Goal: Task Accomplishment & Management: Contribute content

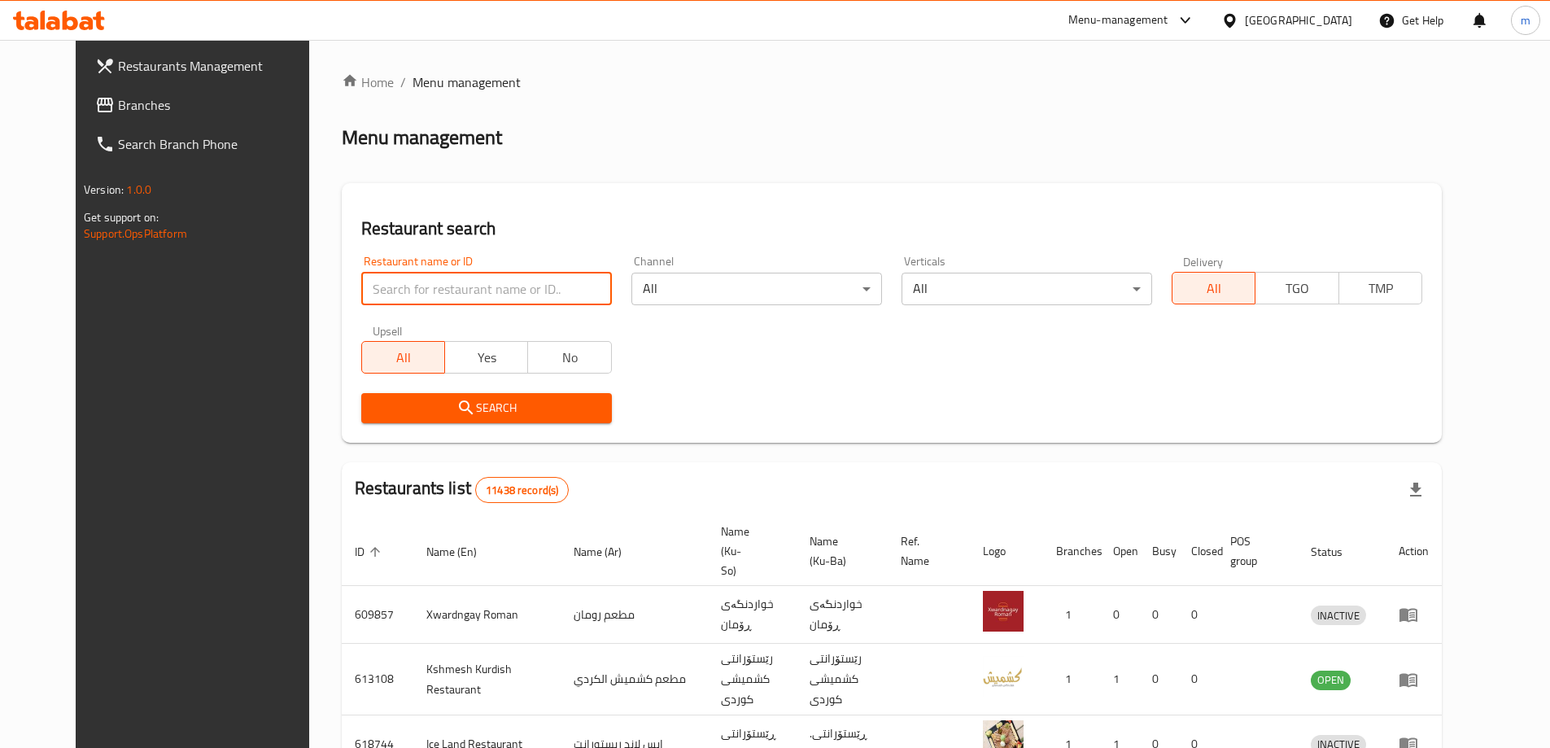
click at [361, 291] on input "search" at bounding box center [486, 289] width 251 height 33
type input "713675"
click at [136, 108] on span "Branches" at bounding box center [219, 105] width 203 height 20
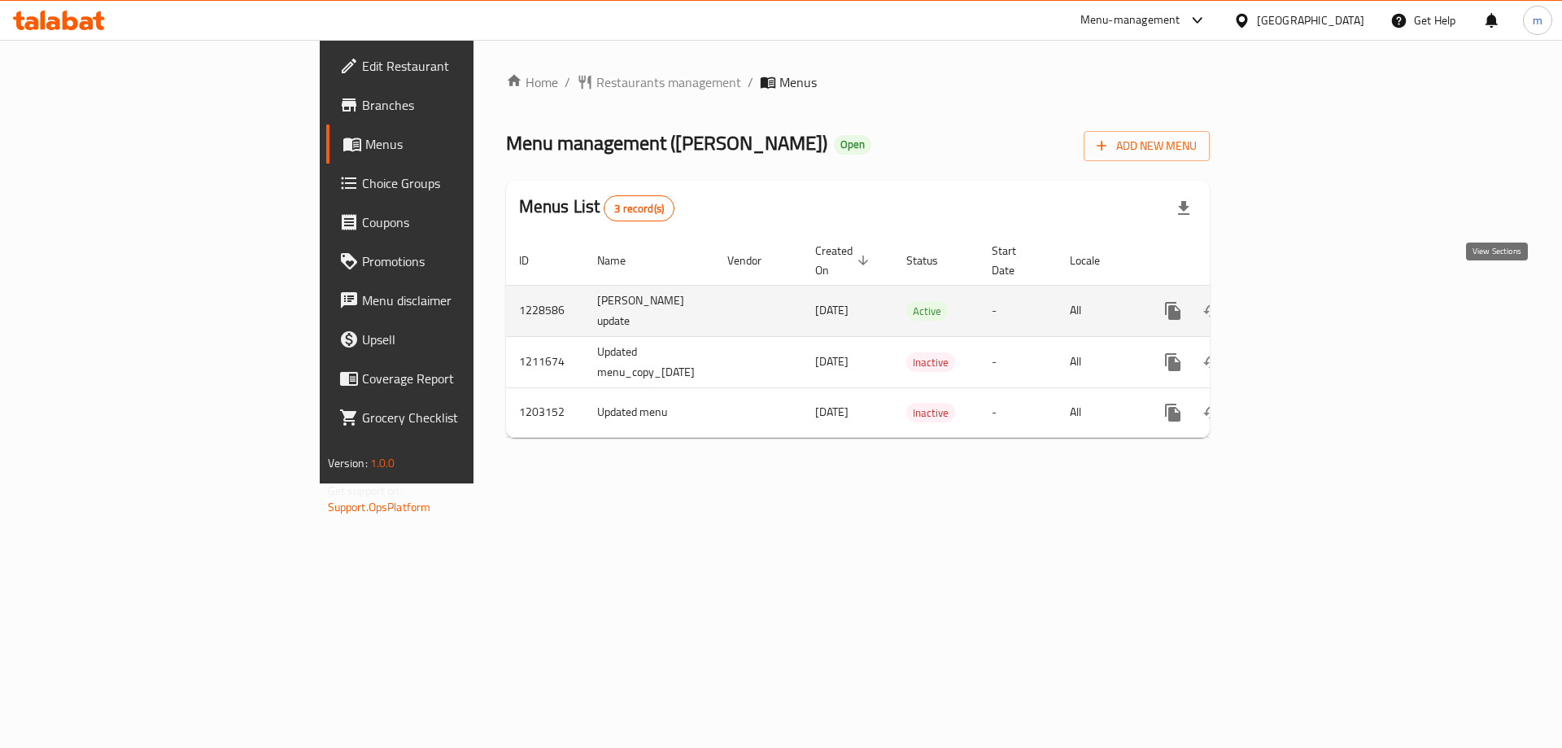
click at [1300, 301] on icon "enhanced table" at bounding box center [1291, 311] width 20 height 20
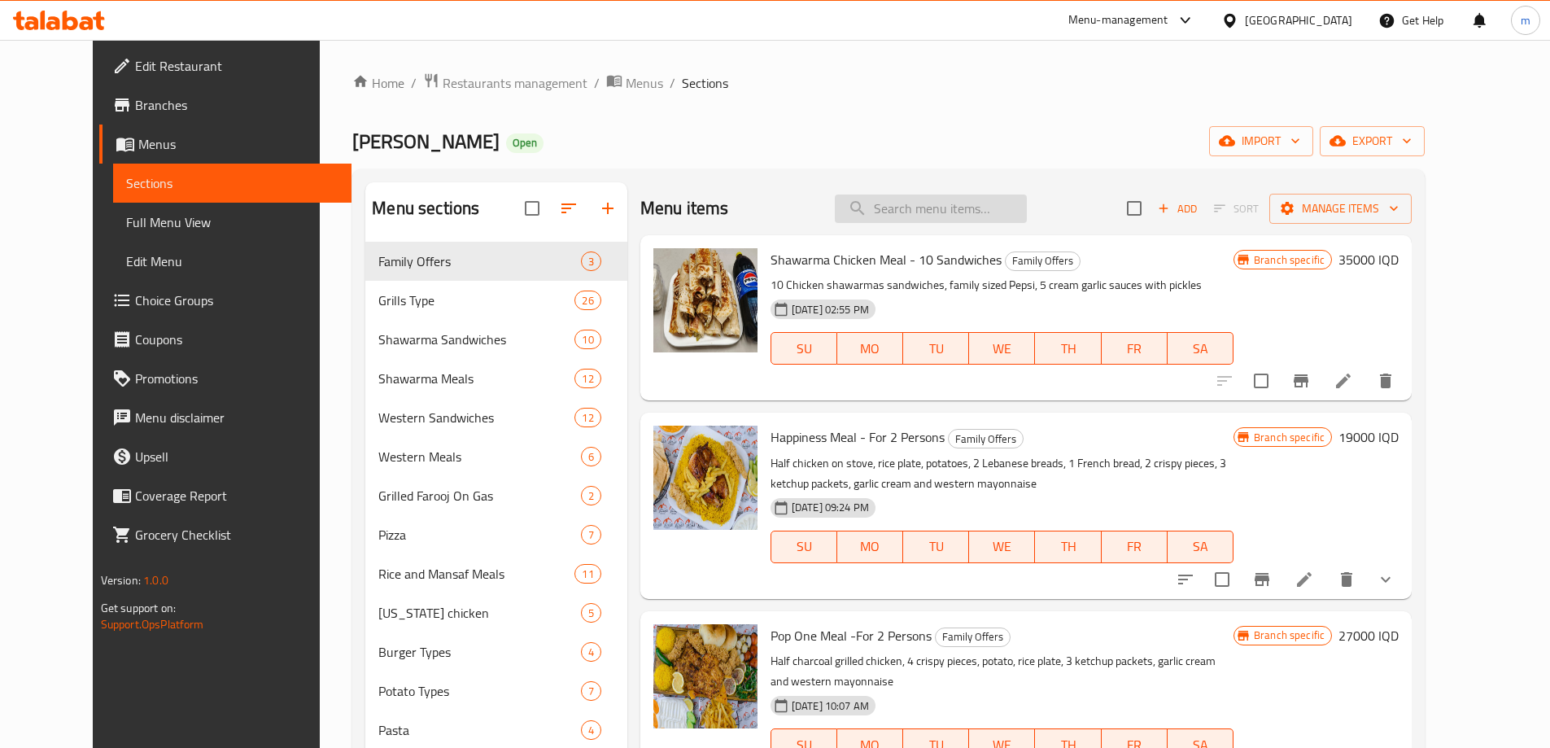
click at [931, 206] on input "search" at bounding box center [931, 208] width 192 height 28
paste input "Mansaf Chicken And Meat Shawarma Meal - 15 Chicken Pieces And 15 Meat Pieces Wi…"
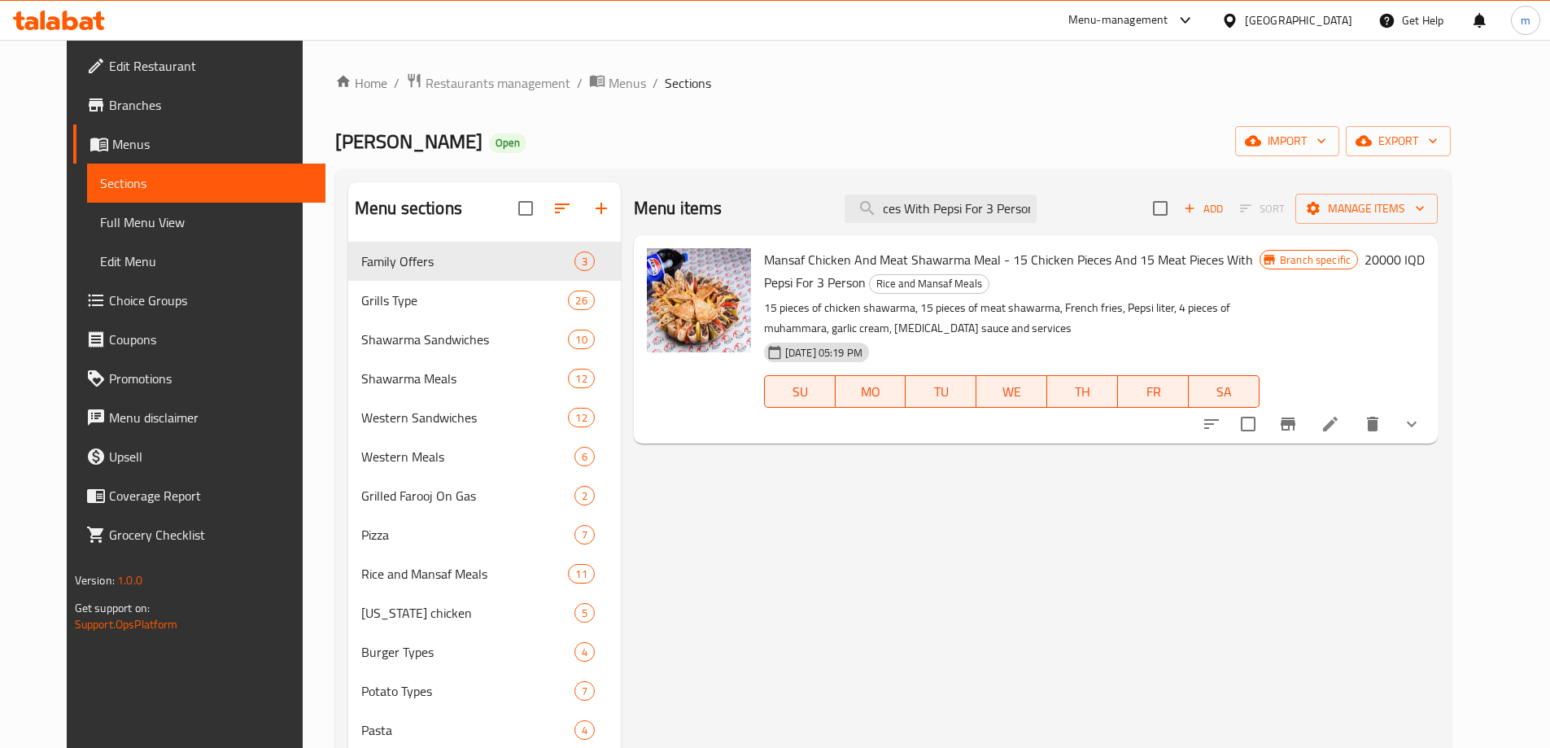
type input "Mansaf Chicken And Meat Shawarma Meal - 15 Chicken Pieces And 15 Meat Pieces Wi…"
click at [148, 235] on link "Full Menu View" at bounding box center [206, 222] width 238 height 39
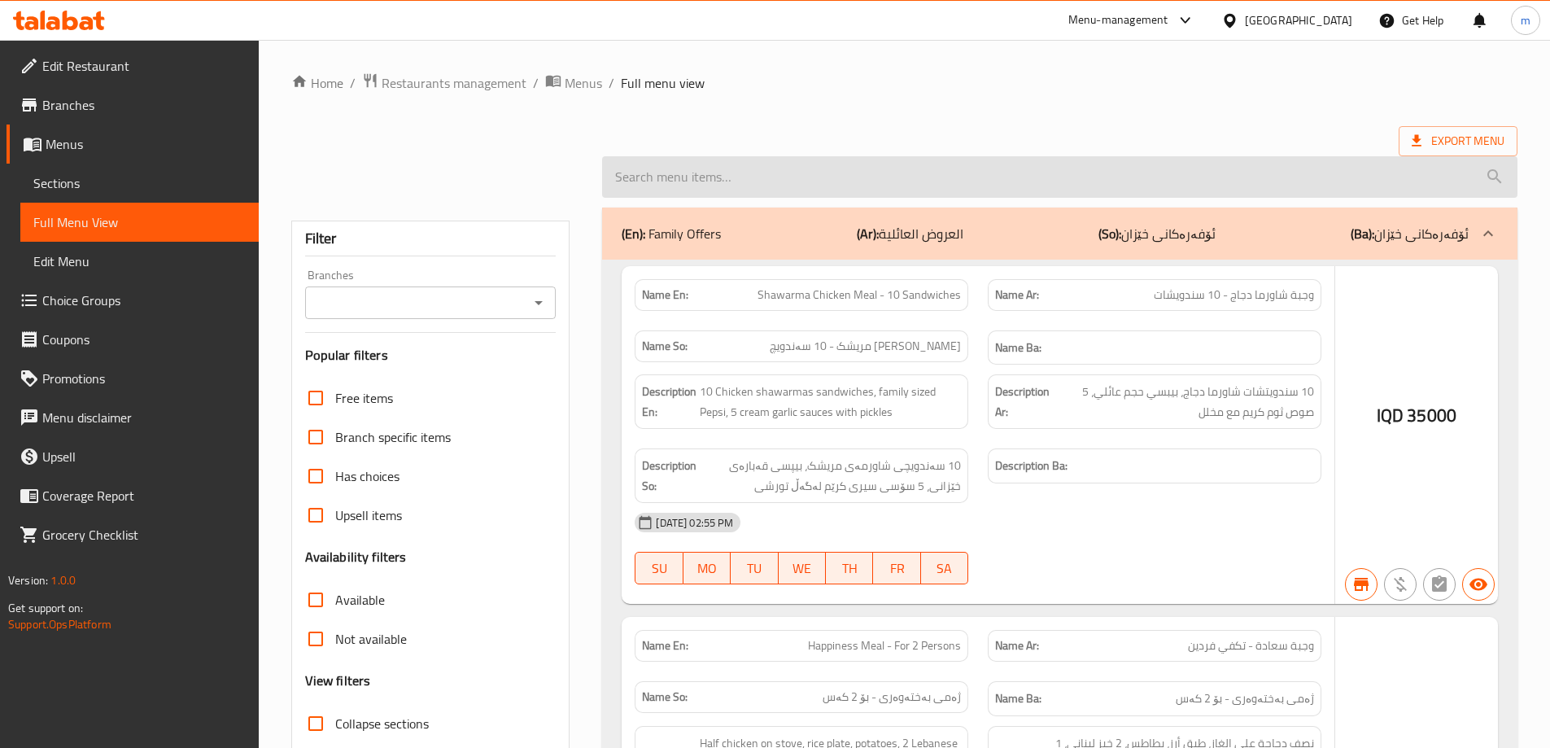
click at [787, 185] on input "search" at bounding box center [1059, 176] width 915 height 41
click at [696, 183] on input "search" at bounding box center [1059, 176] width 915 height 41
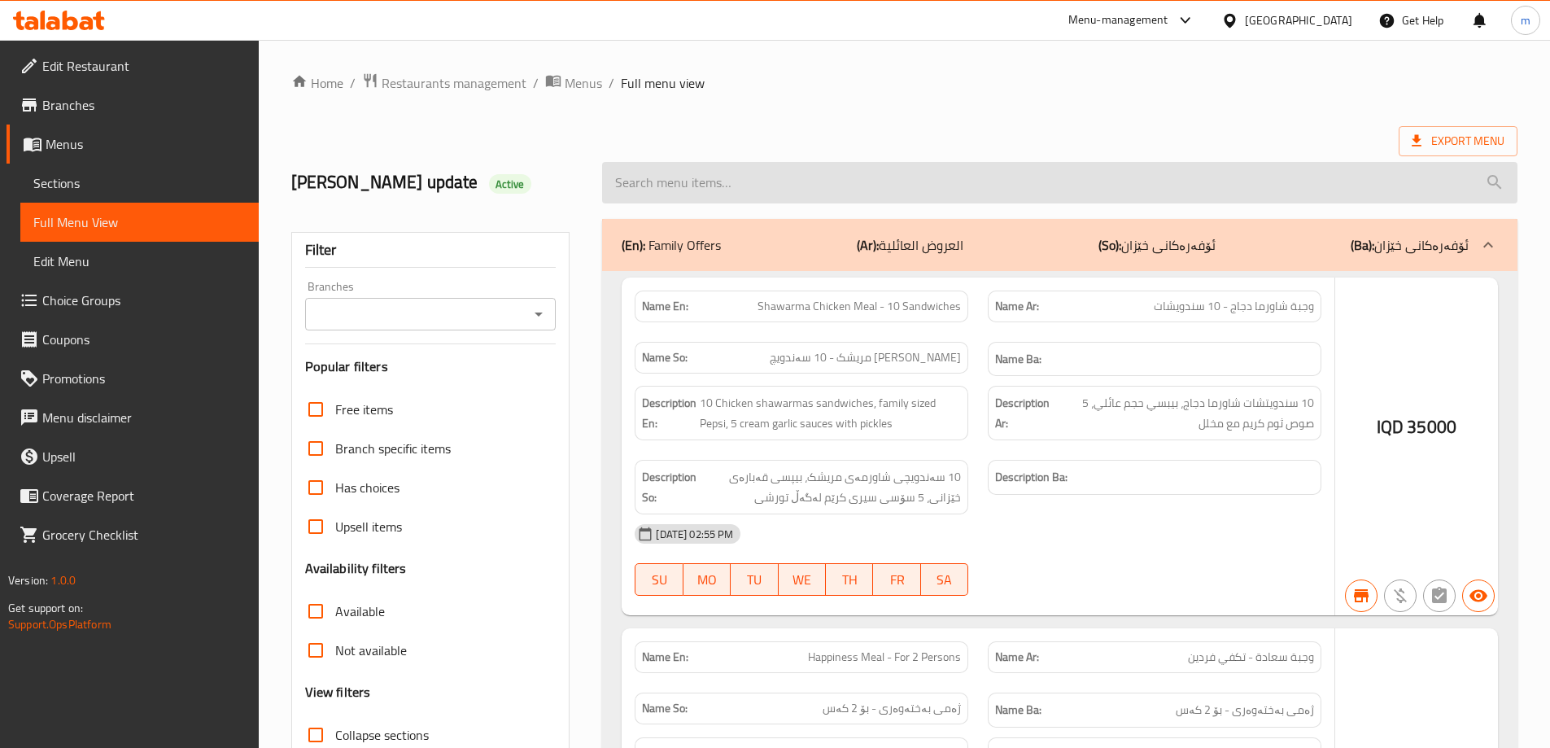
click at [684, 162] on input "search" at bounding box center [1059, 182] width 915 height 41
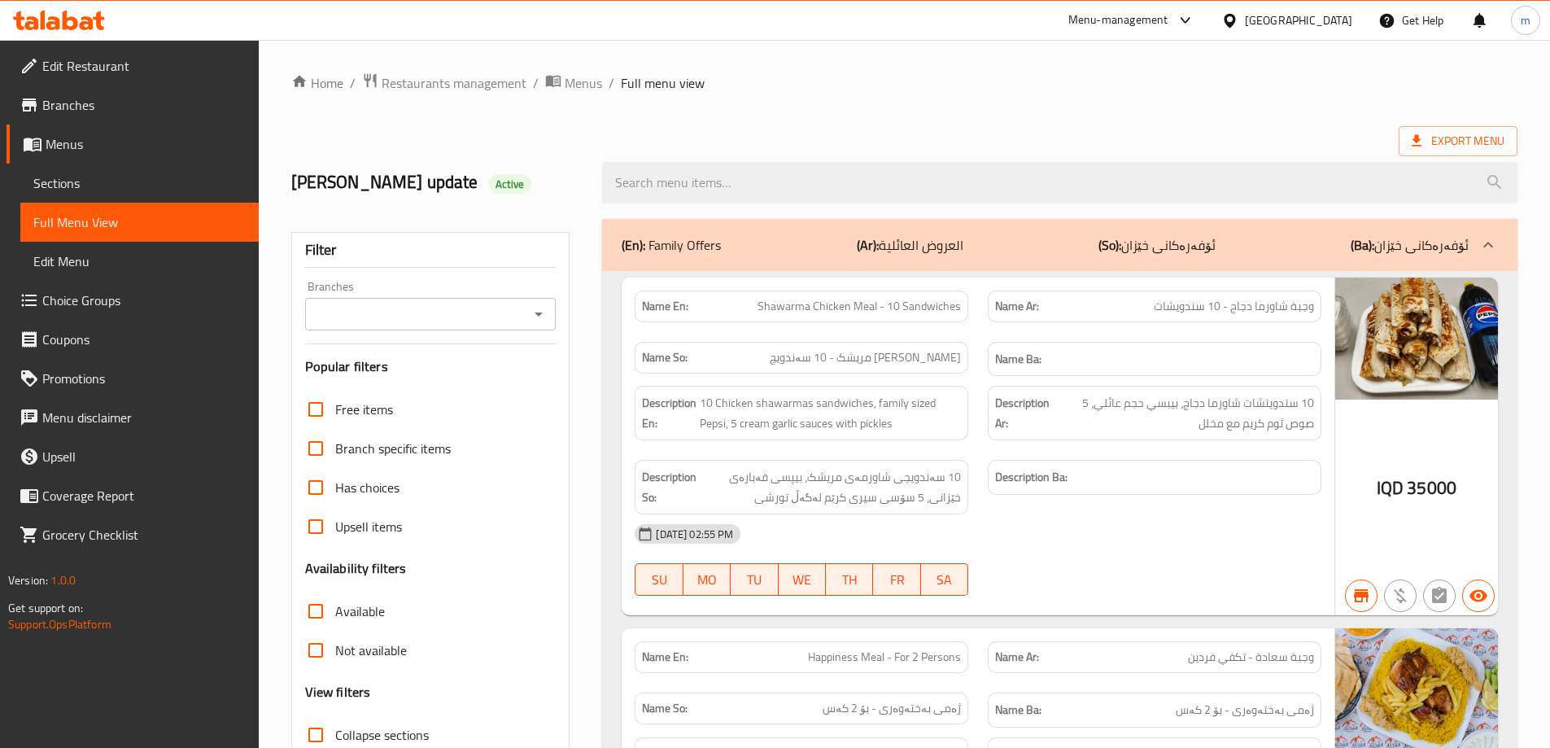
paste input "Mansaf Chicken And Meat Shawarma Meal - 15 Chicken Pieces And 15 Meat Pieces Wi…"
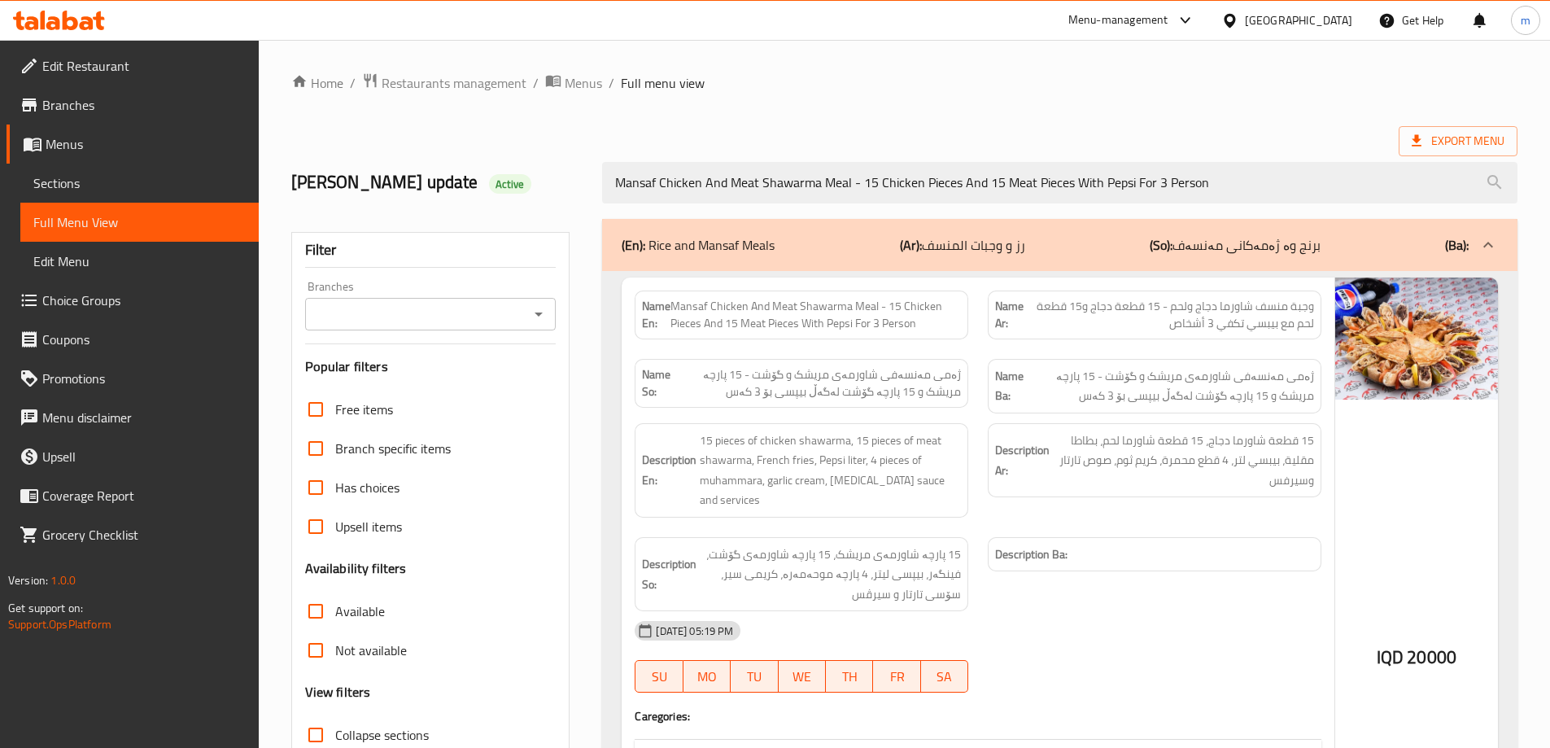
type input "Mansaf Chicken And Meat Shawarma Meal - 15 Chicken Pieces And 15 Meat Pieces Wi…"
click at [512, 303] on input "Branches" at bounding box center [417, 314] width 215 height 23
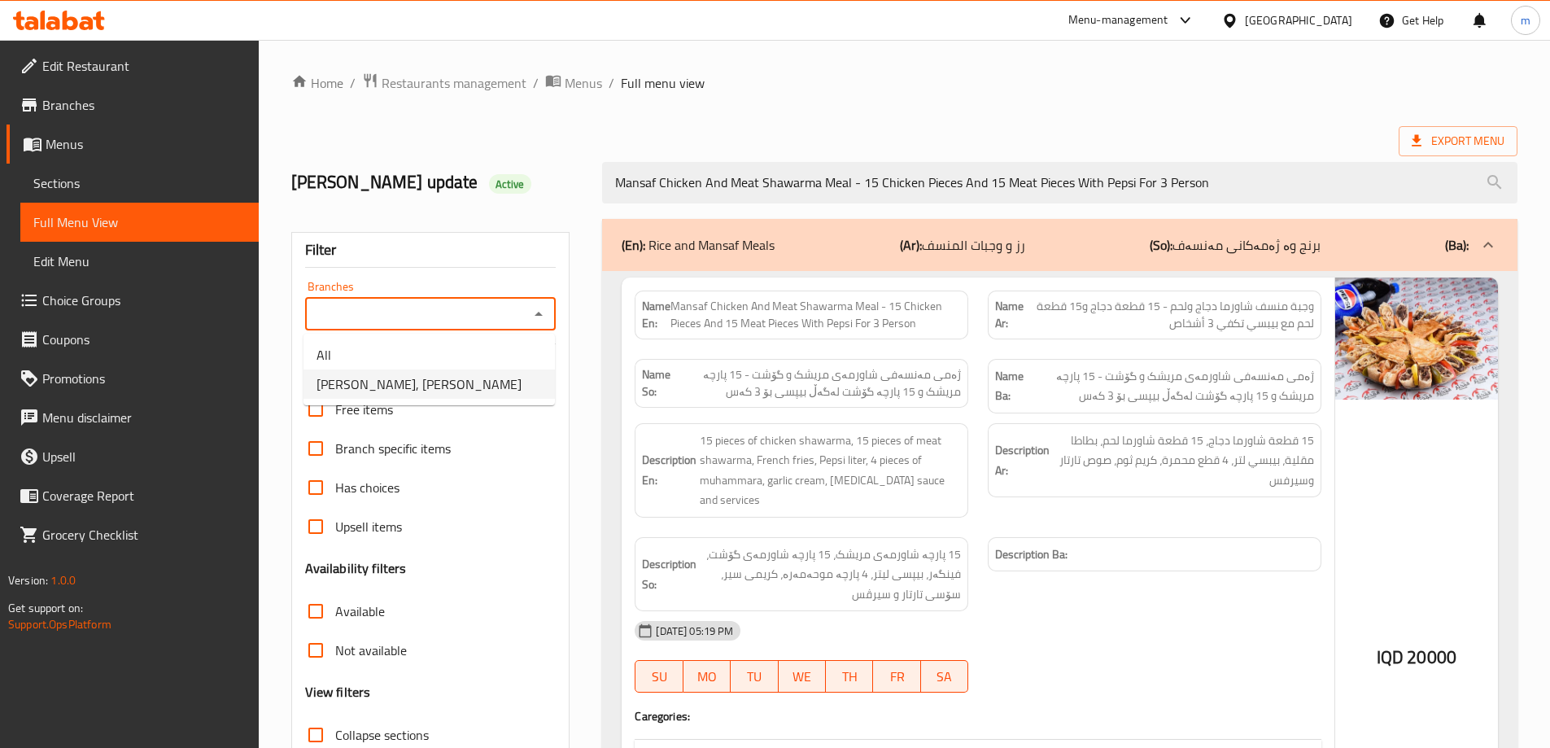
click at [370, 378] on span "Dhaif Almukhtar, Bakhtiary" at bounding box center [419, 384] width 205 height 20
type input "Dhaif Almukhtar, Bakhtiary"
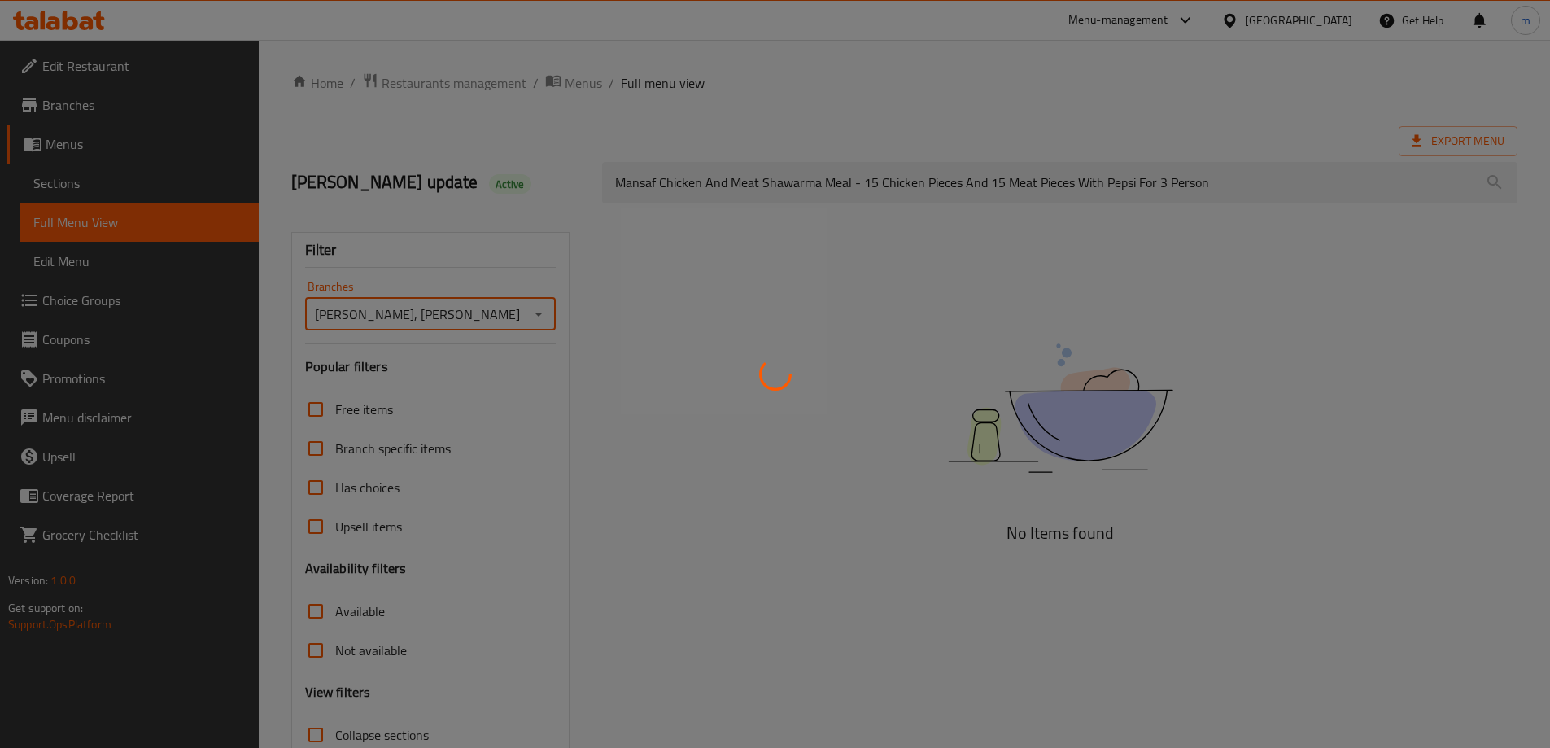
click at [509, 237] on div at bounding box center [775, 374] width 1550 height 748
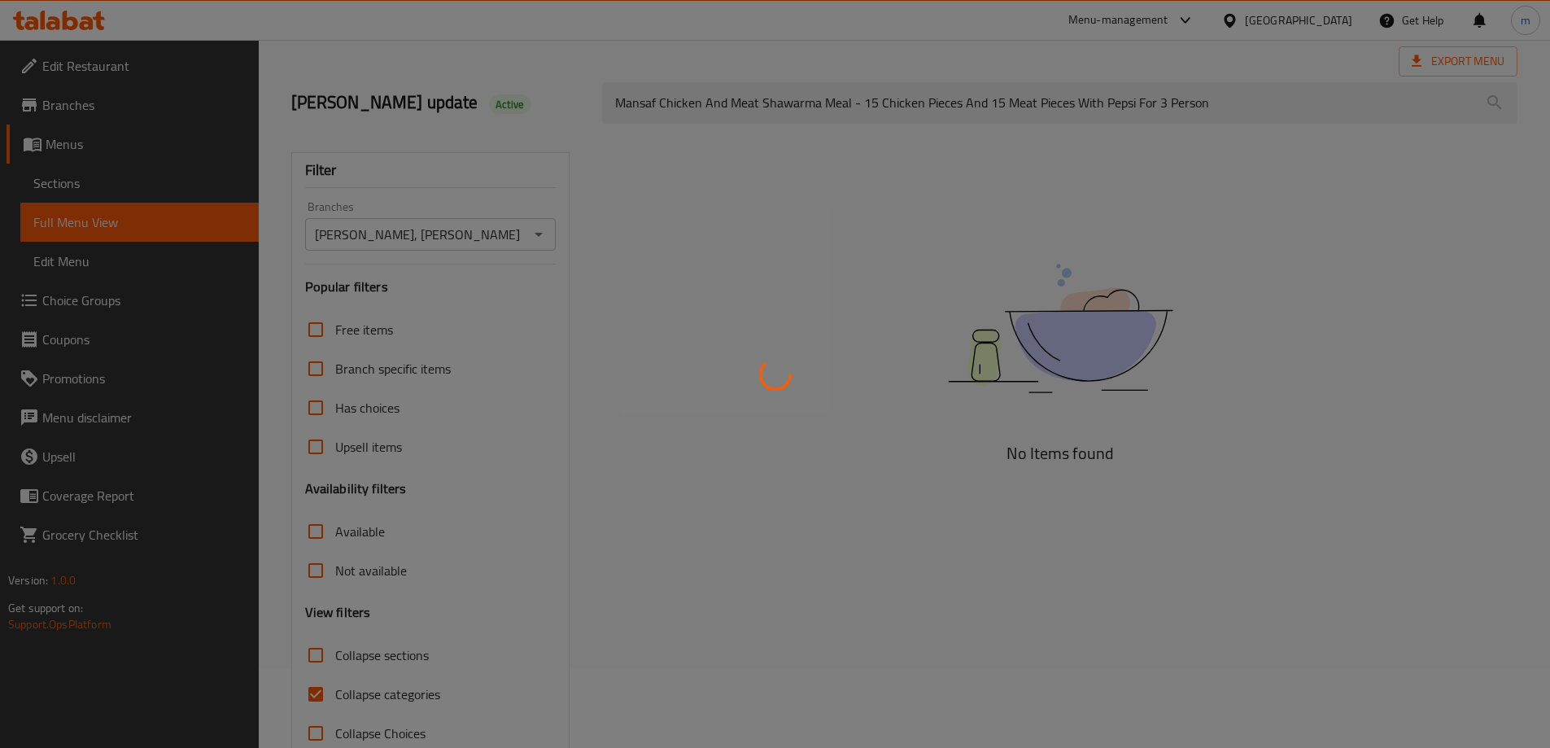
scroll to position [118, 0]
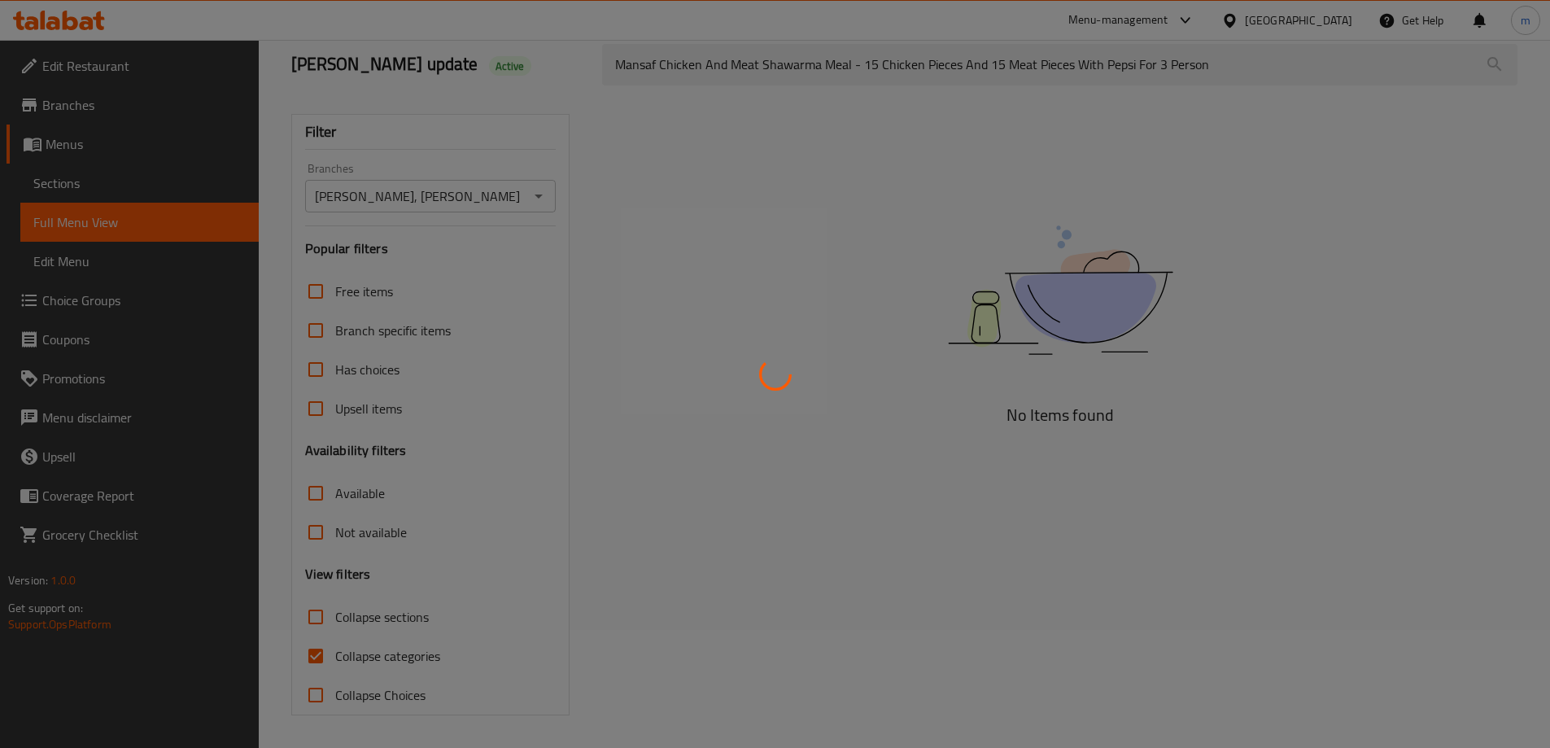
click at [309, 653] on div at bounding box center [775, 374] width 1550 height 748
click at [325, 657] on div at bounding box center [775, 374] width 1550 height 748
click at [318, 657] on div at bounding box center [775, 374] width 1550 height 748
click at [318, 655] on div at bounding box center [775, 374] width 1550 height 748
click at [318, 654] on div at bounding box center [775, 374] width 1550 height 748
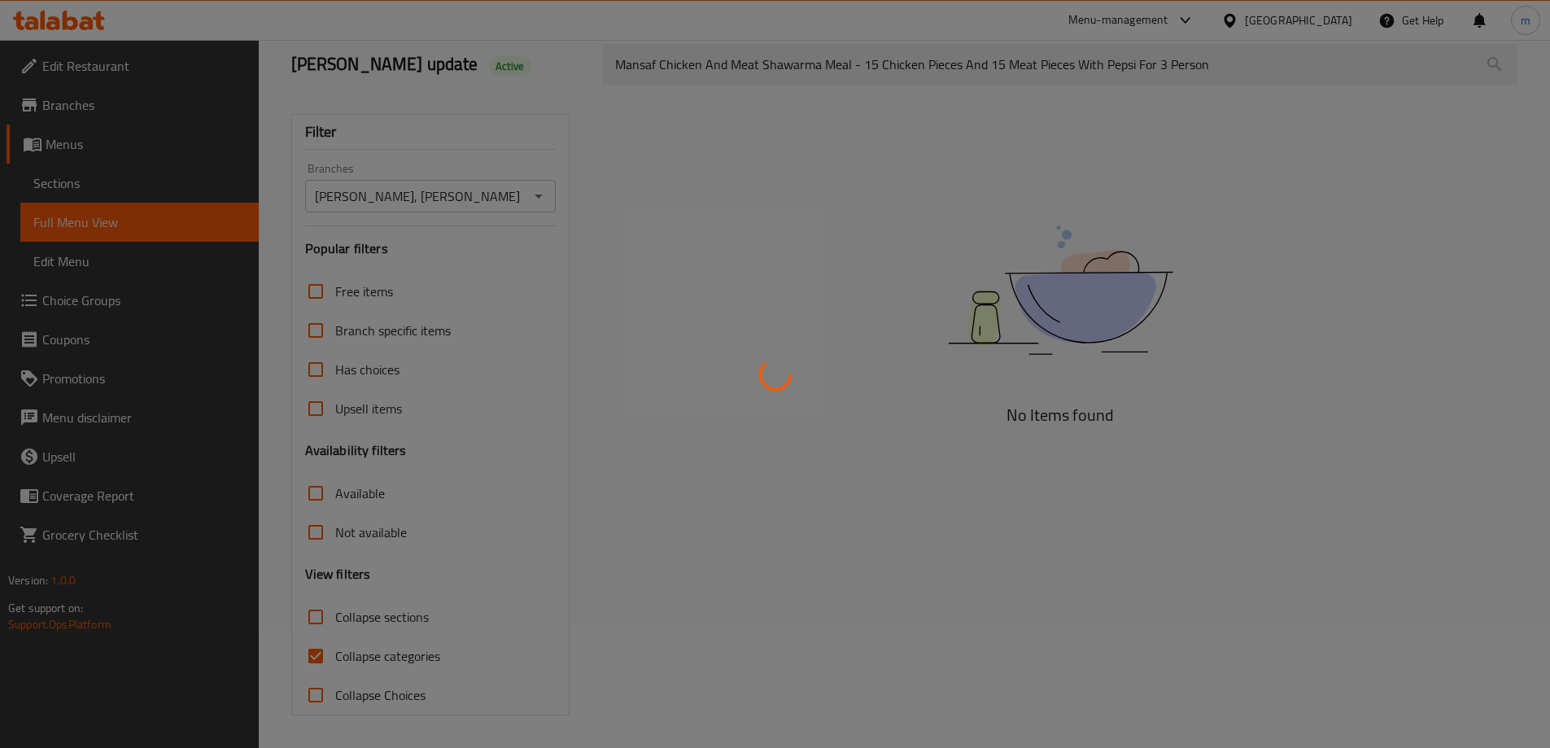
click at [330, 657] on div at bounding box center [775, 374] width 1550 height 748
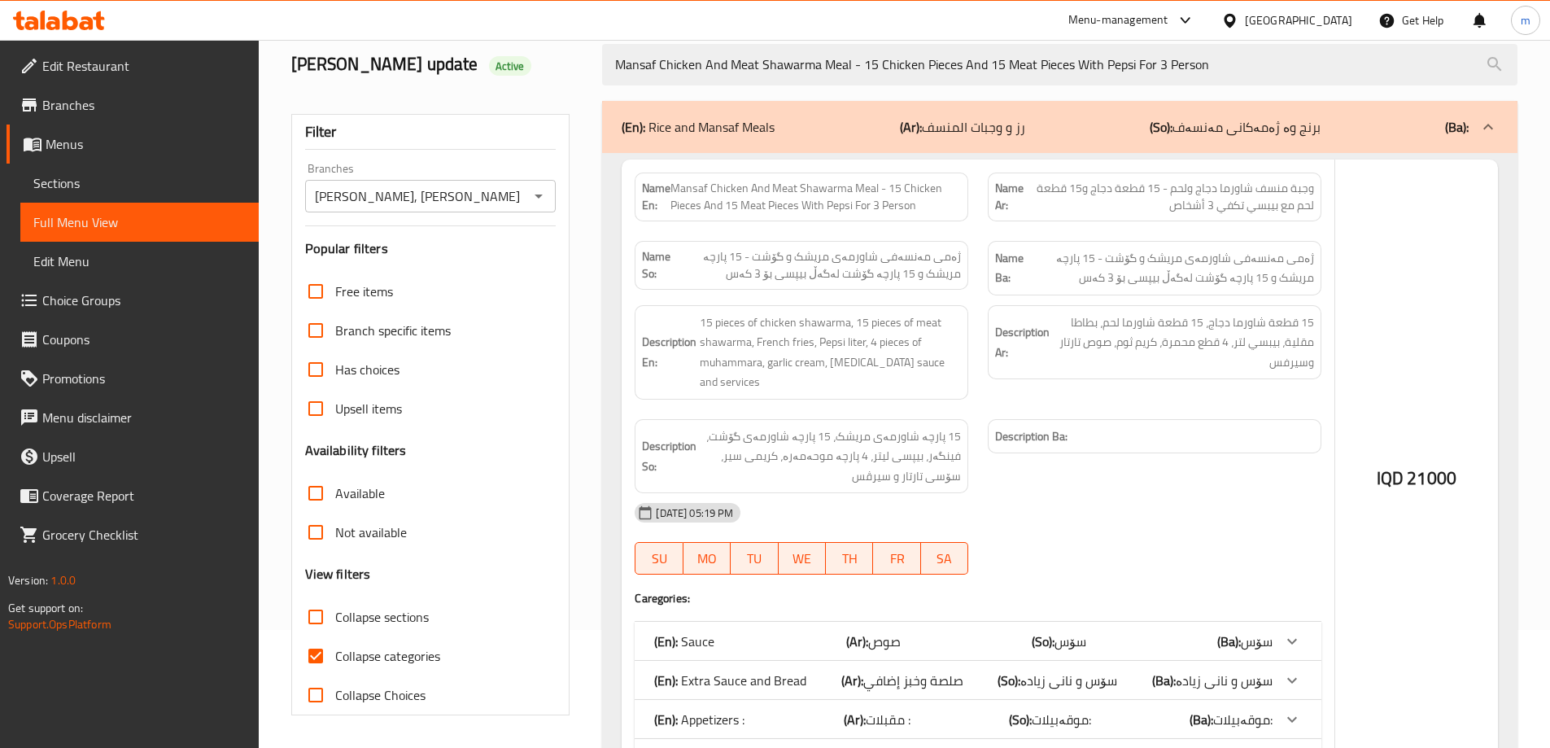
click at [324, 654] on div at bounding box center [775, 374] width 1550 height 748
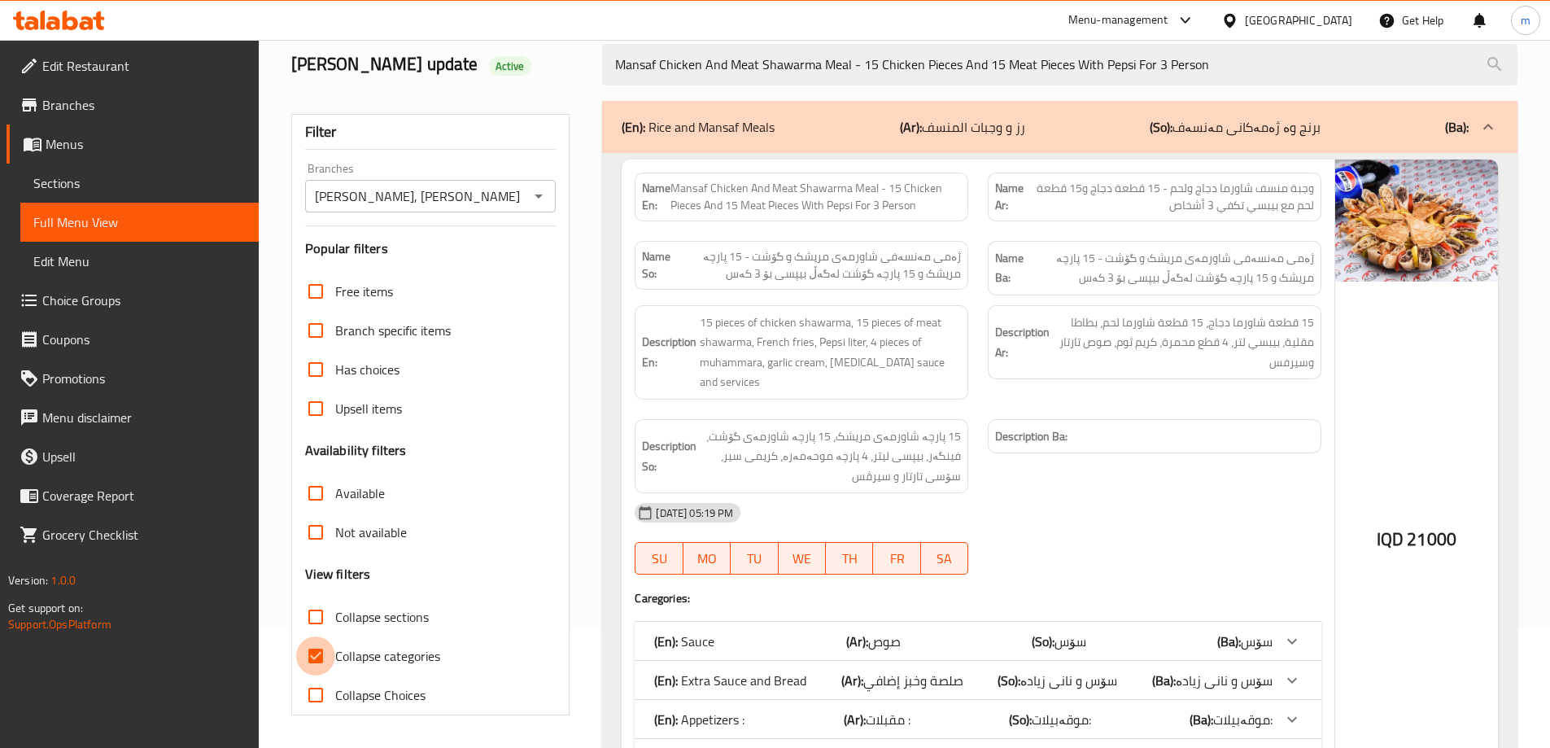
click at [324, 654] on input "Collapse categories" at bounding box center [315, 655] width 39 height 39
checkbox input "false"
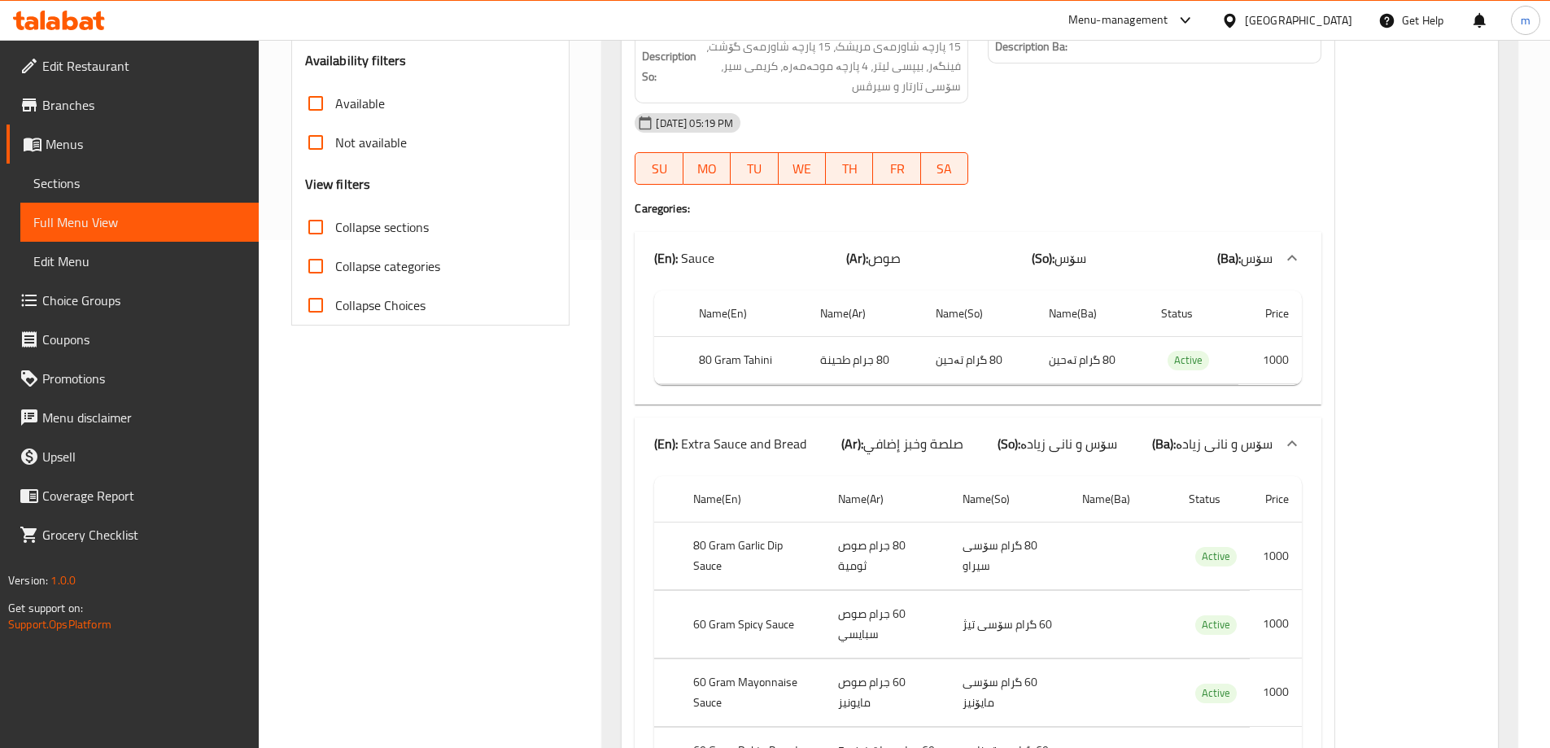
scroll to position [101, 0]
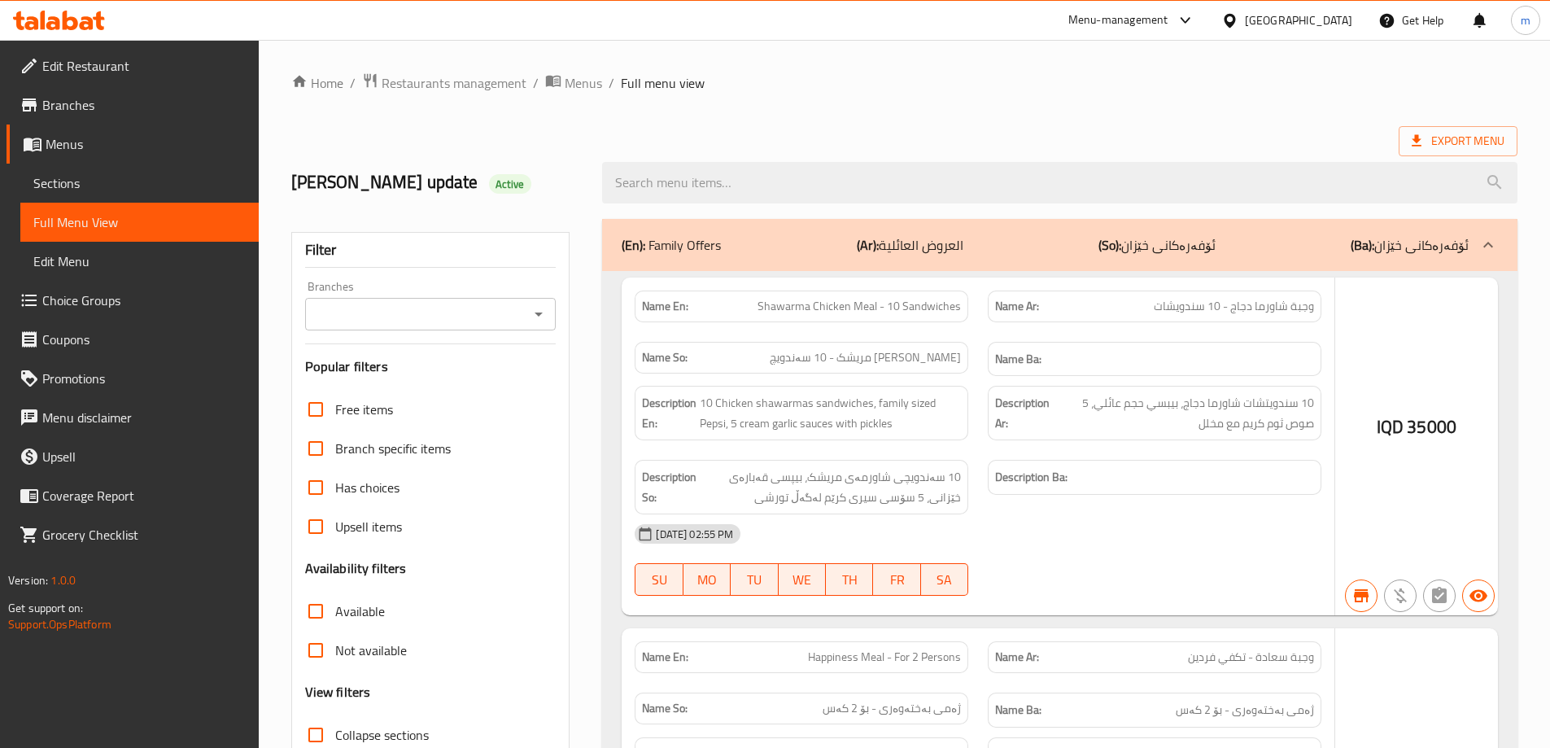
click at [544, 316] on div at bounding box center [775, 374] width 1550 height 748
click at [533, 316] on div at bounding box center [775, 374] width 1550 height 748
click at [657, 175] on div at bounding box center [775, 374] width 1550 height 748
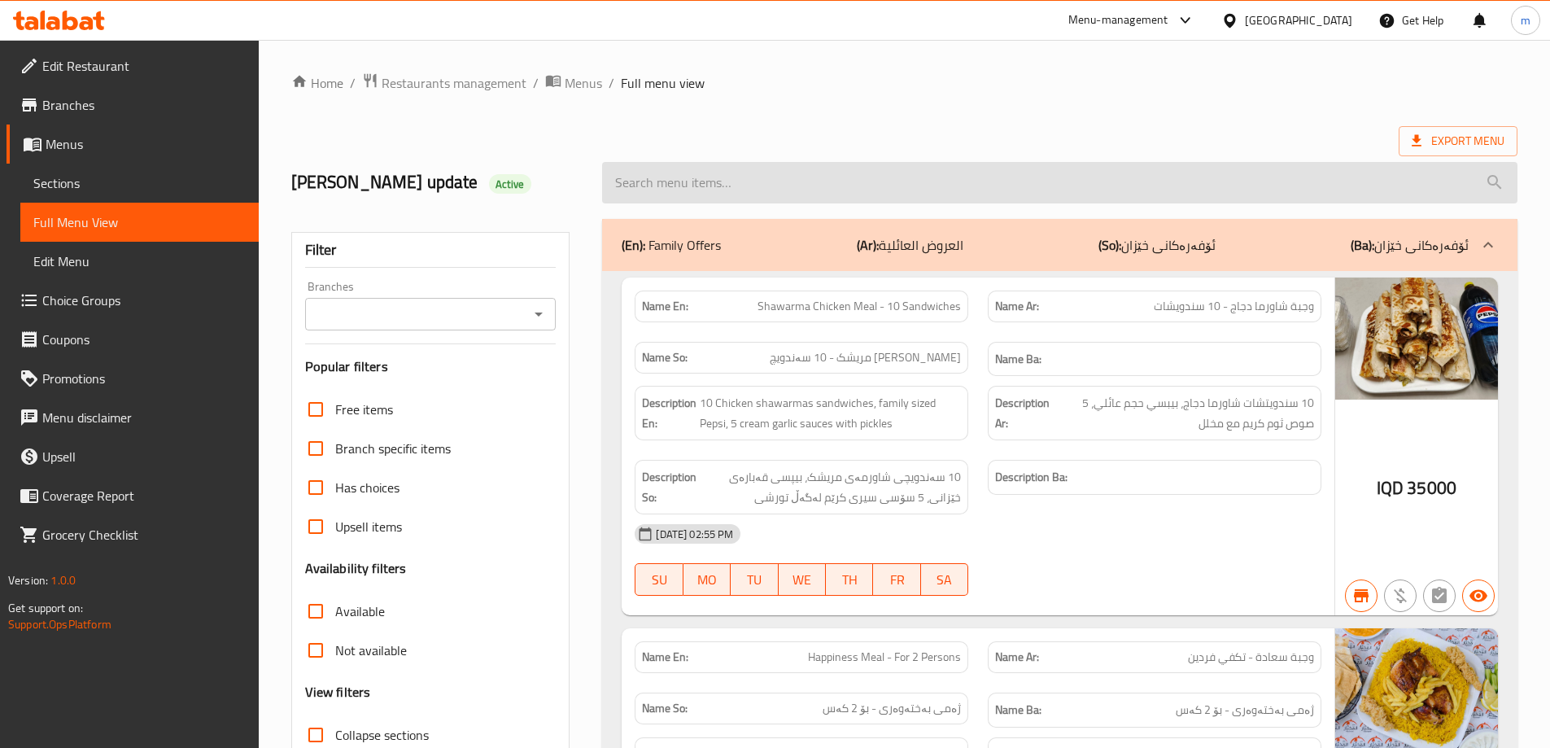
click at [628, 184] on input "search" at bounding box center [1059, 182] width 915 height 41
paste input "Mansaf Chicken And Meat Shawarma Meal - 15 Chicken Pieces And 15 Meat Pieces Wi…"
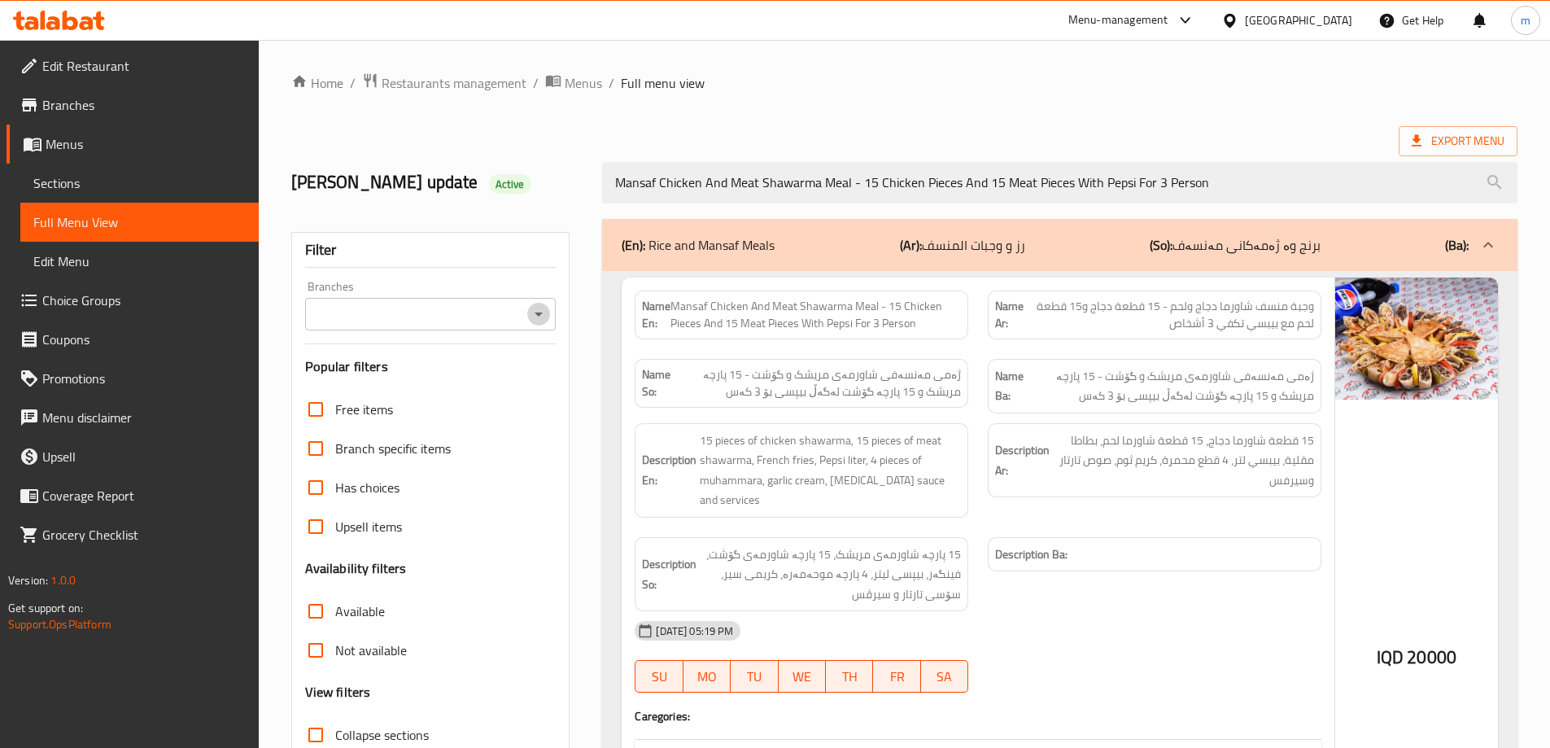
click at [536, 307] on icon "Open" at bounding box center [539, 314] width 20 height 20
type input "Mansaf Chicken And Meat Shawarma Meal - 15 Chicken Pieces And 15 Meat Pieces Wi…"
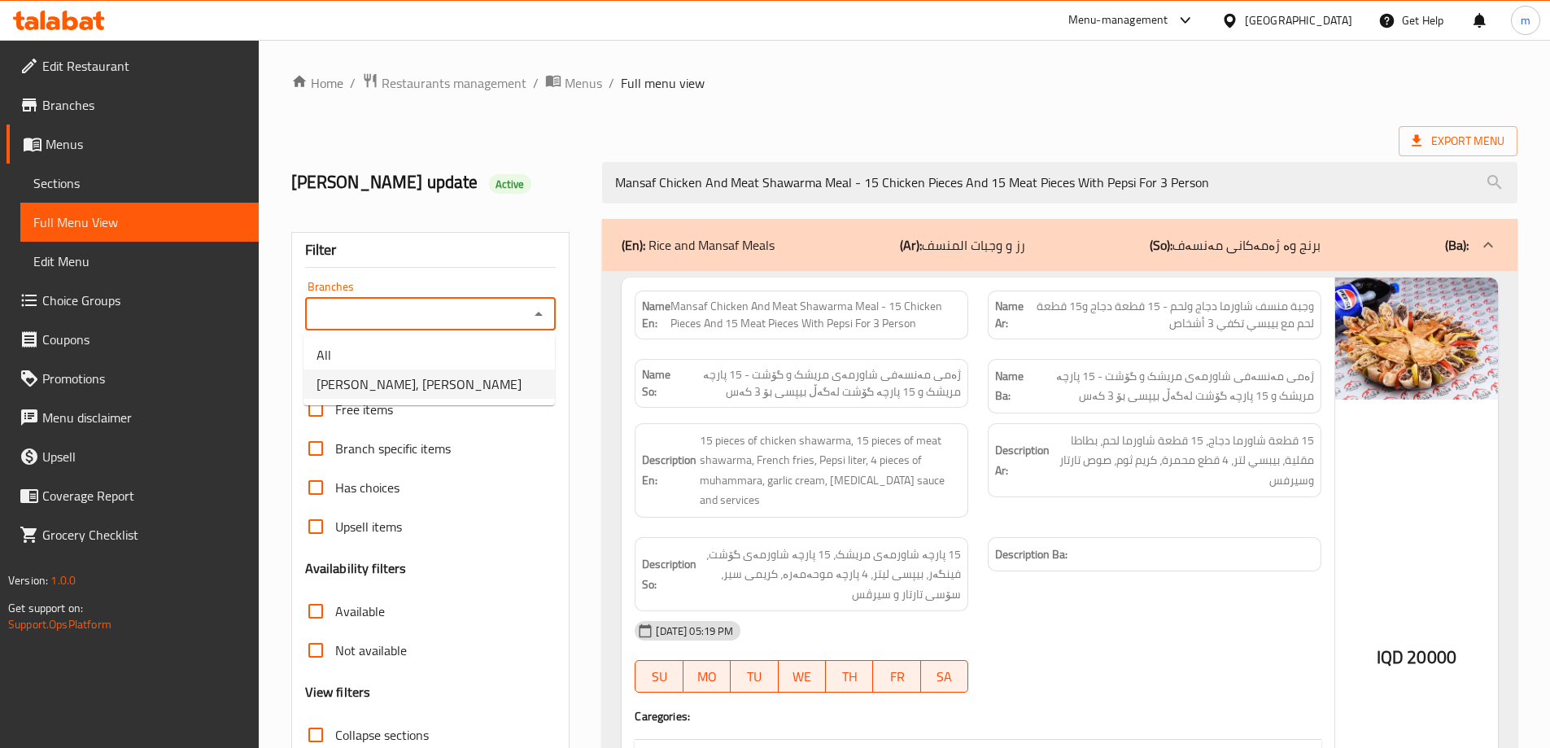
click at [444, 383] on span "[PERSON_NAME], [PERSON_NAME]" at bounding box center [419, 384] width 205 height 20
type input "[PERSON_NAME], [PERSON_NAME]"
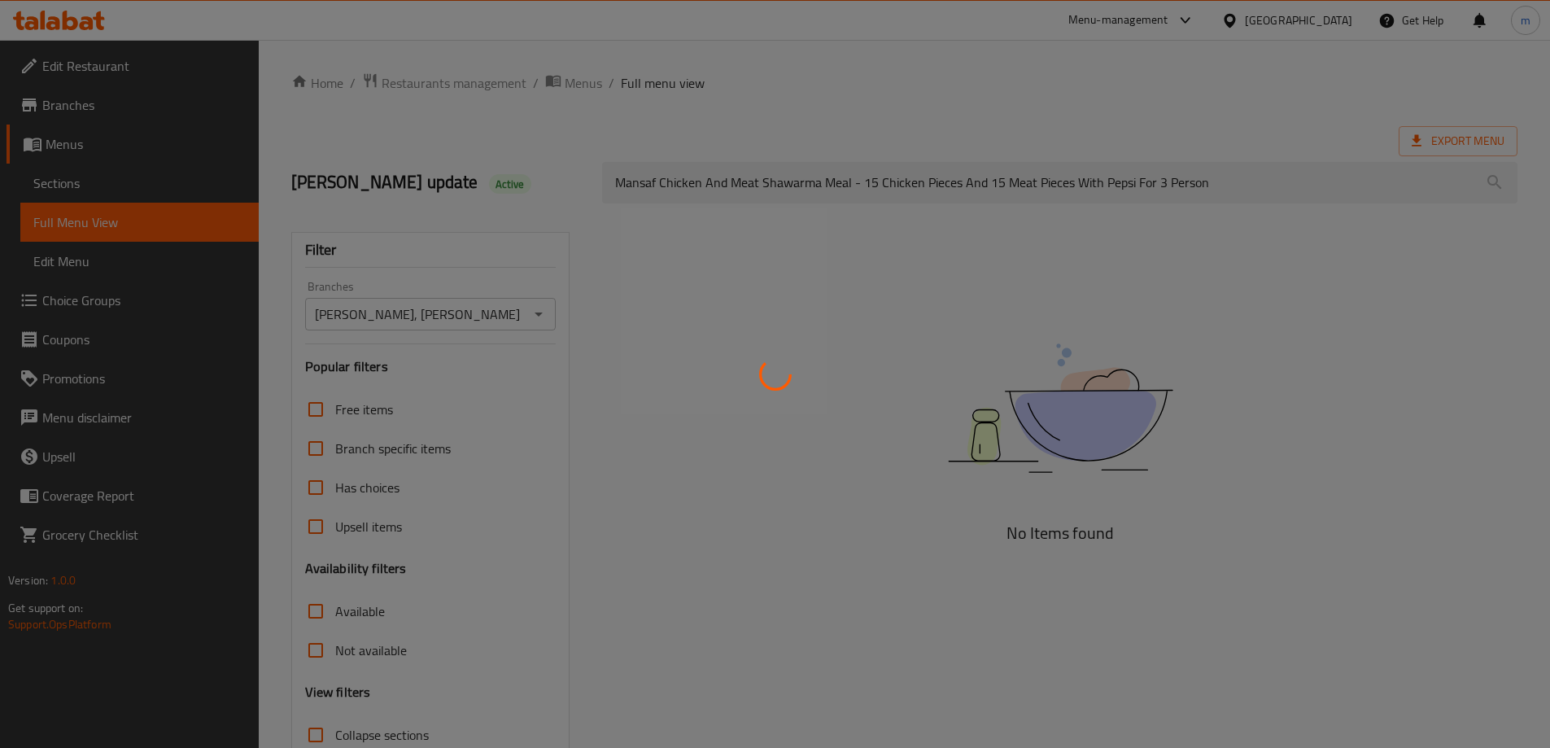
click at [1046, 130] on div at bounding box center [775, 374] width 1550 height 748
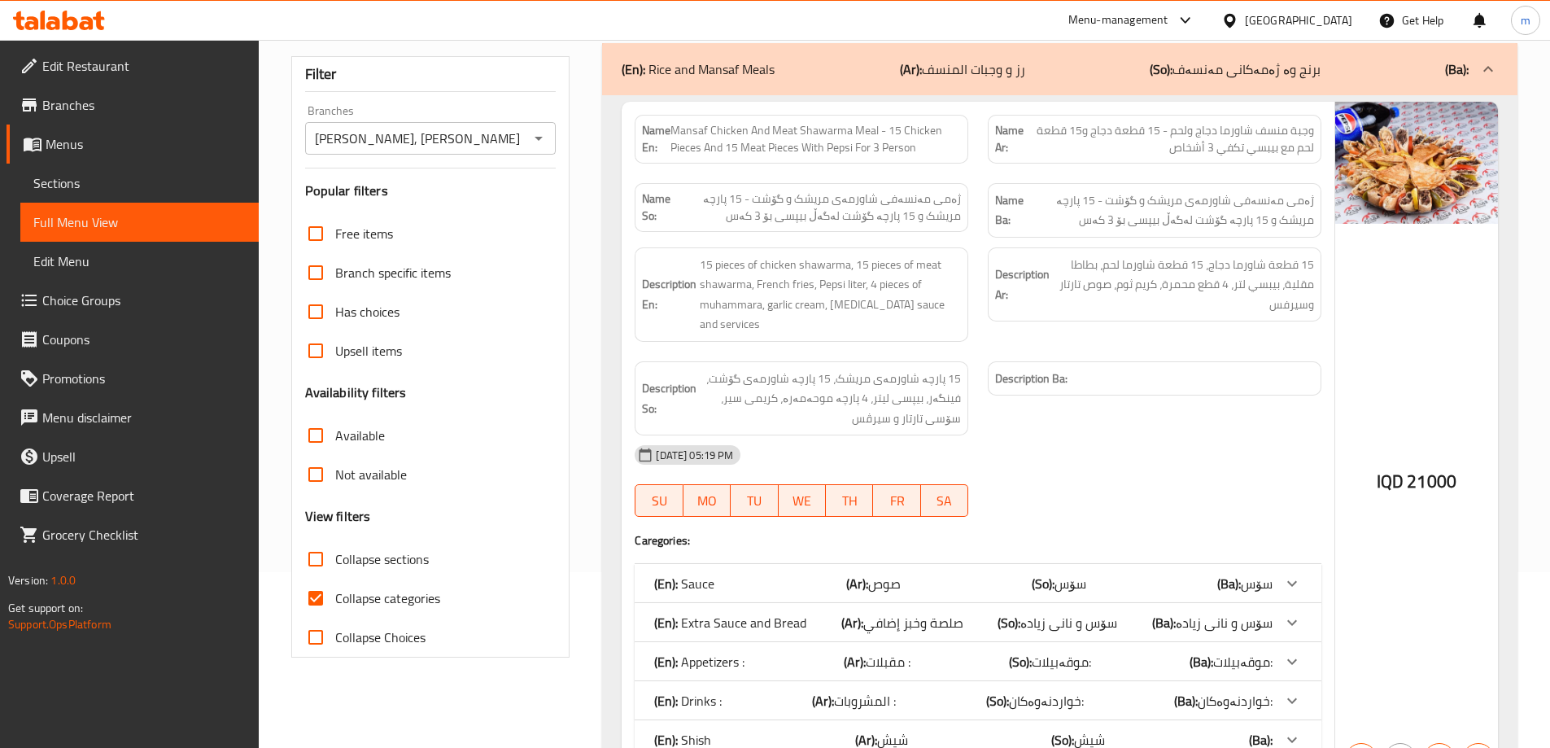
scroll to position [251, 0]
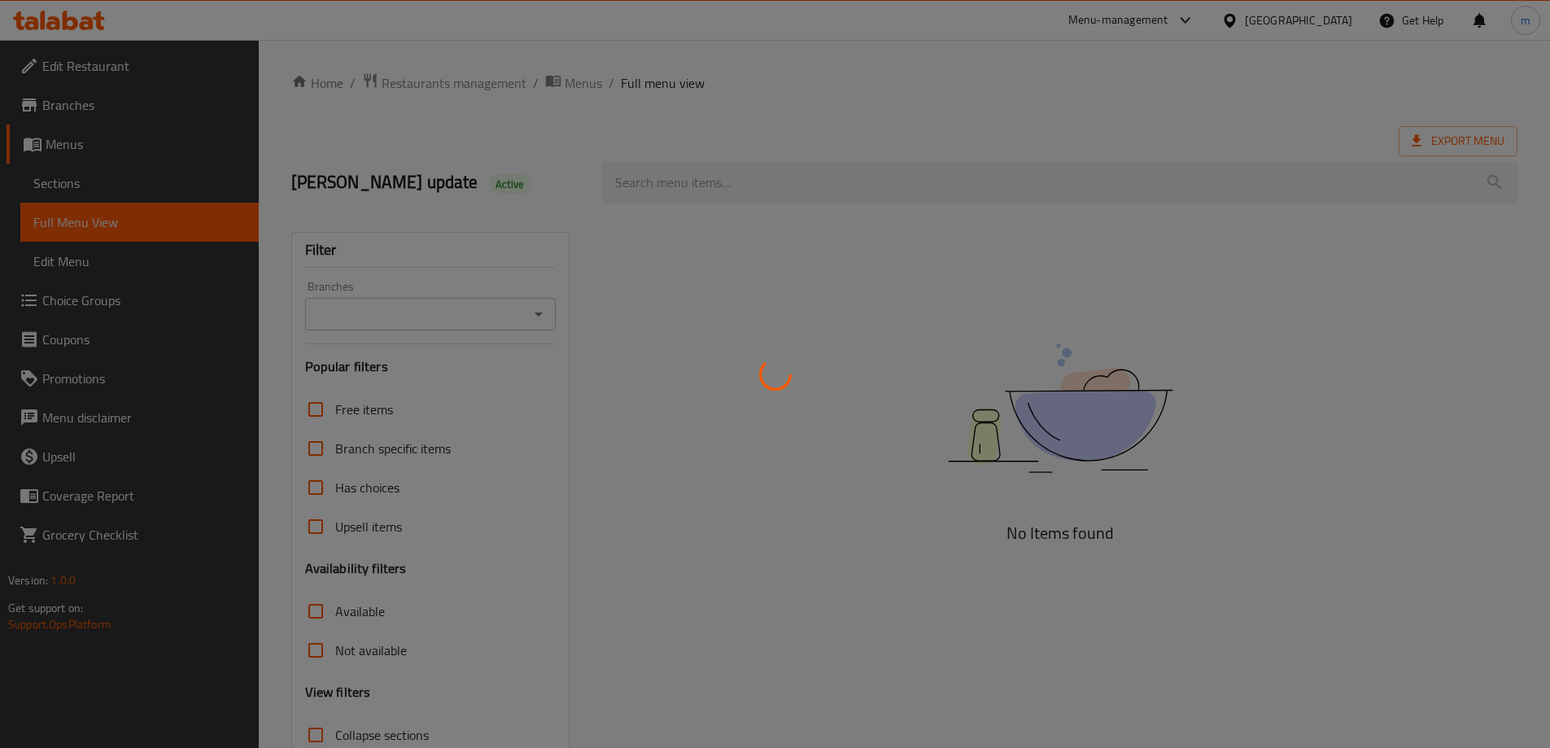
click at [688, 189] on div at bounding box center [775, 374] width 1550 height 748
click at [683, 186] on div at bounding box center [775, 374] width 1550 height 748
click at [673, 194] on div at bounding box center [775, 374] width 1550 height 748
click at [666, 190] on div at bounding box center [775, 374] width 1550 height 748
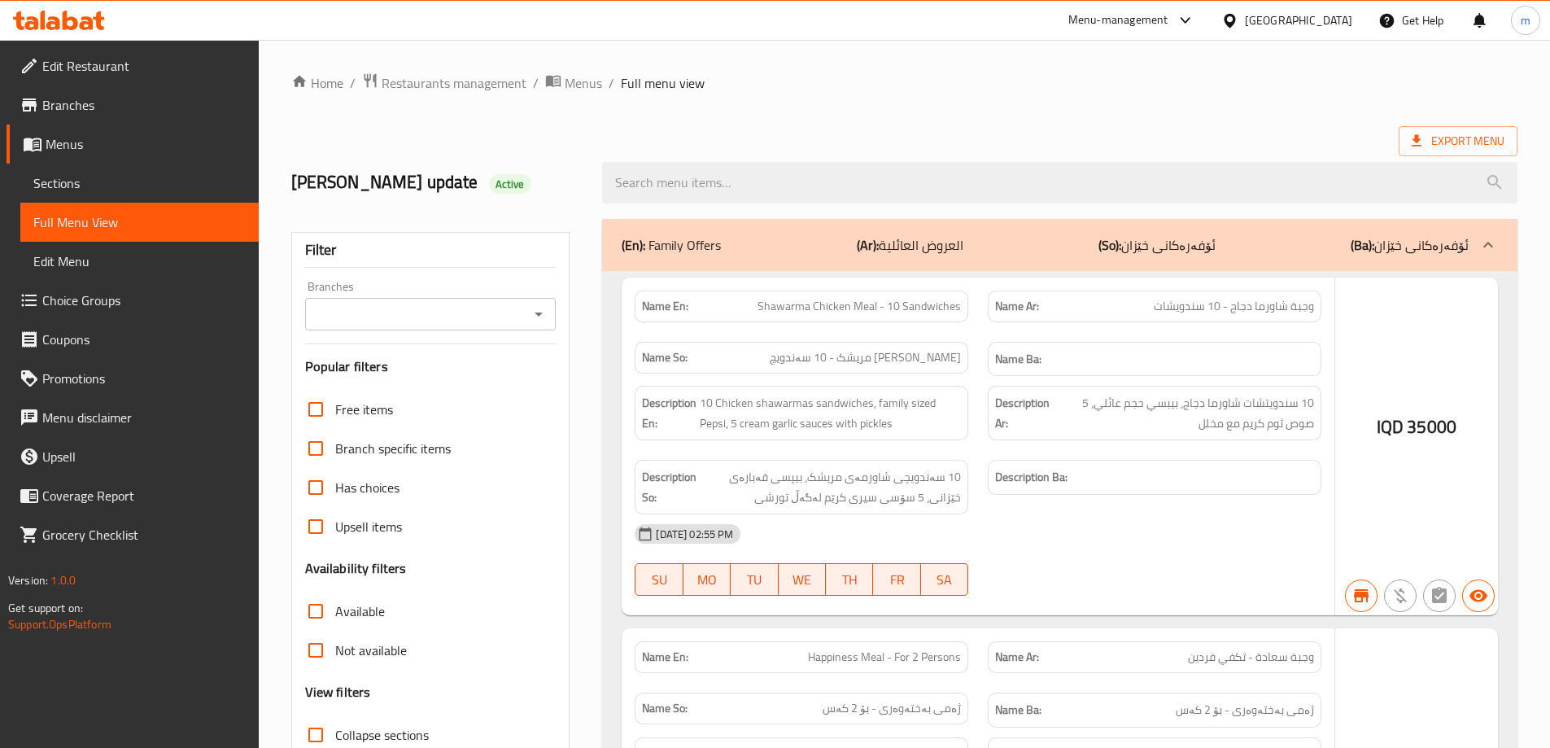
click at [665, 188] on div at bounding box center [775, 374] width 1550 height 748
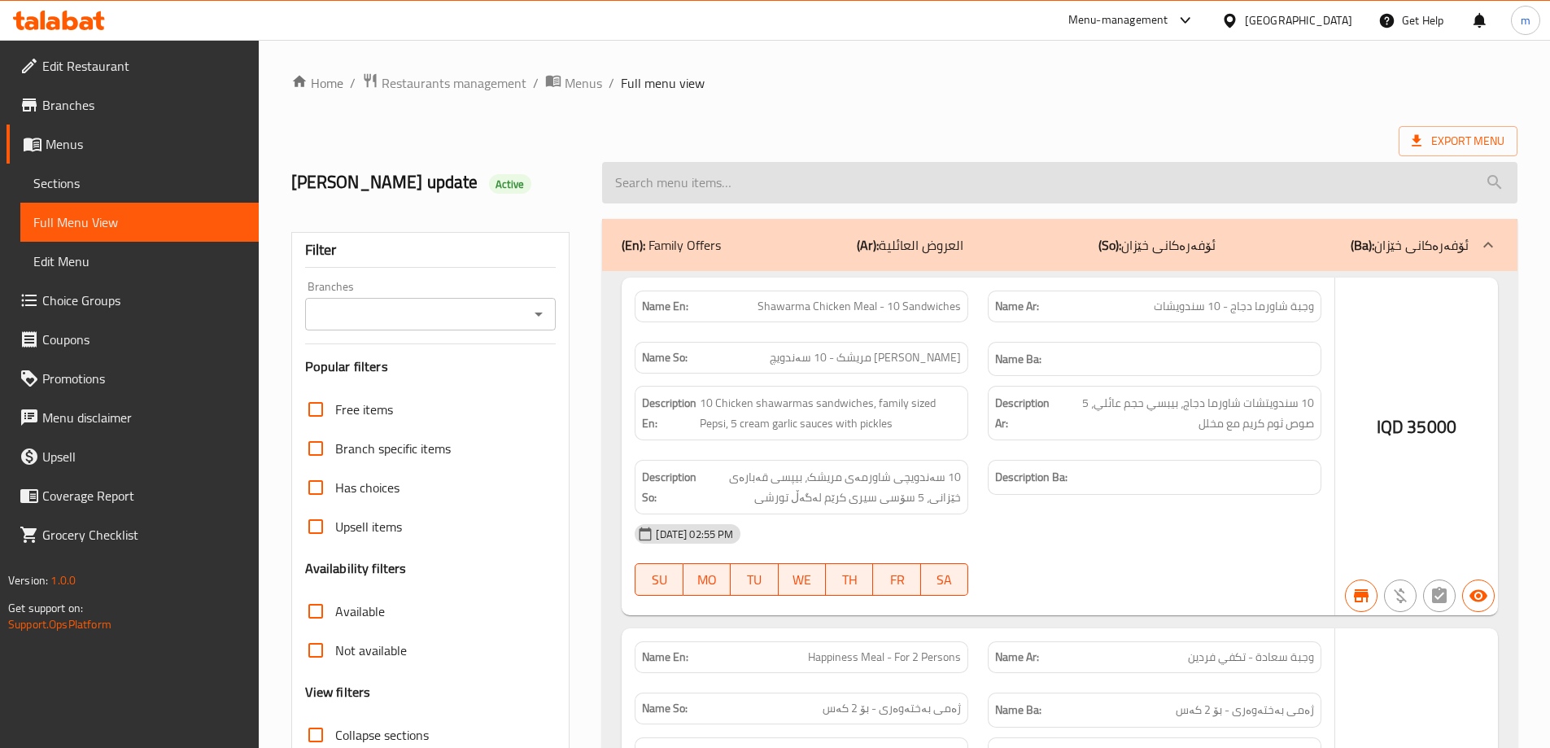
click at [655, 180] on input "search" at bounding box center [1059, 182] width 915 height 41
click at [629, 182] on input "search" at bounding box center [1059, 182] width 915 height 41
click at [627, 183] on input "search" at bounding box center [1059, 182] width 915 height 41
click at [644, 164] on input "search" at bounding box center [1059, 182] width 915 height 41
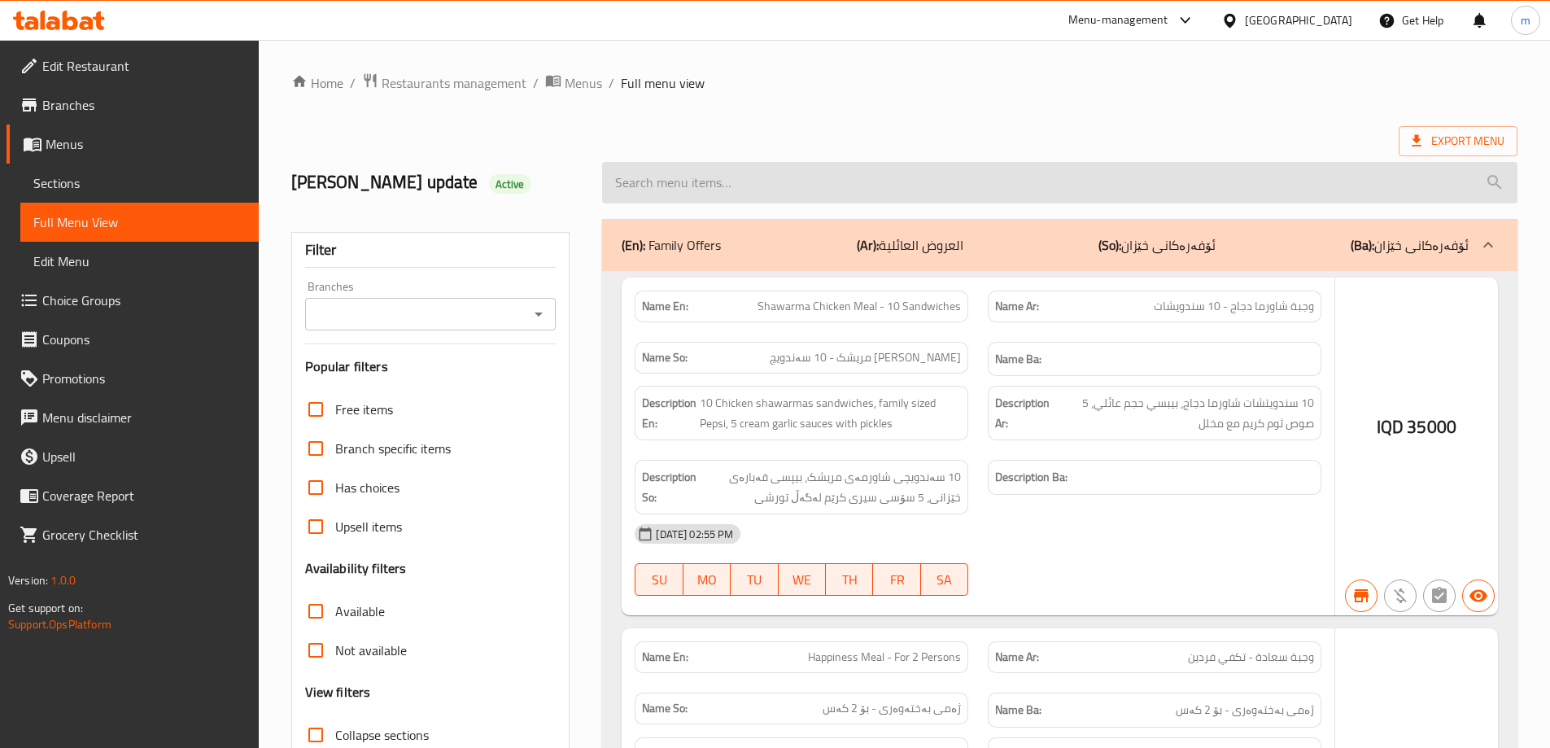
click at [647, 186] on input "search" at bounding box center [1059, 182] width 915 height 41
click at [653, 185] on input "search" at bounding box center [1059, 182] width 915 height 41
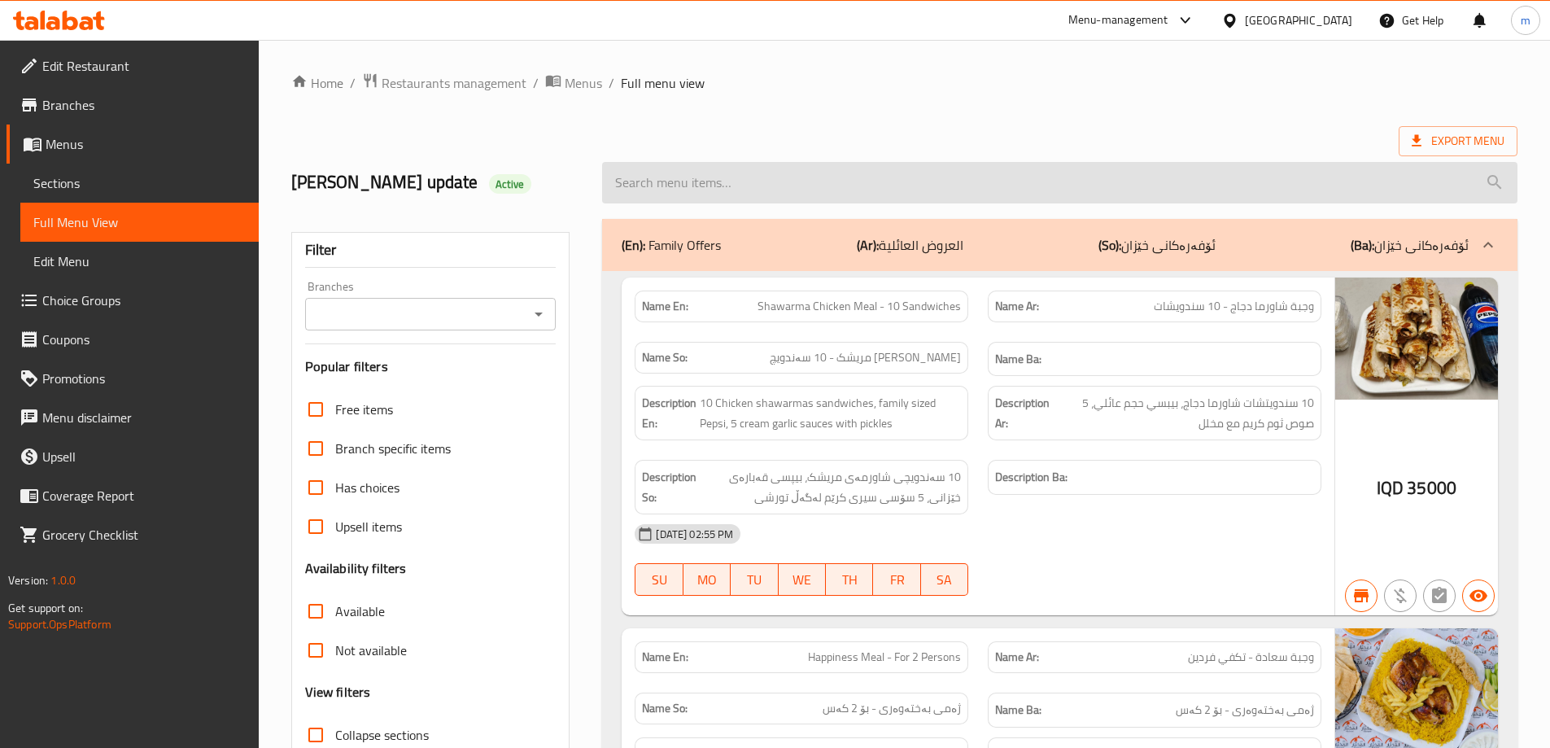
paste input "Mansaf Chicken And Meat Shawarma Meal - 15 Chicken Pieces And 15 Meat Pieces Wi…"
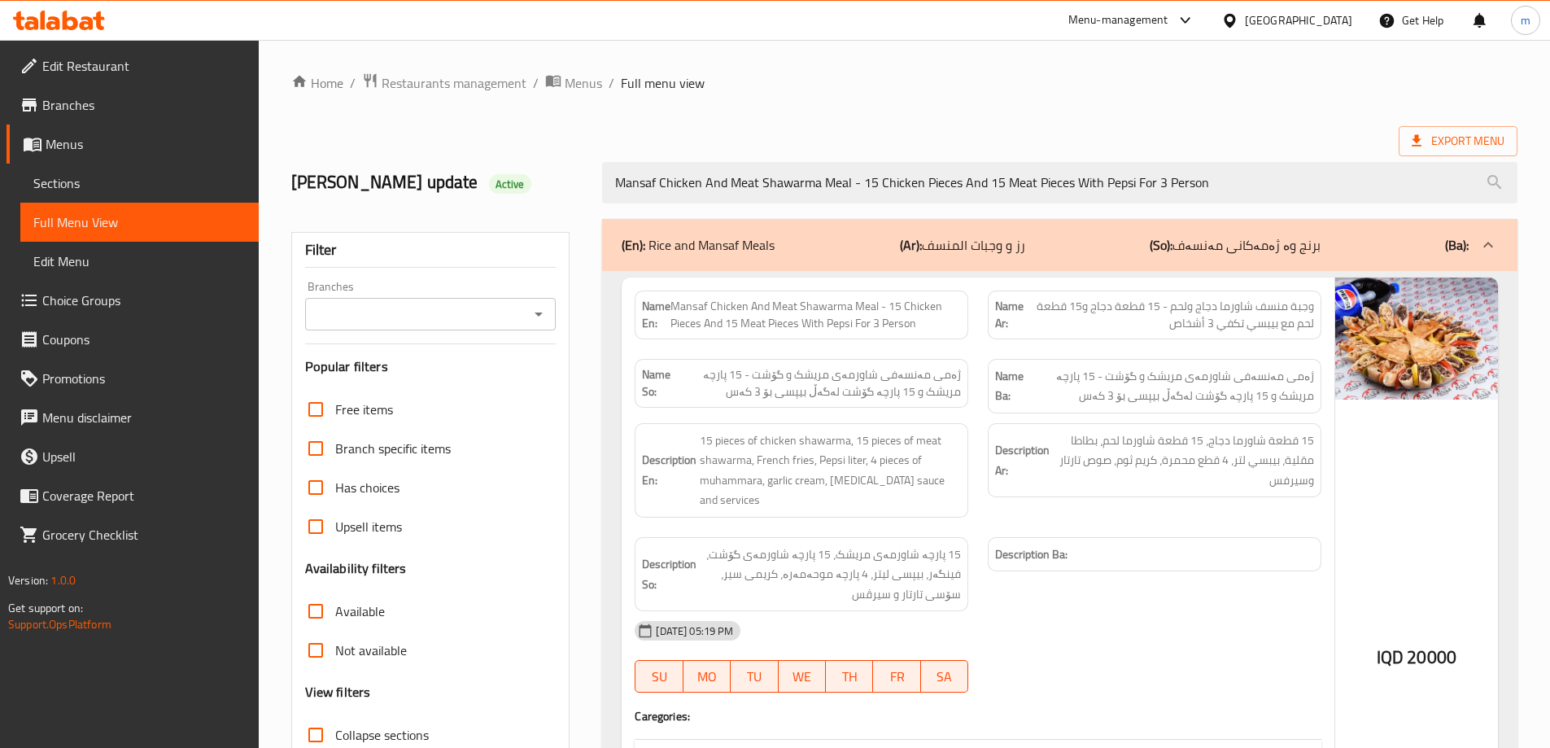
click at [539, 300] on div "Branches" at bounding box center [430, 314] width 251 height 33
type input "Mansaf Chicken And Meat Shawarma Meal - 15 Chicken Pieces And 15 Meat Pieces Wi…"
click at [537, 312] on icon "Open" at bounding box center [539, 314] width 8 height 4
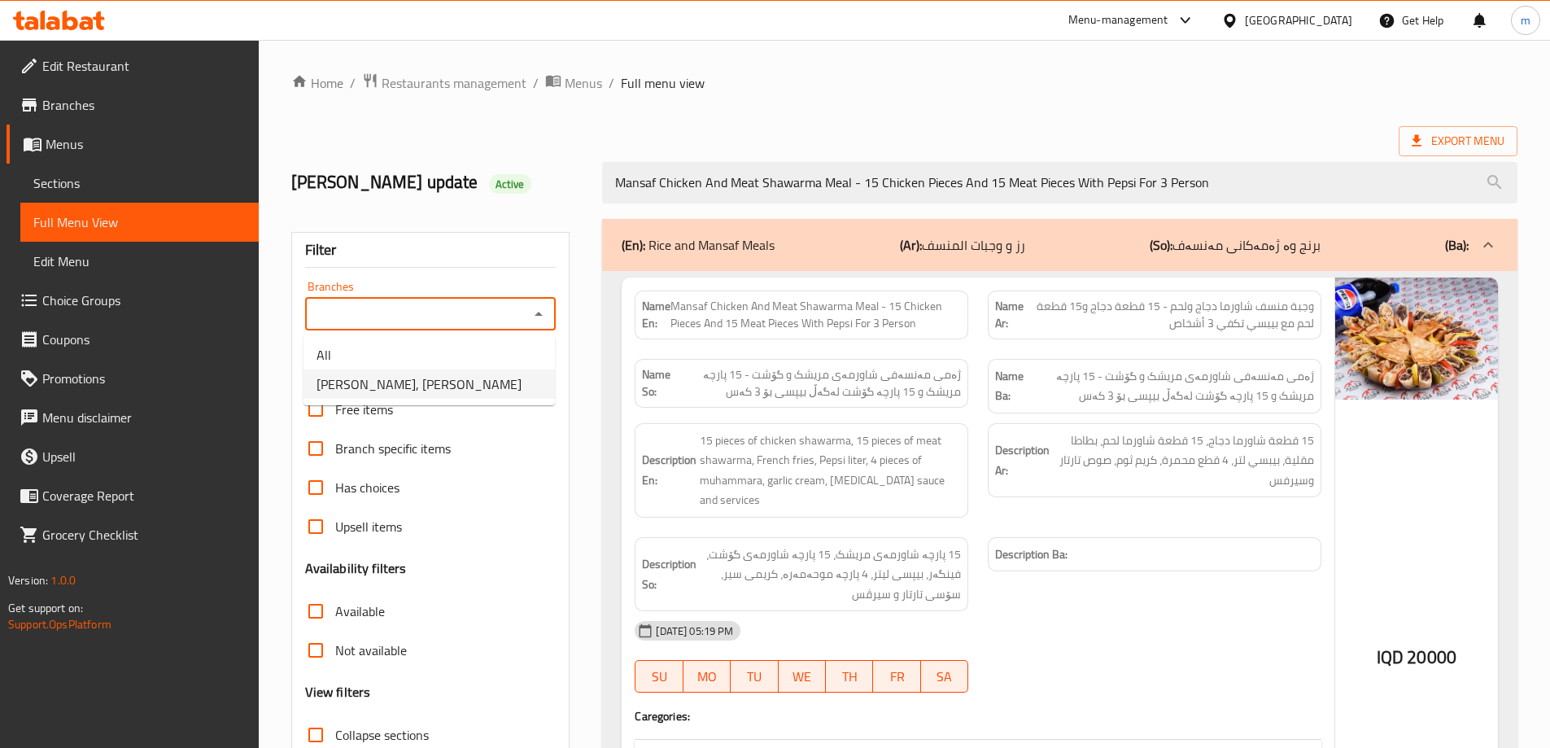
click at [391, 382] on span "Dhaif Almukhtar, Bakhtiary" at bounding box center [419, 384] width 205 height 20
type input "Dhaif Almukhtar, Bakhtiary"
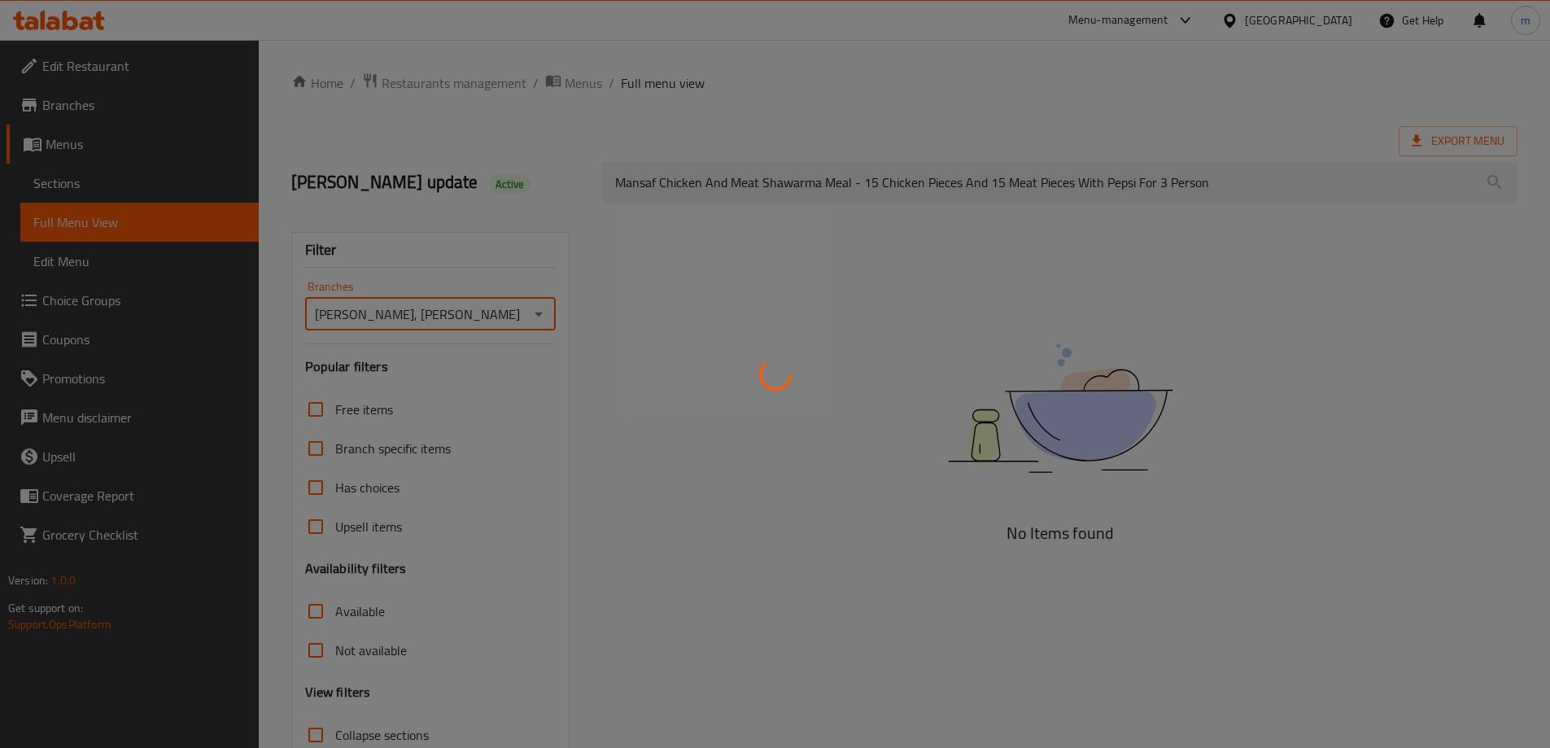
click at [465, 266] on div at bounding box center [775, 374] width 1550 height 748
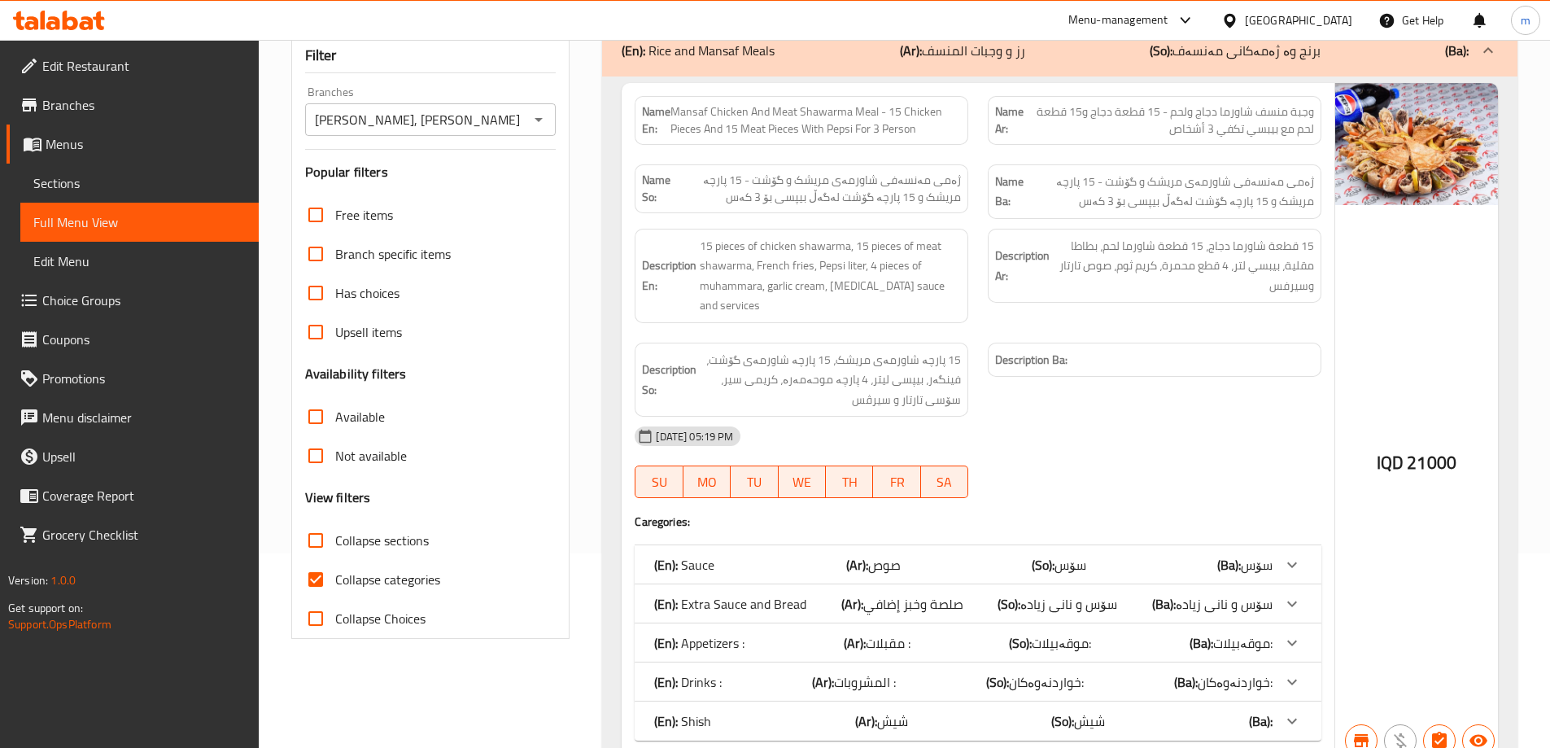
scroll to position [251, 0]
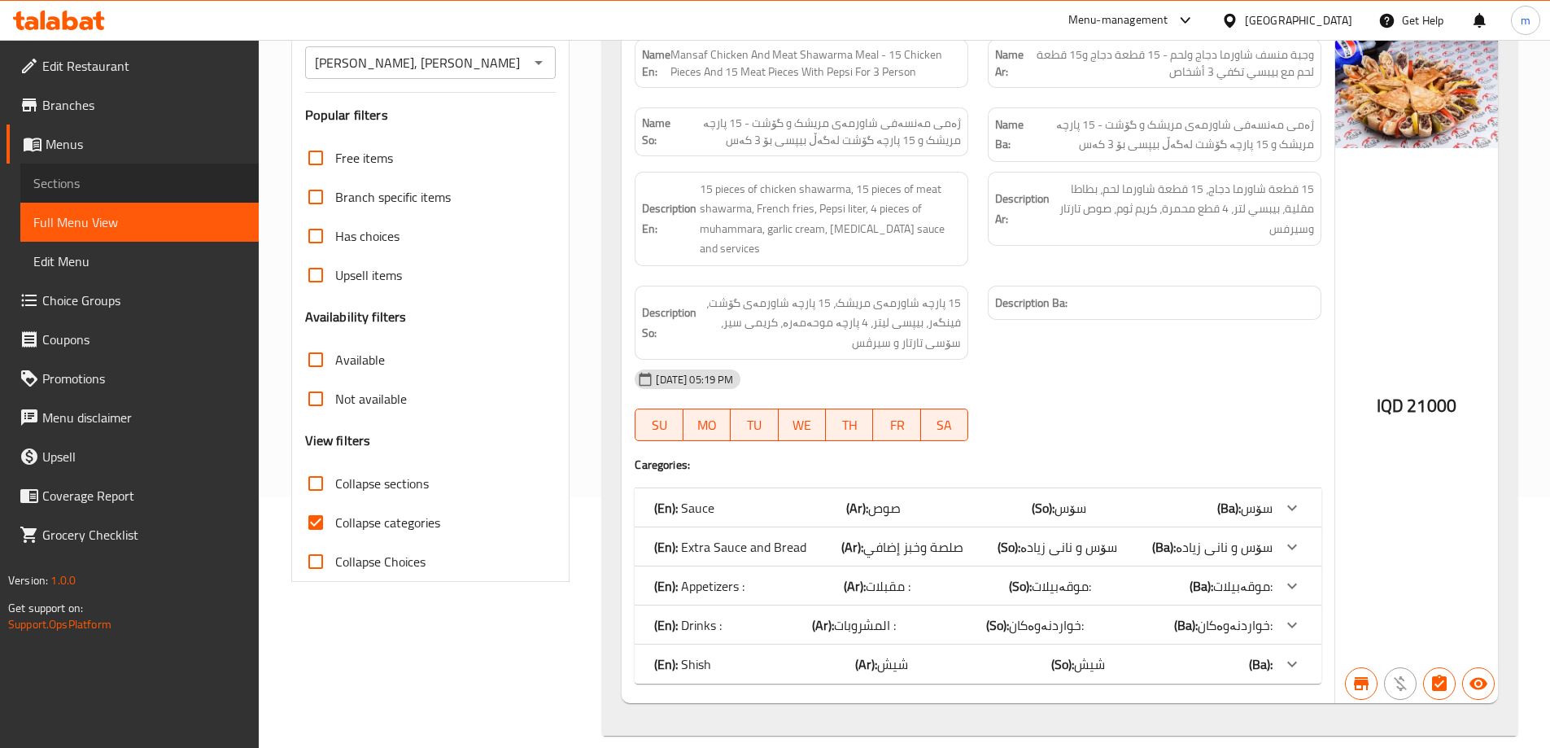
click at [55, 173] on span "Sections" at bounding box center [139, 183] width 212 height 20
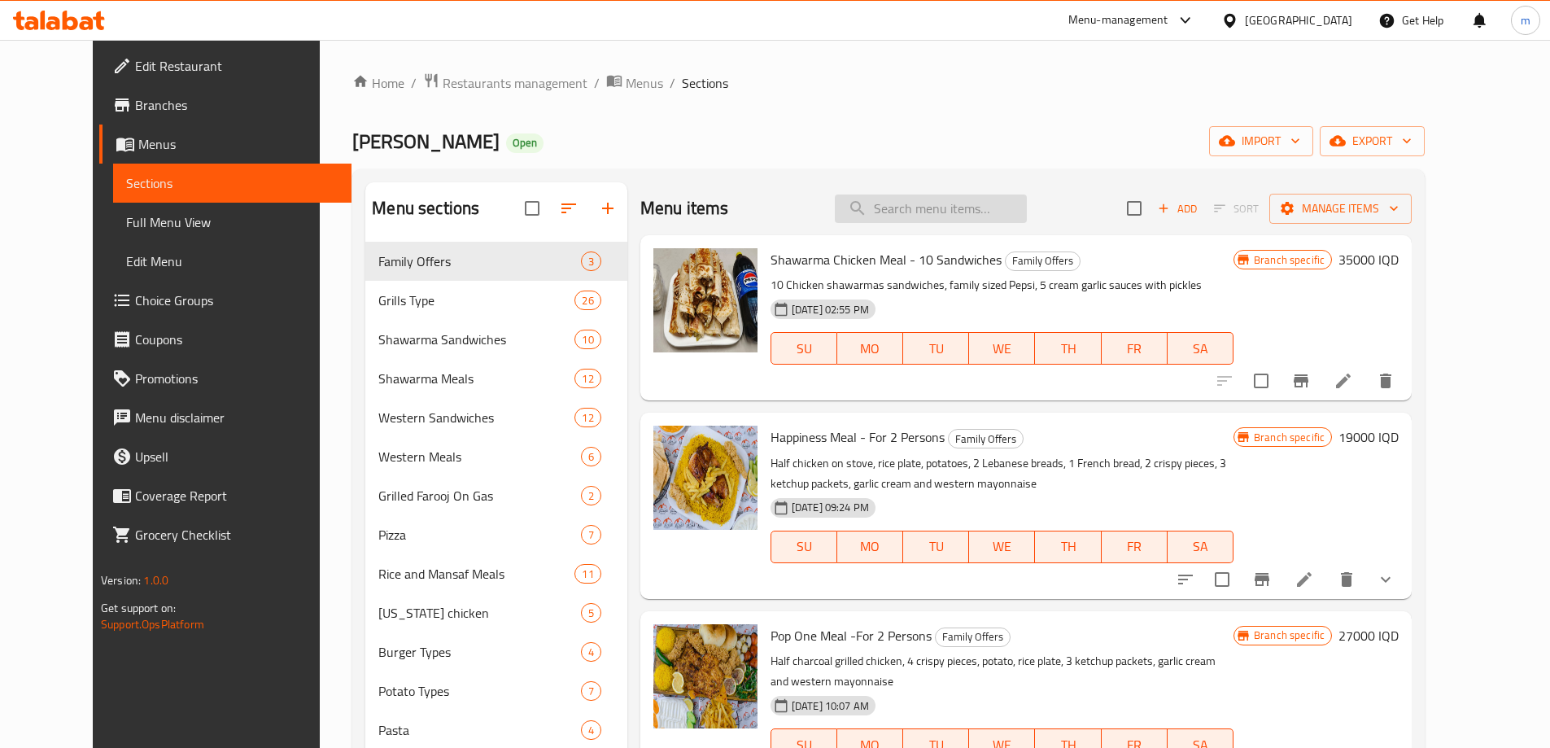
click at [966, 207] on input "search" at bounding box center [931, 208] width 192 height 28
paste input "Mansaf Chicken And Meat Shawarma Meal - 15 Chicken Pieces And 15 Meat Pieces Wi…"
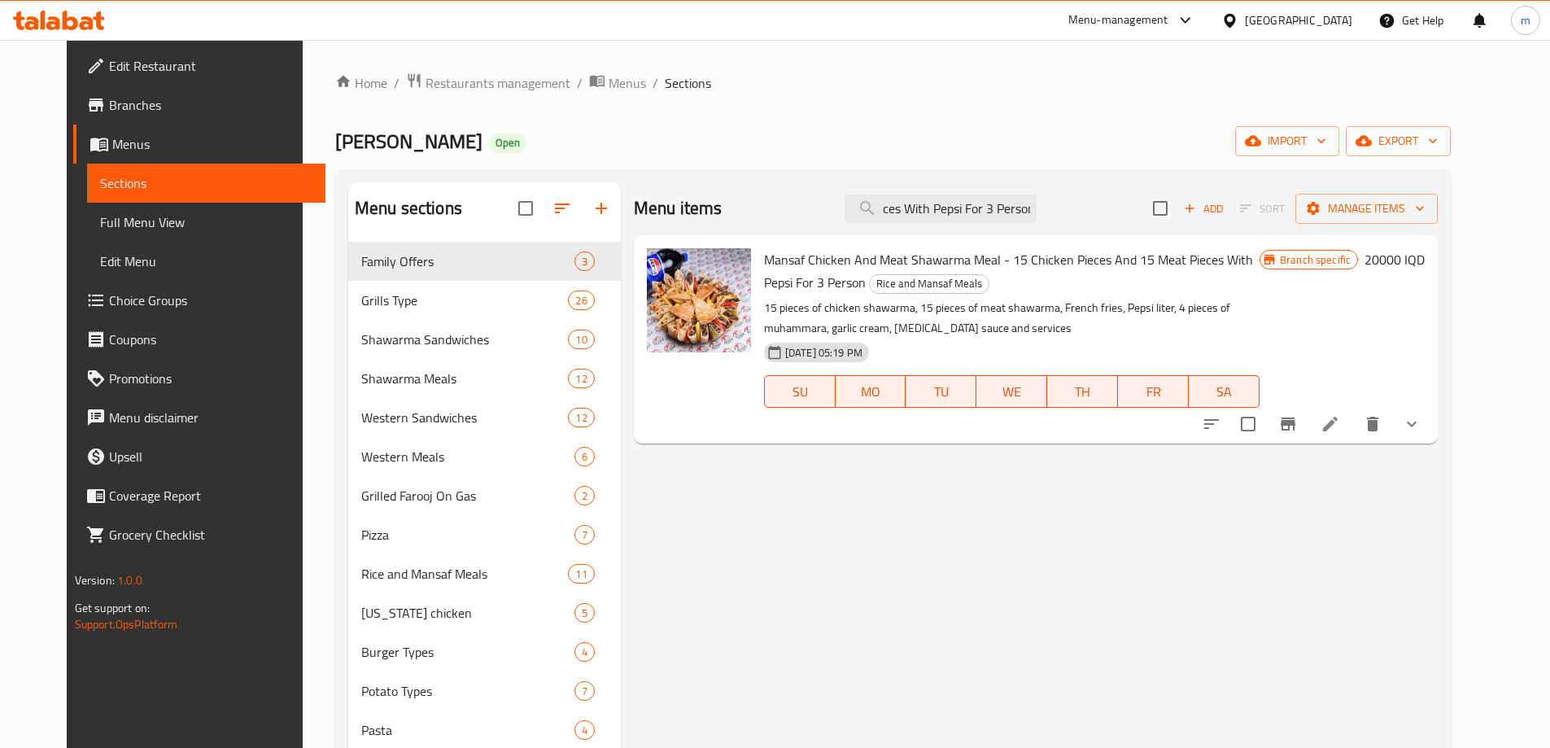
type input "Mansaf Chicken And Meat Shawarma Meal - 15 Chicken Pieces And 15 Meat Pieces Wi…"
click at [1295, 424] on icon "Branch-specific-item" at bounding box center [1288, 423] width 15 height 13
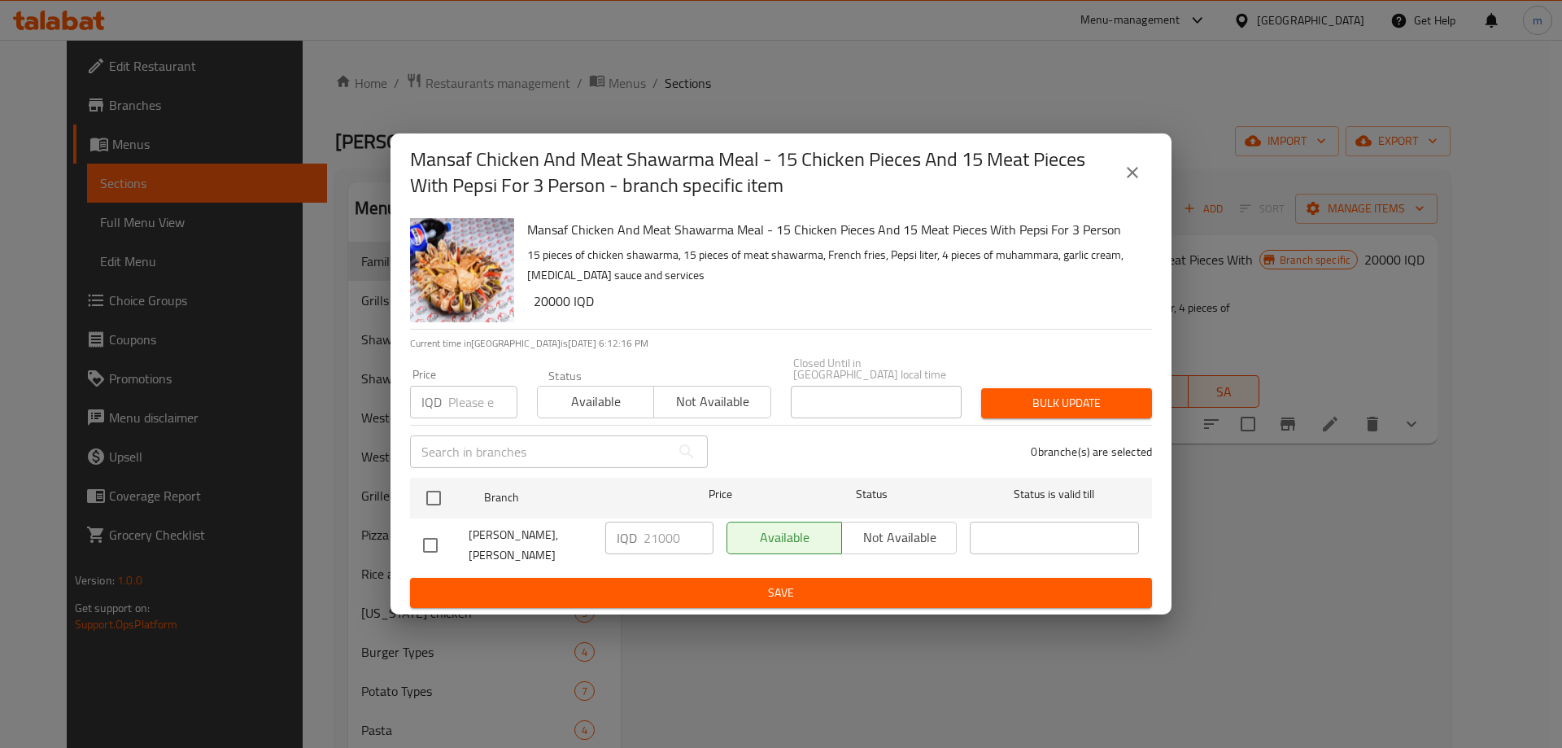
drag, startPoint x: 416, startPoint y: 541, endPoint x: 429, endPoint y: 532, distance: 15.8
click at [420, 541] on input "checkbox" at bounding box center [430, 545] width 34 height 34
checkbox input "true"
click at [651, 533] on input "21000" at bounding box center [679, 538] width 70 height 33
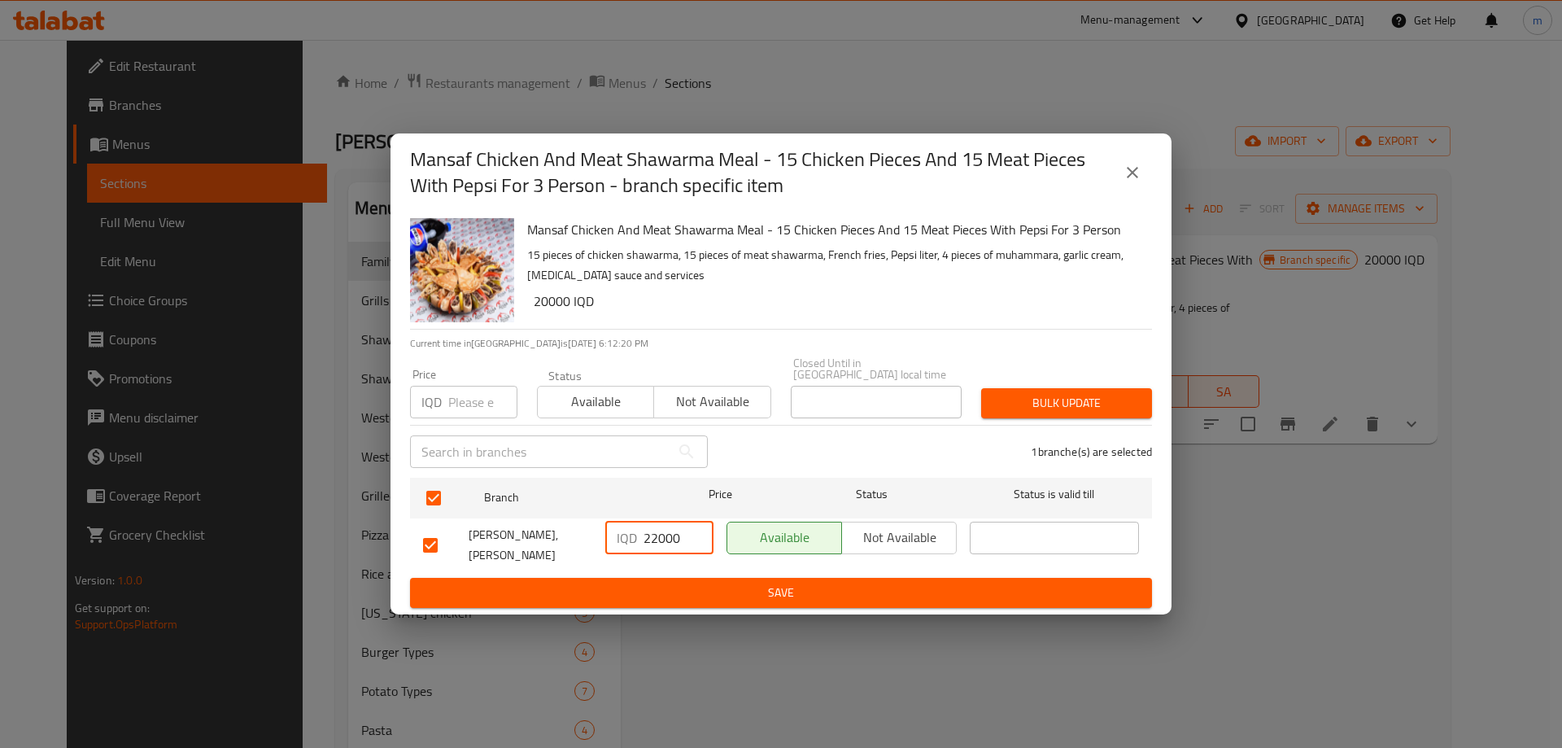
type input "22000"
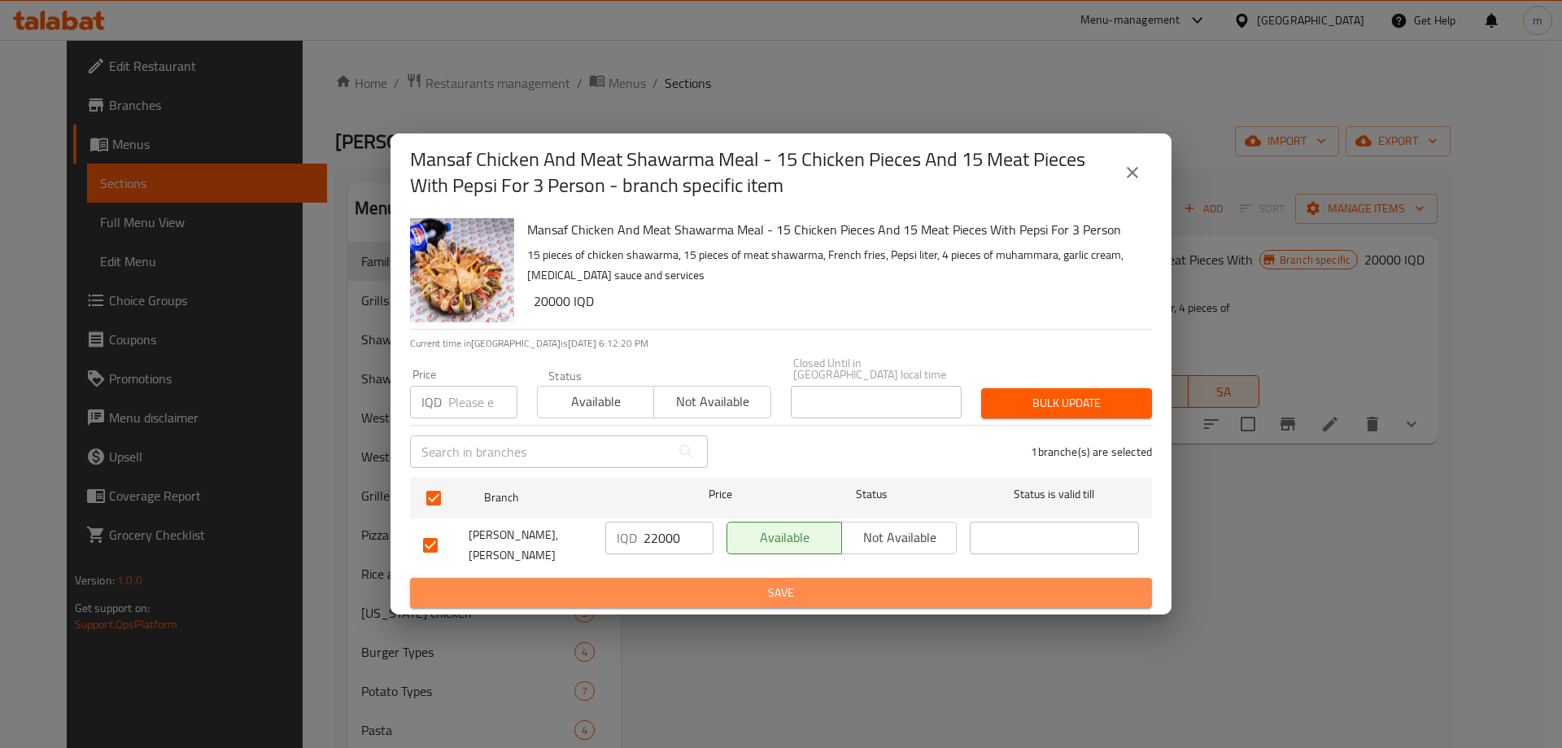
click at [634, 583] on span "Save" at bounding box center [781, 593] width 716 height 20
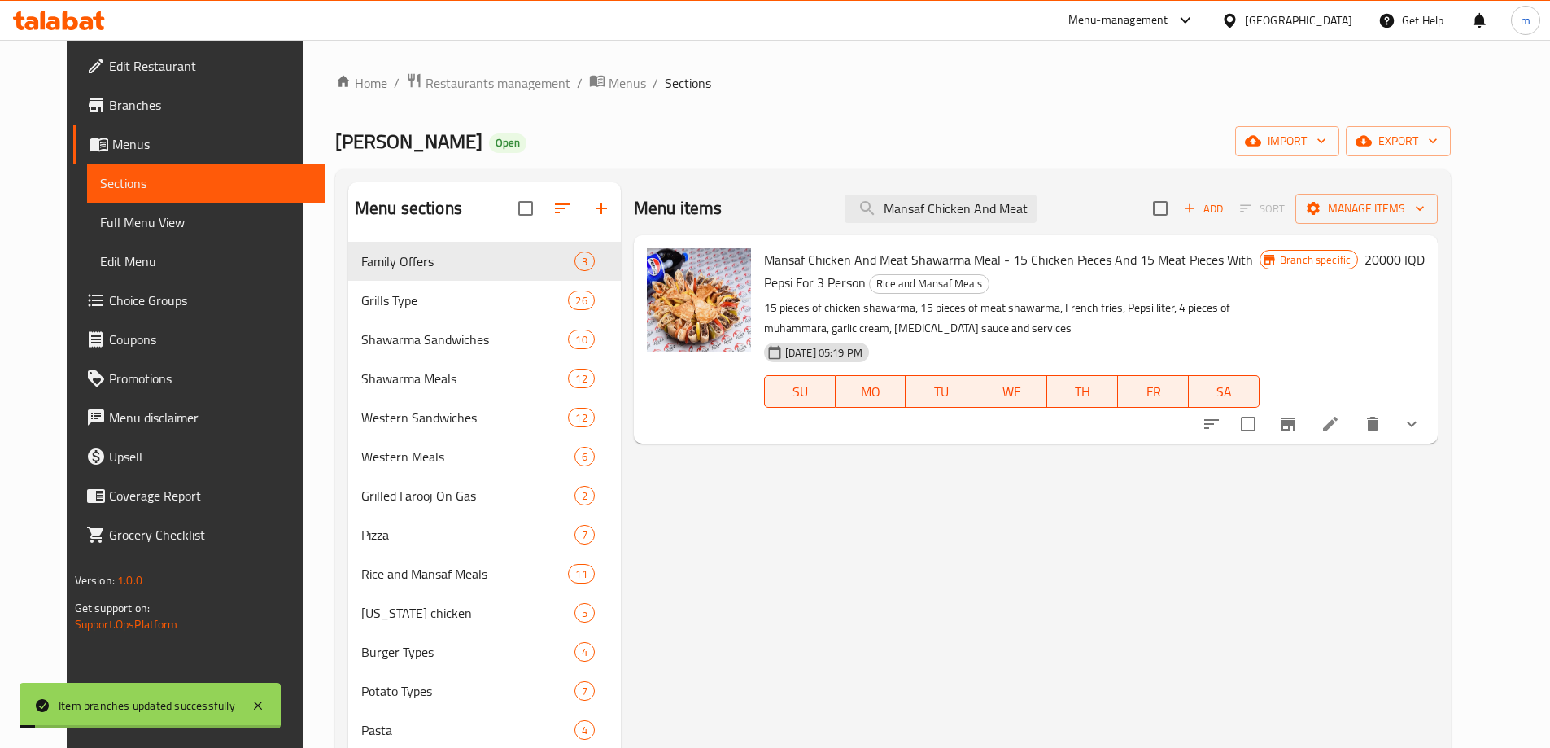
click at [147, 217] on span "Full Menu View" at bounding box center [206, 222] width 212 height 20
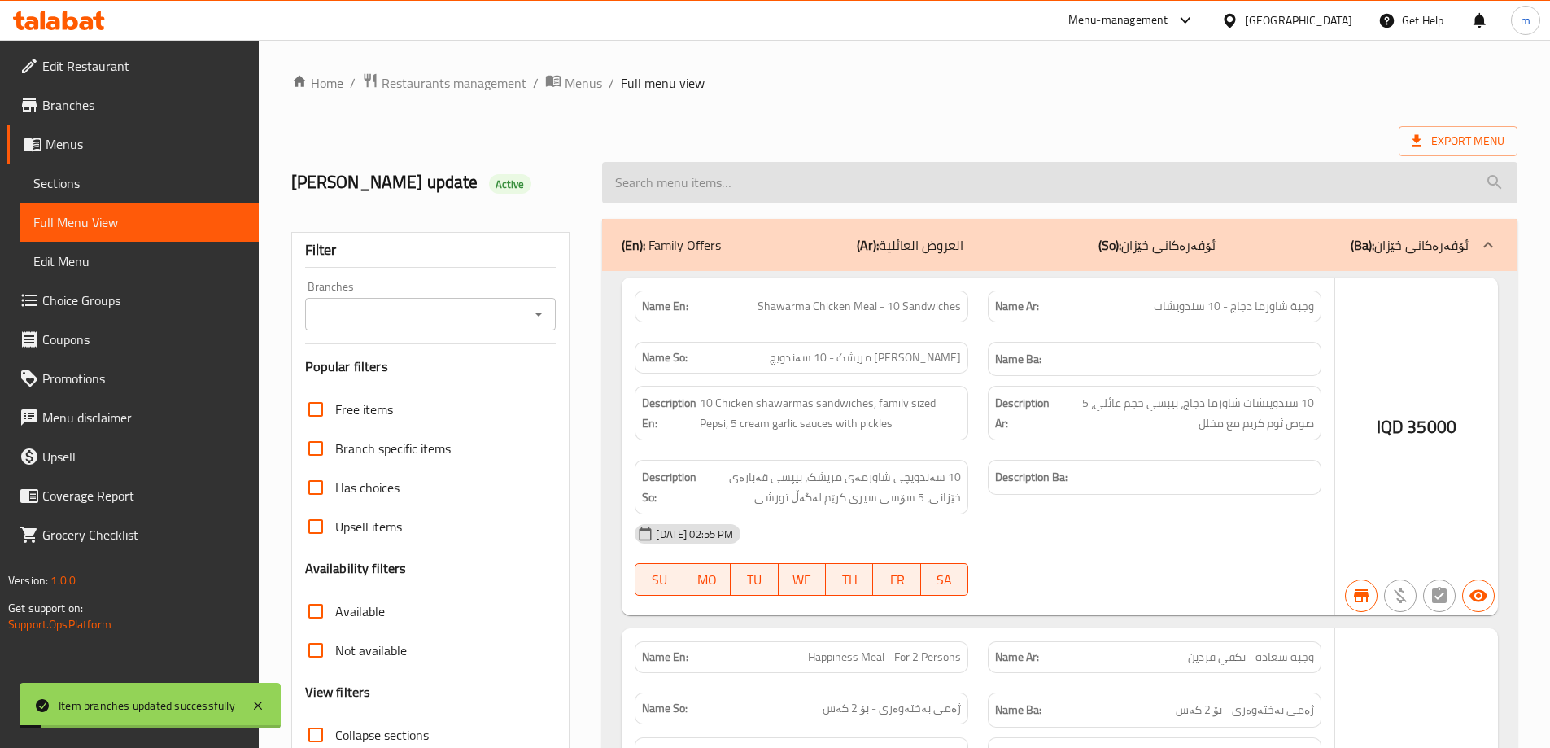
click at [702, 189] on input "search" at bounding box center [1059, 182] width 915 height 41
click at [691, 180] on input "search" at bounding box center [1059, 182] width 915 height 41
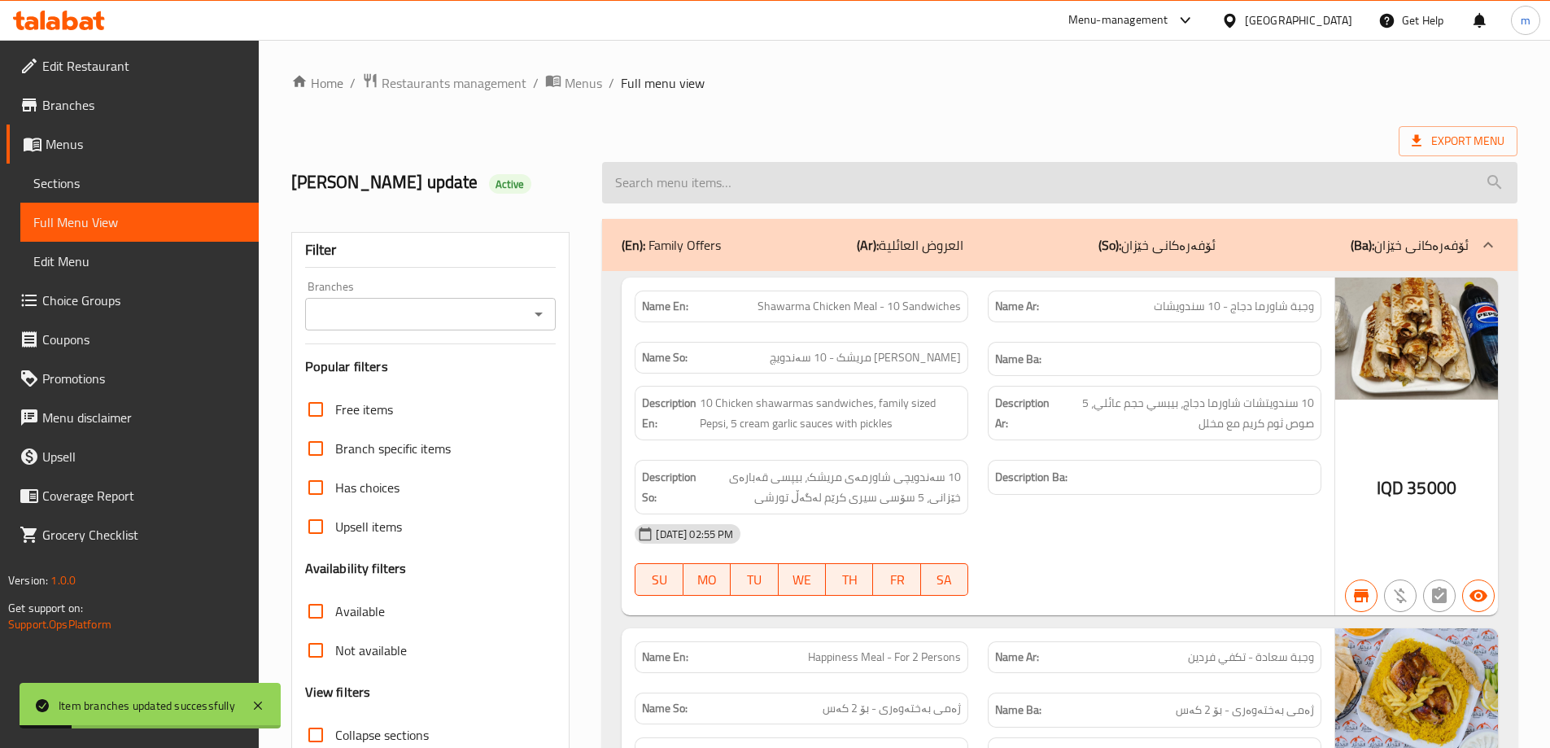
paste input "Mansaf Chicken And Meat Shawarma Meal - 15 Chicken Pieces And 15 Meat Pieces Wi…"
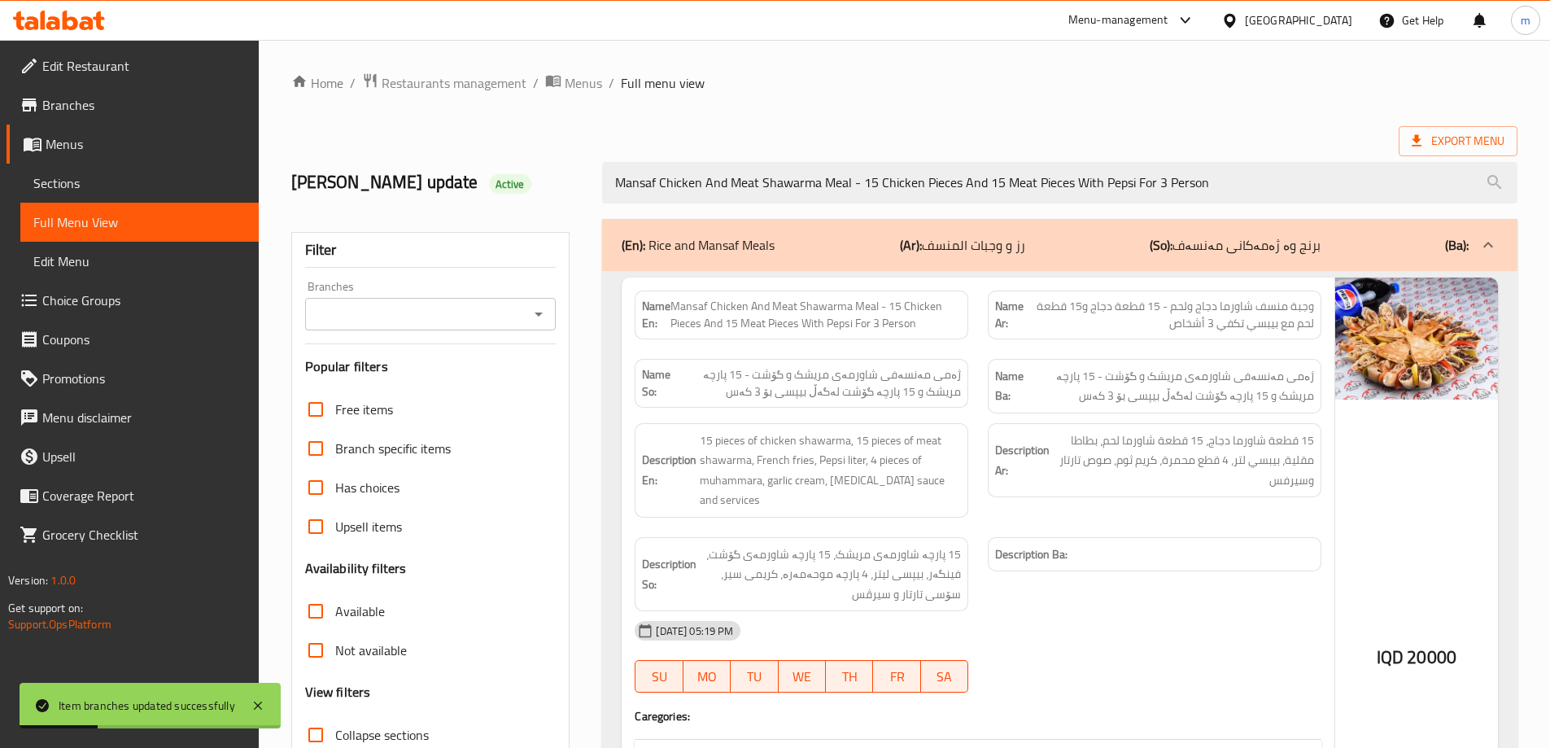
click at [540, 308] on icon "Open" at bounding box center [539, 314] width 20 height 20
type input "Mansaf Chicken And Meat Shawarma Meal - 15 Chicken Pieces And 15 Meat Pieces Wi…"
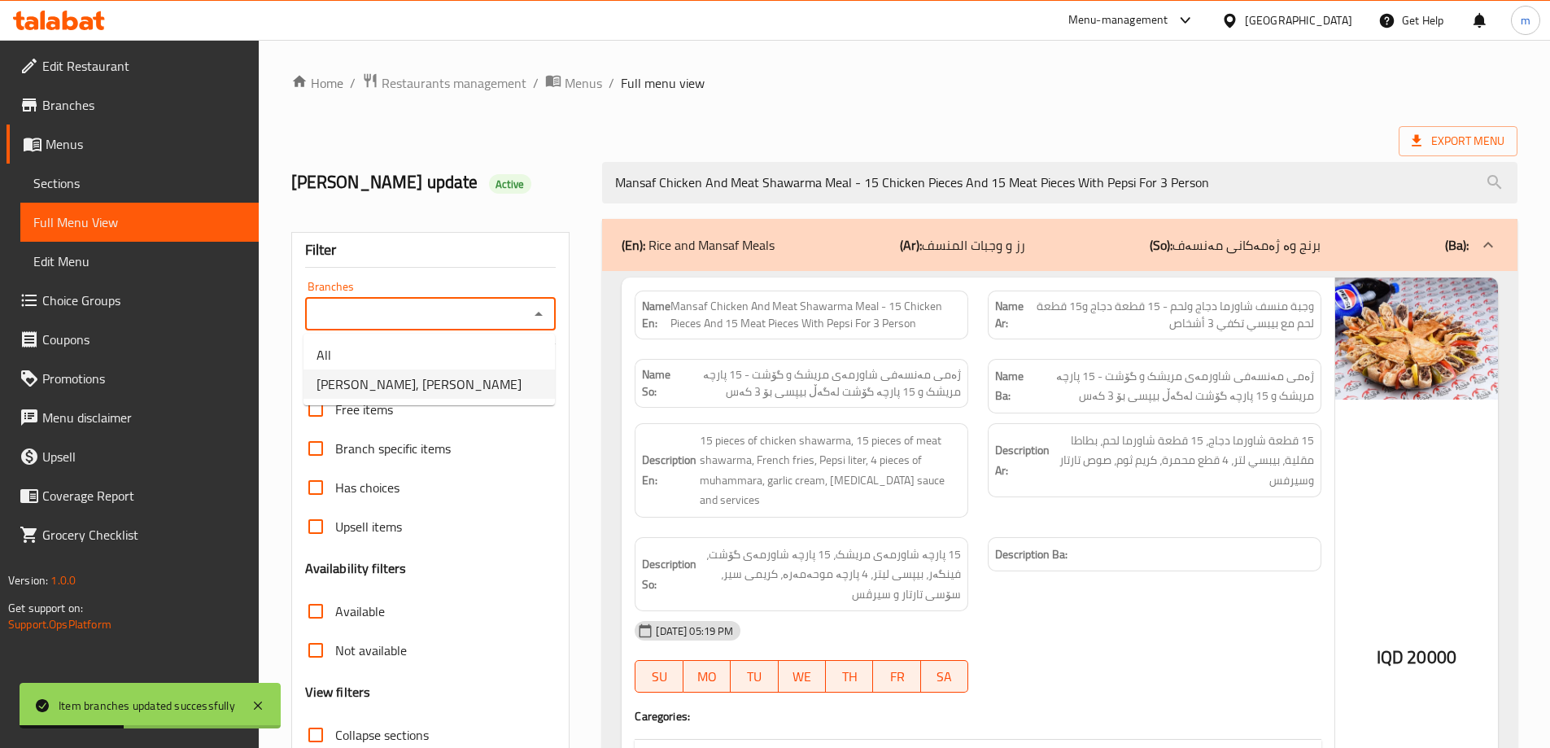
click at [461, 376] on span "Dhaif Almukhtar, Bakhtiary" at bounding box center [419, 384] width 205 height 20
type input "Dhaif Almukhtar, Bakhtiary"
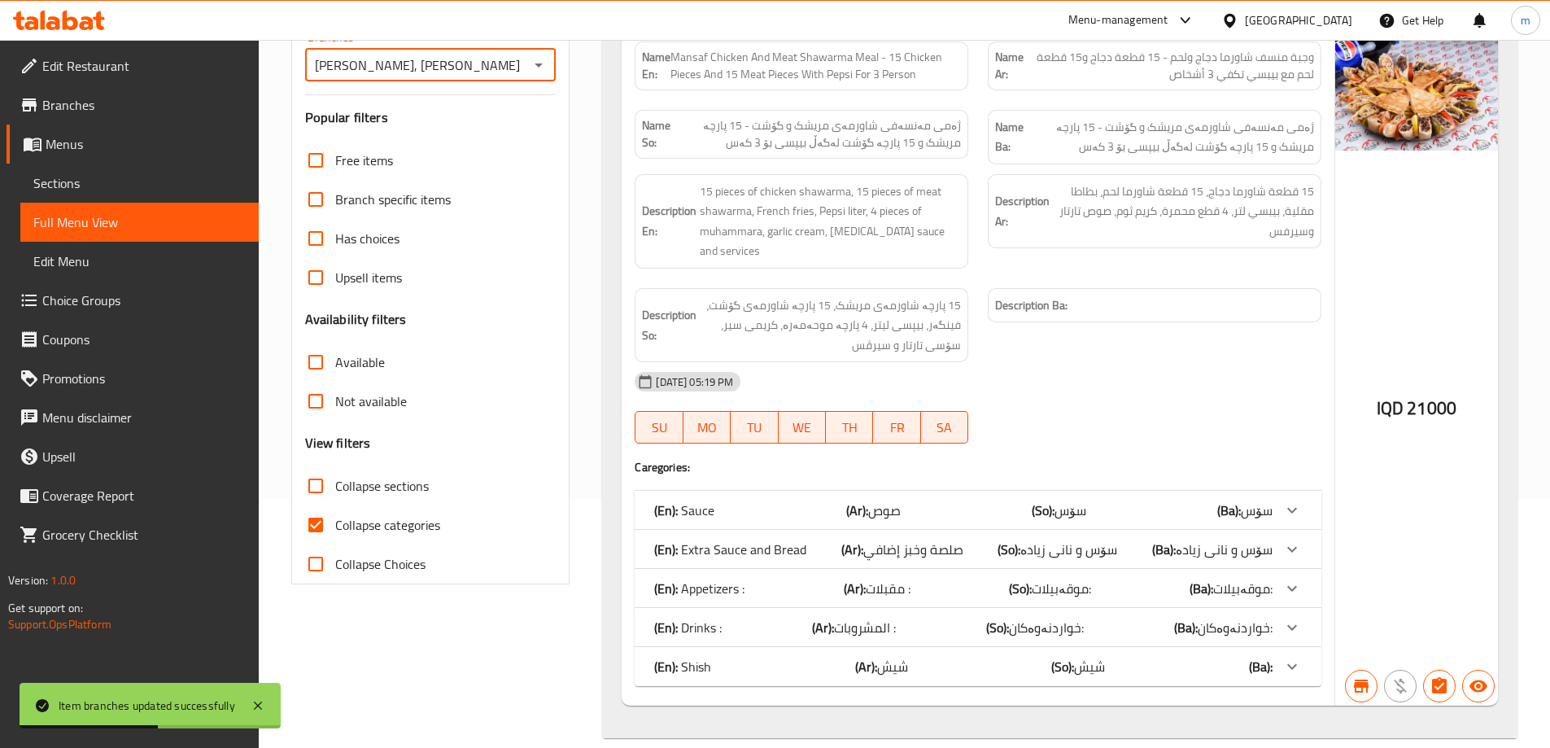
scroll to position [251, 0]
click at [351, 522] on span "Collapse categories" at bounding box center [387, 523] width 105 height 20
click at [335, 522] on input "Collapse categories" at bounding box center [315, 522] width 39 height 39
checkbox input "false"
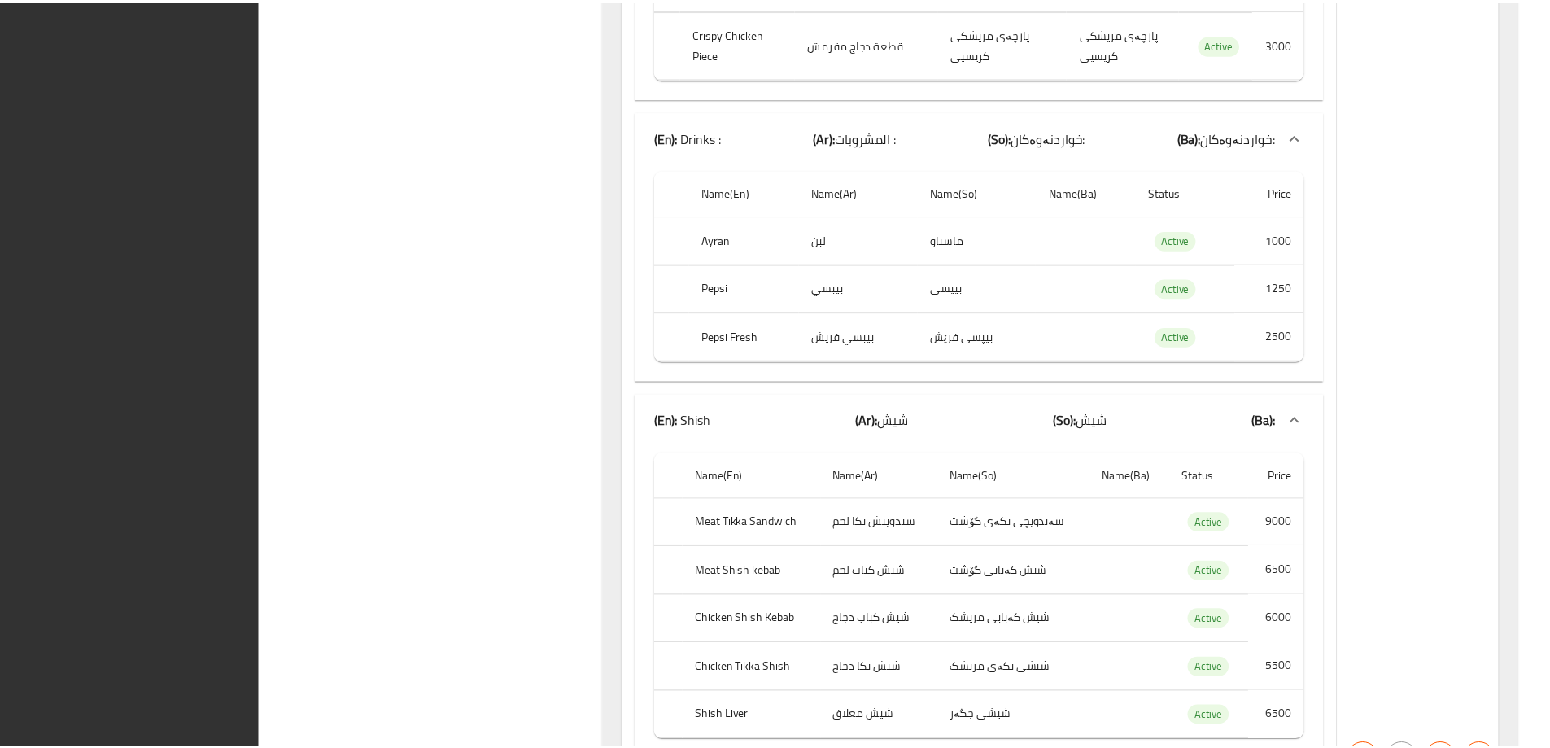
scroll to position [1810, 0]
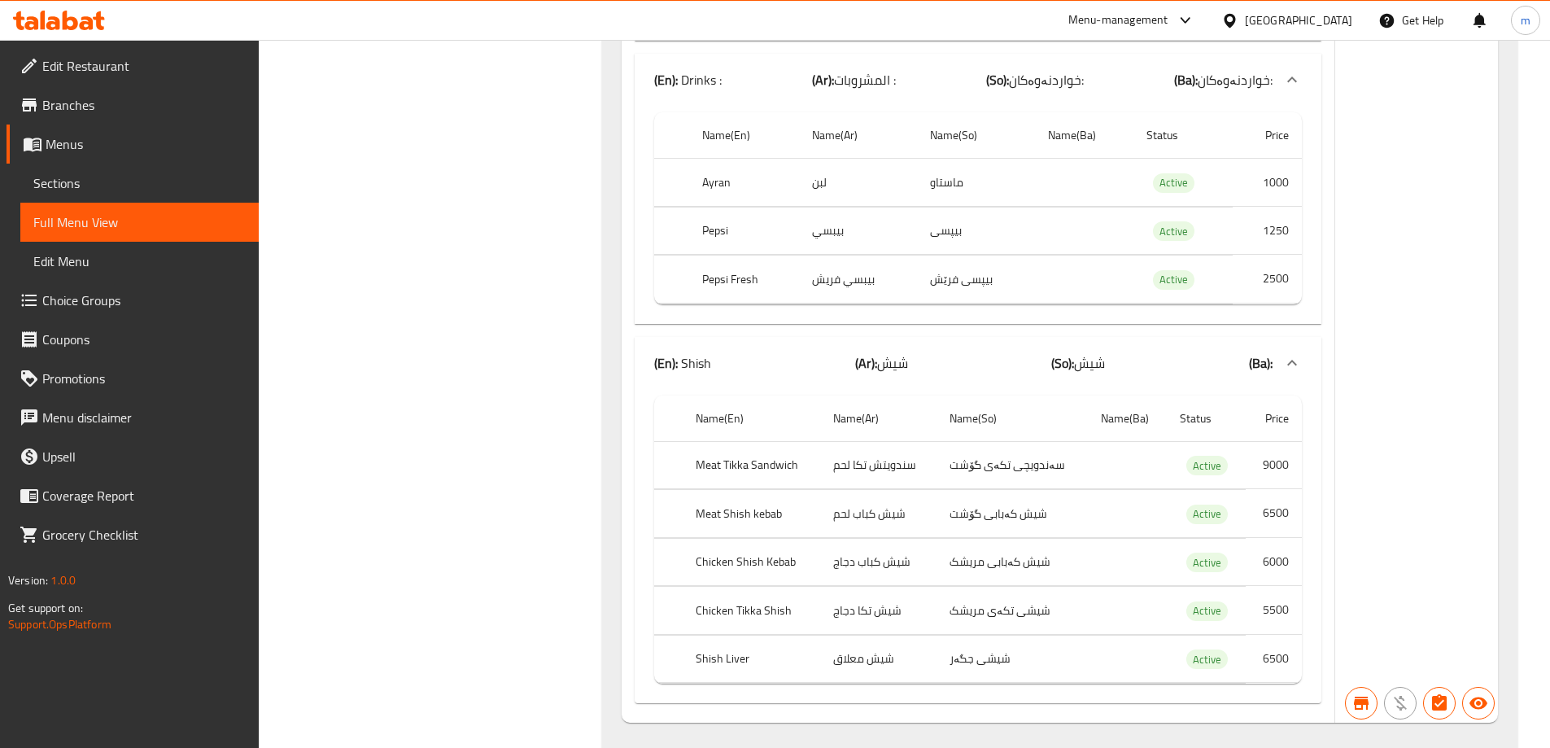
click at [90, 184] on span "Sections" at bounding box center [139, 183] width 212 height 20
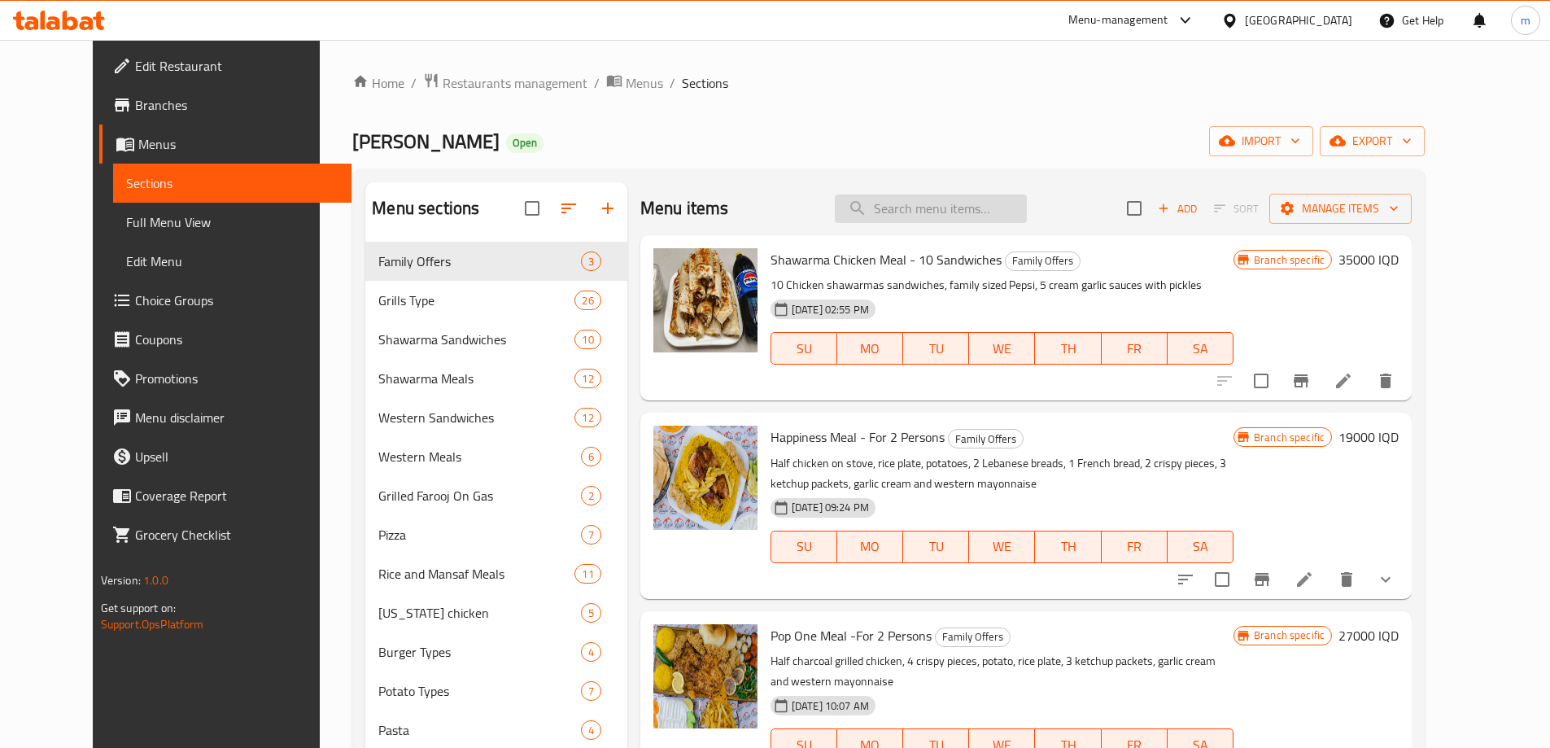
click at [948, 213] on input "search" at bounding box center [931, 208] width 192 height 28
paste input "Mansaf Chicken And Meat Shawarma Meal - 15 Chicken Pieces And 15 Meat Pieces Wi…"
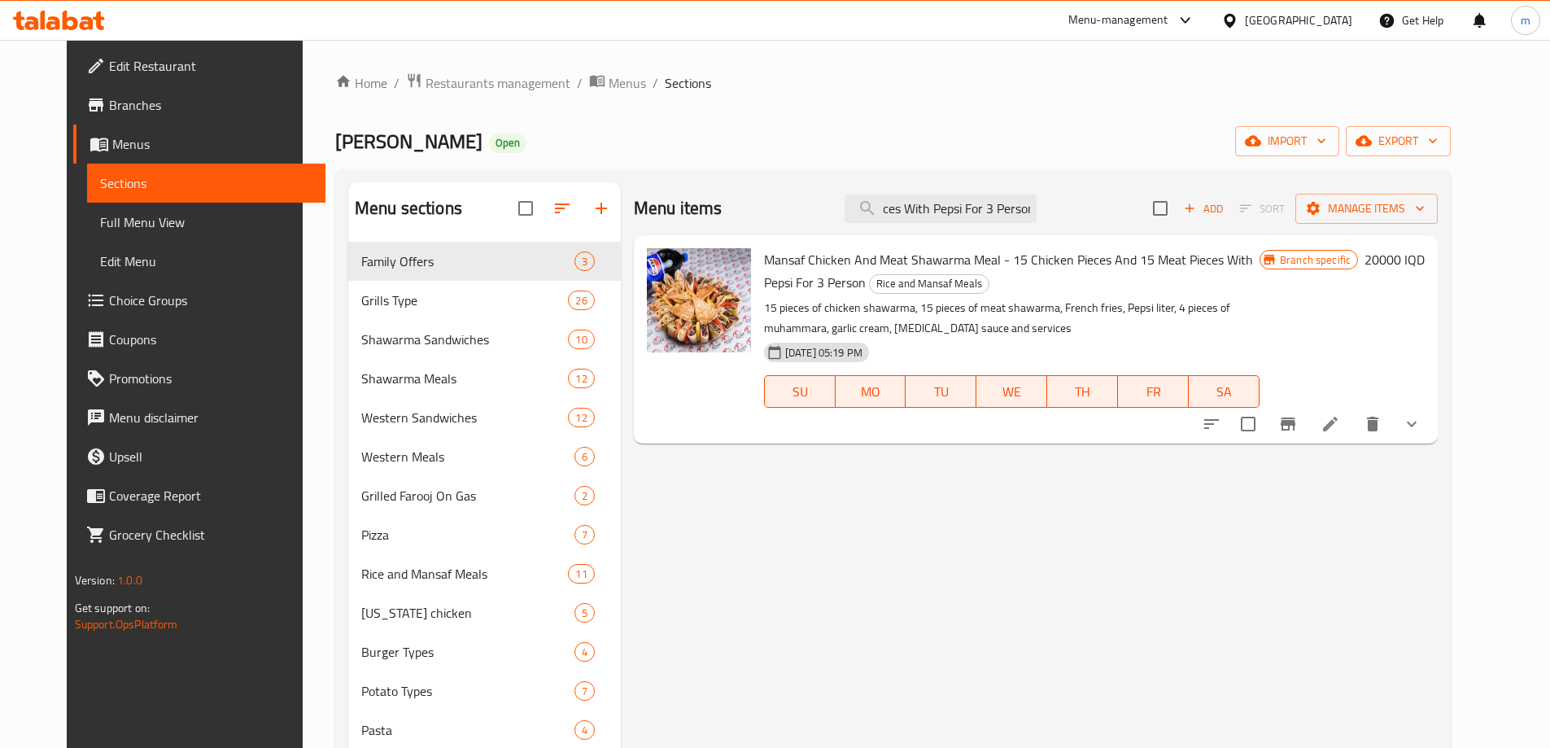
type input "Mansaf Chicken And Meat Shawarma Meal - 15 Chicken Pieces And 15 Meat Pieces Wi…"
click at [1353, 437] on li at bounding box center [1331, 423] width 46 height 29
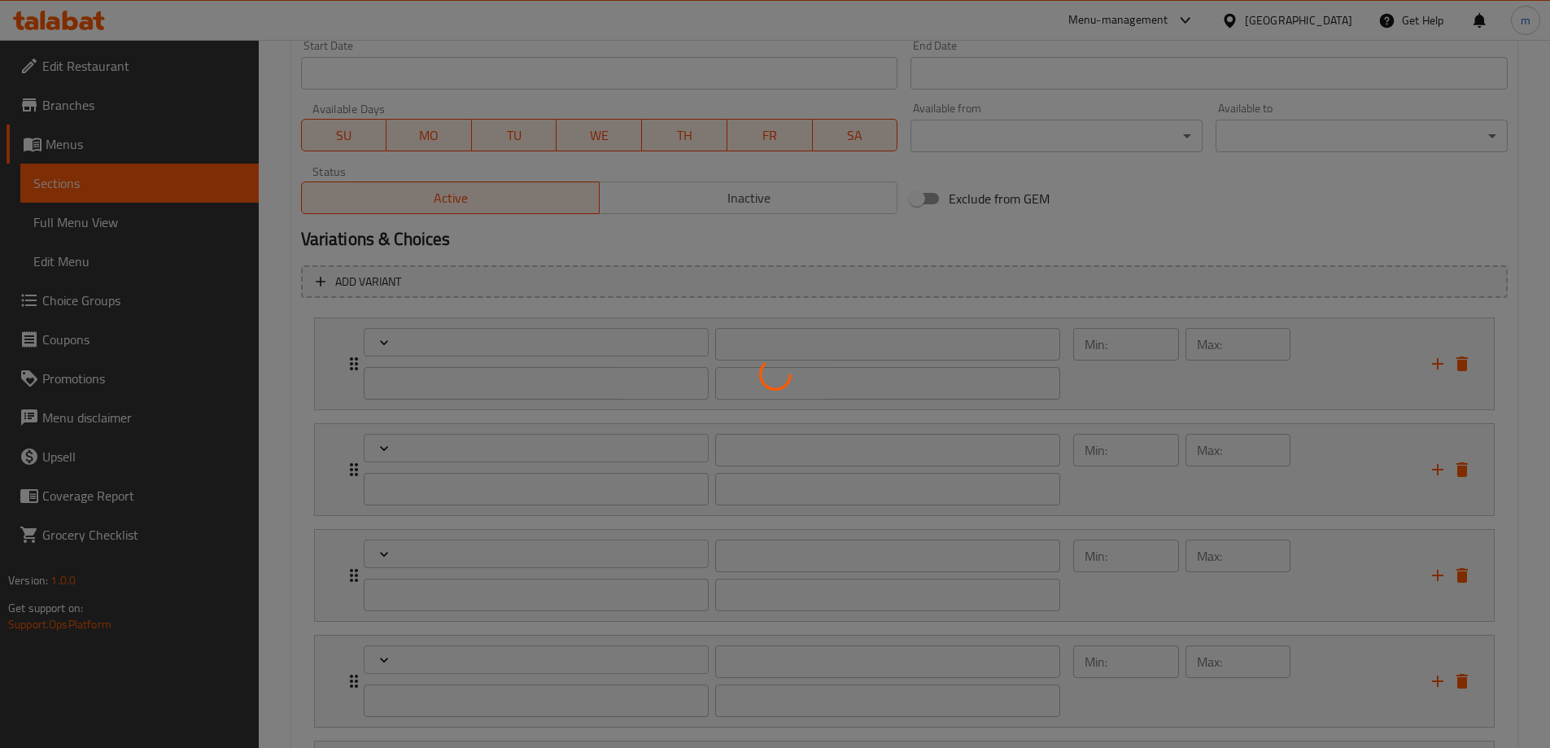
scroll to position [741, 0]
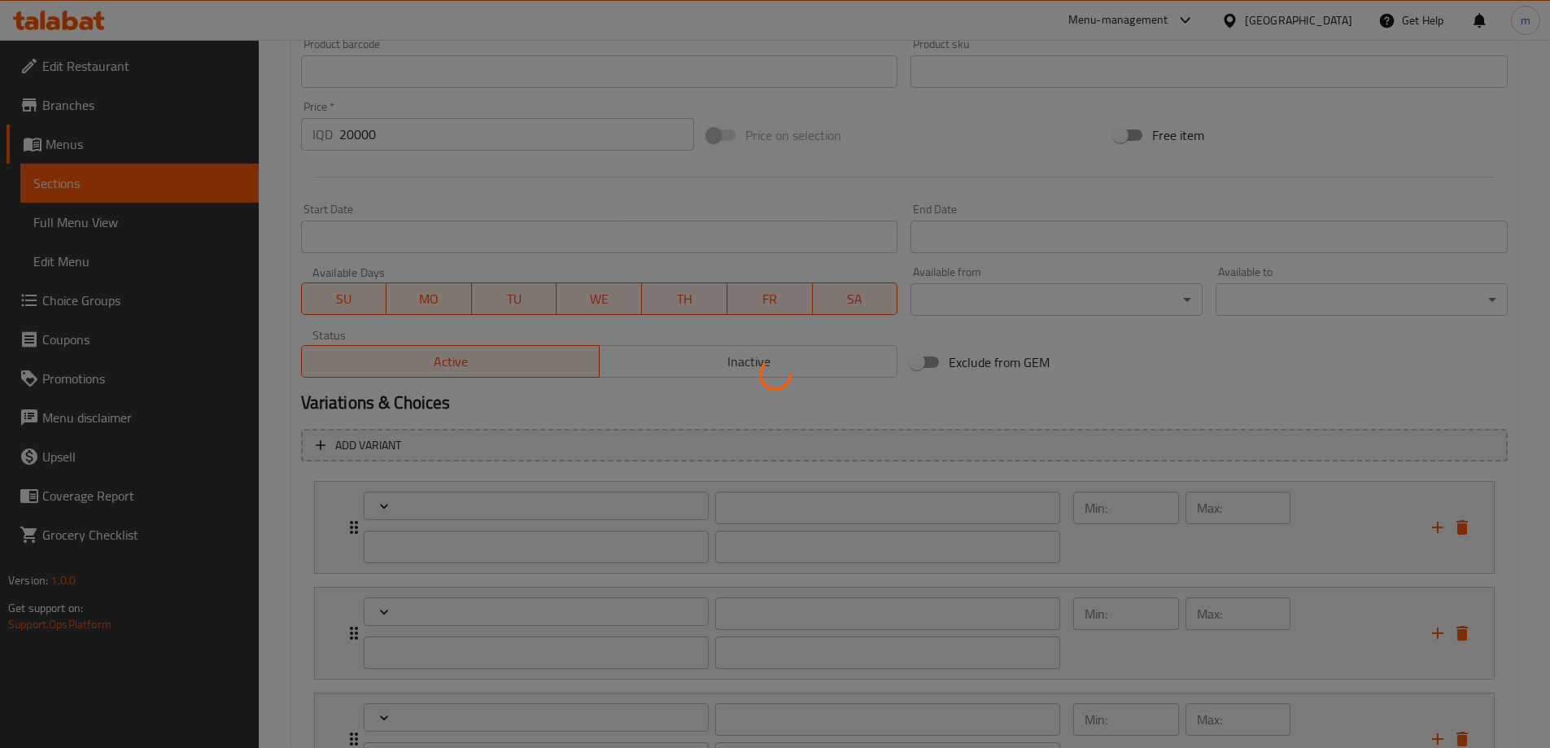
type input "صوص"
type input "سۆس"
type input "0"
type input "1"
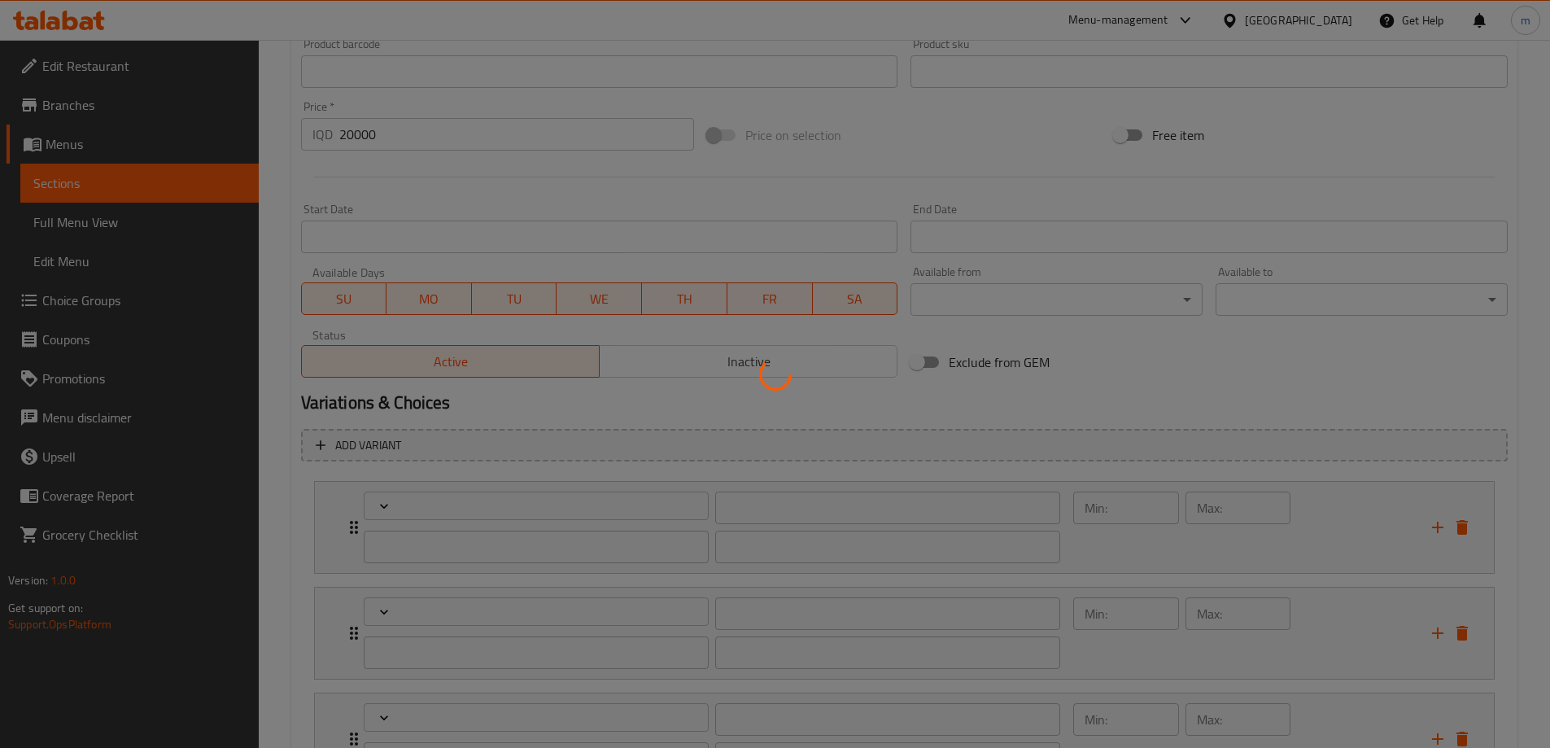
type input "صلصة وخبز إضافي"
type input "سۆس و نانی زیادە"
type input "0"
type input "5"
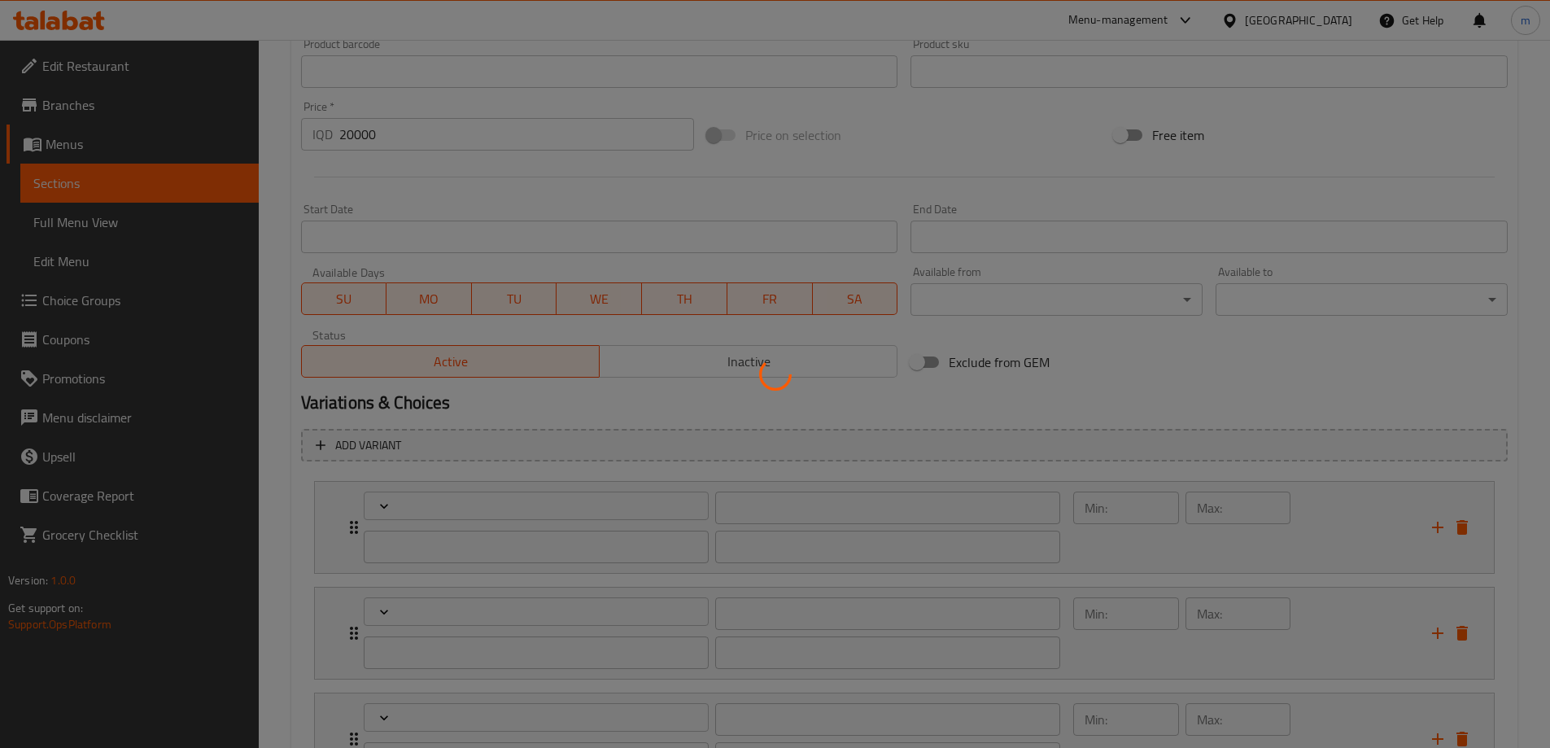
type input "مقبلات :"
type input "موقەبیلات:"
type input "0"
type input "3"
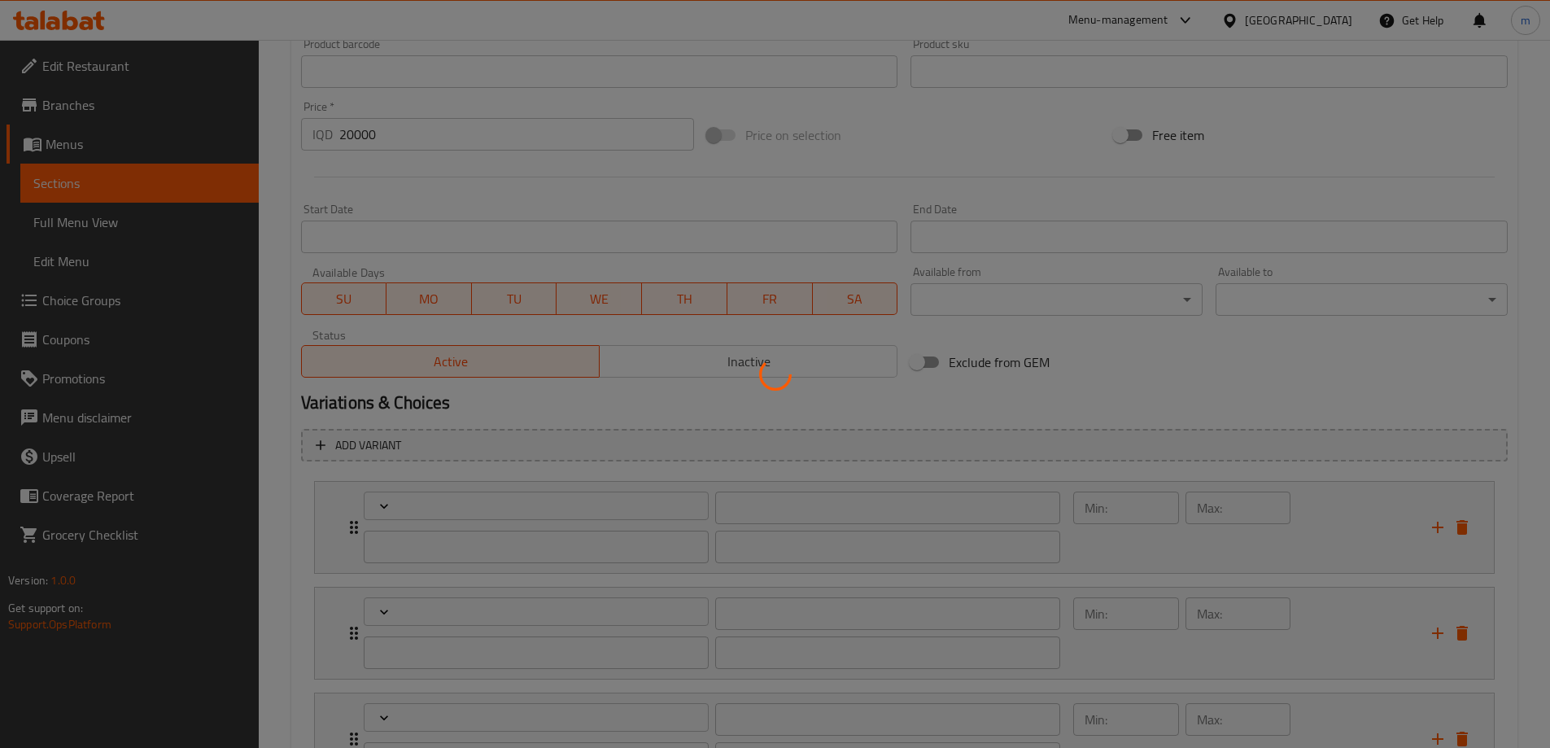
type input "المشروبات :"
type input "خواردنەوەکان:"
type input "0"
type input "3"
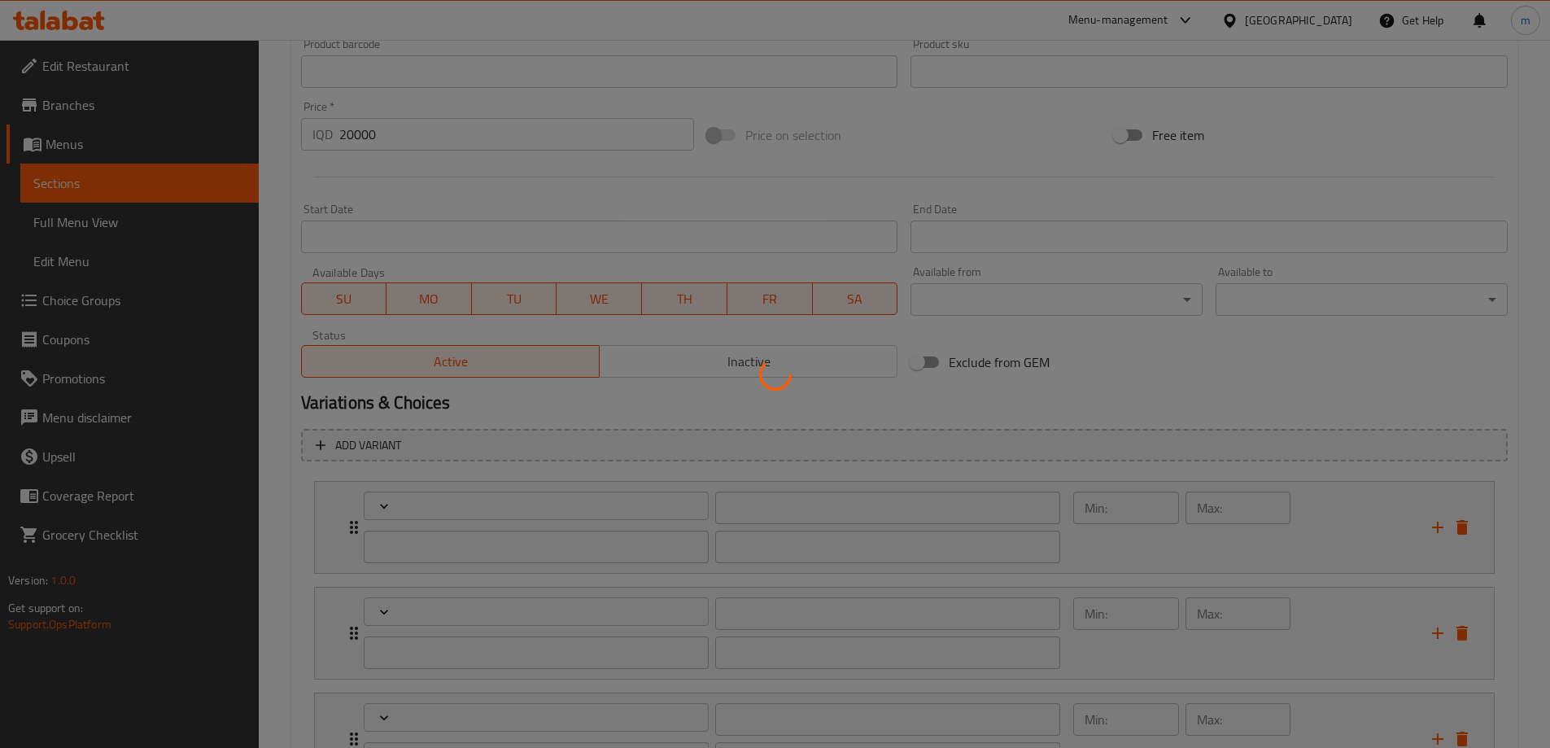
type input "شیش"
type input "0"
type input "5"
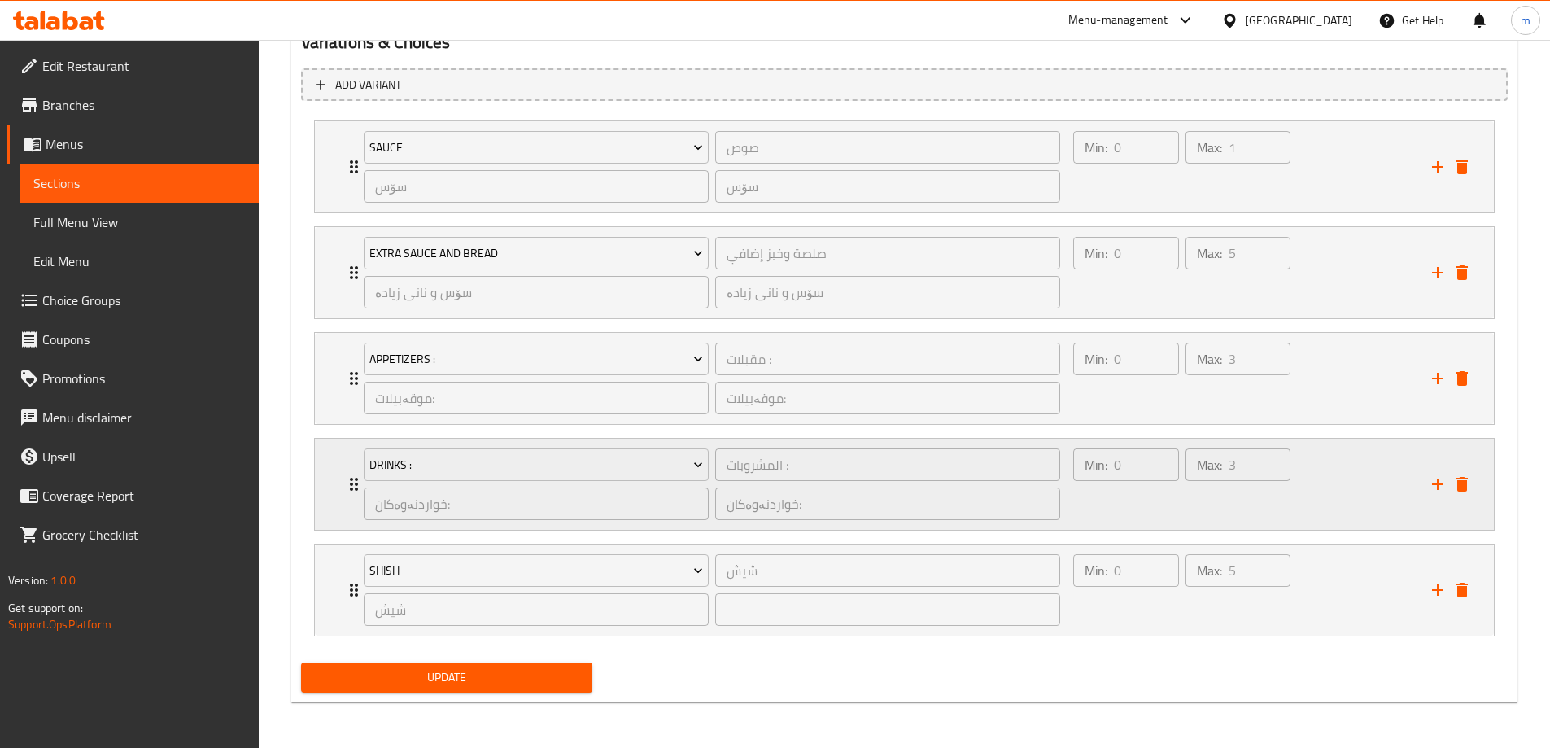
scroll to position [722, 0]
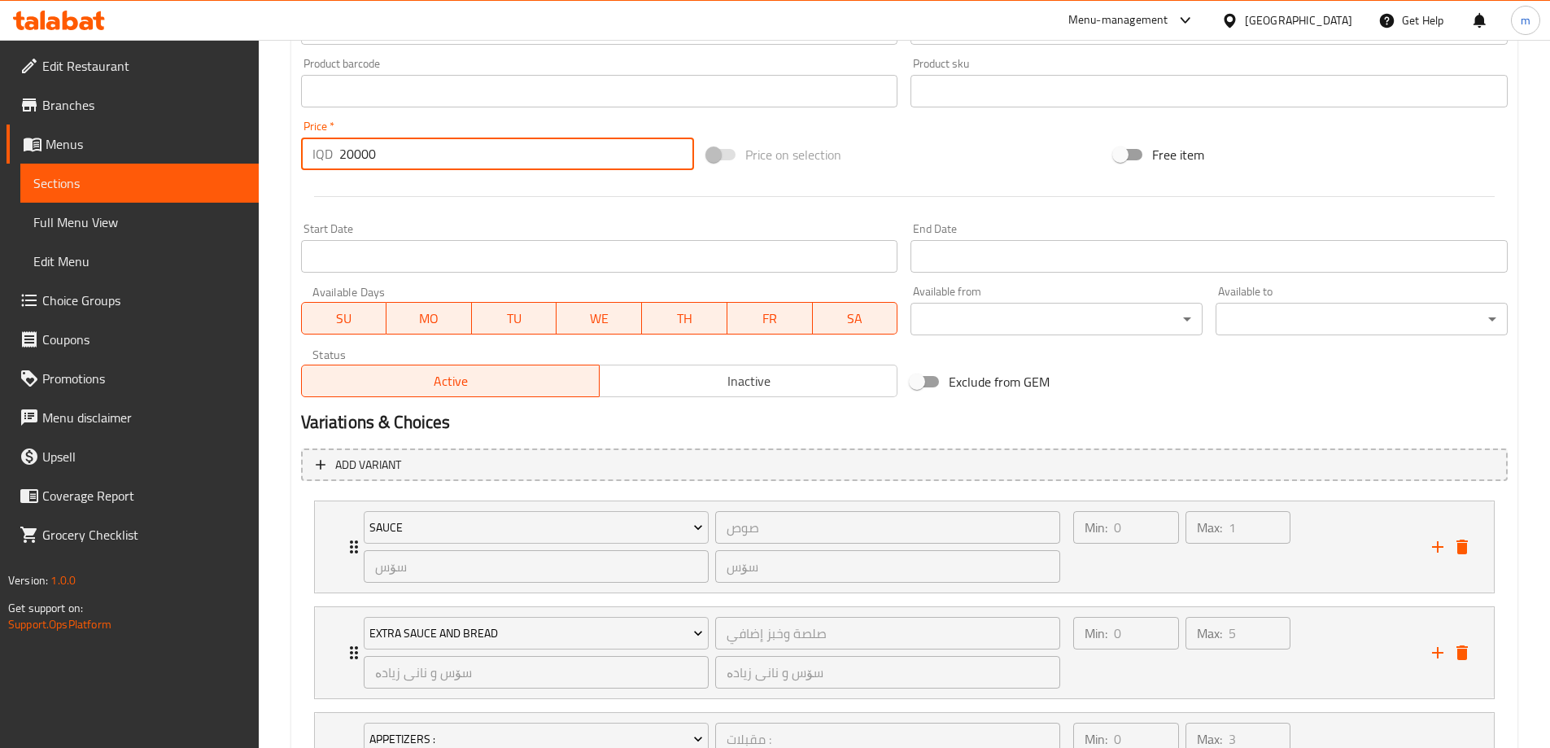
drag, startPoint x: 343, startPoint y: 156, endPoint x: 352, endPoint y: 161, distance: 10.2
click at [352, 161] on input "20000" at bounding box center [517, 154] width 356 height 33
type input "22000"
click at [380, 198] on div at bounding box center [905, 197] width 1220 height 40
click at [1066, 417] on h2 "Variations & Choices" at bounding box center [904, 422] width 1207 height 24
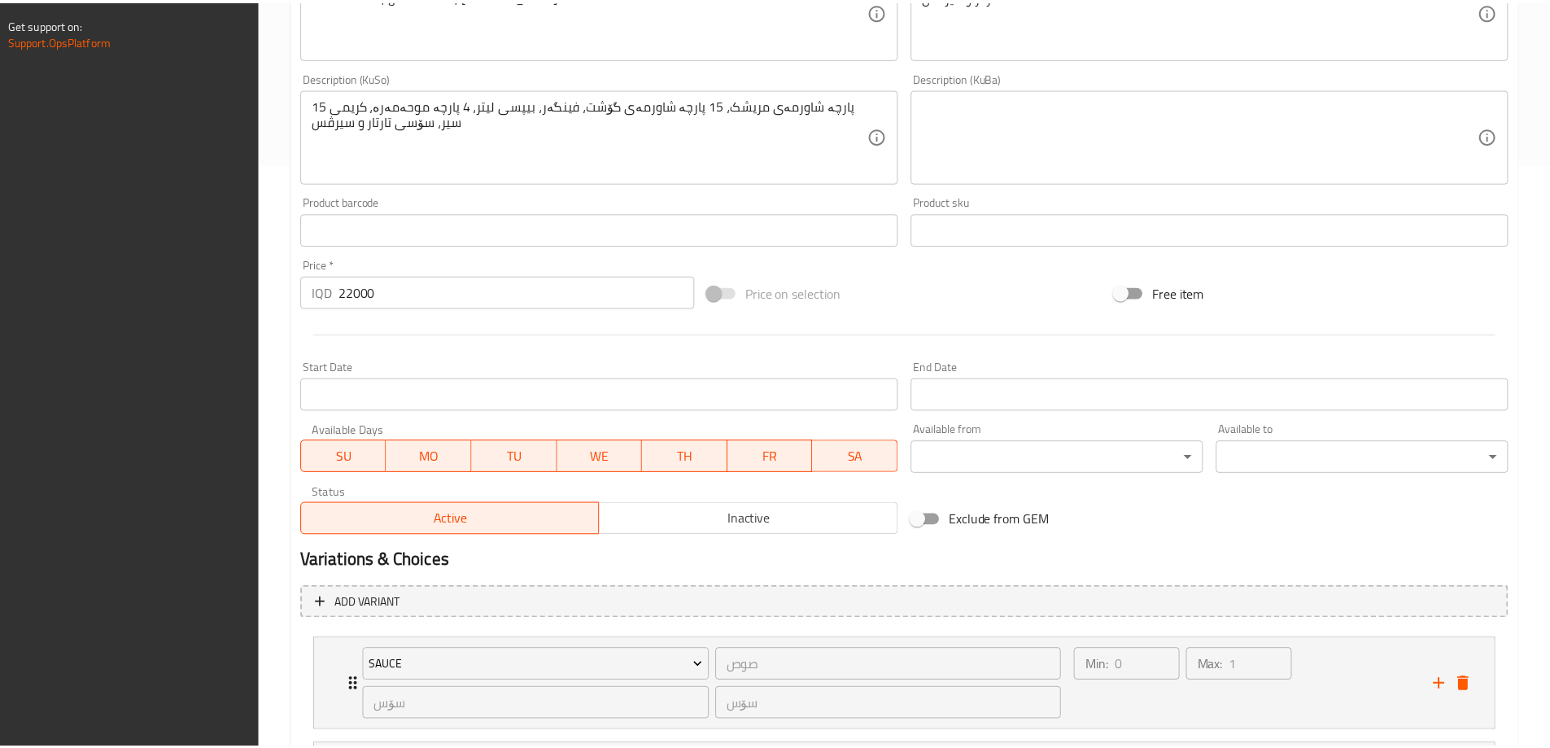
scroll to position [1102, 0]
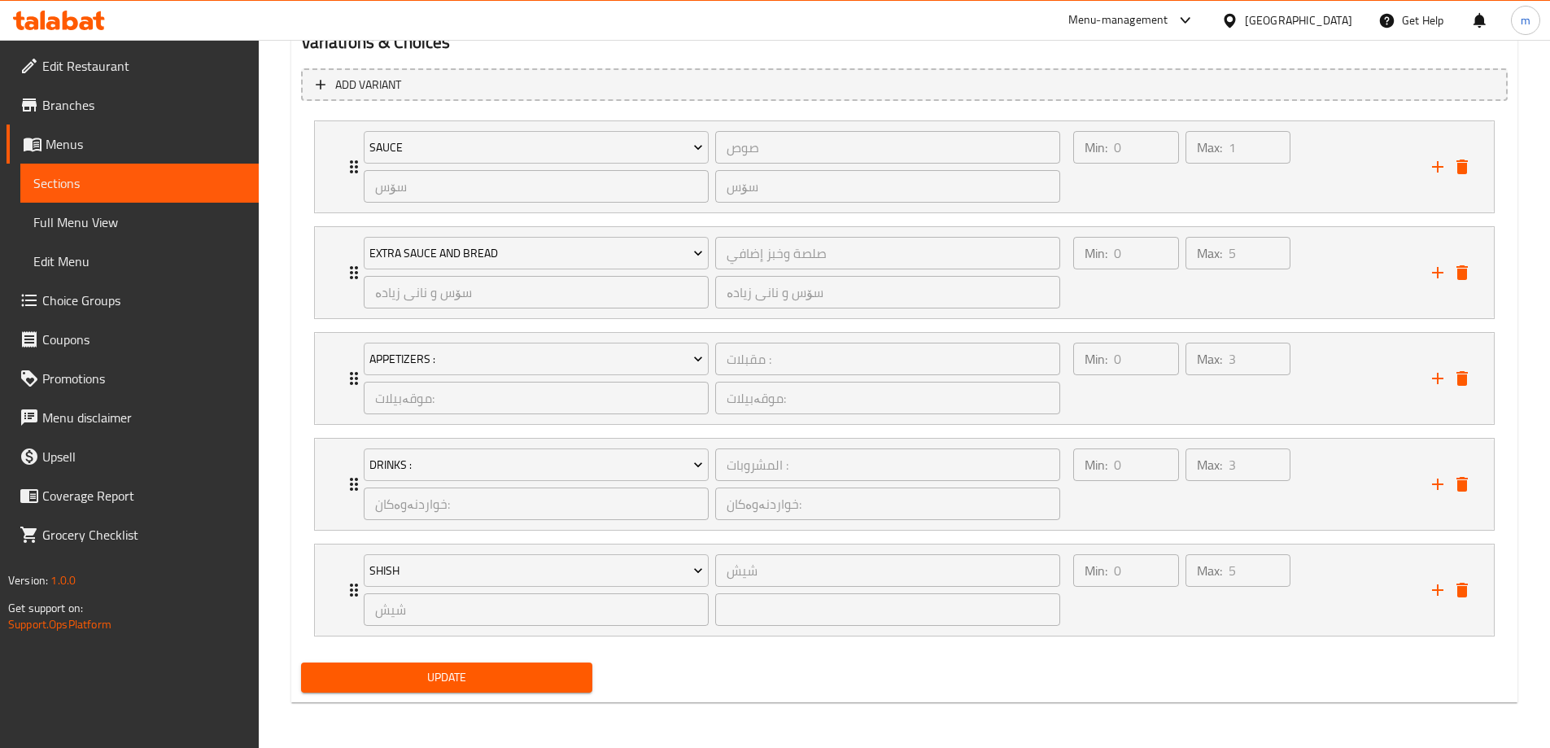
click at [142, 193] on link "Sections" at bounding box center [139, 183] width 238 height 39
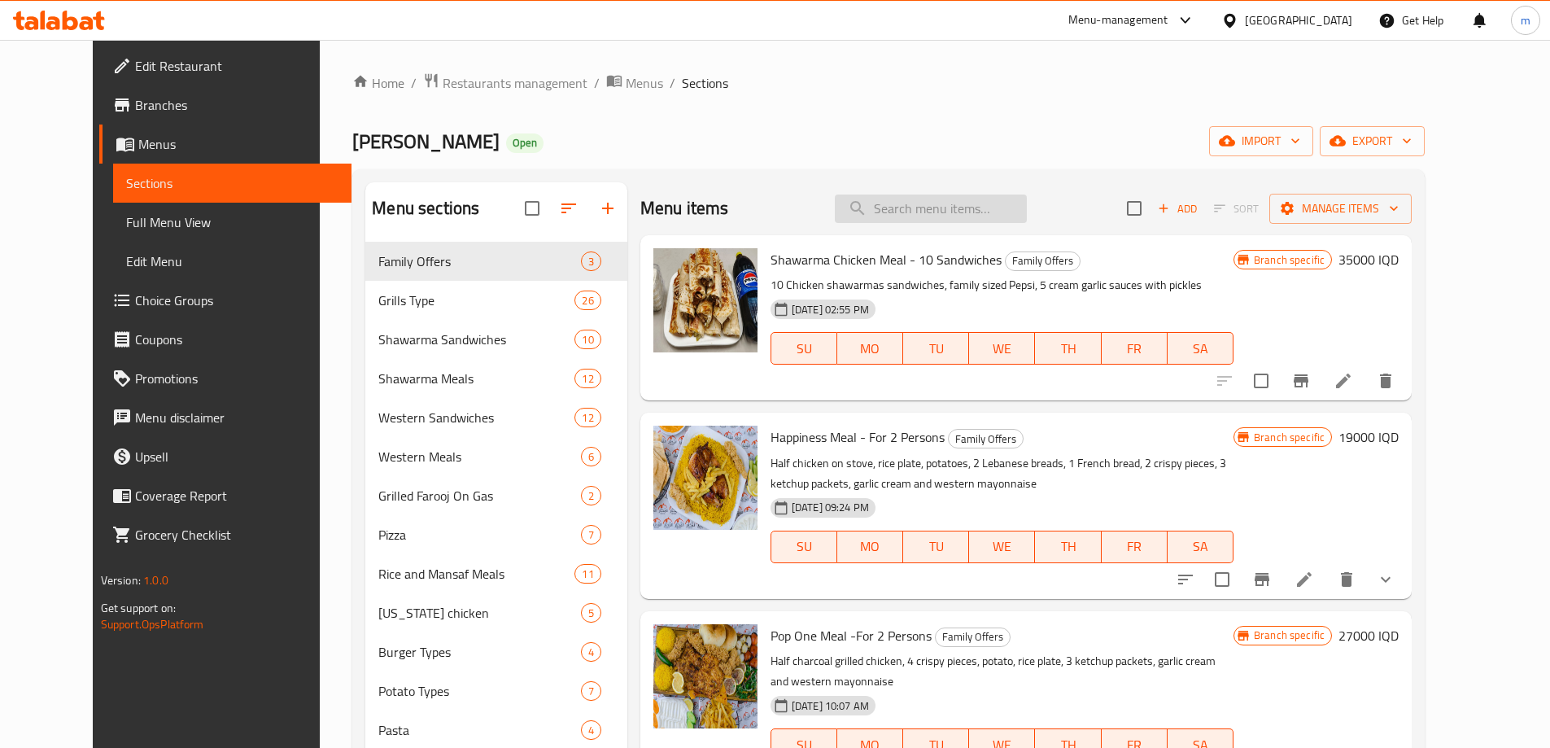
click at [971, 216] on input "search" at bounding box center [931, 208] width 192 height 28
paste input "Mansaf Meat Shawarma Meal - 30 Pieces With Pepsi For 3 Persons"
type input "Mansaf Meat Shawarma Meal - 30 Pieces With Pepsi For 3 Persons"
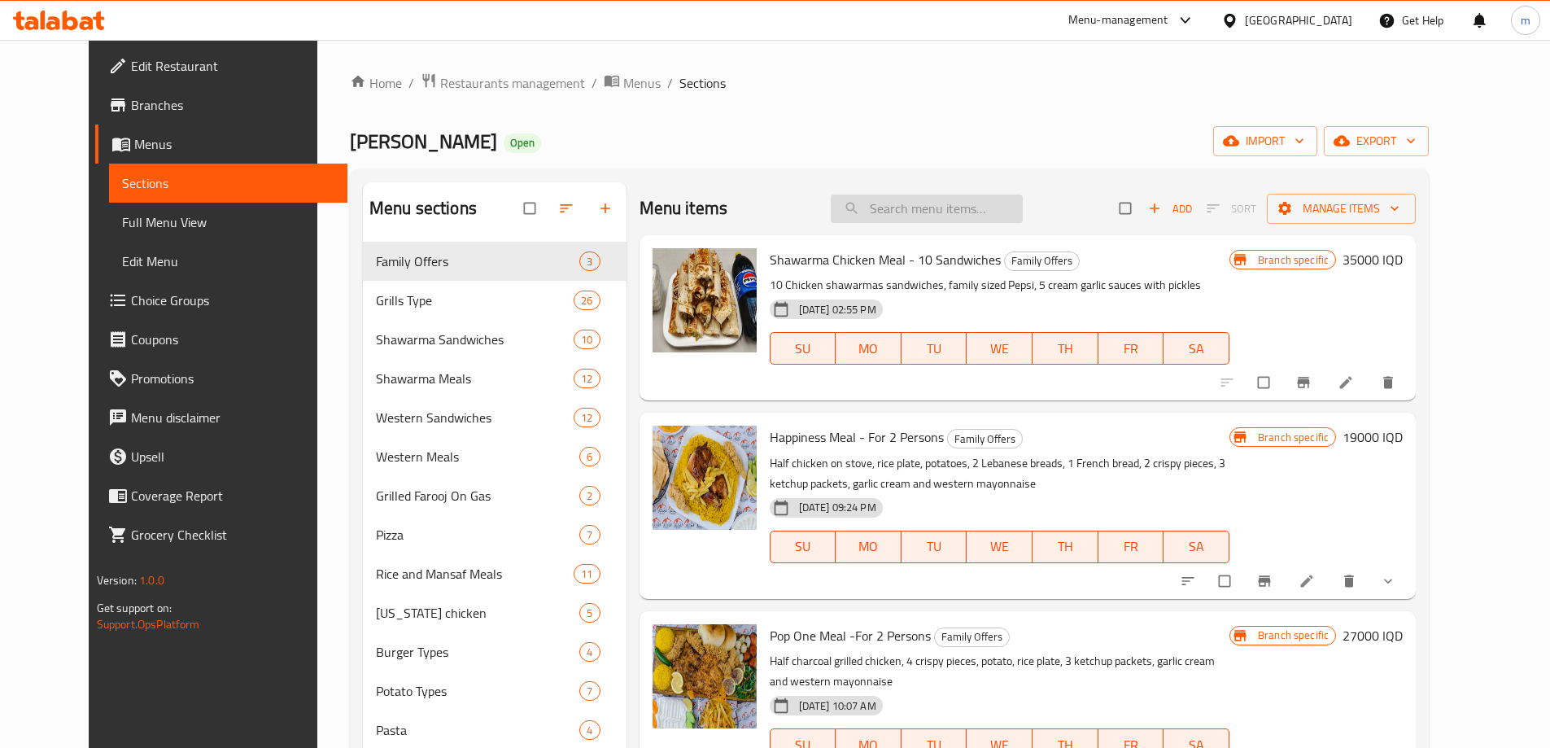
click at [951, 208] on input "search" at bounding box center [927, 208] width 192 height 28
paste input "Mansaf Meat Shawarma Meal - 30 Pieces With Pepsi For 3 Persons"
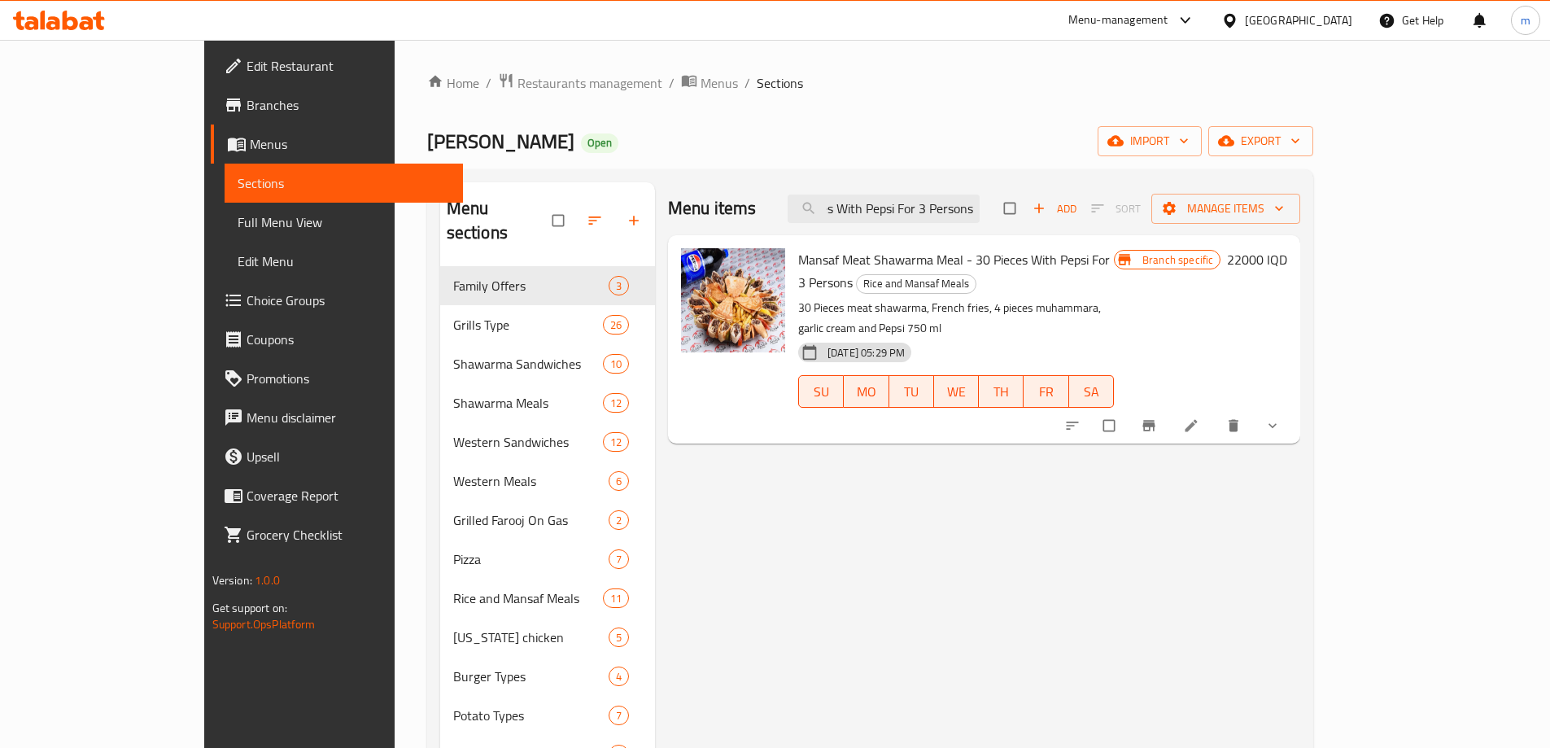
type input "Mansaf Meat Shawarma Meal - 30 Pieces With Pepsi For 3 Persons"
click at [1199, 417] on icon at bounding box center [1191, 425] width 16 height 16
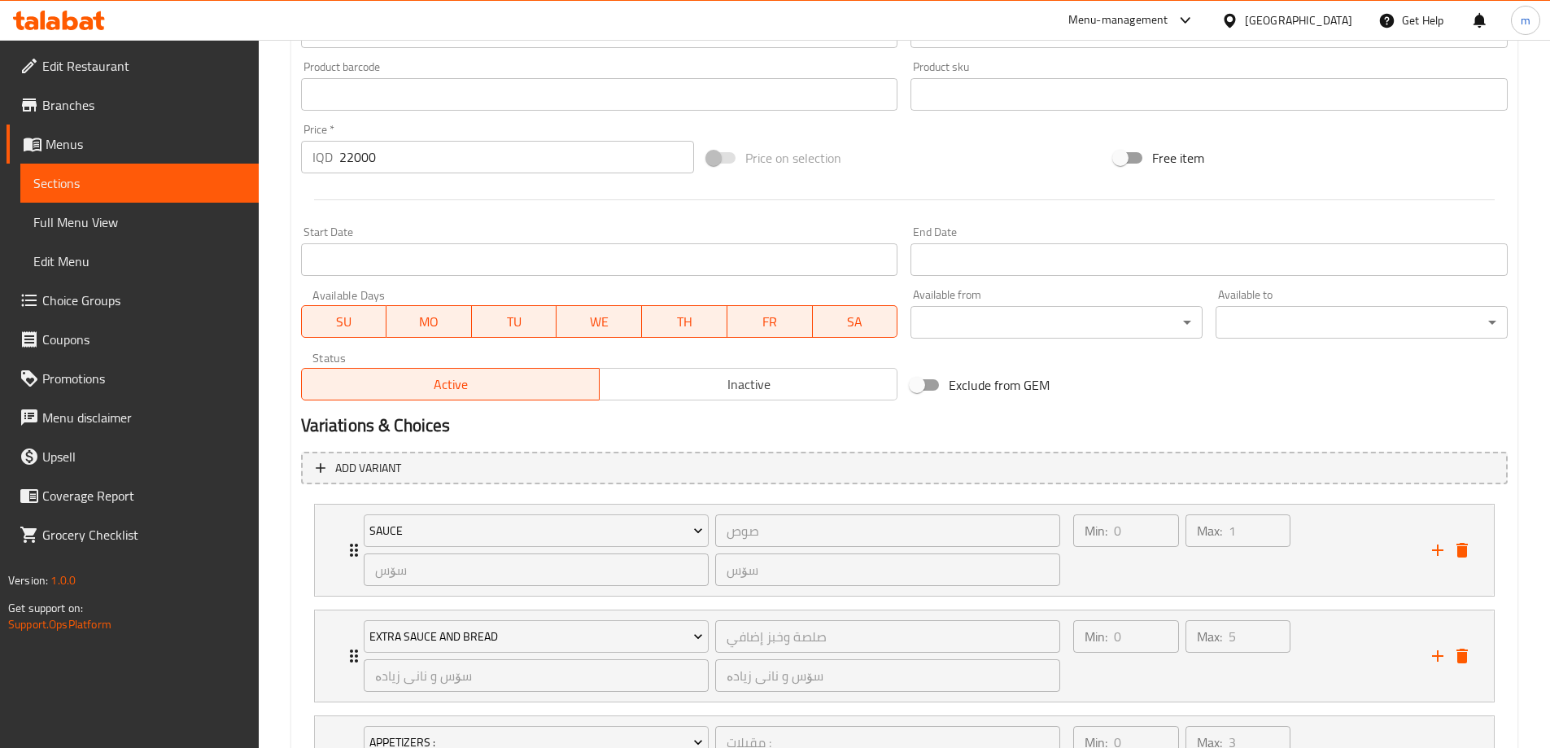
scroll to position [723, 0]
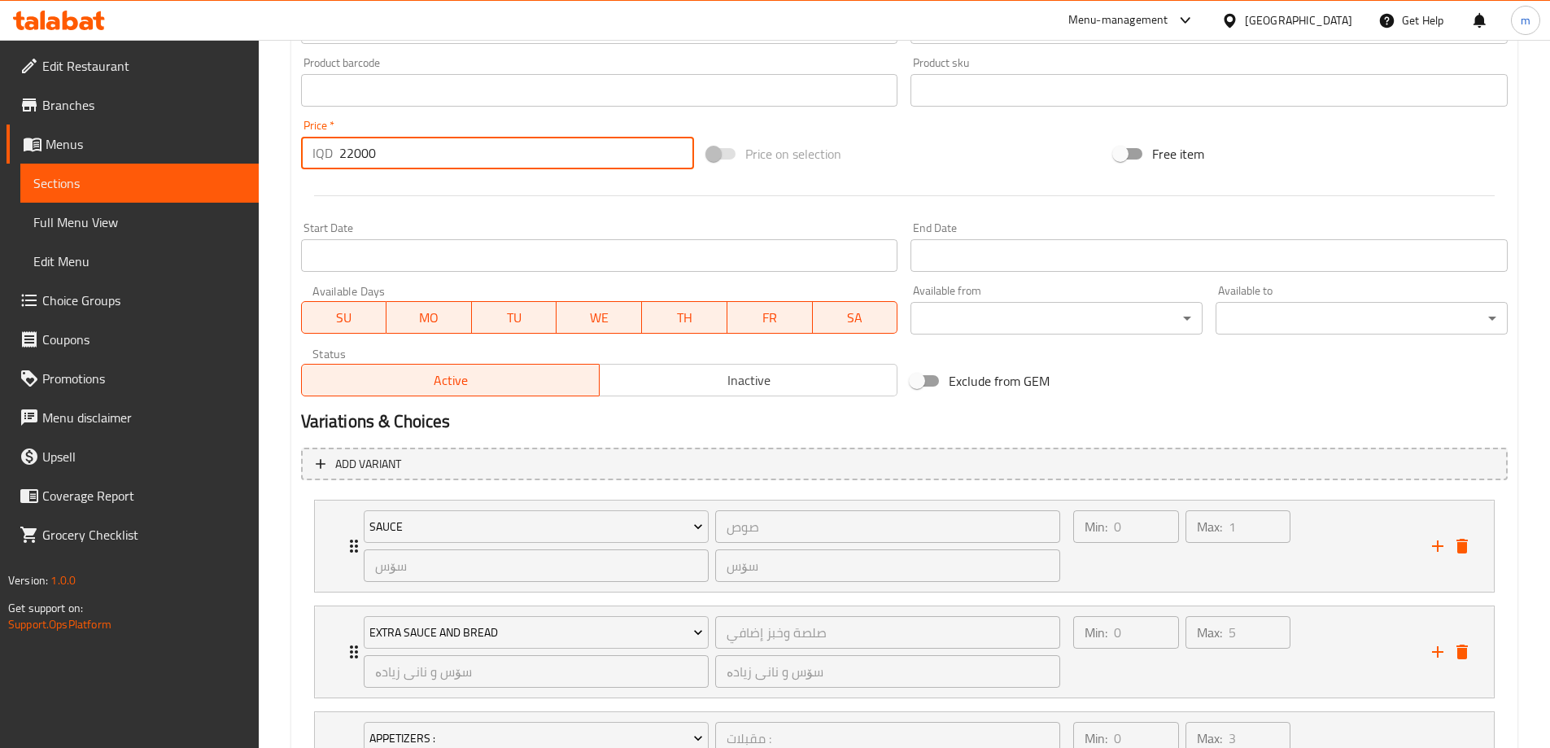
click at [348, 154] on input "22000" at bounding box center [517, 153] width 356 height 33
type input "24000"
click at [453, 203] on div at bounding box center [905, 196] width 1220 height 40
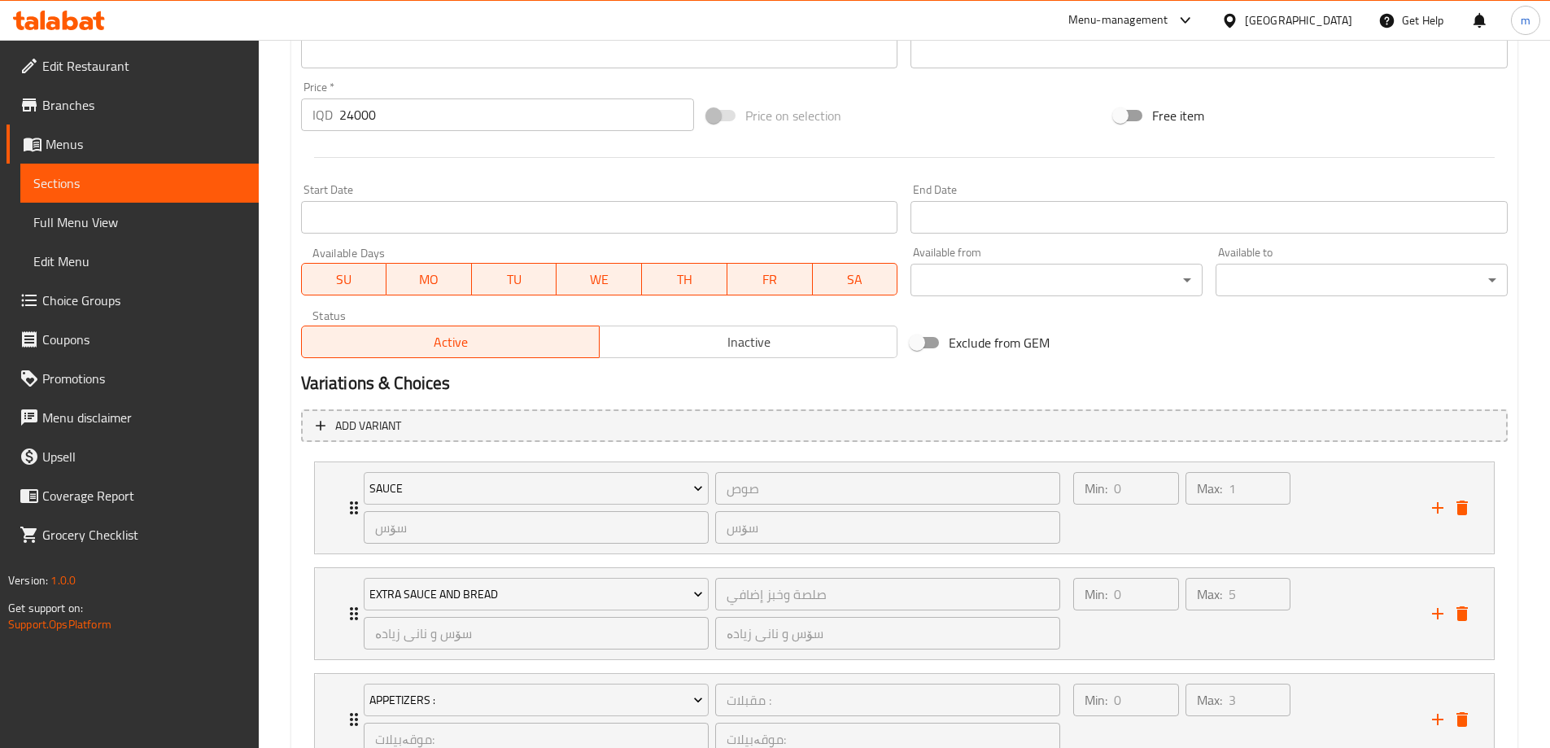
scroll to position [722, 0]
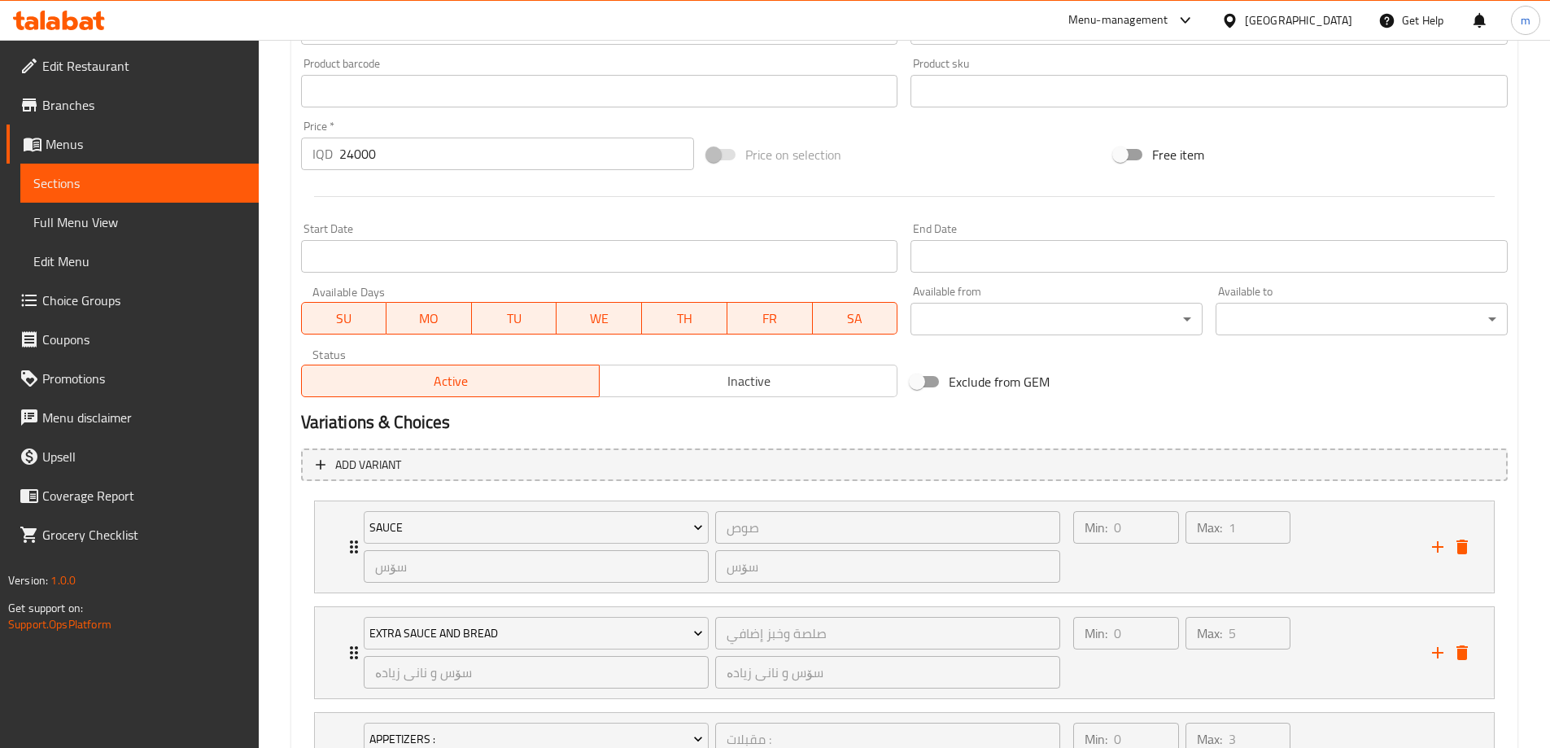
click at [95, 223] on span "Full Menu View" at bounding box center [139, 222] width 212 height 20
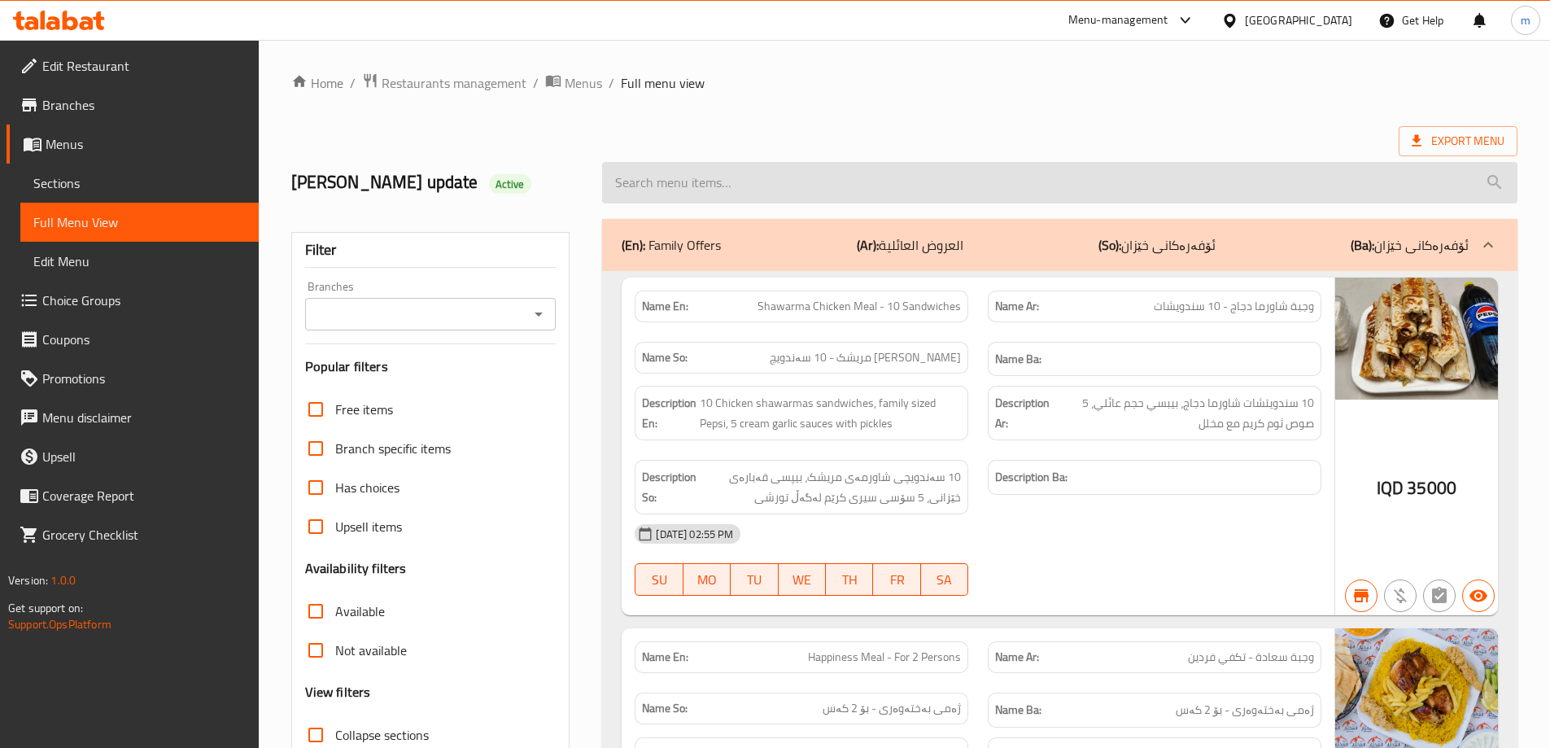
click at [840, 186] on input "search" at bounding box center [1059, 182] width 915 height 41
paste input "Mansaf Meat Shawarma Meal - 30 Pieces With Pepsi For 3 Persons"
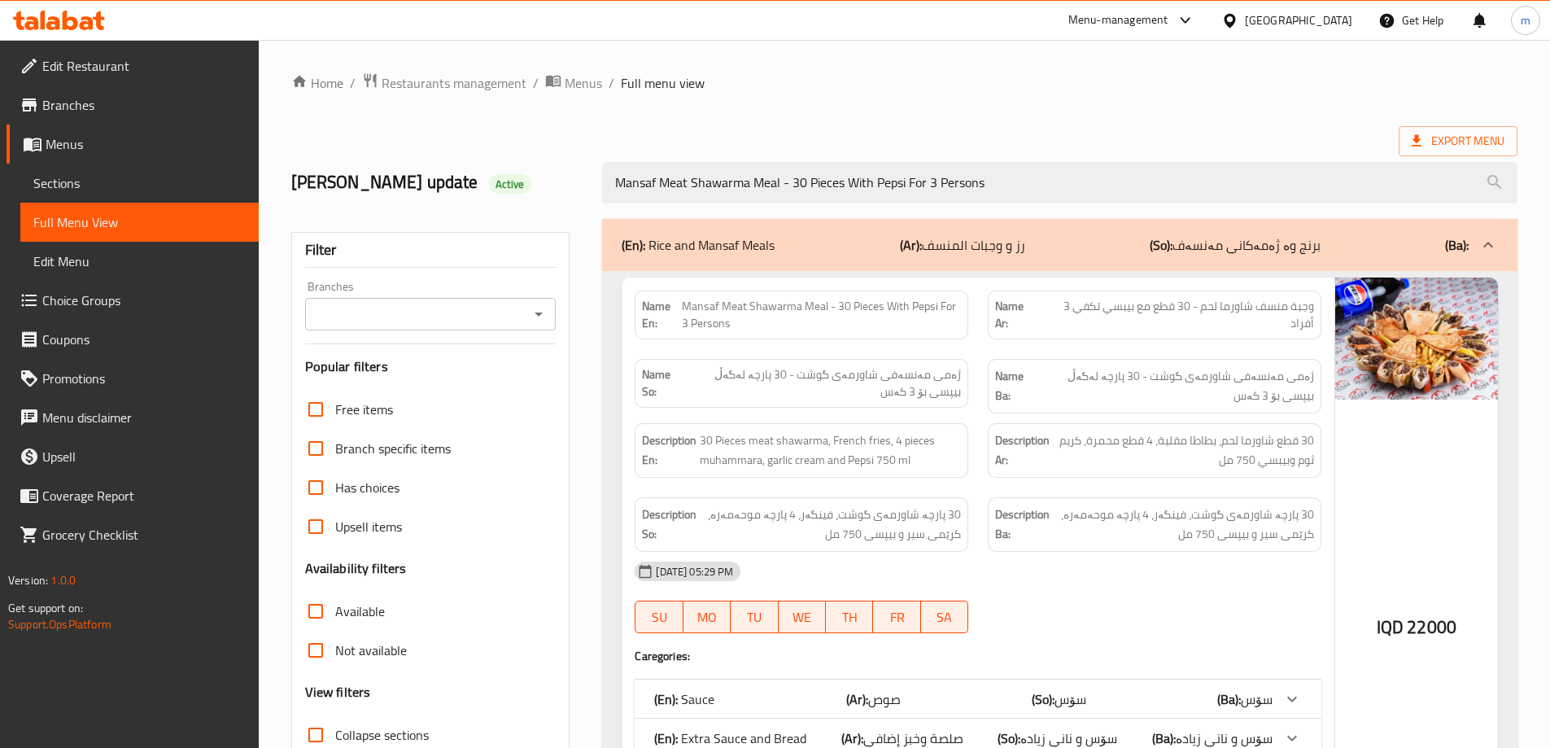
type input "Mansaf Meat Shawarma Meal - 30 Pieces With Pepsi For 3 Persons"
click at [483, 314] on input "Branches" at bounding box center [417, 314] width 215 height 23
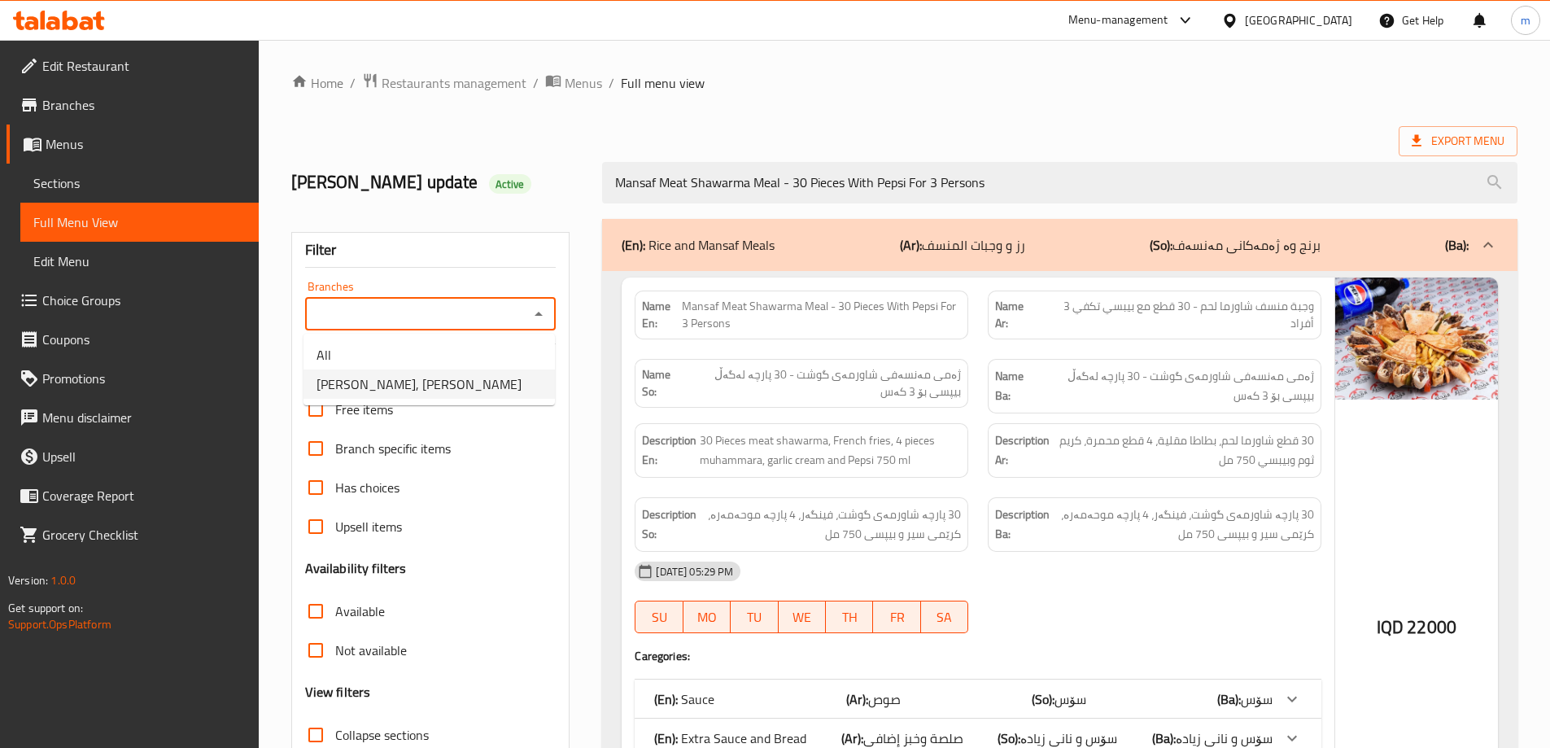
click at [399, 391] on span "[PERSON_NAME], [PERSON_NAME]" at bounding box center [419, 384] width 205 height 20
type input "[PERSON_NAME], [PERSON_NAME]"
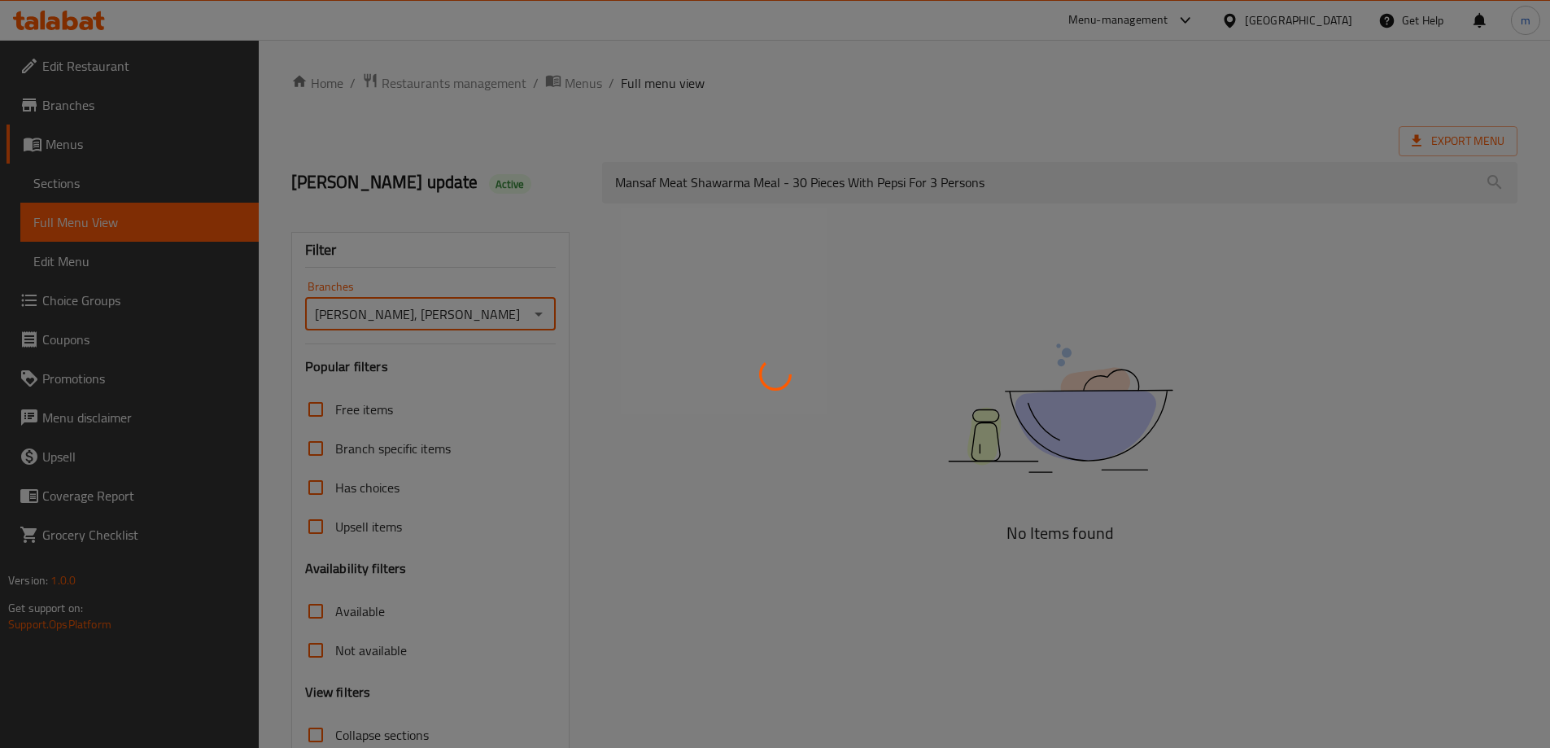
click at [493, 251] on div at bounding box center [775, 374] width 1550 height 748
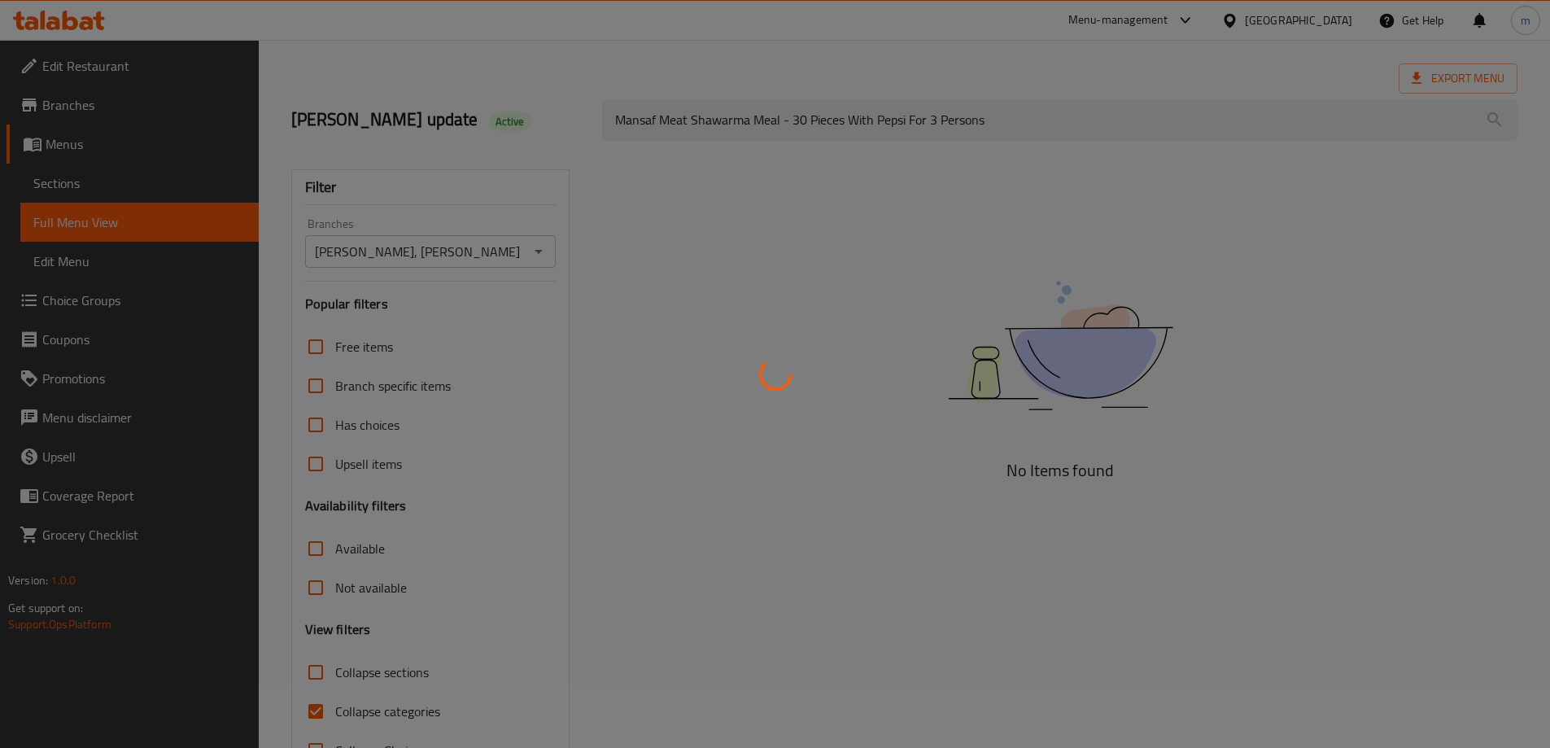
scroll to position [118, 0]
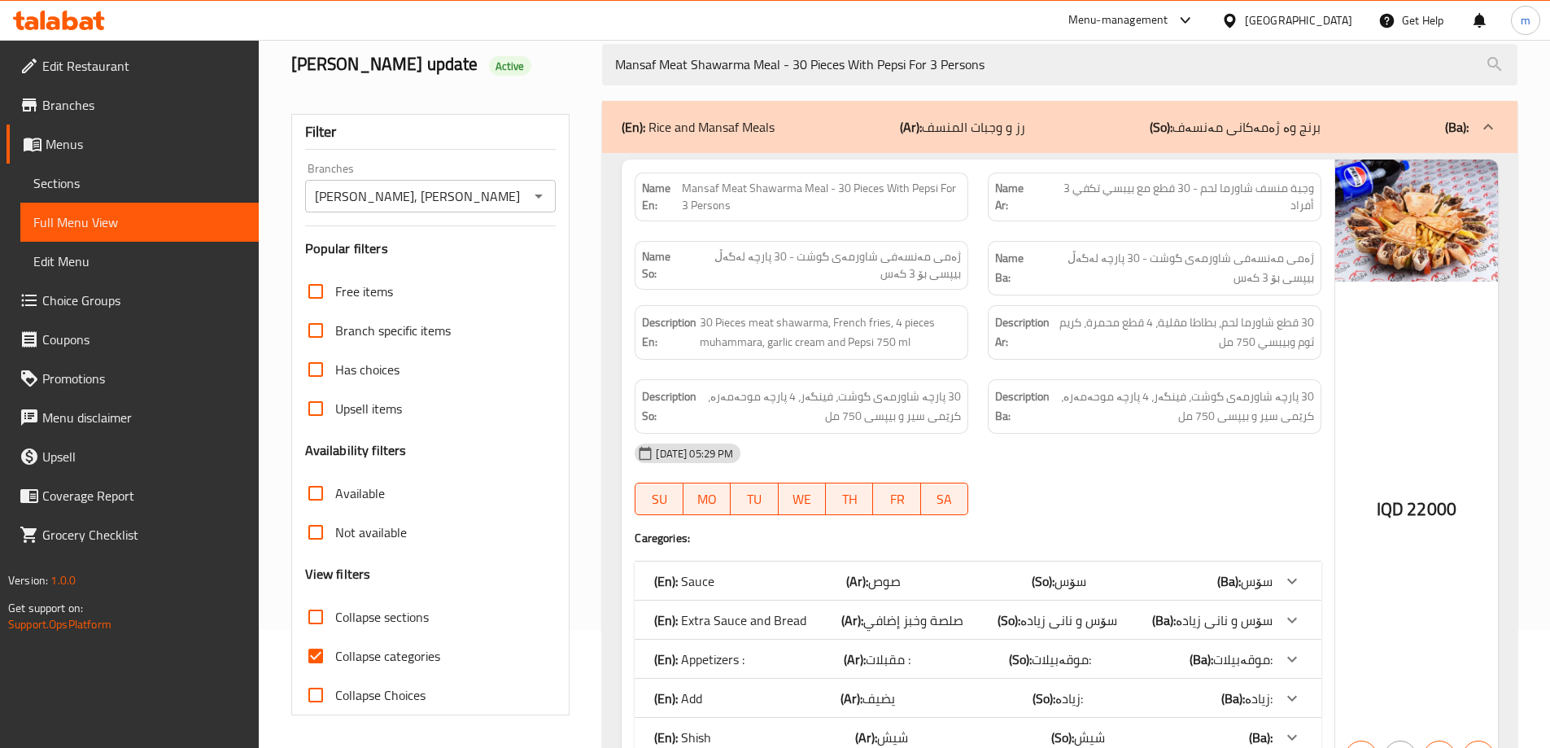
click at [374, 656] on span "Collapse categories" at bounding box center [387, 656] width 105 height 20
click at [335, 656] on input "Collapse categories" at bounding box center [315, 655] width 39 height 39
checkbox input "false"
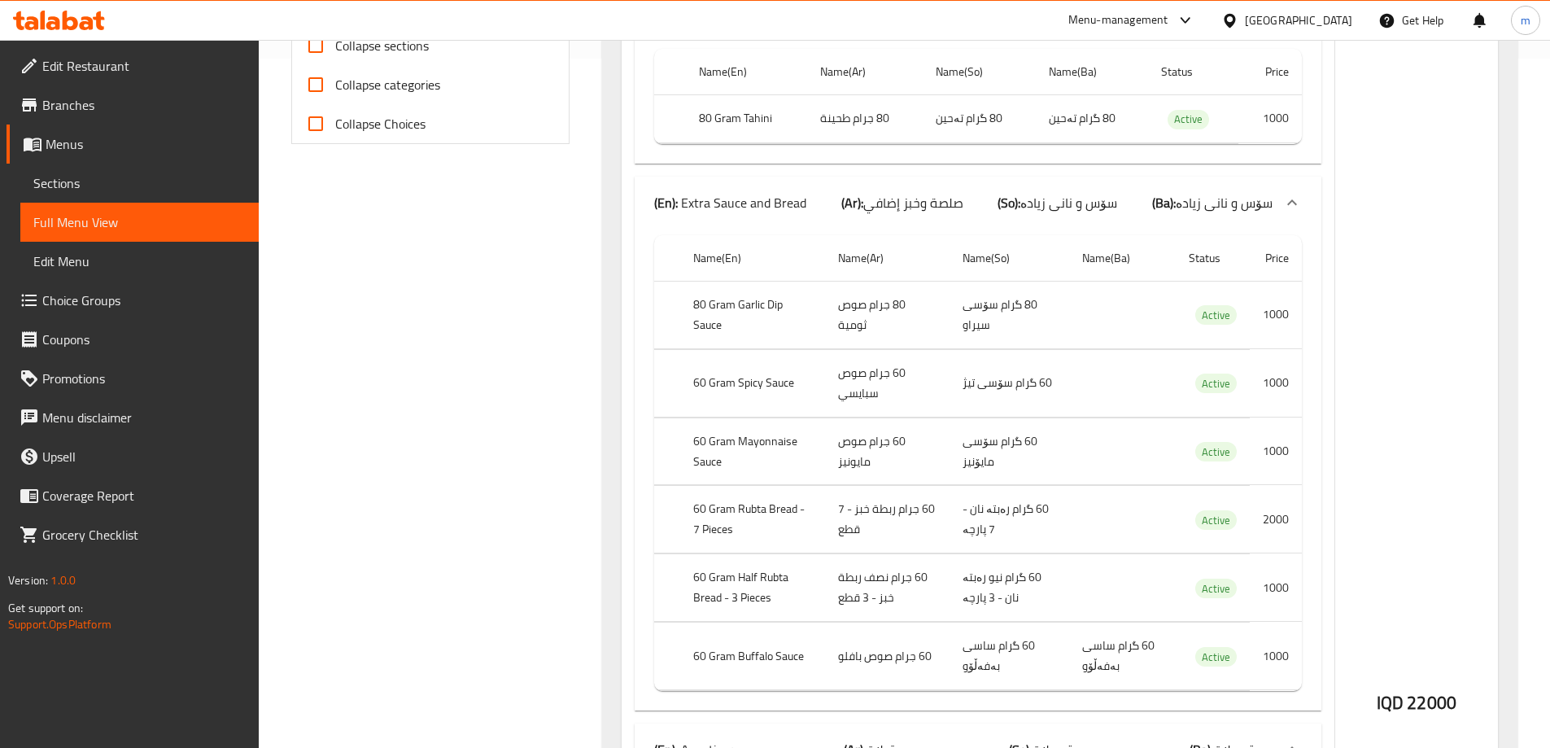
scroll to position [688, 0]
click at [84, 186] on span "Sections" at bounding box center [139, 183] width 212 height 20
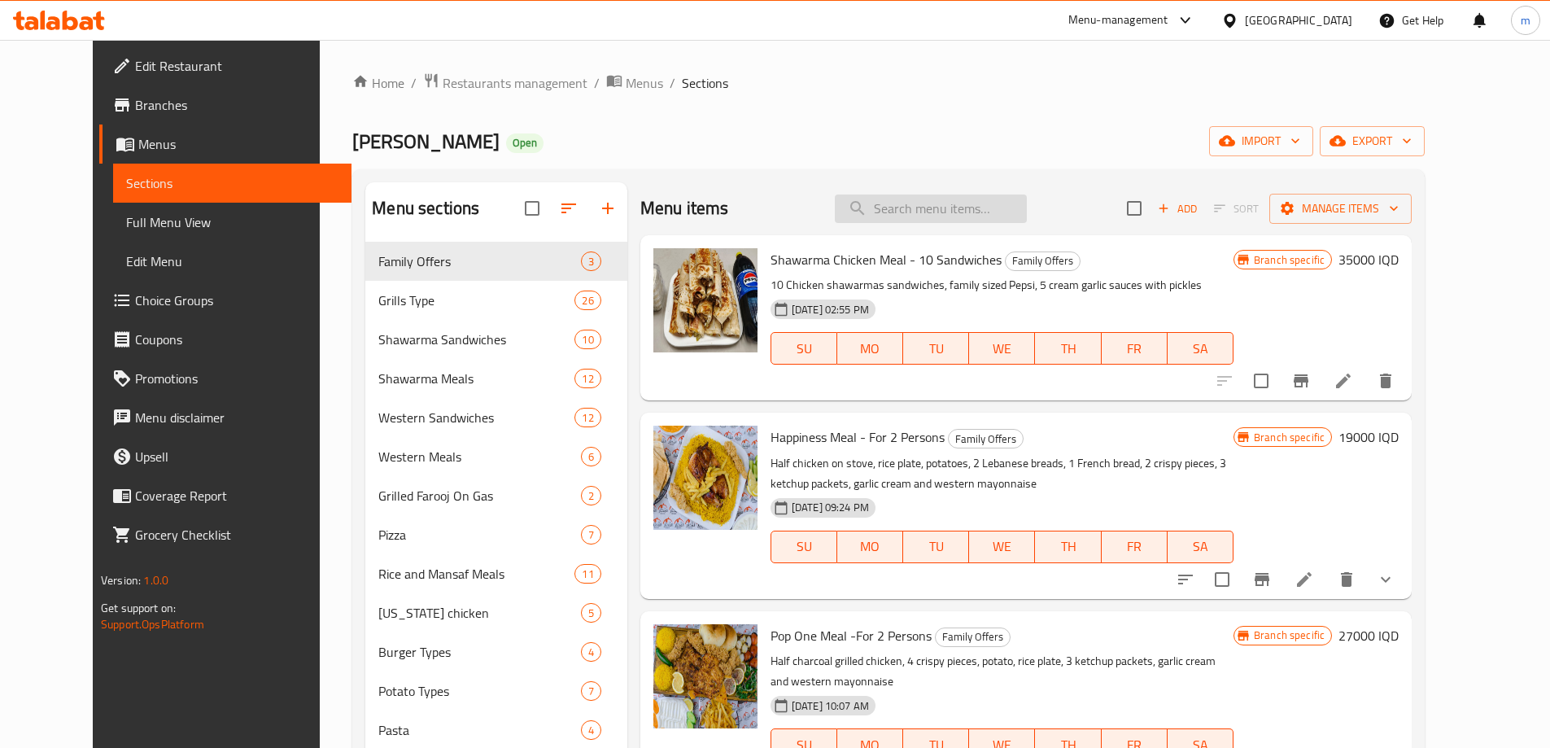
click at [994, 199] on input "search" at bounding box center [931, 208] width 192 height 28
paste input "Mansaf Meat Shawarma Meal - 30 Pieces With Pepsi For 3 Persons"
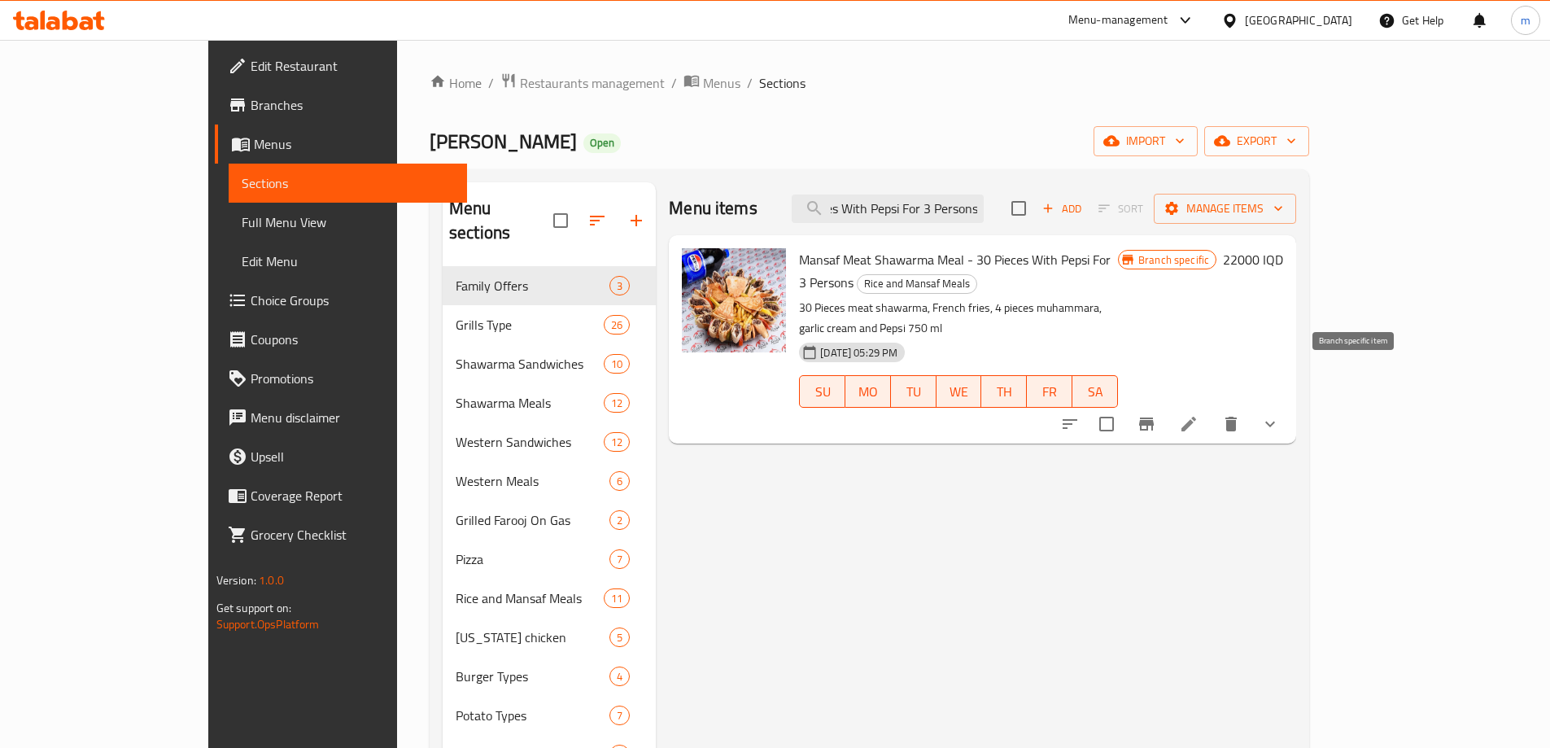
type input "Mansaf Meat Shawarma Meal - 30 Pieces With Pepsi For 3 Persons"
click at [1156, 414] on icon "Branch-specific-item" at bounding box center [1147, 424] width 20 height 20
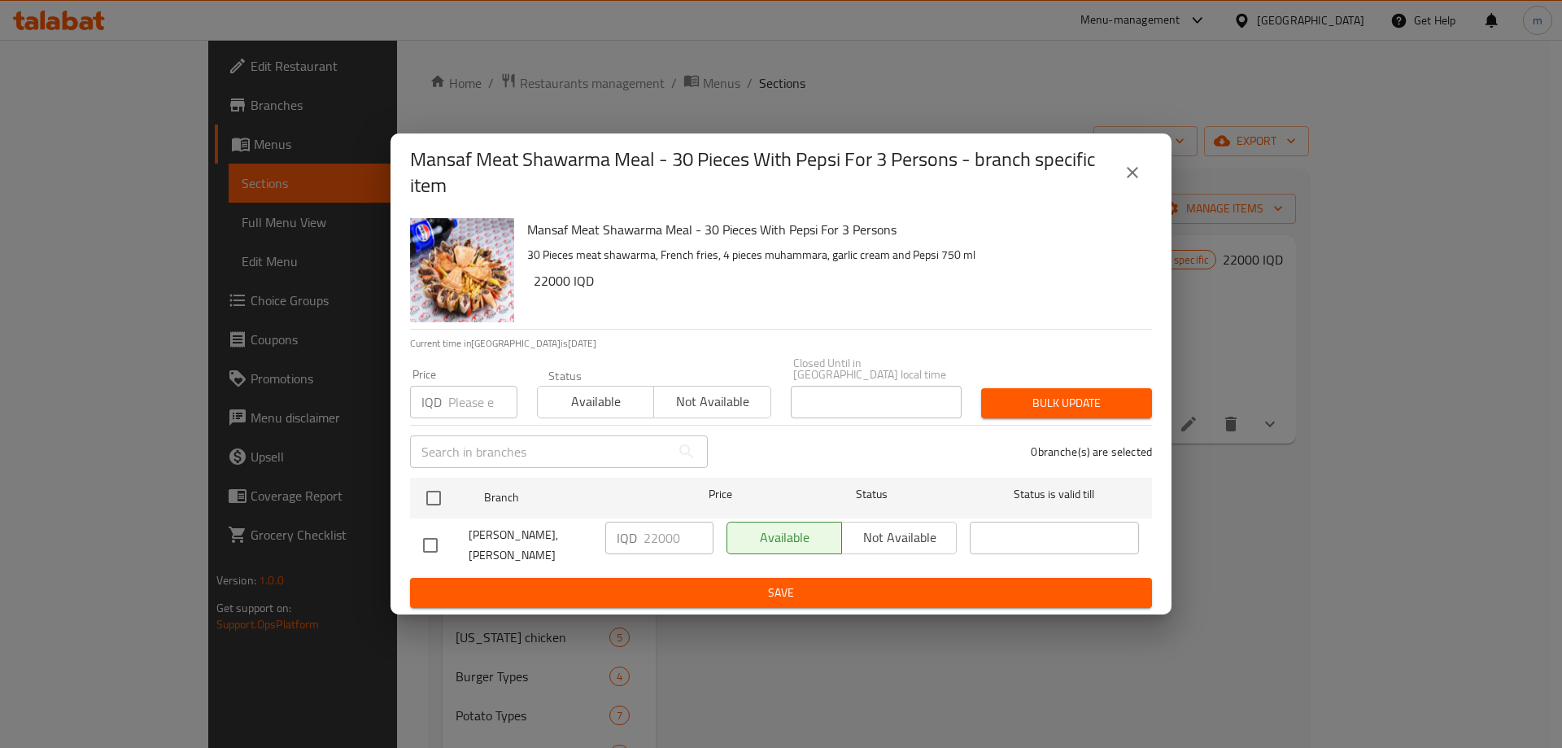
click at [419, 541] on input "checkbox" at bounding box center [430, 545] width 34 height 34
checkbox input "true"
click at [657, 543] on input "22000" at bounding box center [679, 538] width 70 height 33
type input "24000"
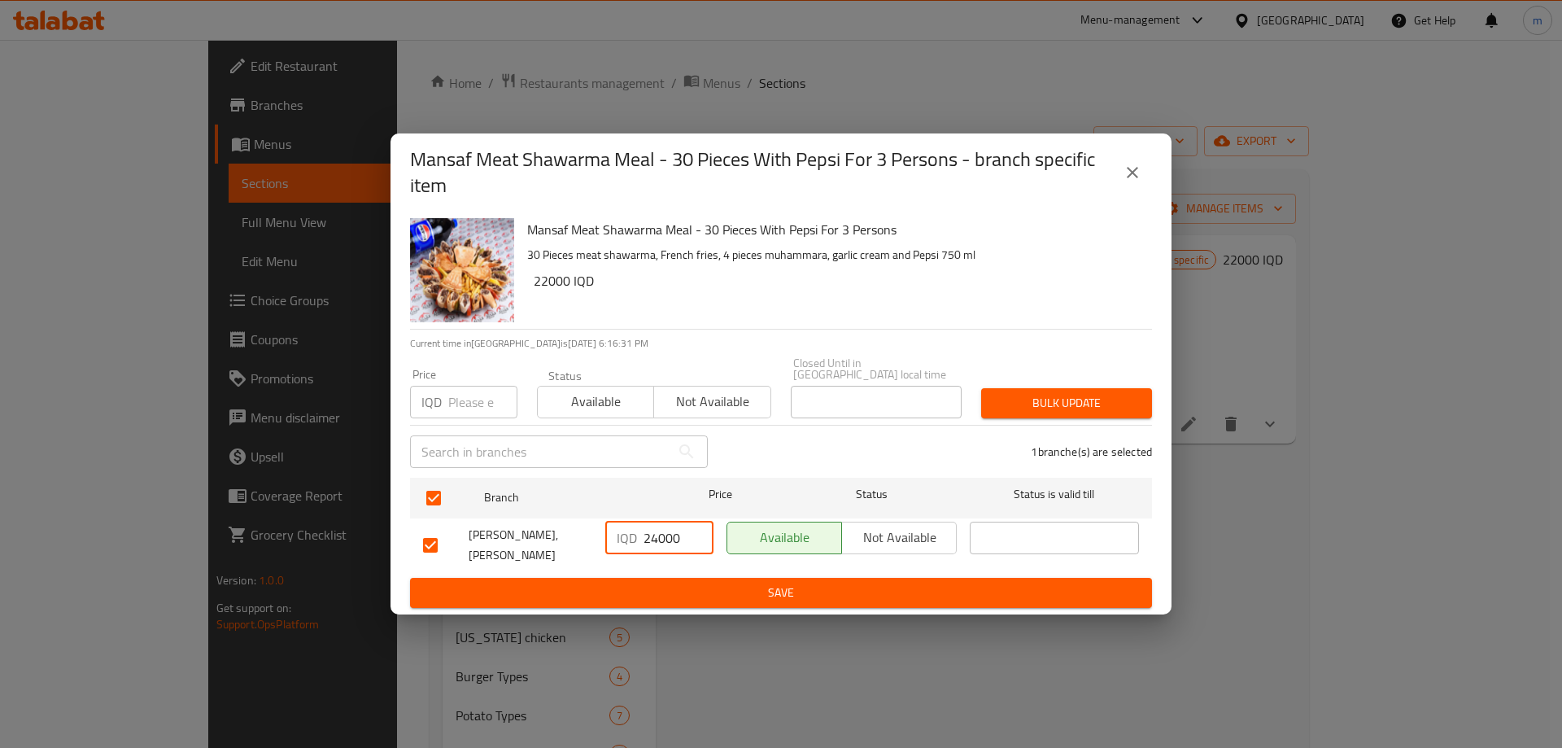
click at [672, 592] on span "Save" at bounding box center [781, 593] width 716 height 20
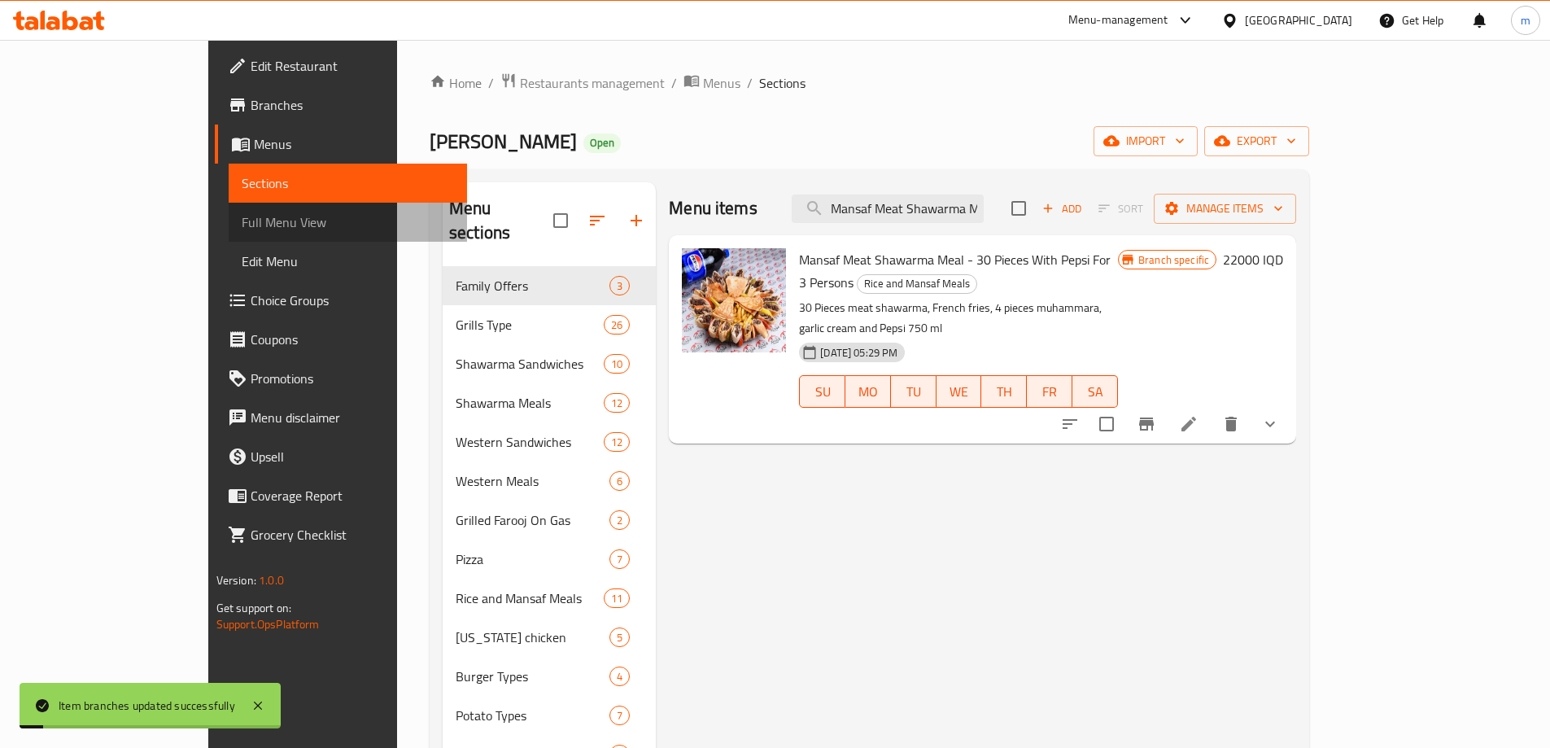
click at [242, 212] on span "Full Menu View" at bounding box center [348, 222] width 212 height 20
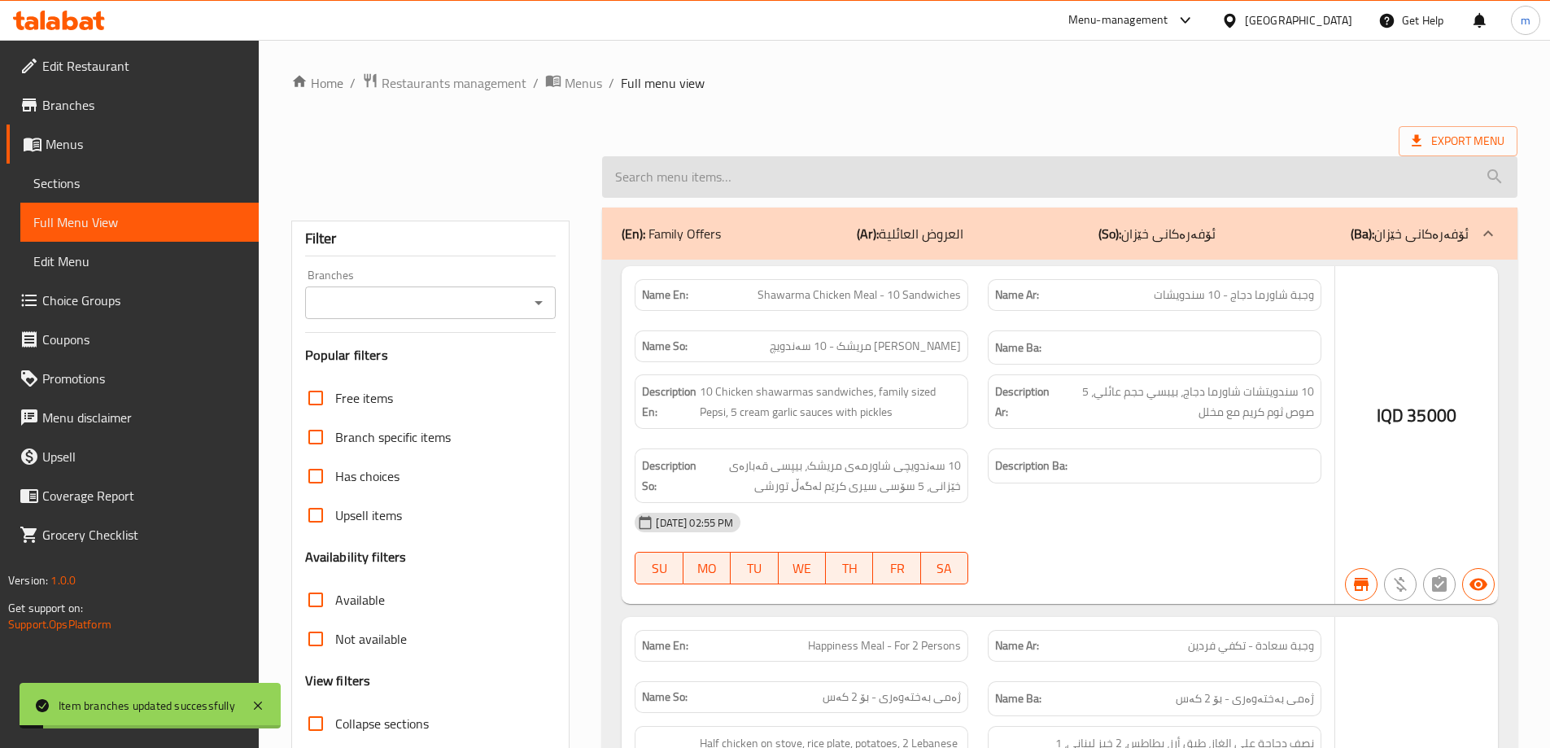
click at [134, 214] on span "Full Menu View" at bounding box center [139, 222] width 212 height 20
click at [701, 177] on input "search" at bounding box center [1059, 176] width 915 height 41
paste input "Mansaf Meat Shawarma Meal - 30 Pieces With Pepsi For 3 Persons"
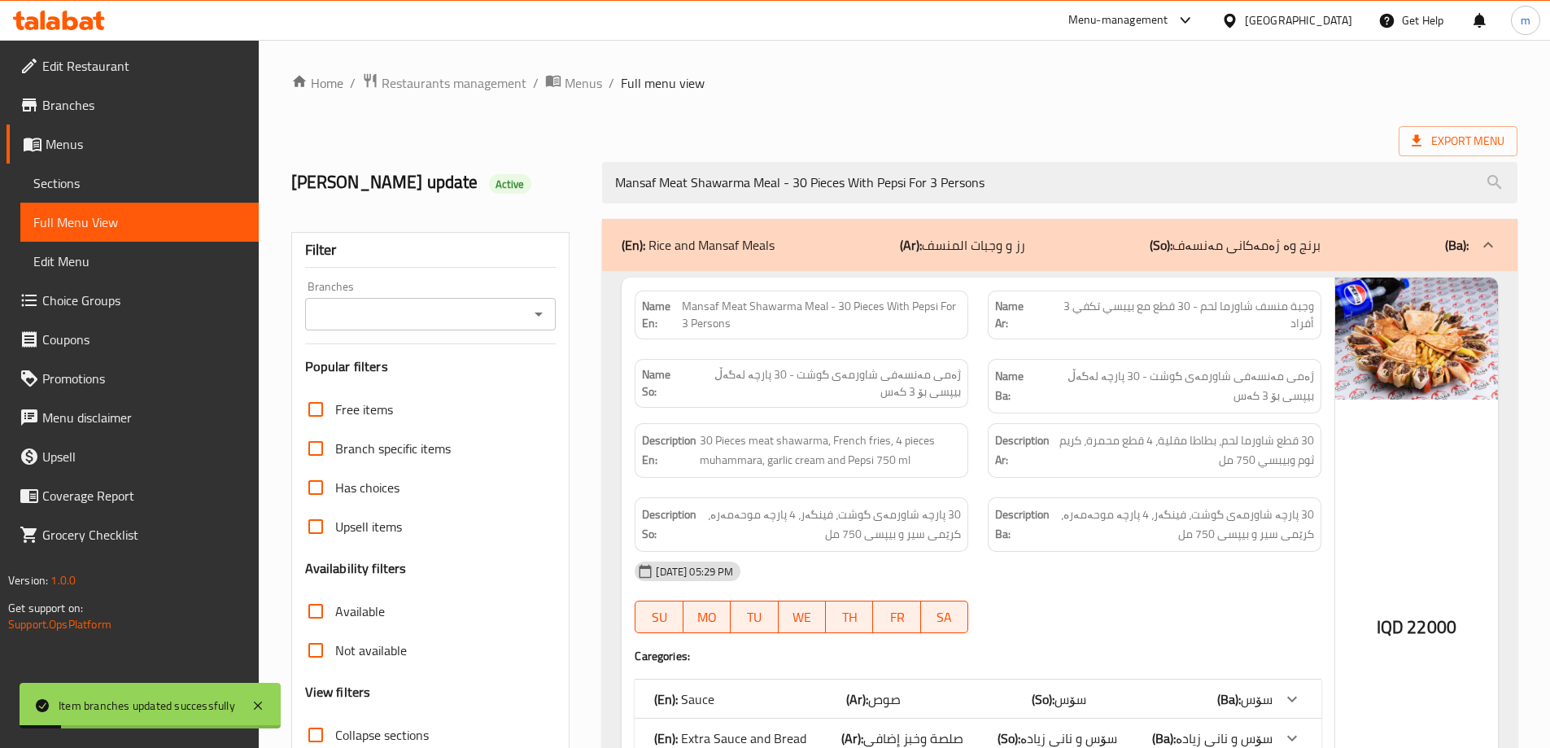
type input "Mansaf Meat Shawarma Meal - 30 Pieces With Pepsi For 3 Persons"
click at [454, 310] on input "Branches" at bounding box center [417, 314] width 215 height 23
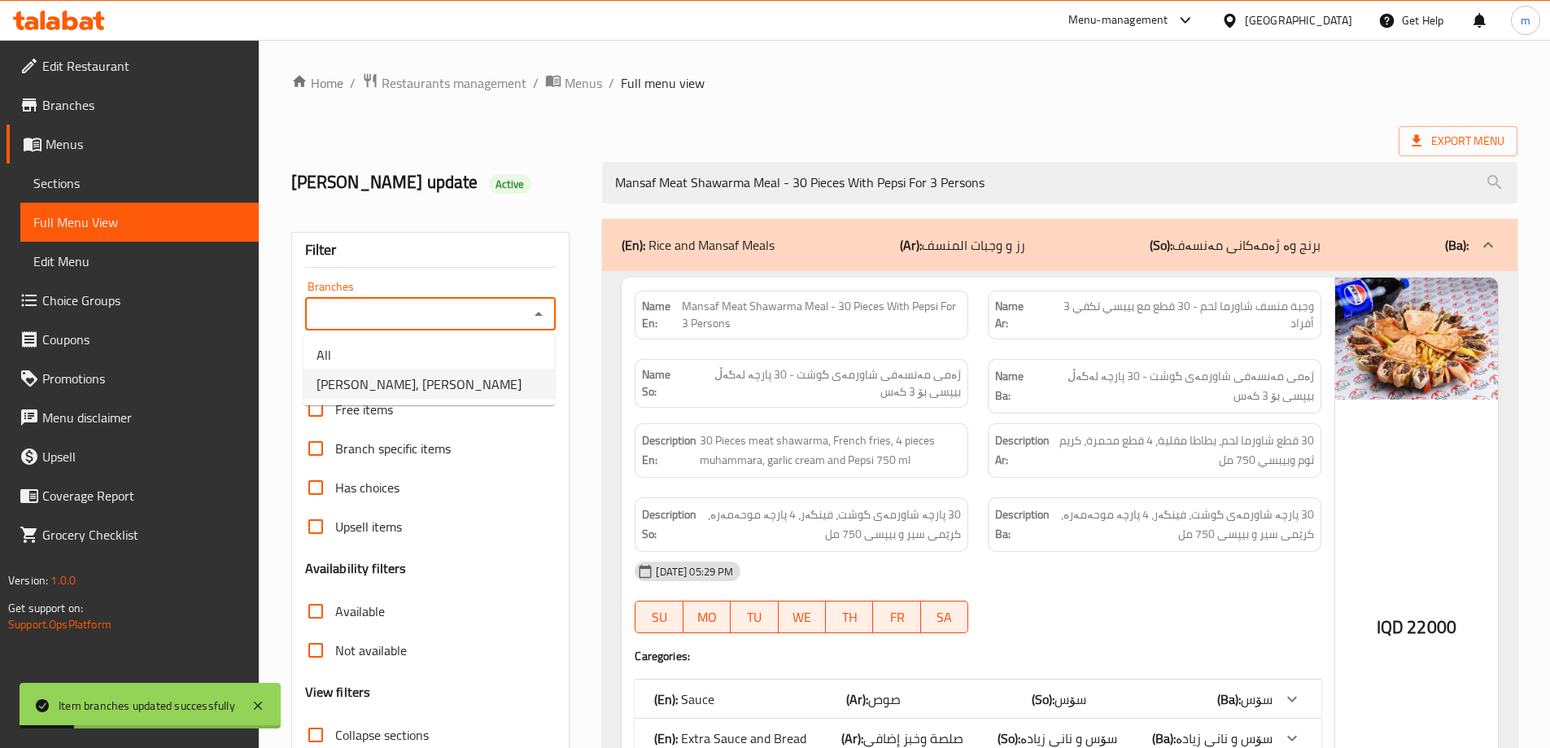
click at [373, 390] on span "Dhaif Almukhtar, Bakhtiary" at bounding box center [419, 384] width 205 height 20
type input "Dhaif Almukhtar, Bakhtiary"
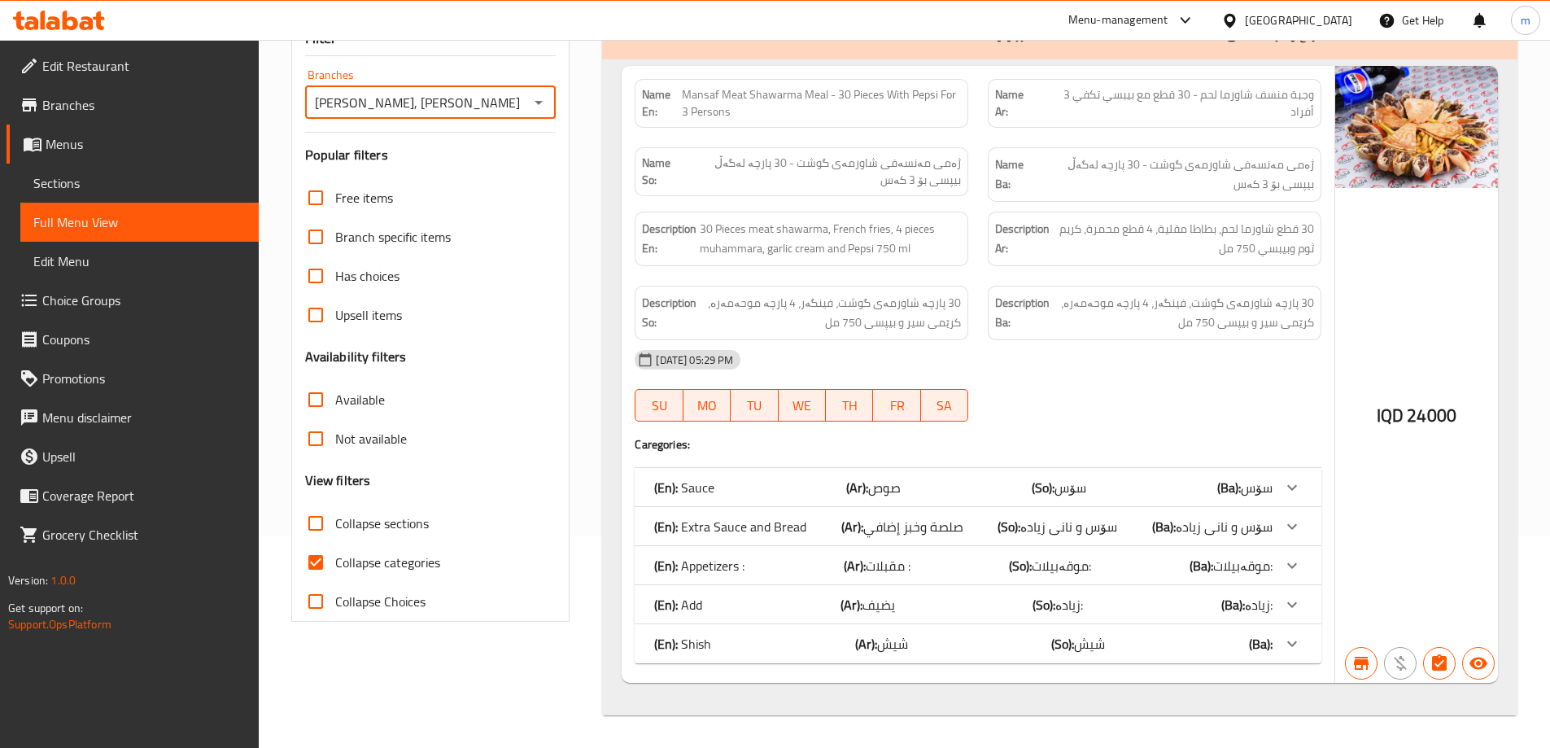
click at [326, 555] on input "Collapse categories" at bounding box center [315, 562] width 39 height 39
checkbox input "false"
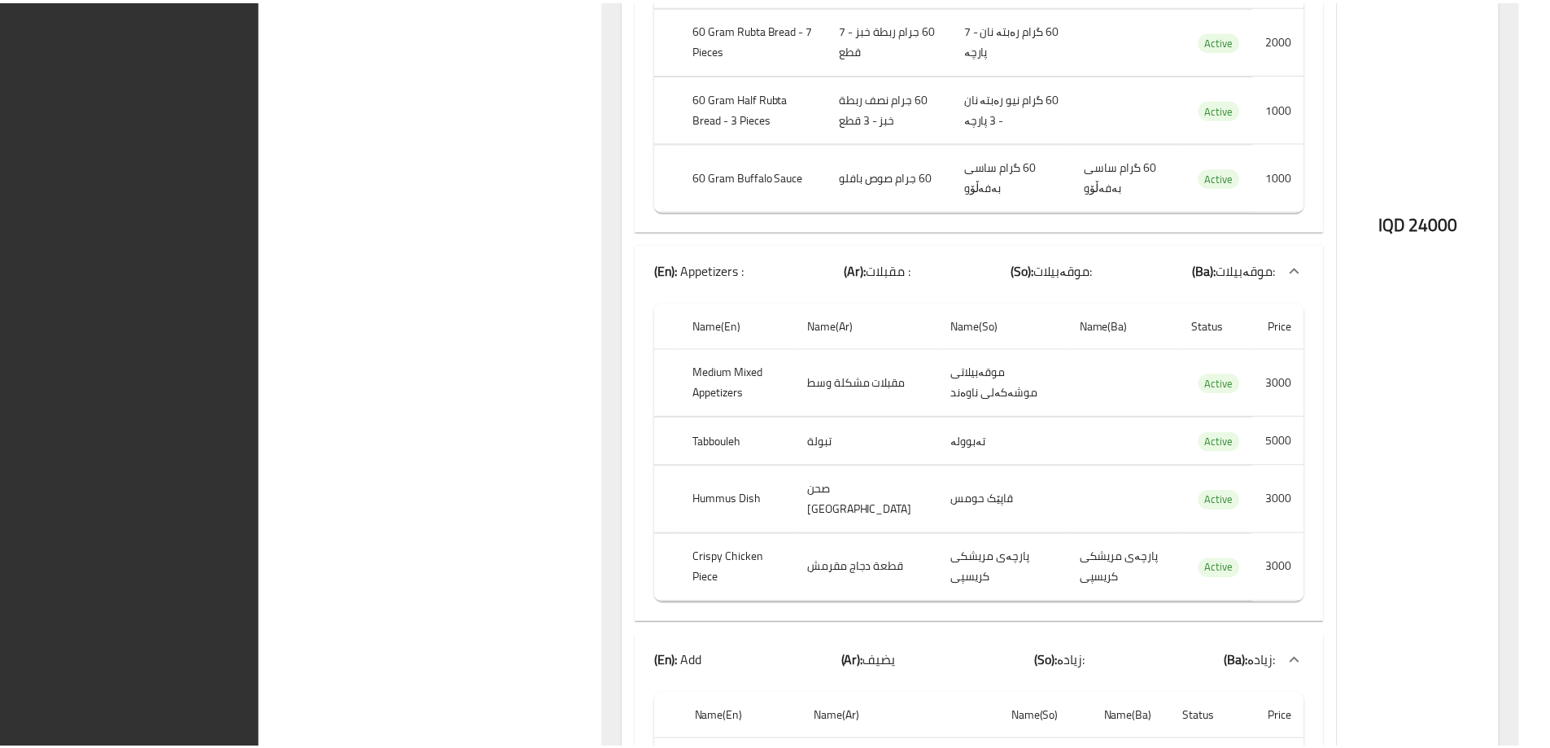
scroll to position [1722, 0]
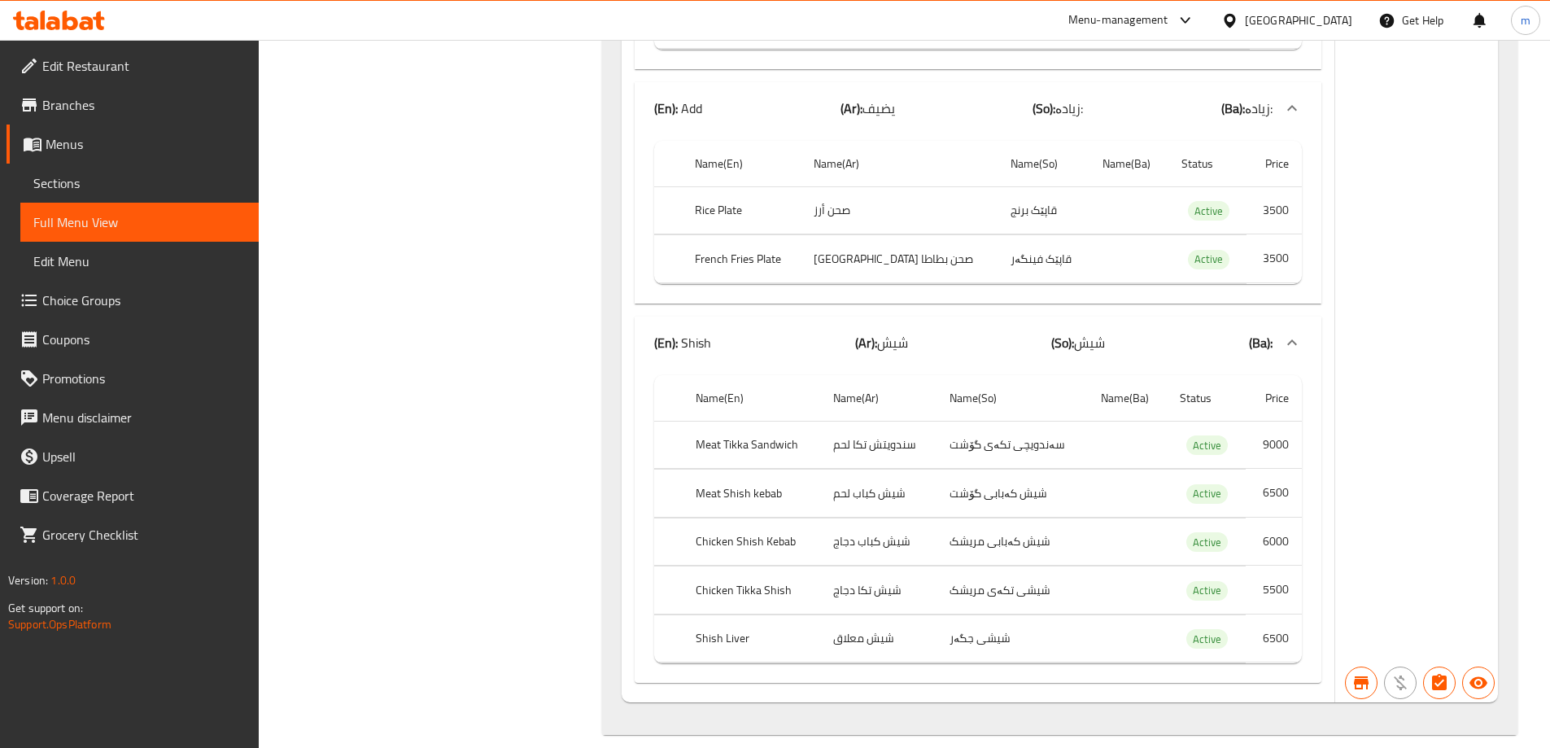
click at [85, 17] on icon at bounding box center [87, 23] width 14 height 14
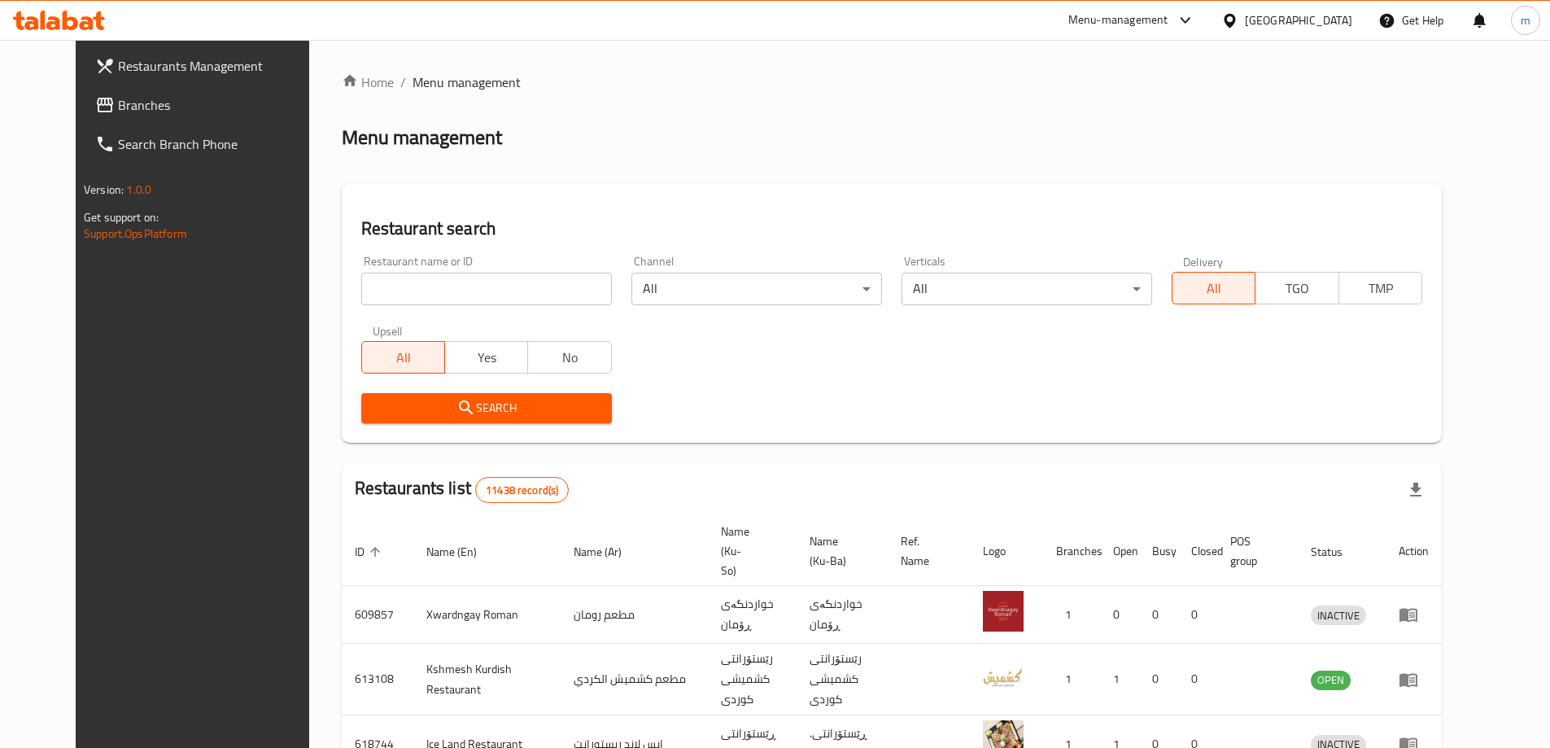
click at [82, 87] on link "Branches" at bounding box center [208, 104] width 252 height 39
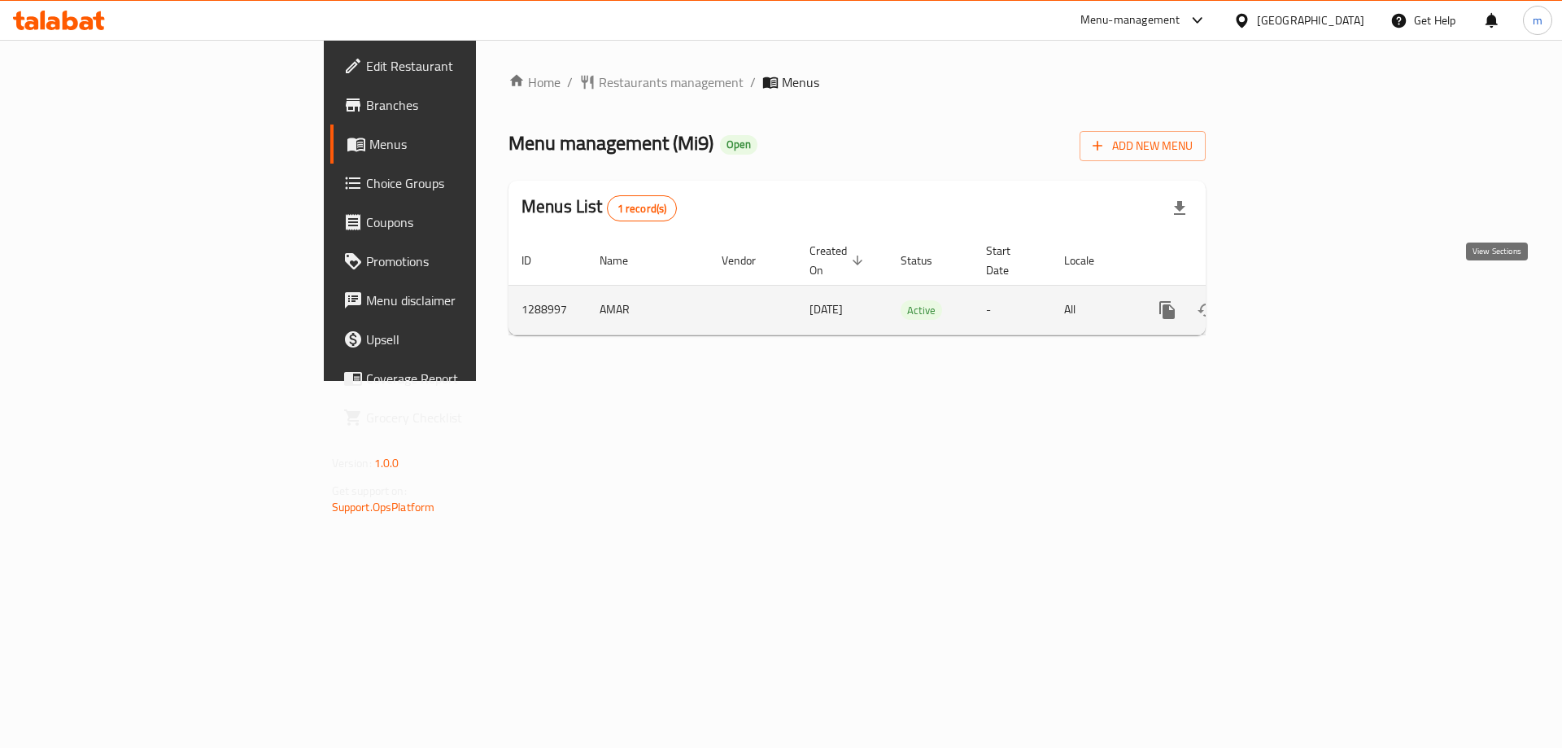
click at [1295, 300] on icon "enhanced table" at bounding box center [1285, 310] width 20 height 20
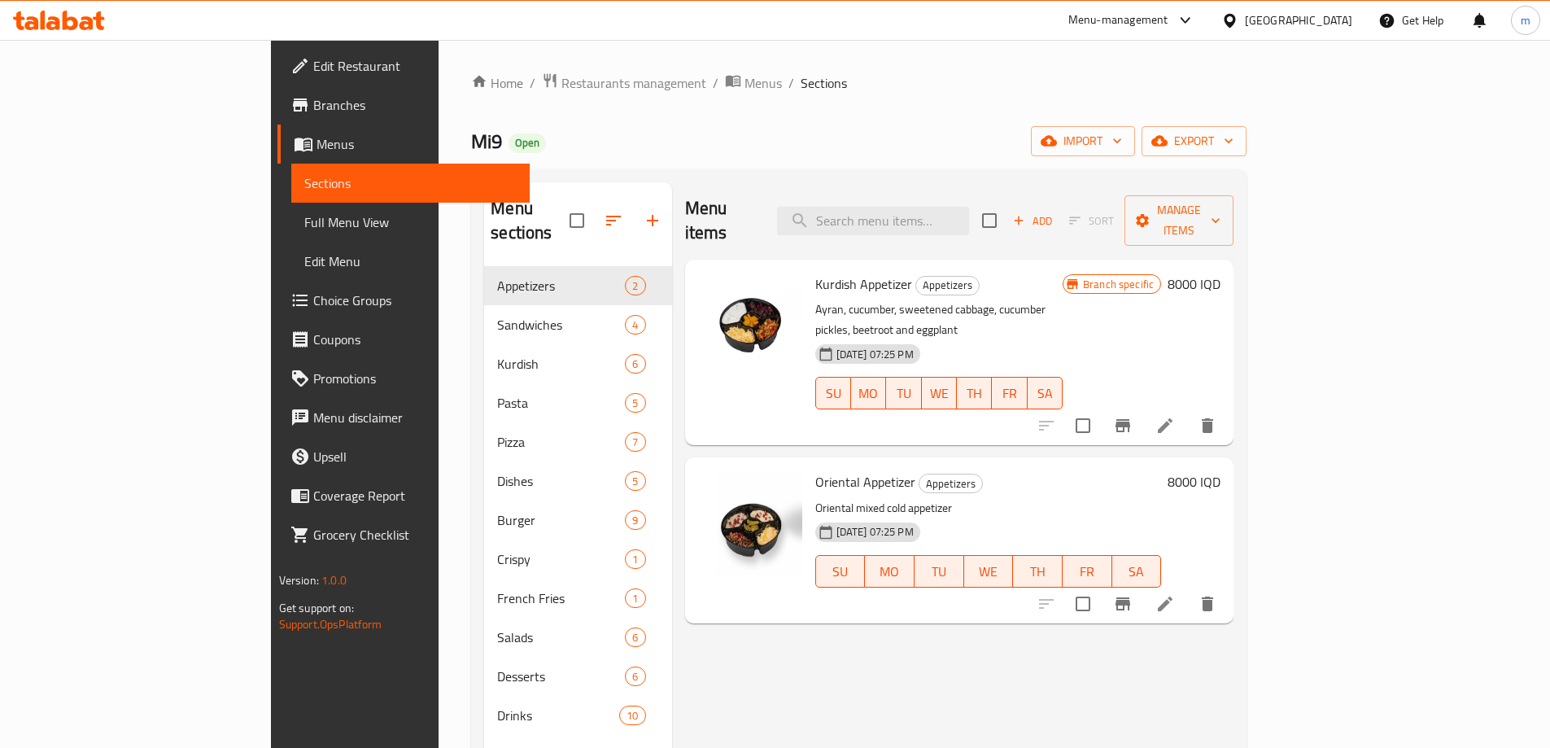
click at [304, 221] on span "Full Menu View" at bounding box center [410, 222] width 212 height 20
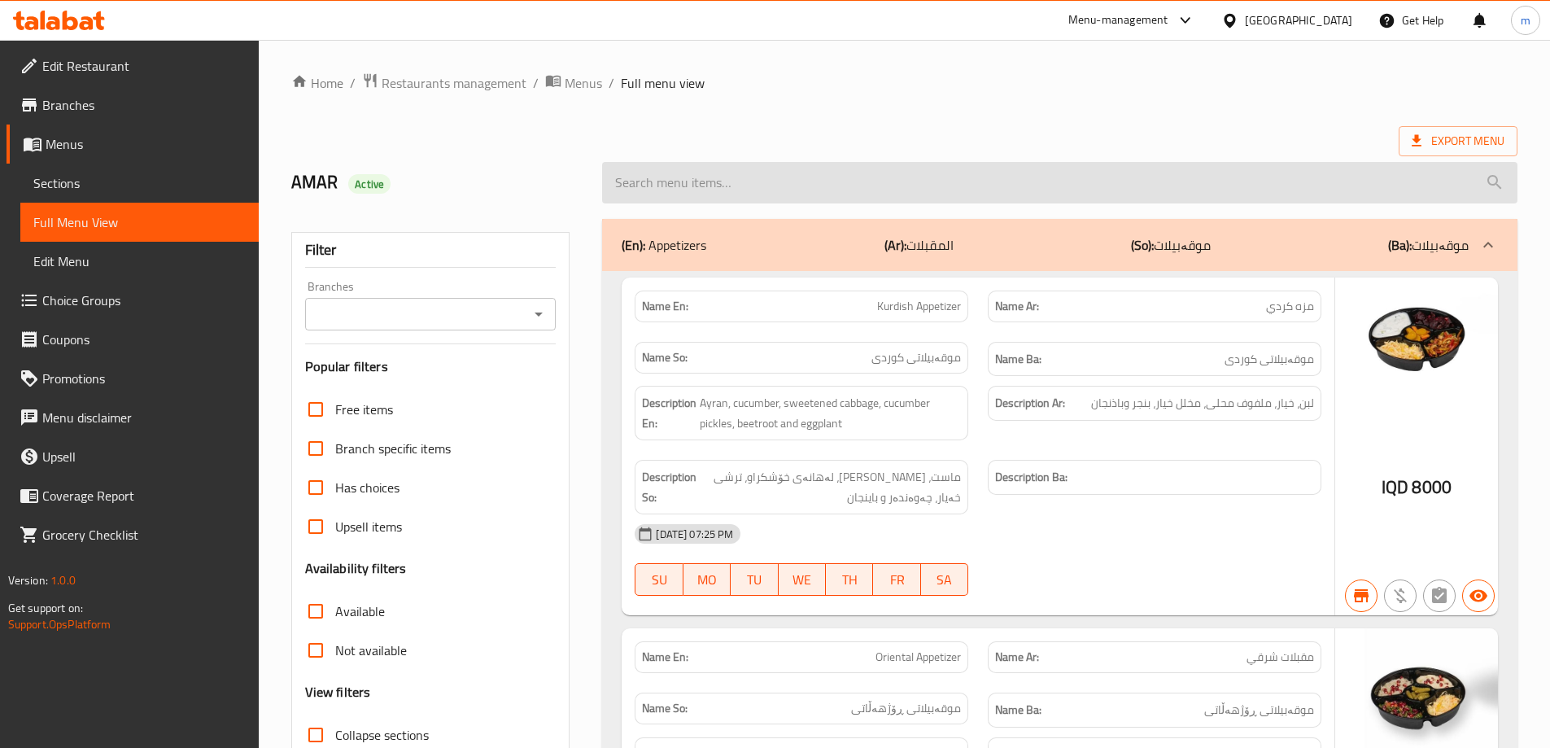
click at [888, 172] on input "search" at bounding box center [1059, 182] width 915 height 41
paste input "Penne Arrabita Chicken"
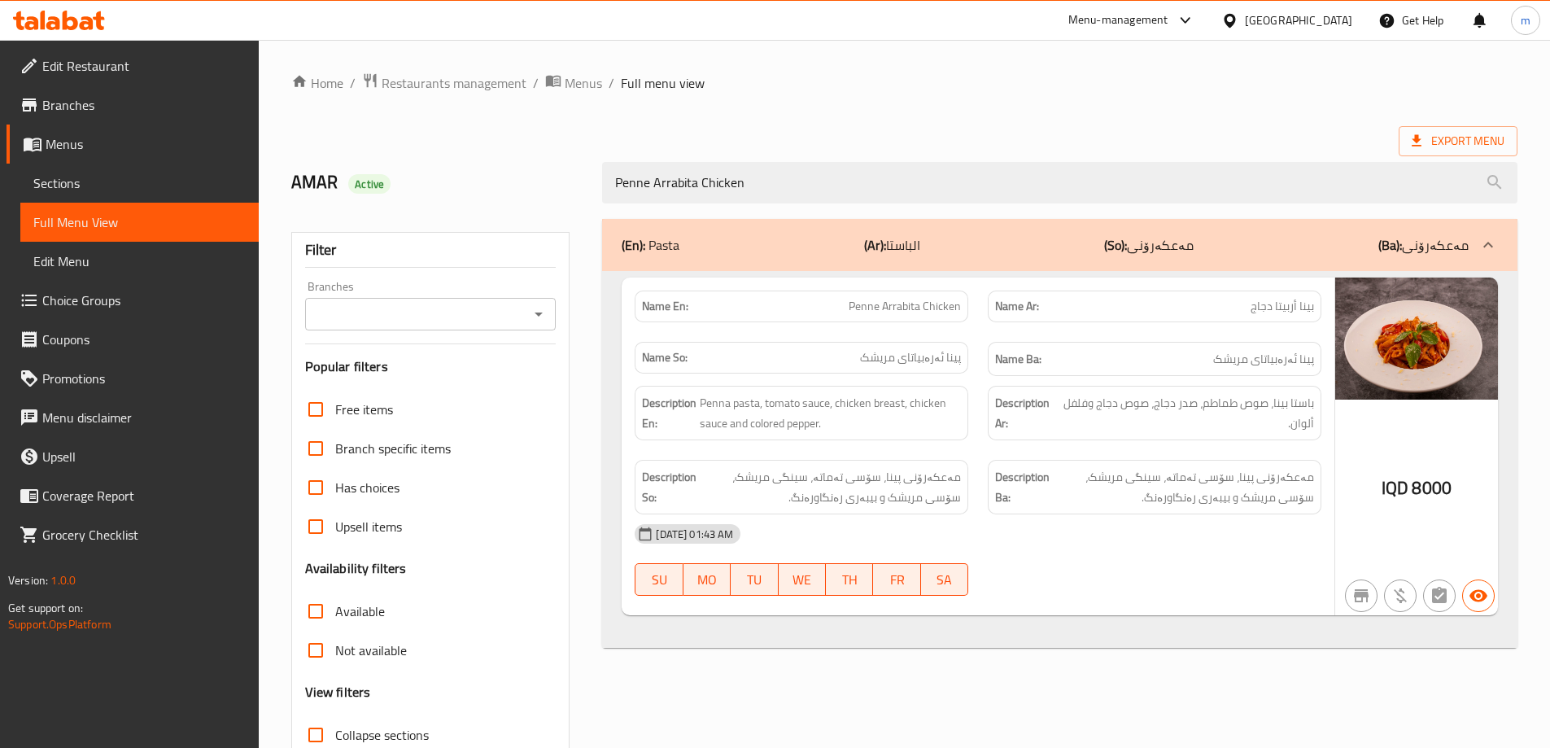
click at [536, 307] on icon "Open" at bounding box center [539, 314] width 20 height 20
type input "Penne Arrabita Chicken"
click at [388, 367] on li "All" at bounding box center [428, 354] width 251 height 29
click at [538, 315] on icon "Open" at bounding box center [539, 314] width 8 height 4
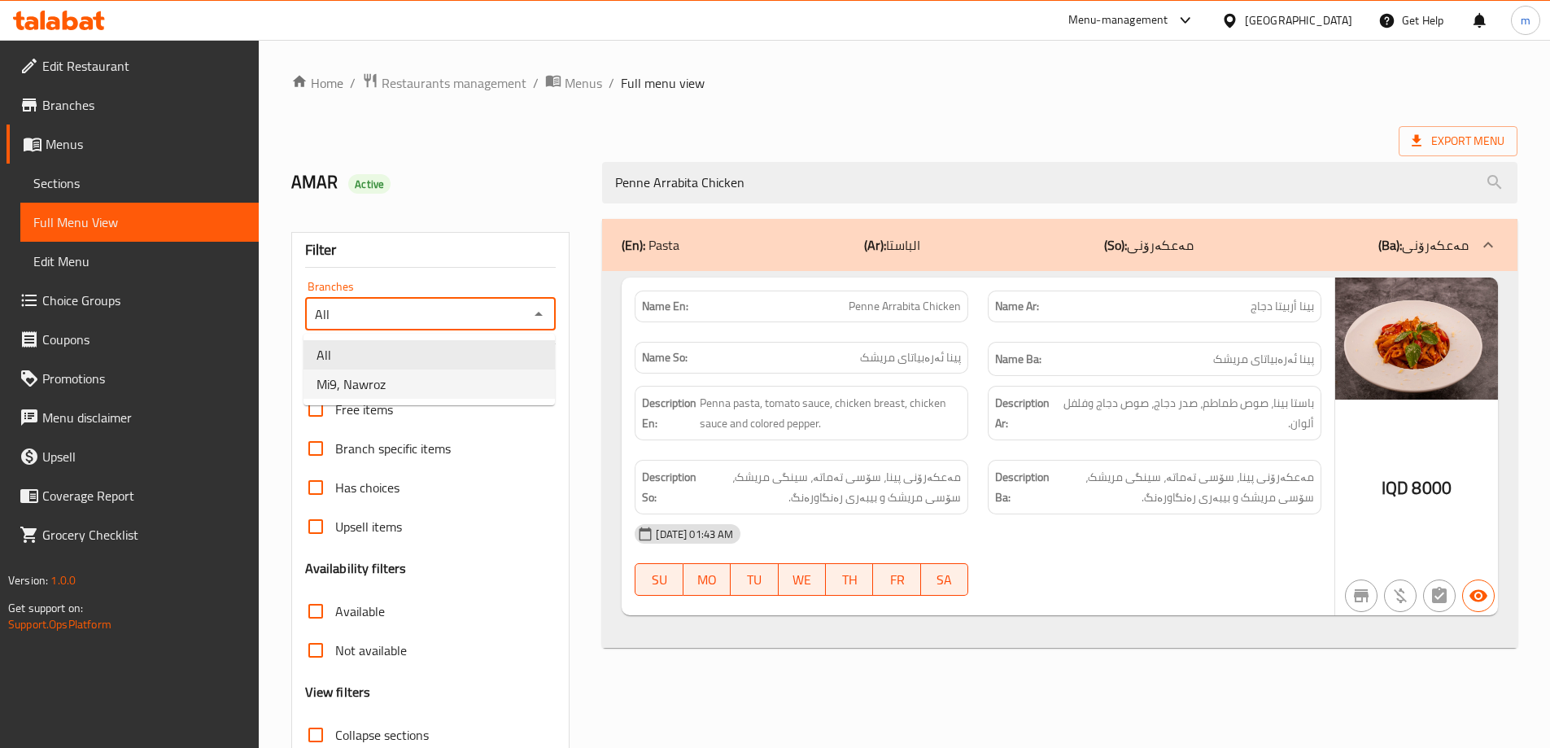
click at [468, 382] on li "Mi9, Nawroz" at bounding box center [428, 383] width 251 height 29
type input "Mi9, Nawroz"
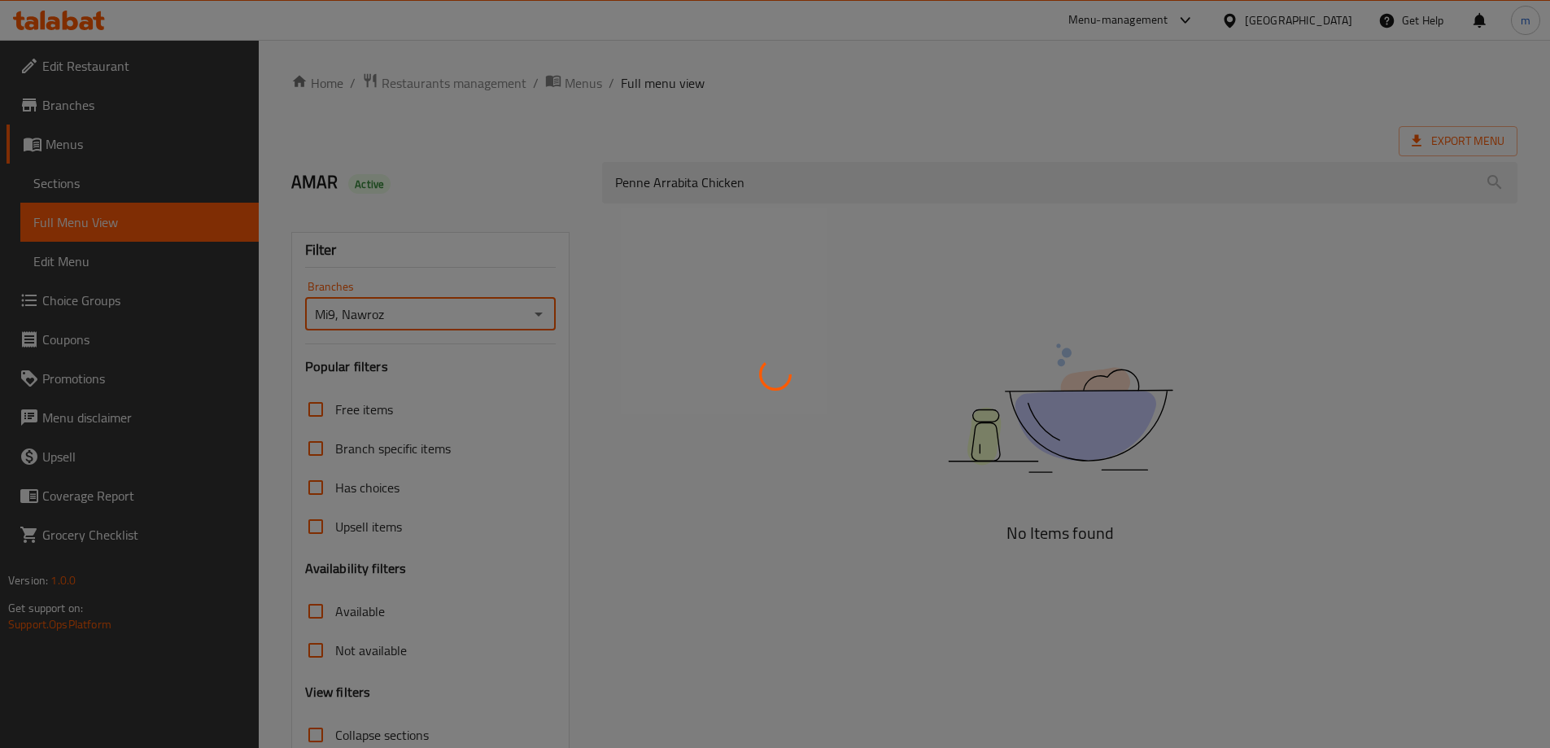
click at [483, 213] on div at bounding box center [775, 374] width 1550 height 748
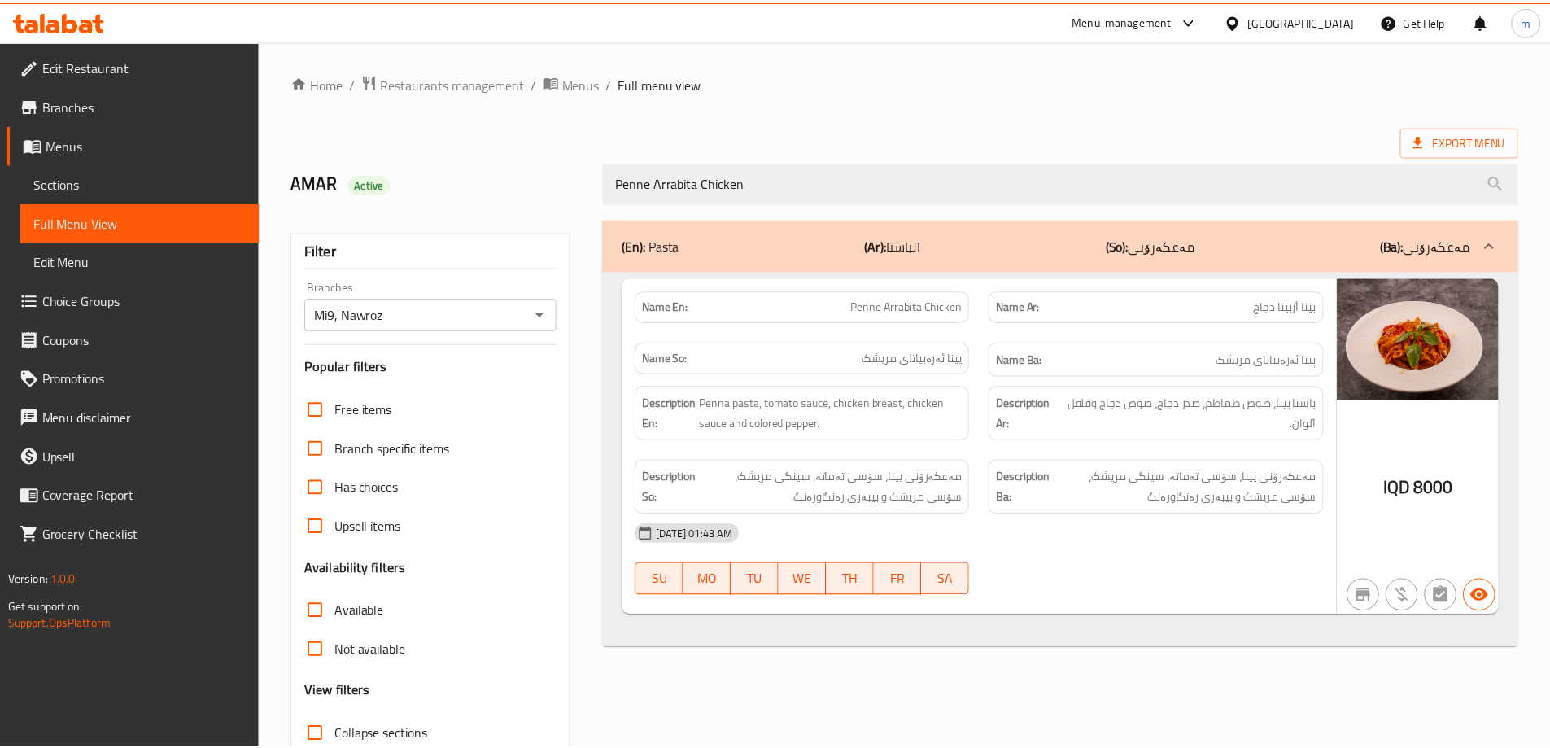
scroll to position [118, 0]
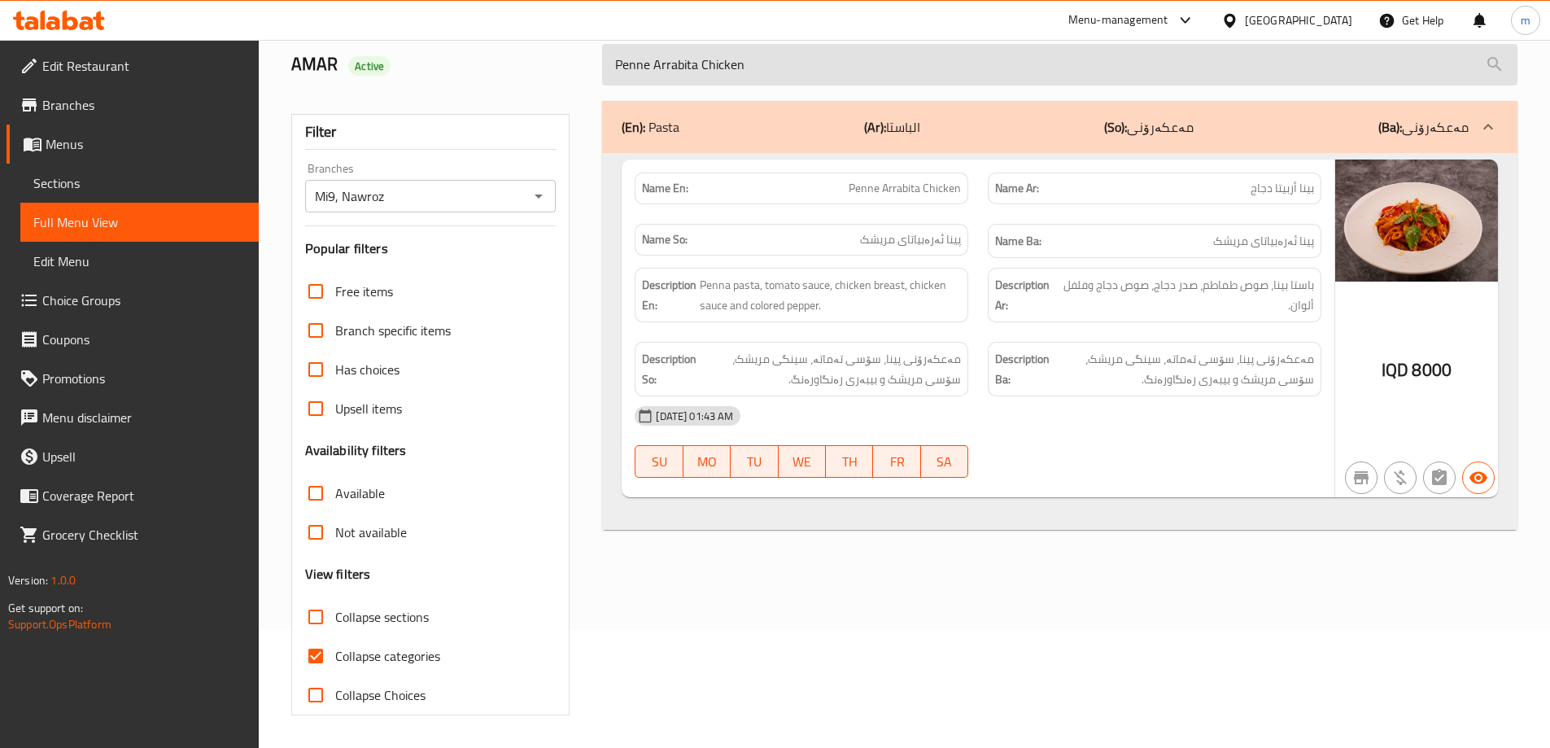
click at [675, 66] on input "Penne Arrabita Chicken" at bounding box center [1059, 64] width 915 height 41
paste input "Spaghetti Bolognese"
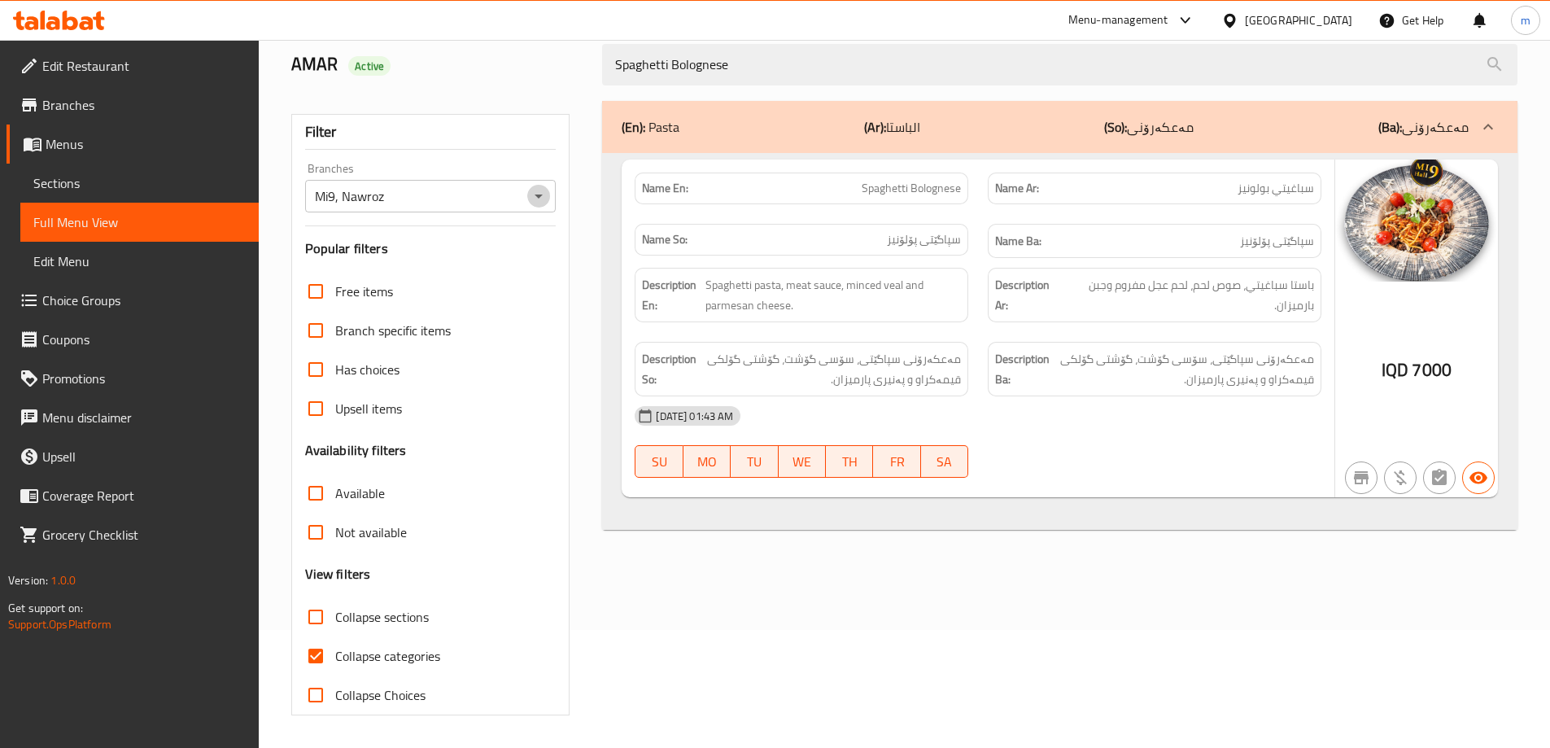
click at [541, 189] on icon "Open" at bounding box center [539, 196] width 20 height 20
type input "Spaghetti Bolognese"
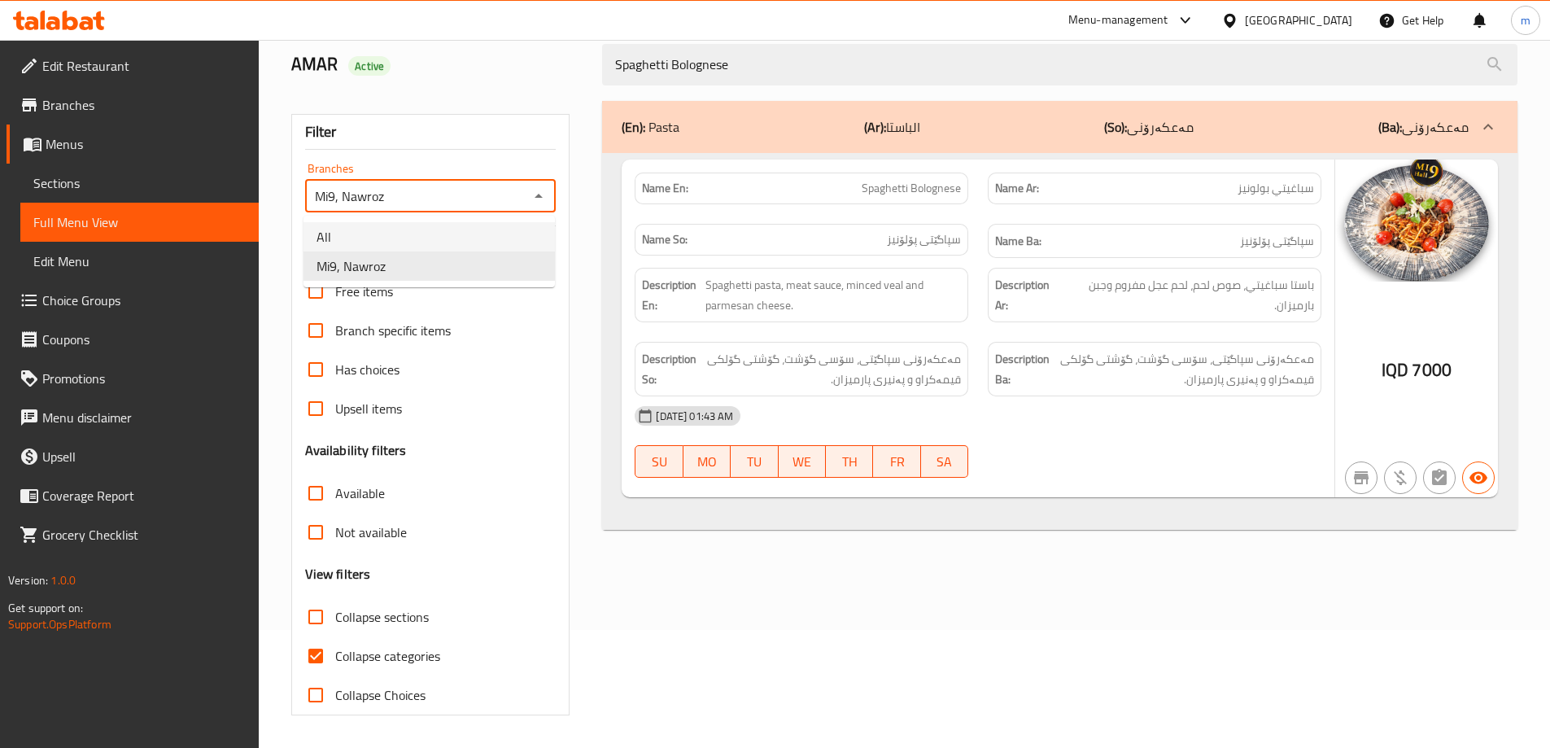
click at [395, 222] on li "All" at bounding box center [428, 236] width 251 height 29
click at [530, 194] on icon "Open" at bounding box center [539, 196] width 20 height 20
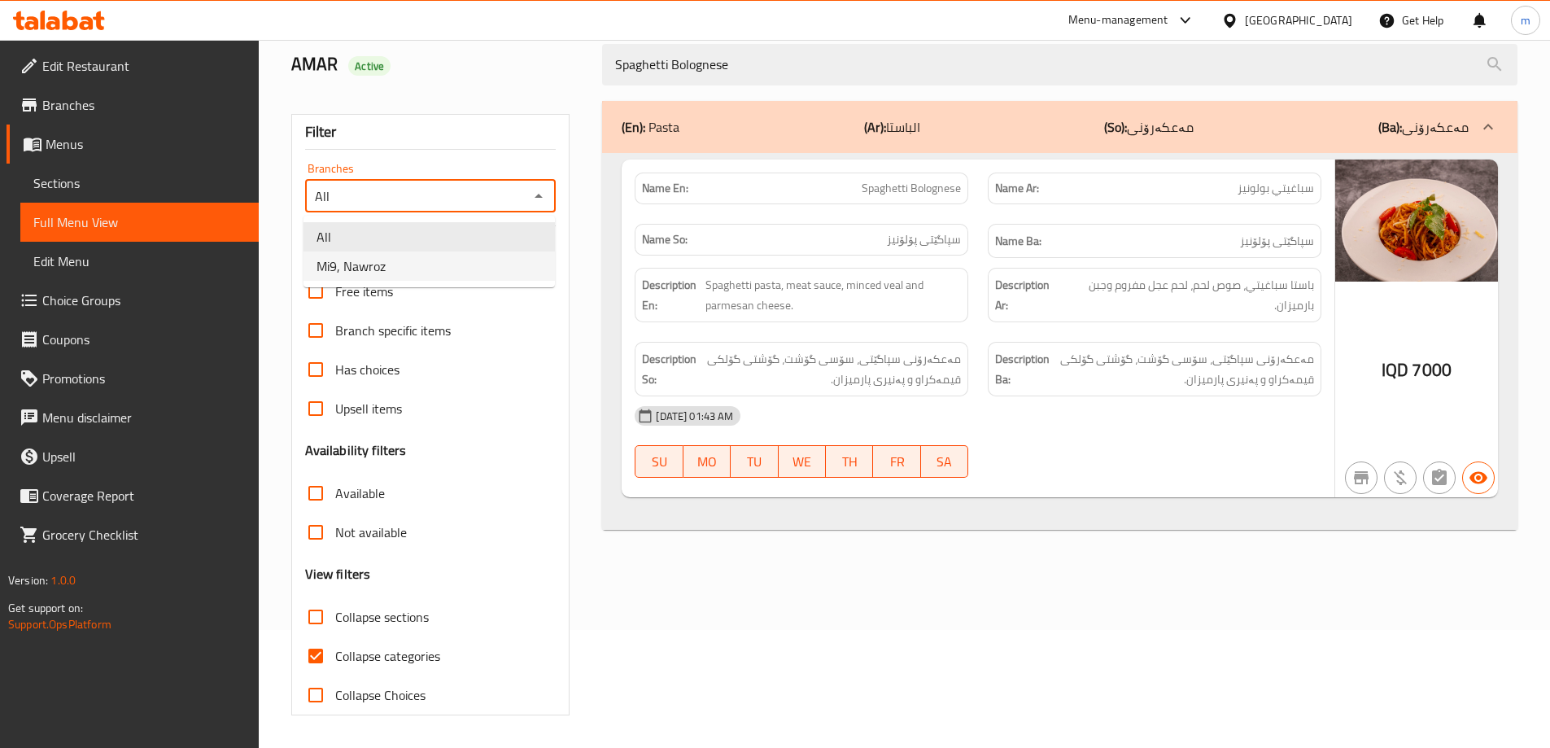
click at [380, 263] on span "Mi9, Nawroz" at bounding box center [351, 266] width 69 height 20
type input "Mi9, Nawroz"
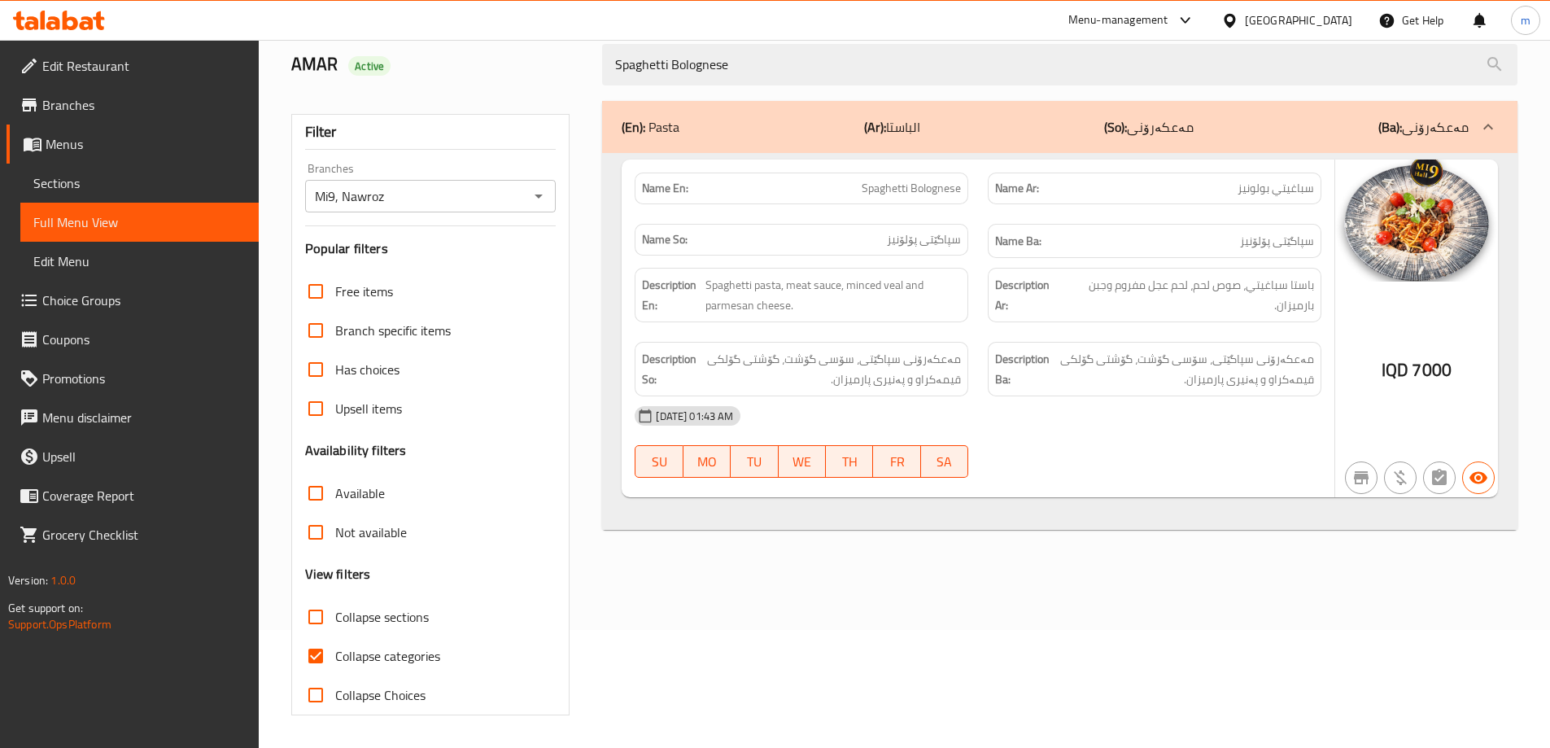
click at [479, 104] on div "Filter Branches Mi9, Nawroz Branches Popular filters Free items Branch specific…" at bounding box center [438, 408] width 312 height 634
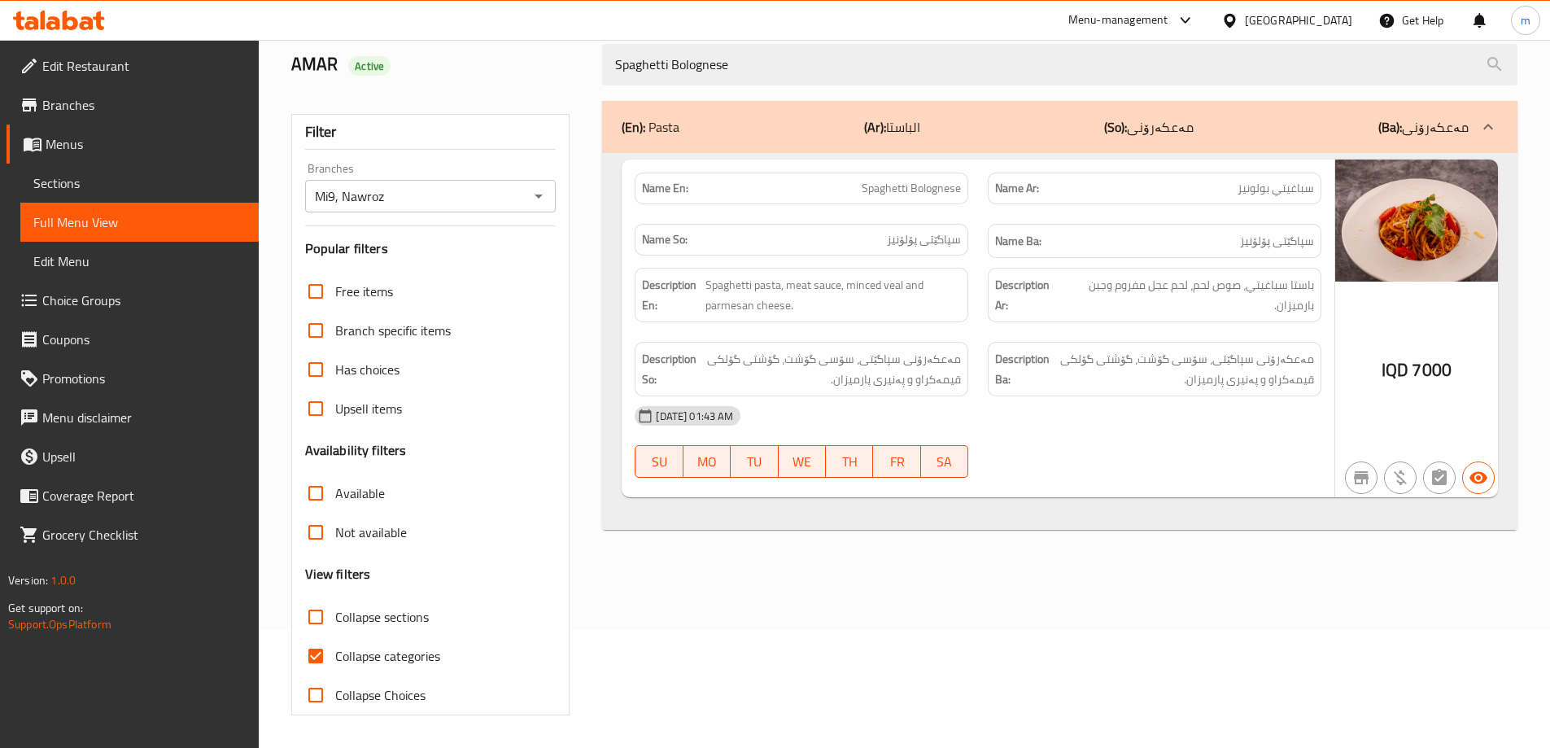
click at [50, 27] on icon at bounding box center [53, 23] width 14 height 14
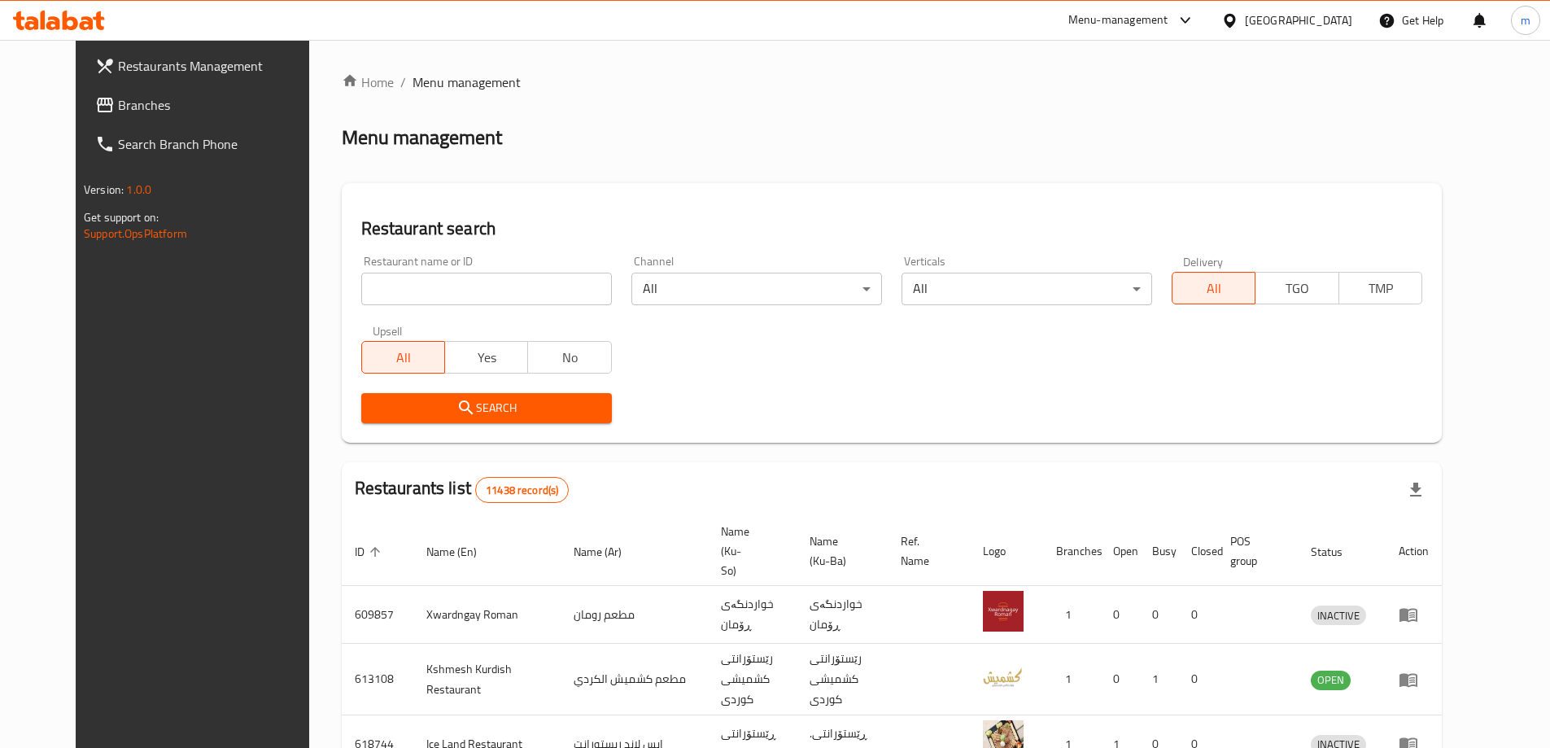
click at [404, 280] on input "search" at bounding box center [486, 289] width 251 height 33
paste input "704458"
type input "704458"
click button "Search" at bounding box center [486, 408] width 251 height 30
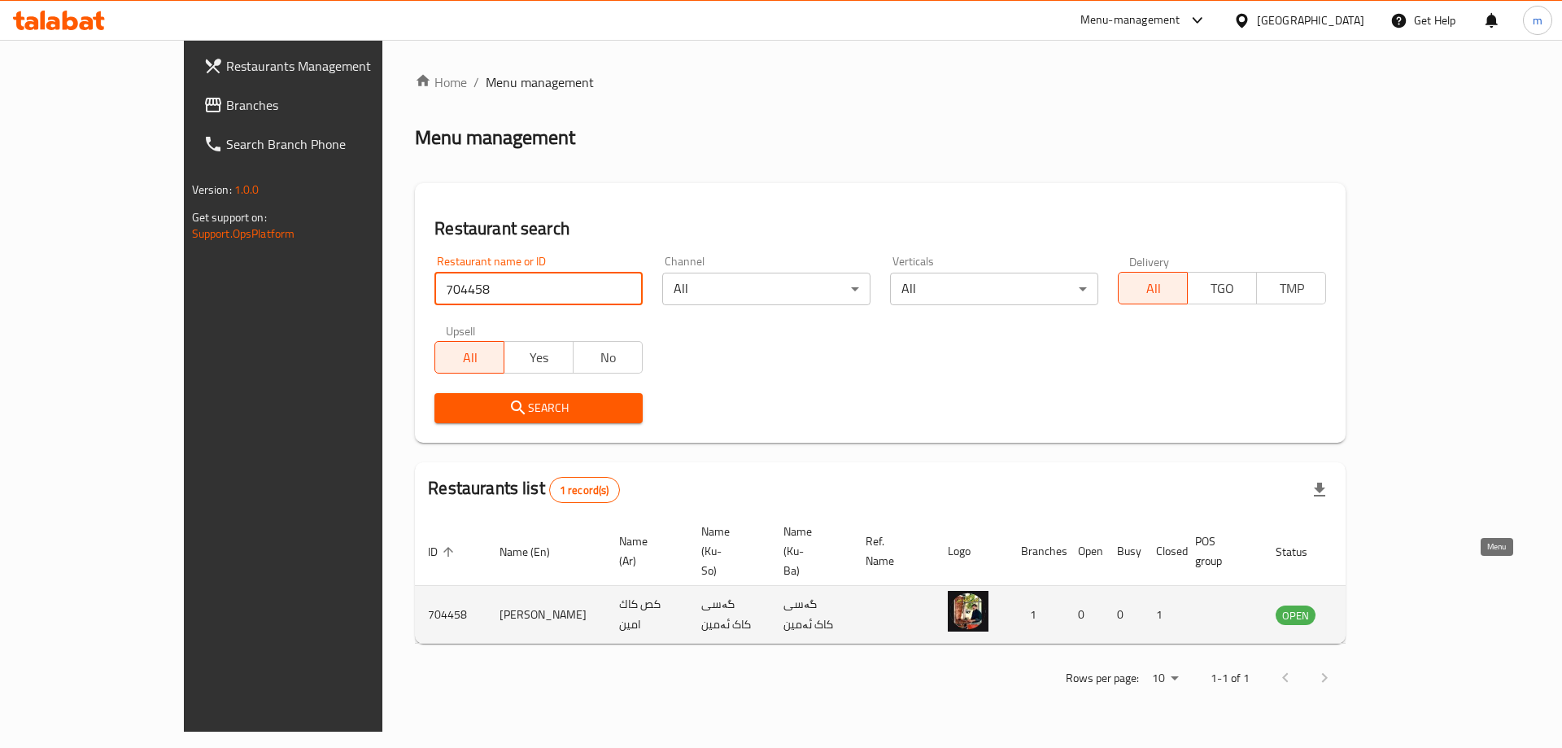
click at [1380, 609] on icon "enhanced table" at bounding box center [1371, 616] width 18 height 14
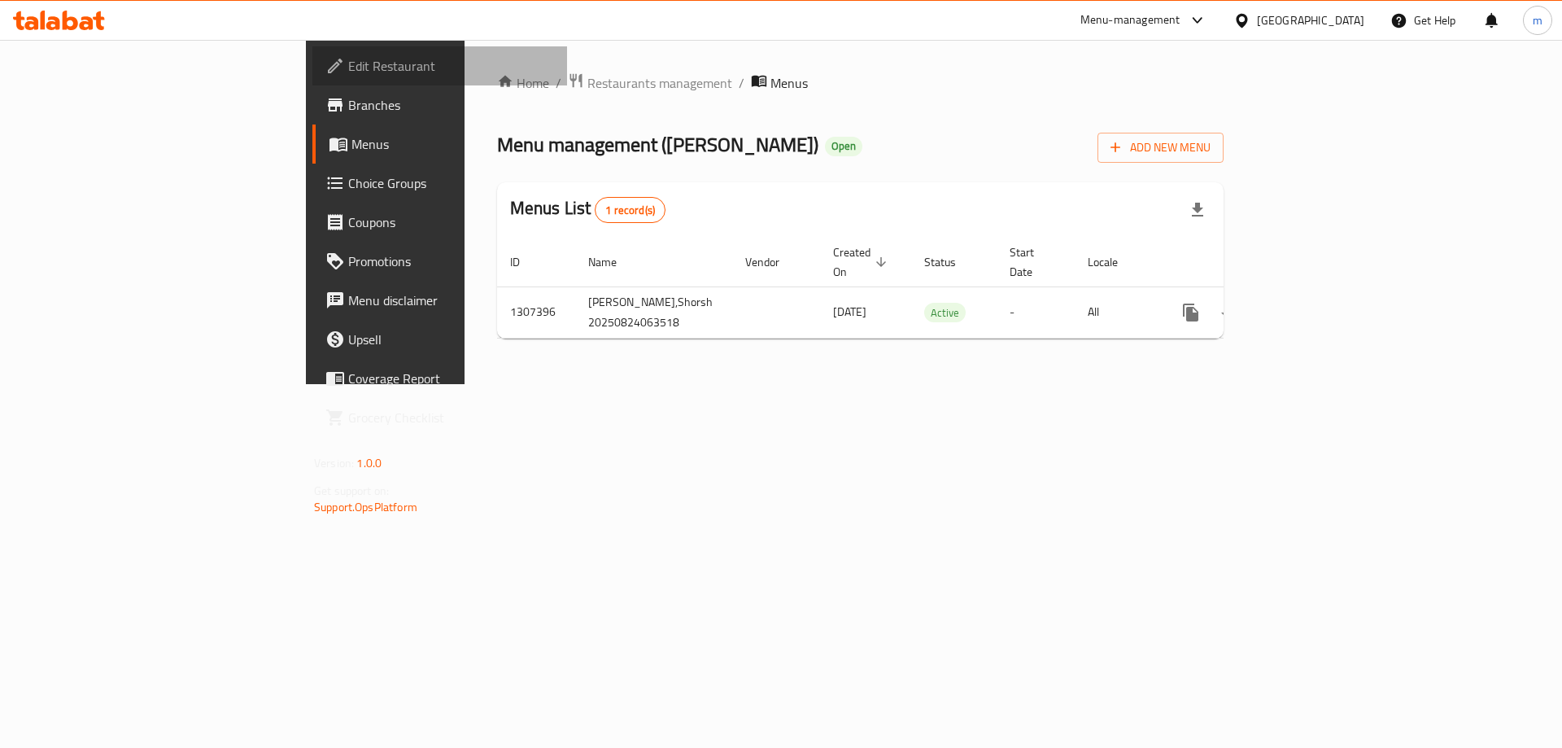
click at [348, 74] on span "Edit Restaurant" at bounding box center [451, 66] width 206 height 20
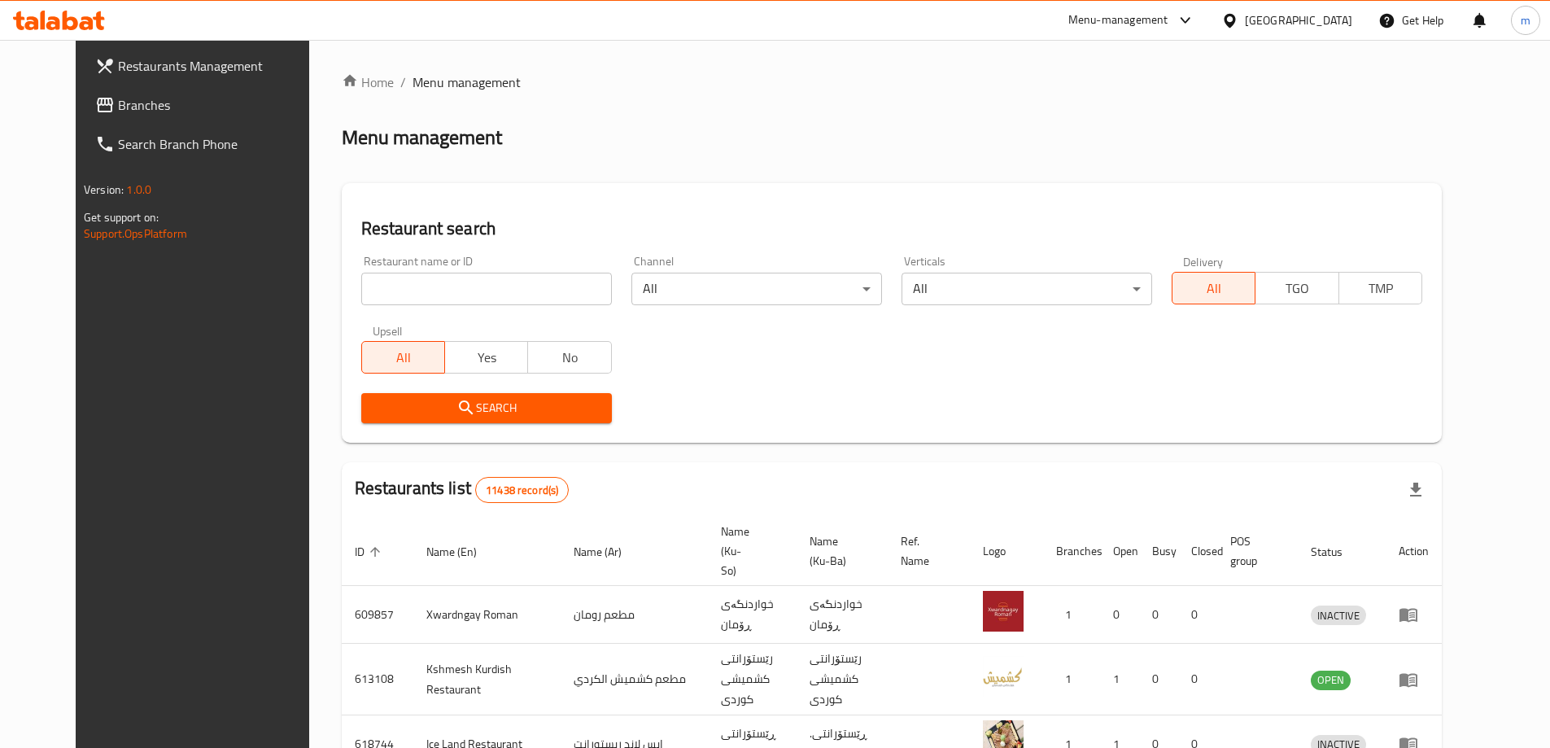
click at [118, 98] on span "Branches" at bounding box center [219, 105] width 203 height 20
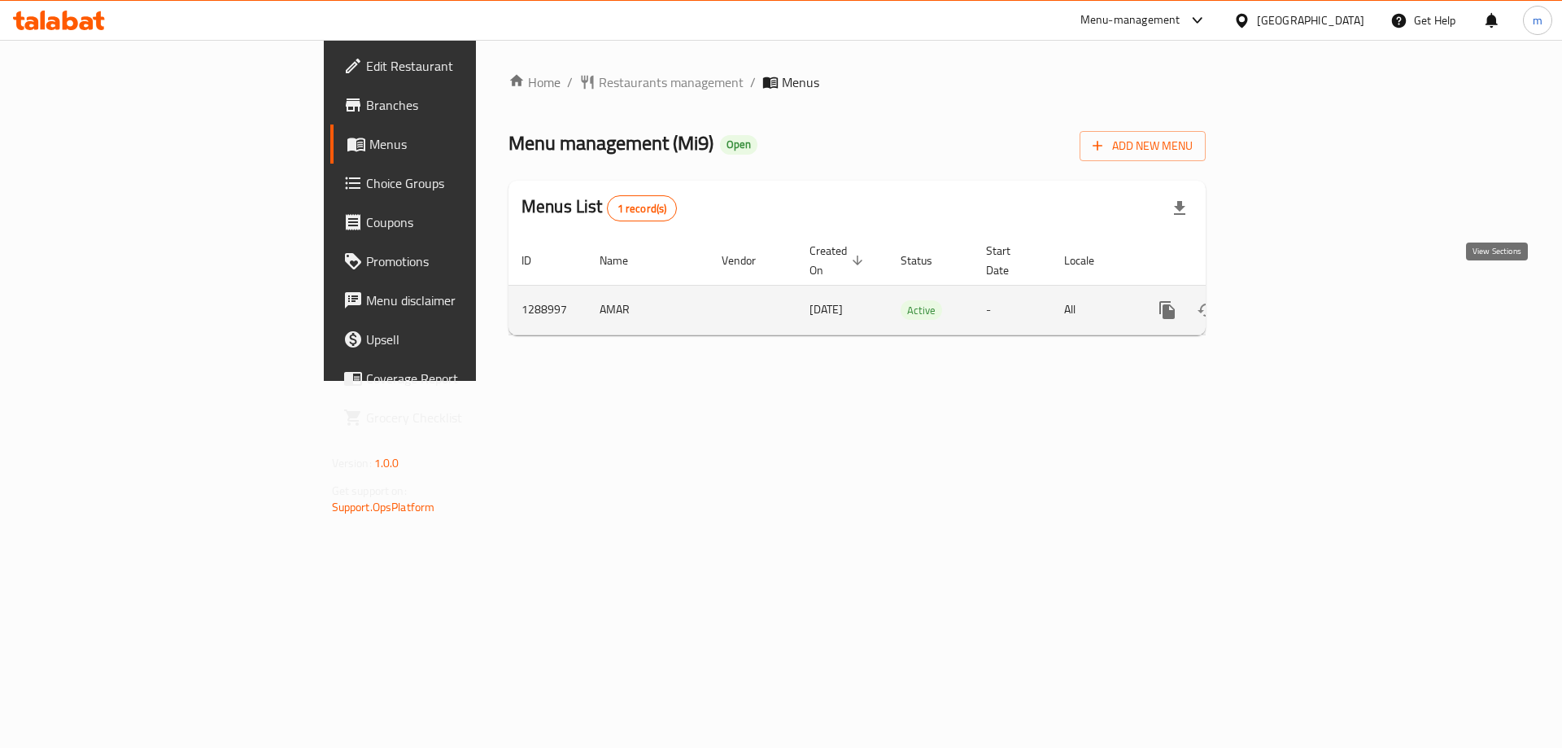
click at [1295, 300] on icon "enhanced table" at bounding box center [1285, 310] width 20 height 20
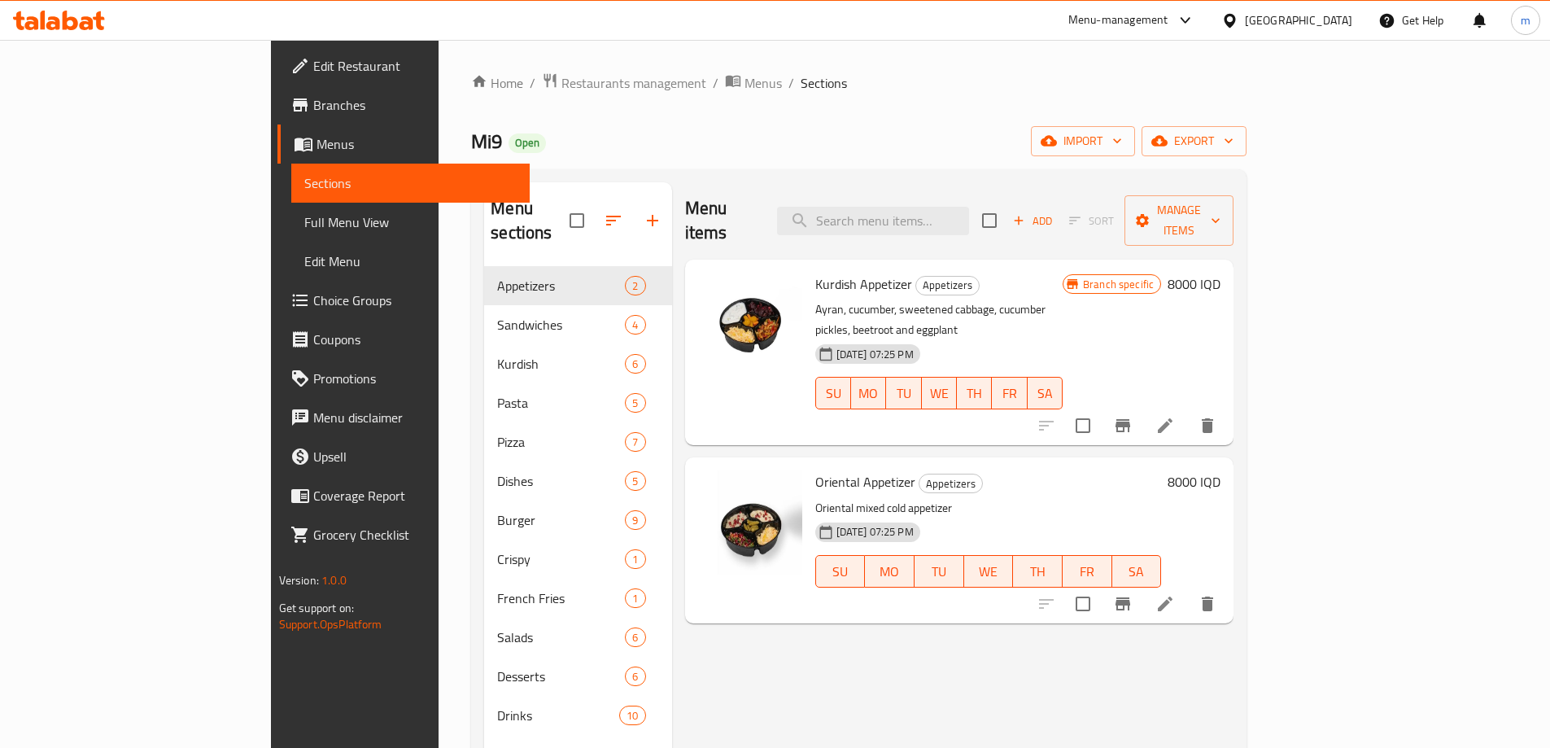
click at [304, 216] on span "Full Menu View" at bounding box center [410, 222] width 212 height 20
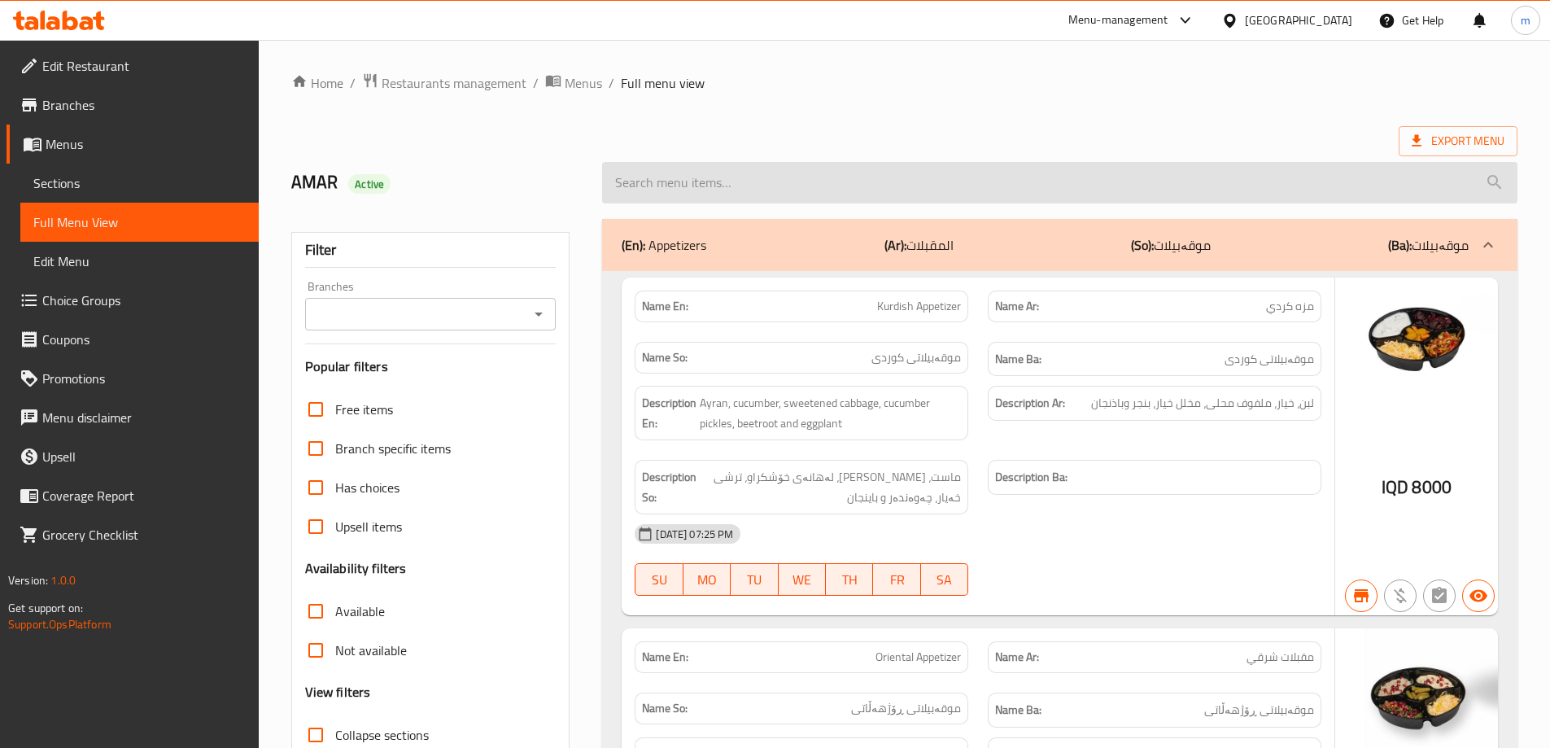
click at [753, 198] on input "search" at bounding box center [1059, 182] width 915 height 41
paste input "763541"
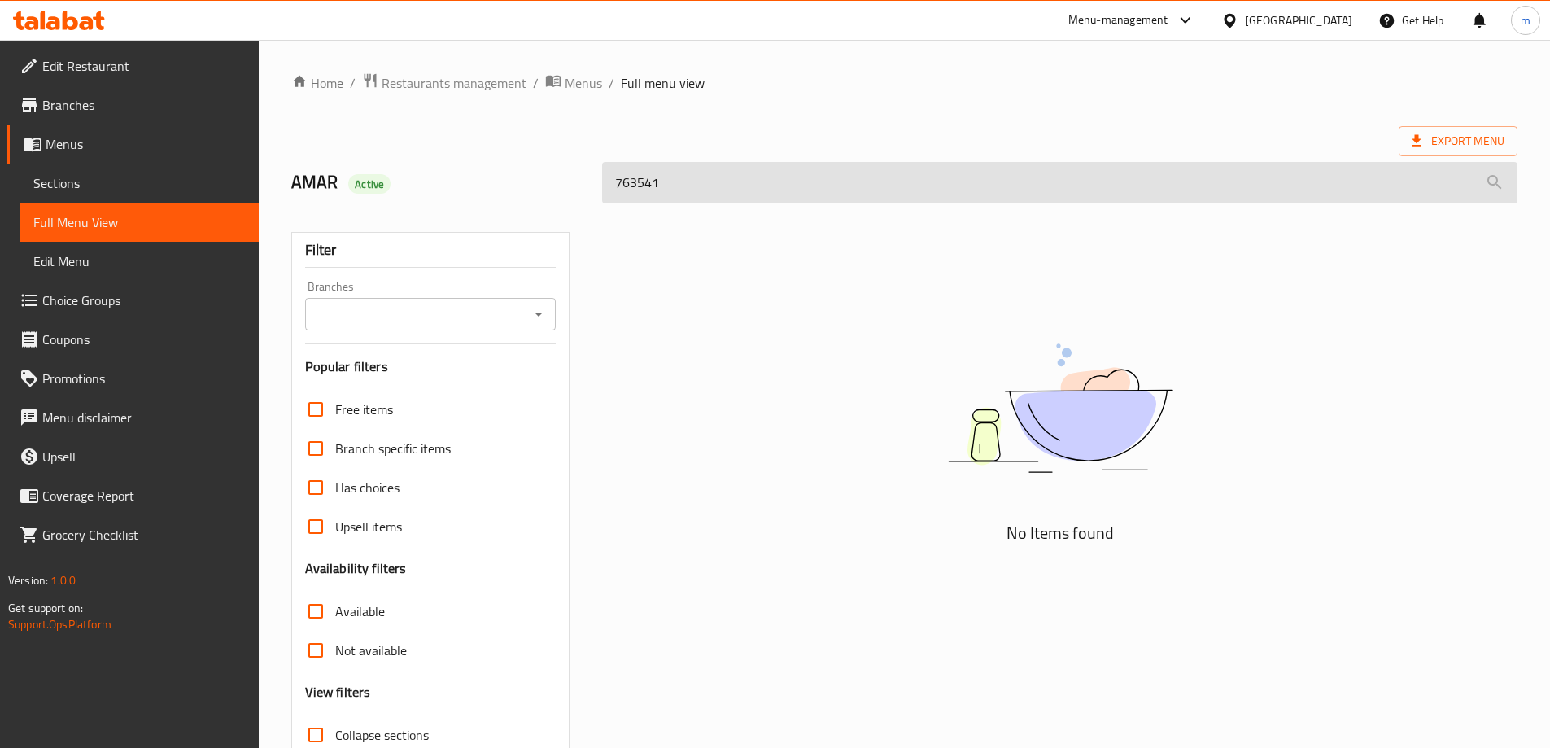
click at [622, 193] on input "763541" at bounding box center [1059, 182] width 915 height 41
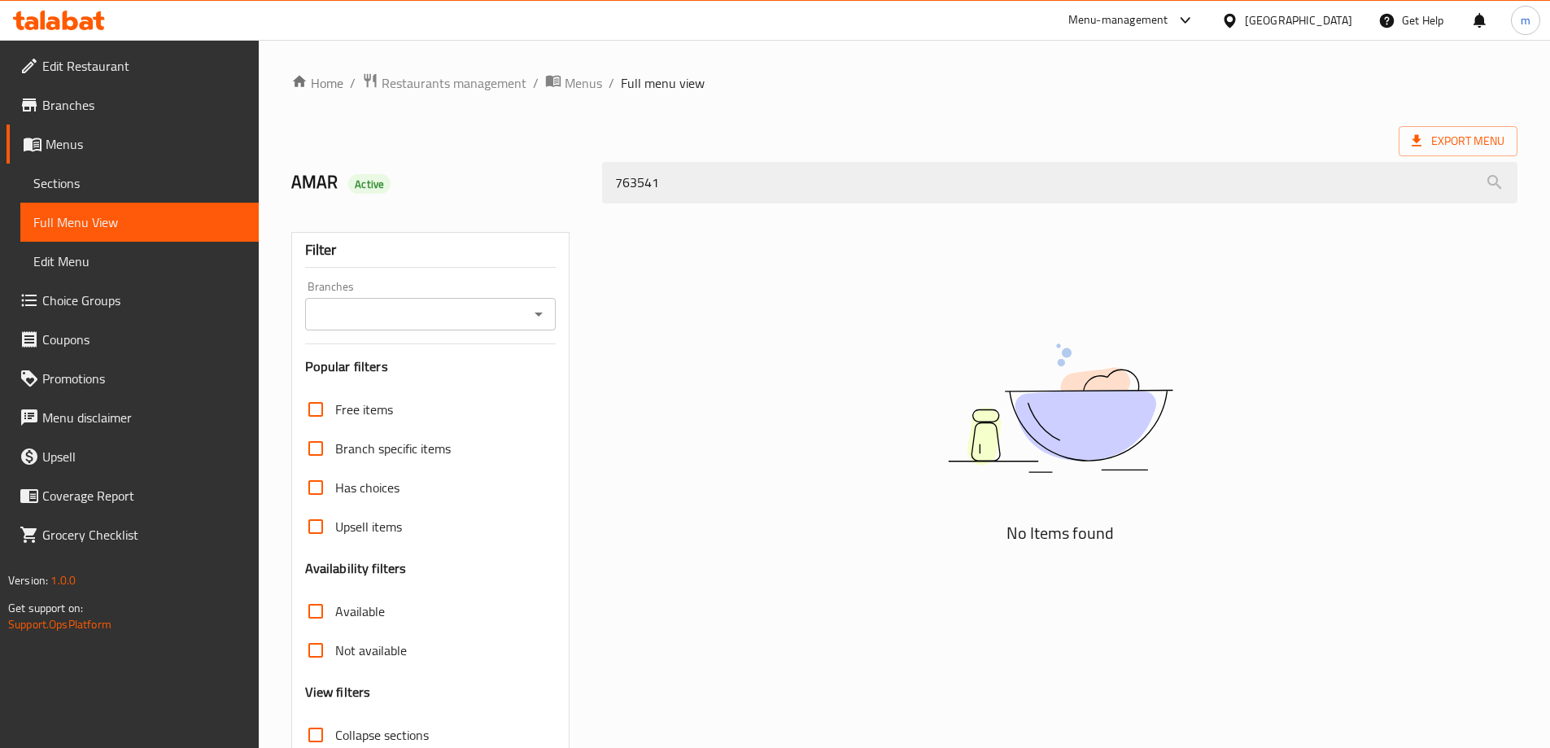
type input "763541"
click at [81, 164] on link "Sections" at bounding box center [139, 183] width 238 height 39
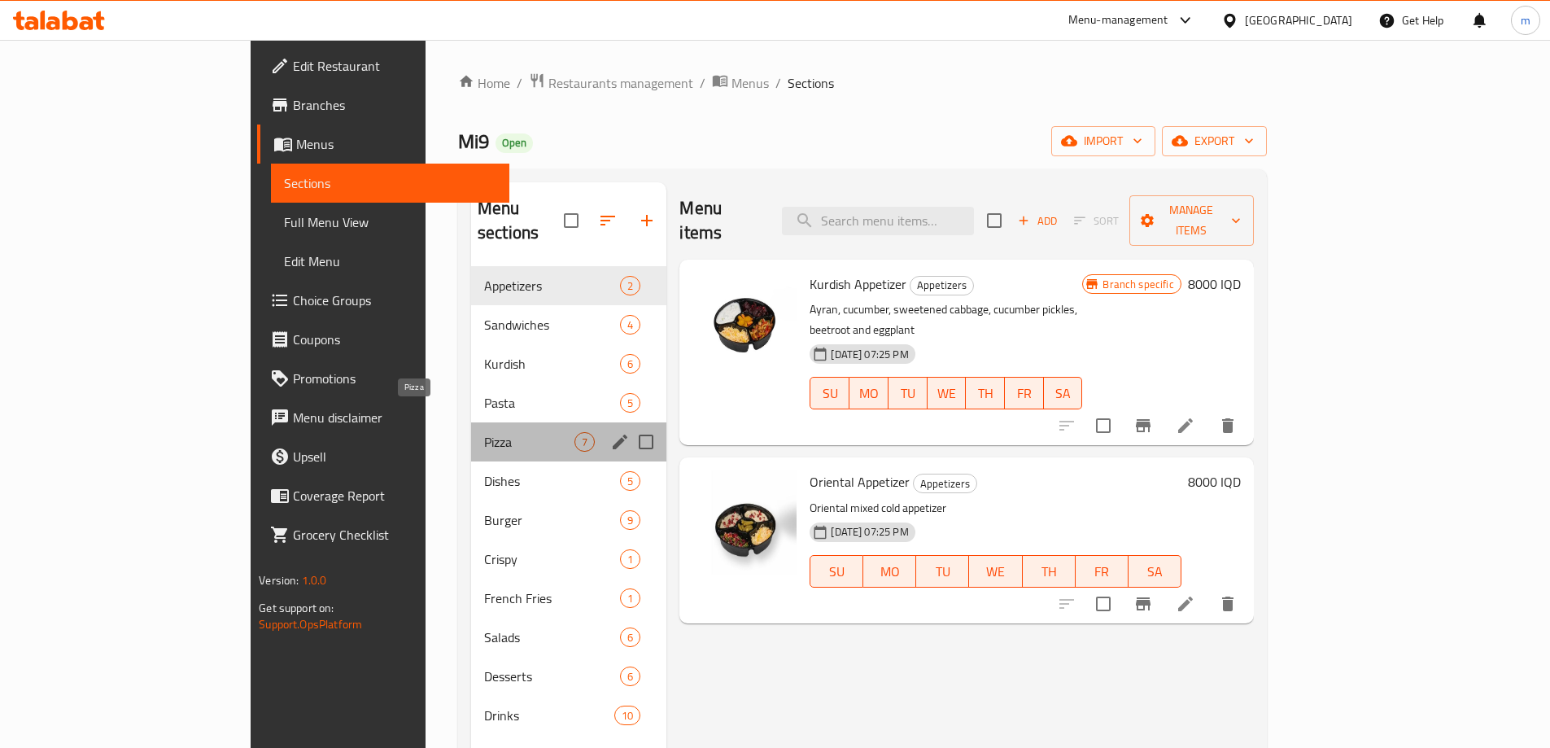
click at [484, 432] on span "Pizza" at bounding box center [529, 442] width 90 height 20
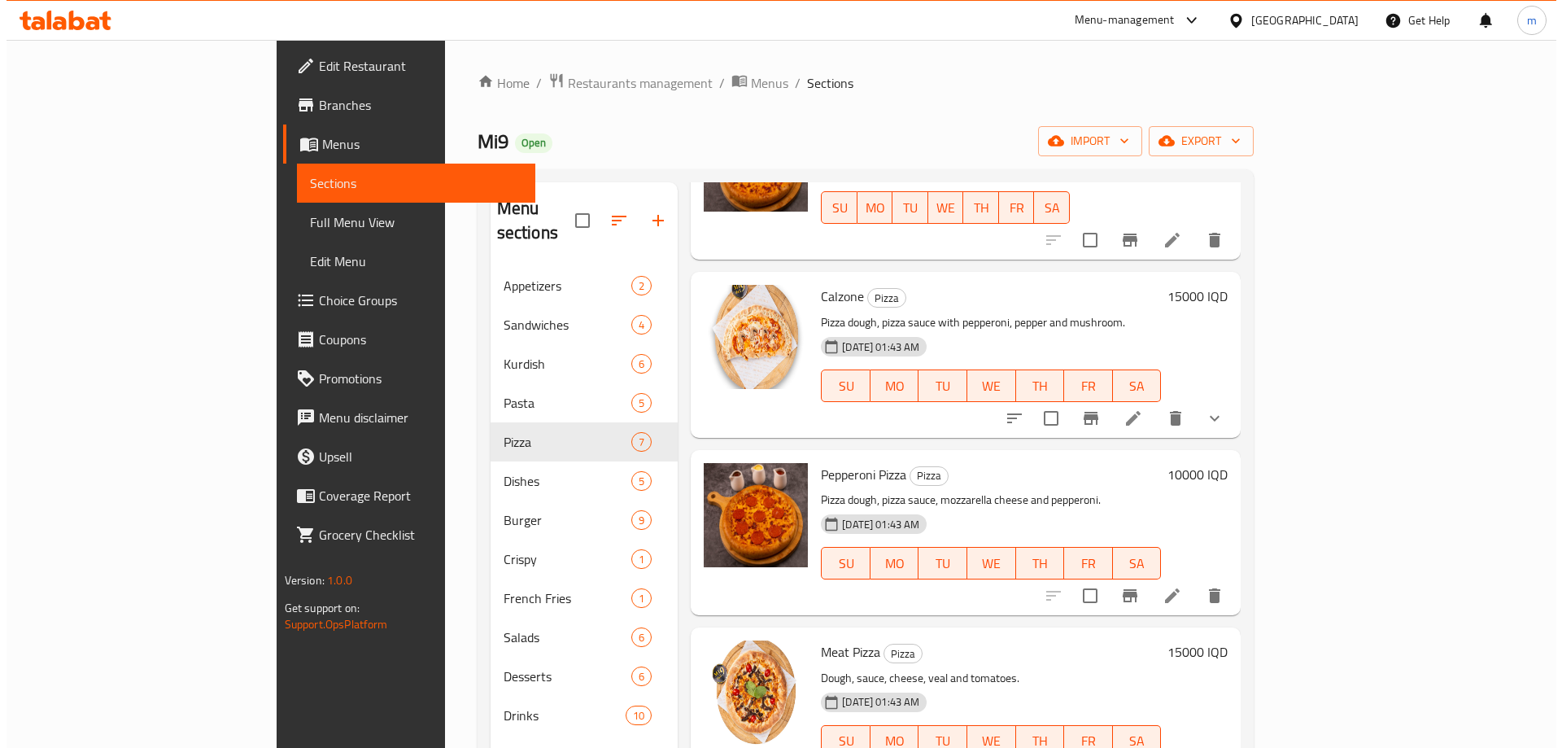
scroll to position [190, 0]
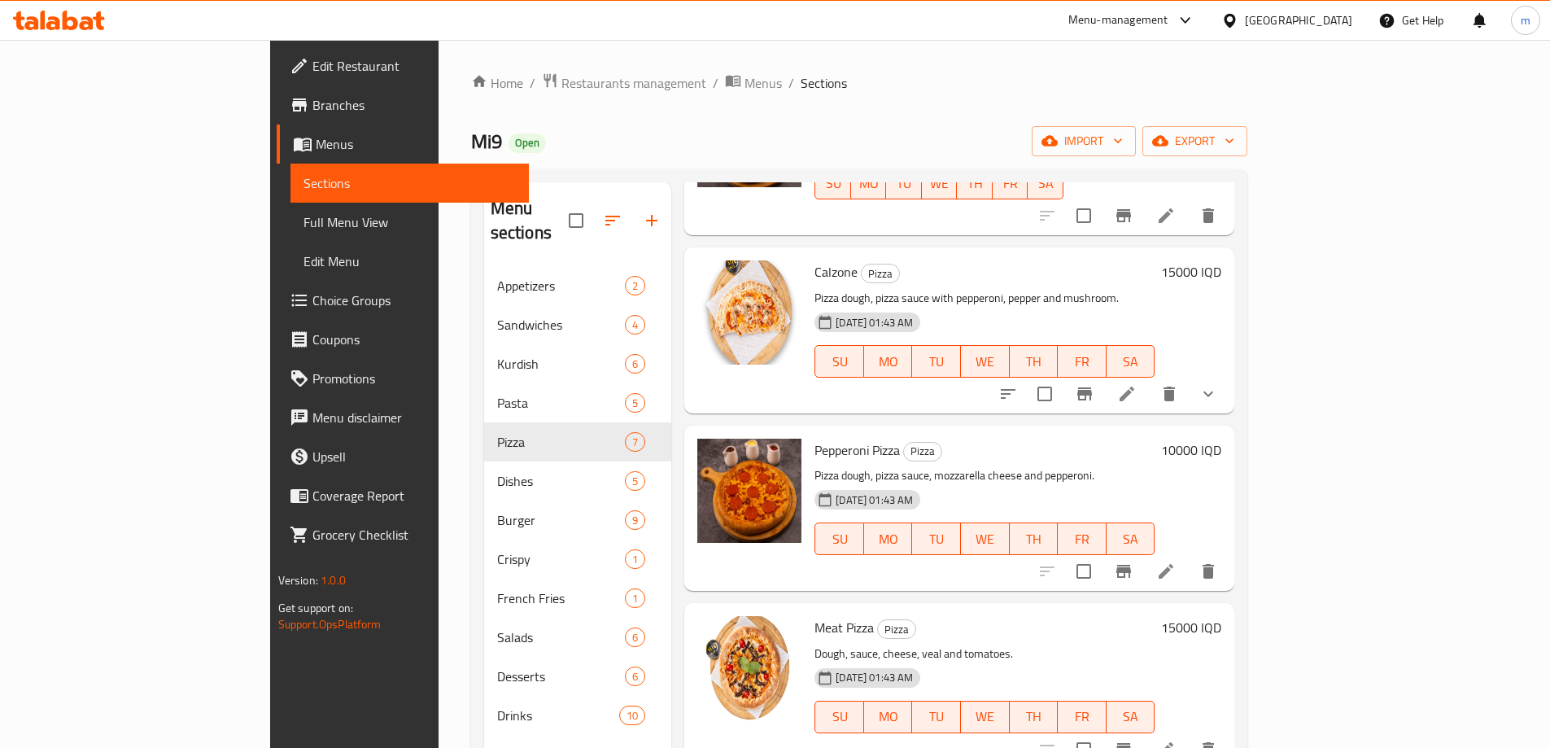
click at [814, 438] on span "Pepperoni Pizza" at bounding box center [856, 450] width 85 height 24
copy h6 "Pepperoni Pizza"
click at [290, 236] on link "Full Menu View" at bounding box center [409, 222] width 238 height 39
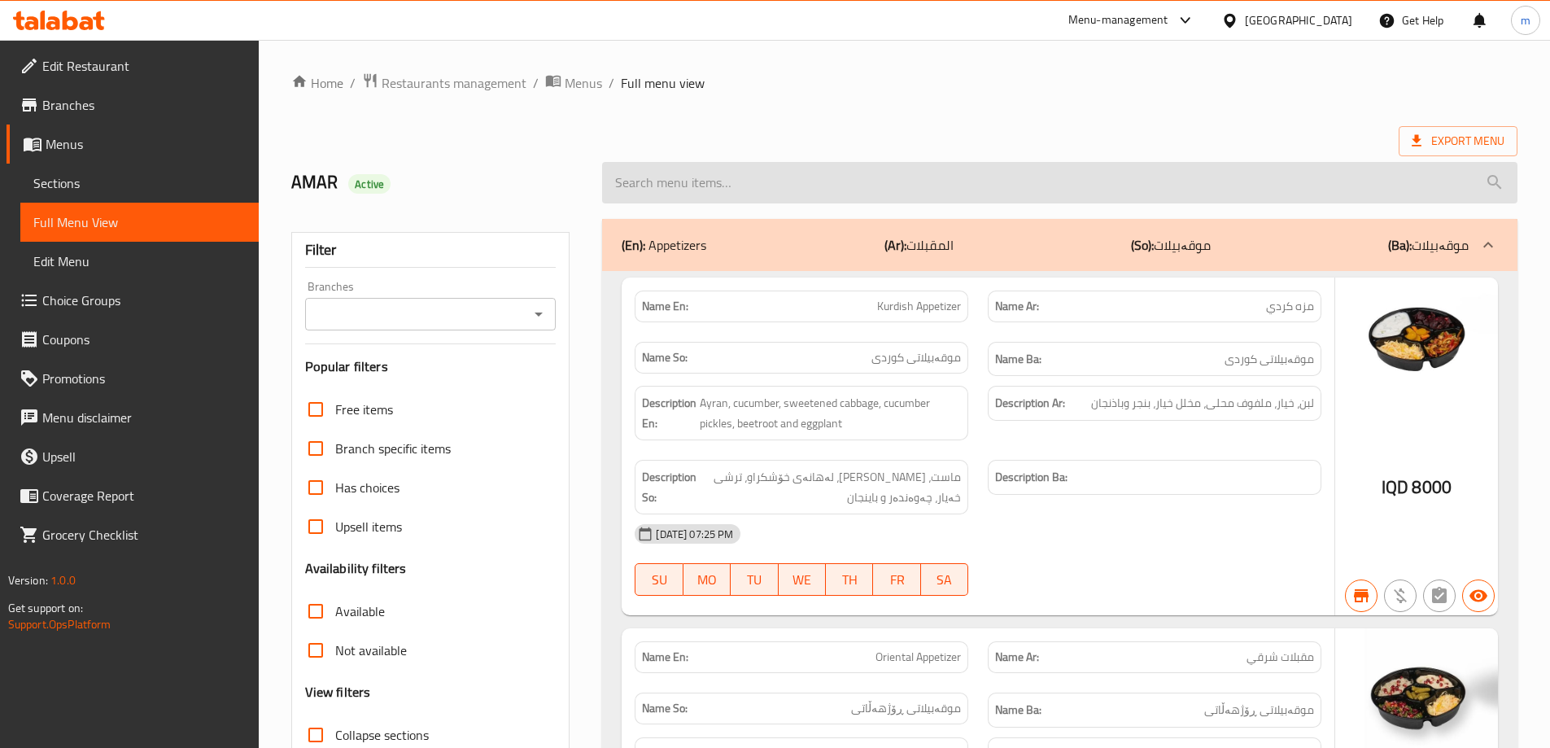
click at [827, 184] on input "search" at bounding box center [1059, 182] width 915 height 41
paste input "Pepperoni Pizza"
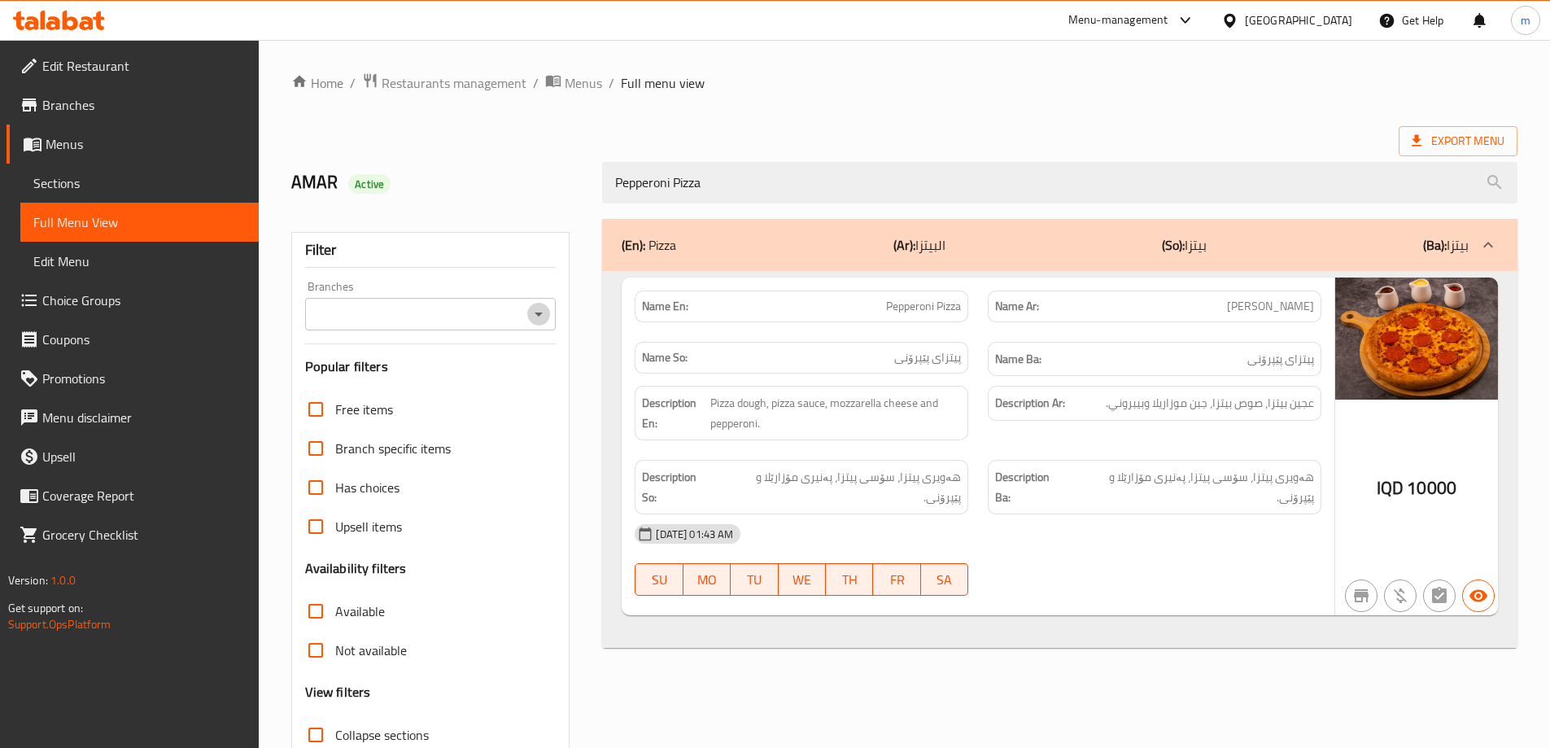
click at [533, 315] on icon "Open" at bounding box center [539, 314] width 20 height 20
type input "Pepperoni Pizza"
click at [426, 389] on li "Mi9, Nawroz" at bounding box center [428, 383] width 251 height 29
type input "Mi9, Nawroz"
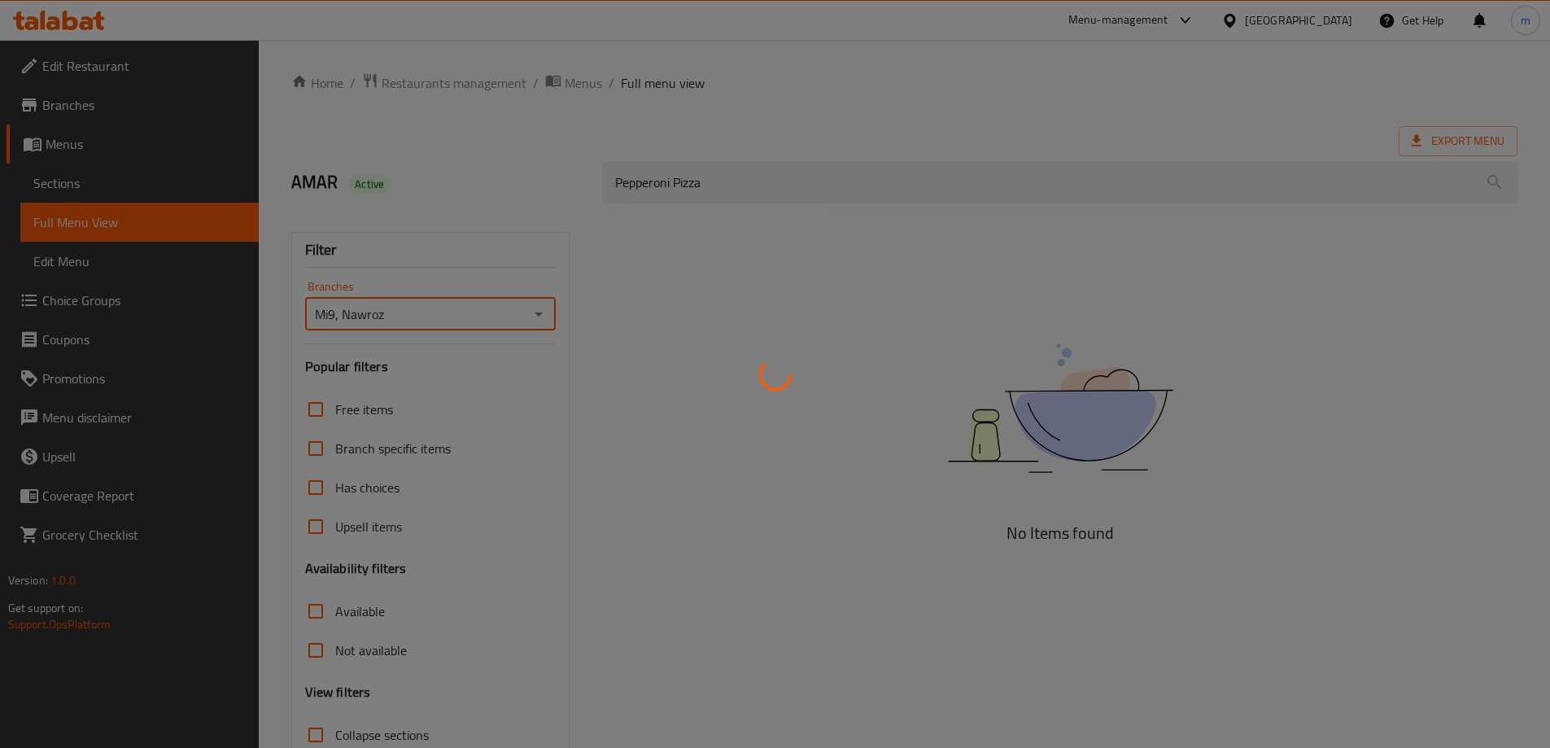
click at [436, 215] on div at bounding box center [775, 374] width 1550 height 748
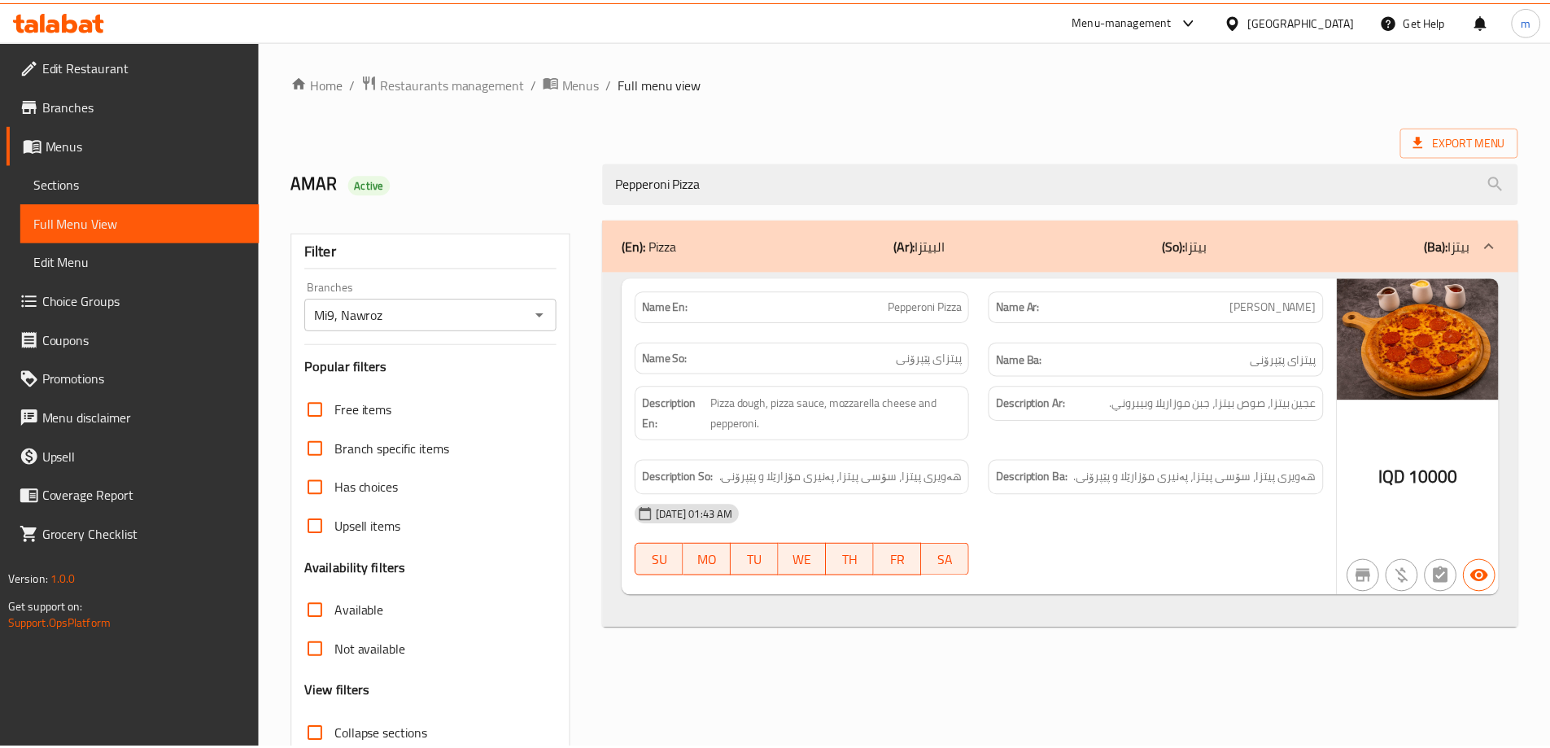
scroll to position [118, 0]
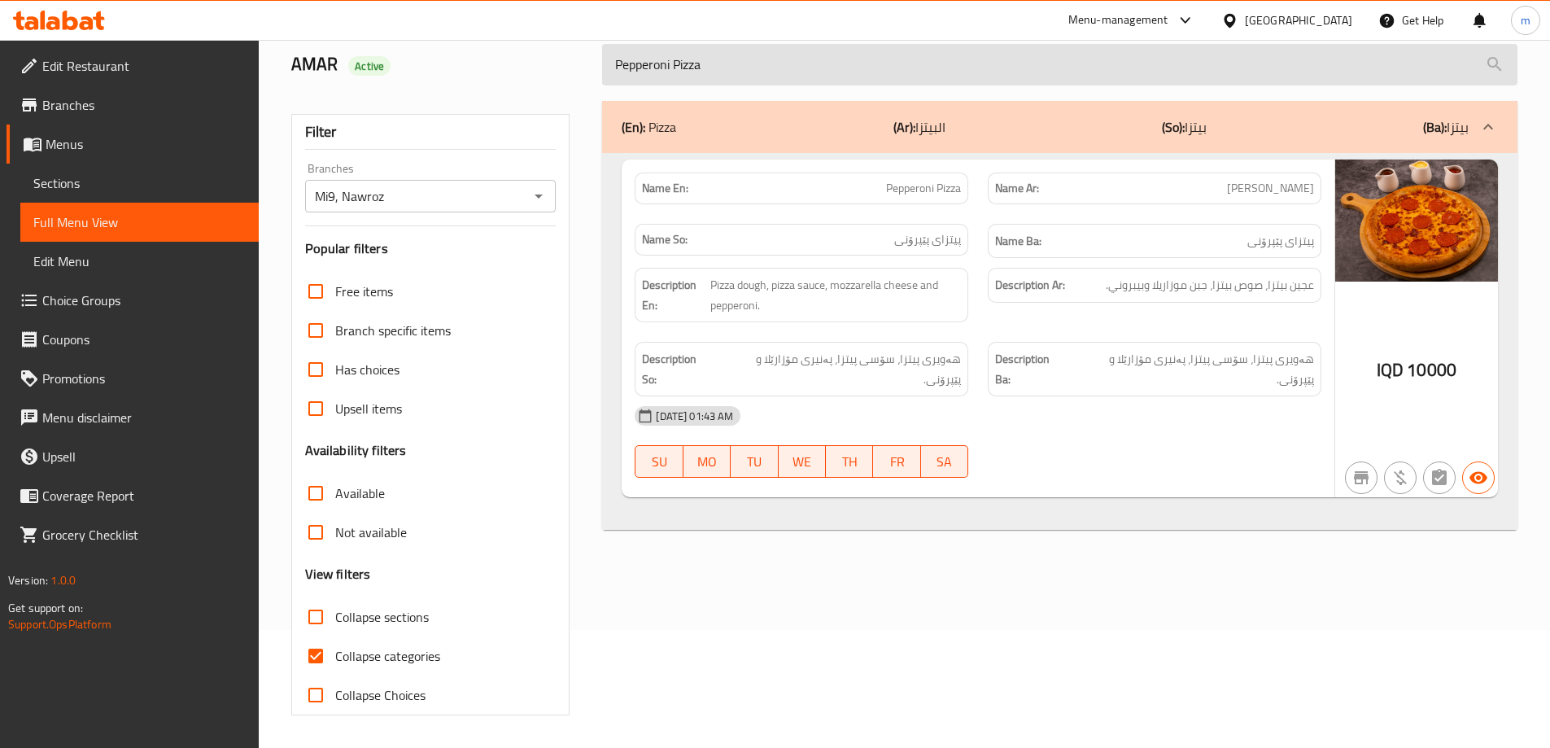
click at [856, 78] on input "Pepperoni Pizza" at bounding box center [1059, 64] width 915 height 41
click at [854, 78] on input "Pepperoni Pizza" at bounding box center [1059, 64] width 915 height 41
paste input "Meat Pizza"
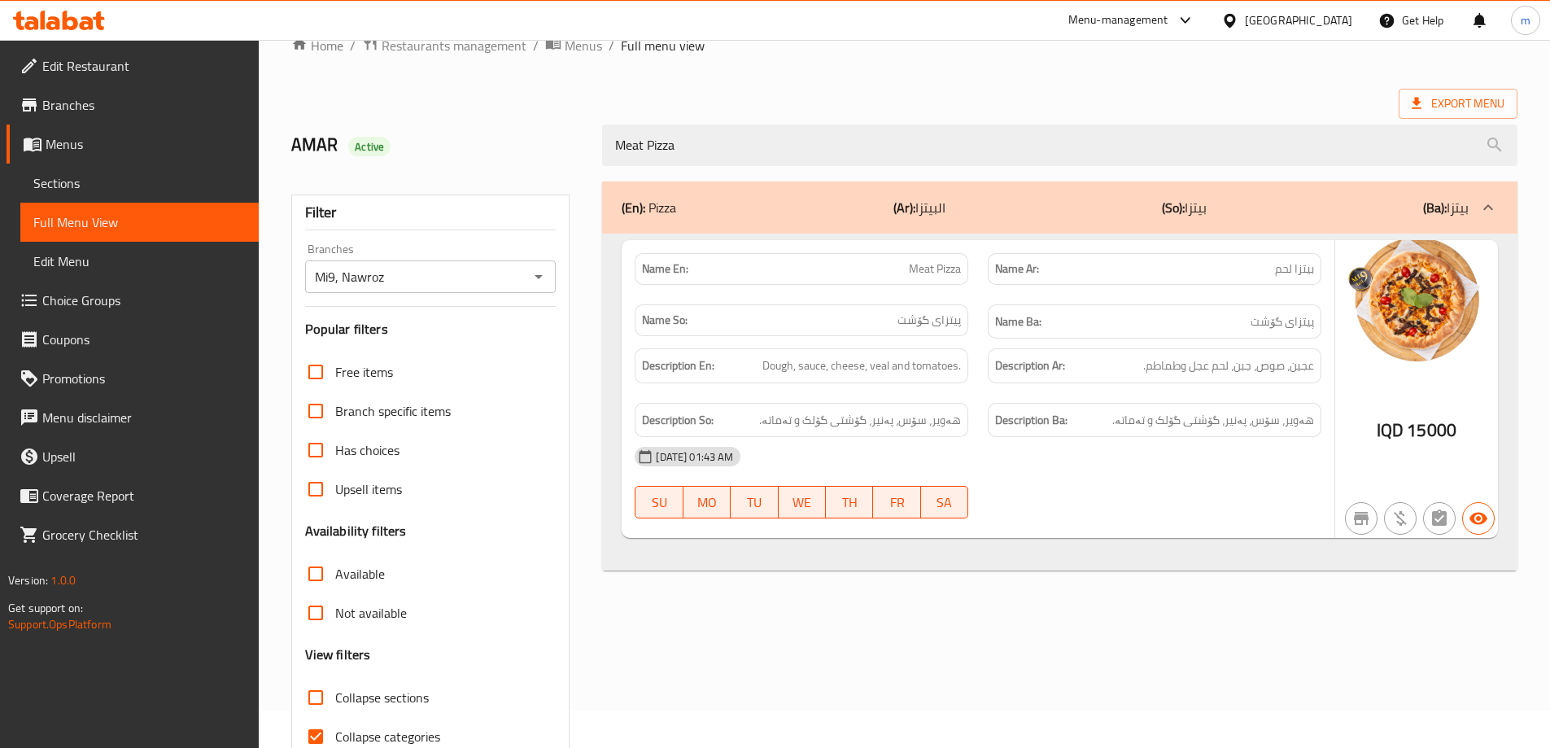
scroll to position [0, 0]
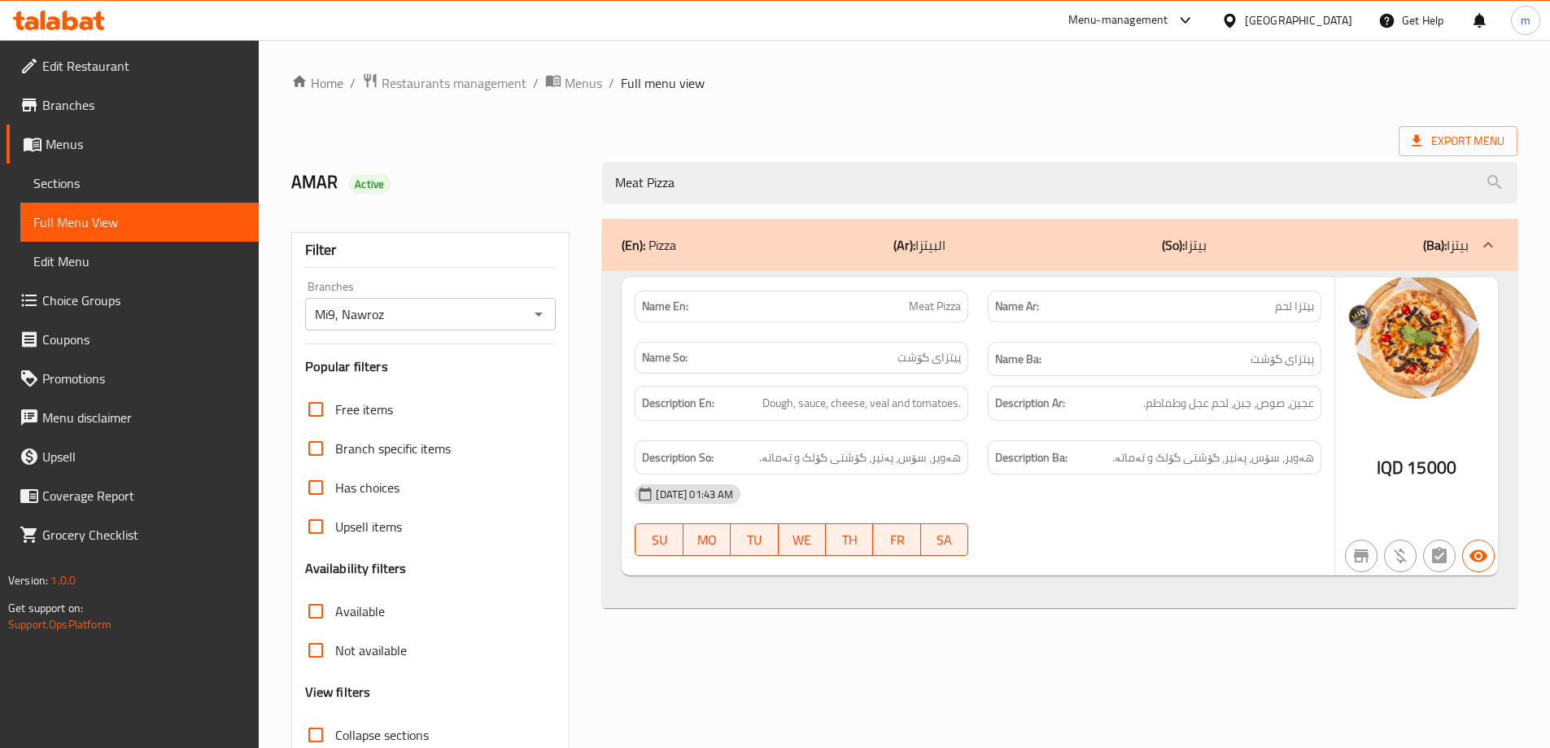
type input "Meat Pizza"
click at [735, 85] on ol "Home / Restaurants management / Menus / Full menu view" at bounding box center [904, 82] width 1226 height 21
click at [547, 312] on icon "Open" at bounding box center [539, 314] width 20 height 20
click at [547, 312] on icon "Close" at bounding box center [539, 314] width 20 height 20
click at [547, 312] on icon "Open" at bounding box center [539, 314] width 20 height 20
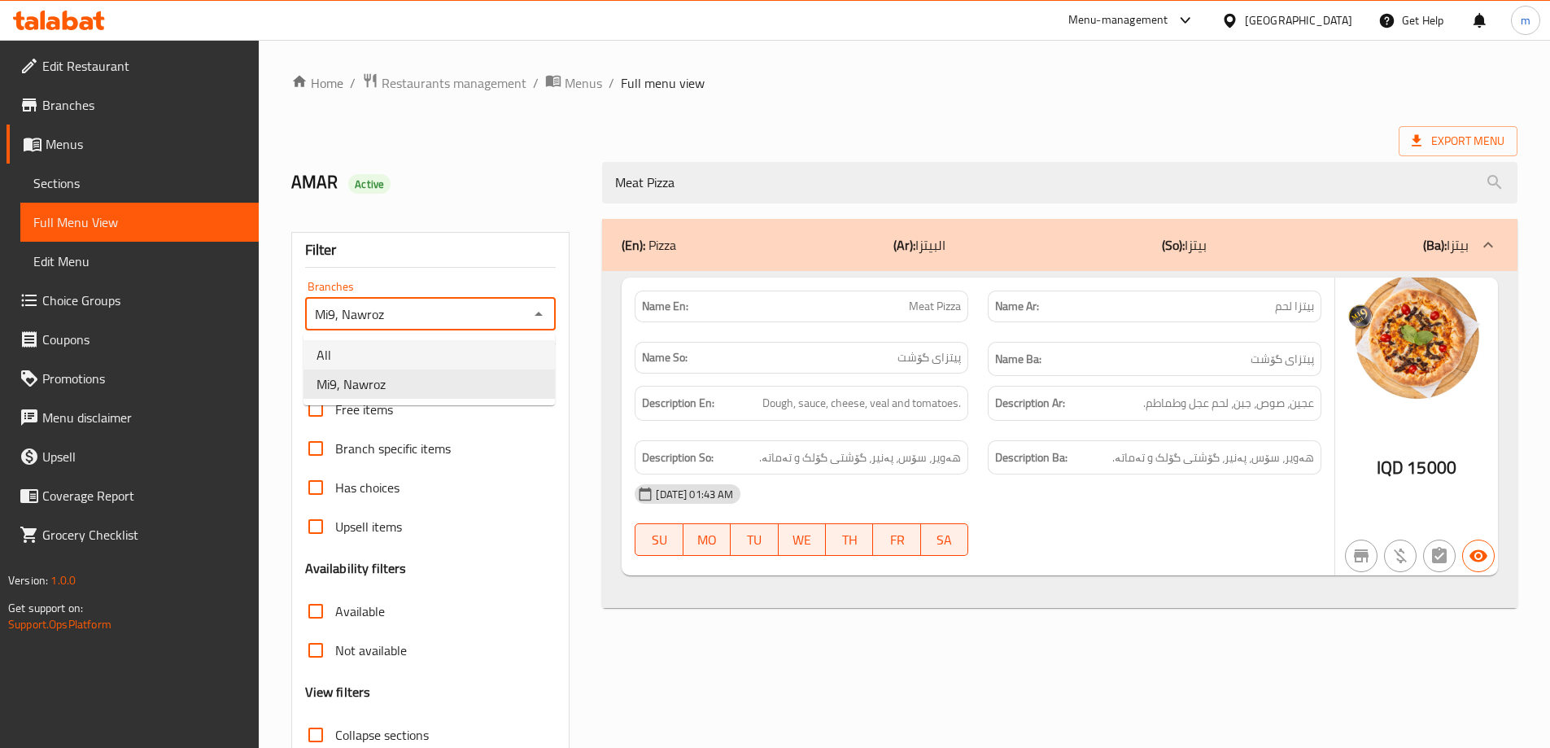
click at [417, 360] on li "All" at bounding box center [428, 354] width 251 height 29
click at [551, 312] on div "All Branches" at bounding box center [430, 314] width 251 height 33
click at [542, 321] on icon "Open" at bounding box center [539, 314] width 20 height 20
click at [406, 384] on li "Mi9, Nawroz" at bounding box center [428, 383] width 251 height 29
type input "Mi9, Nawroz"
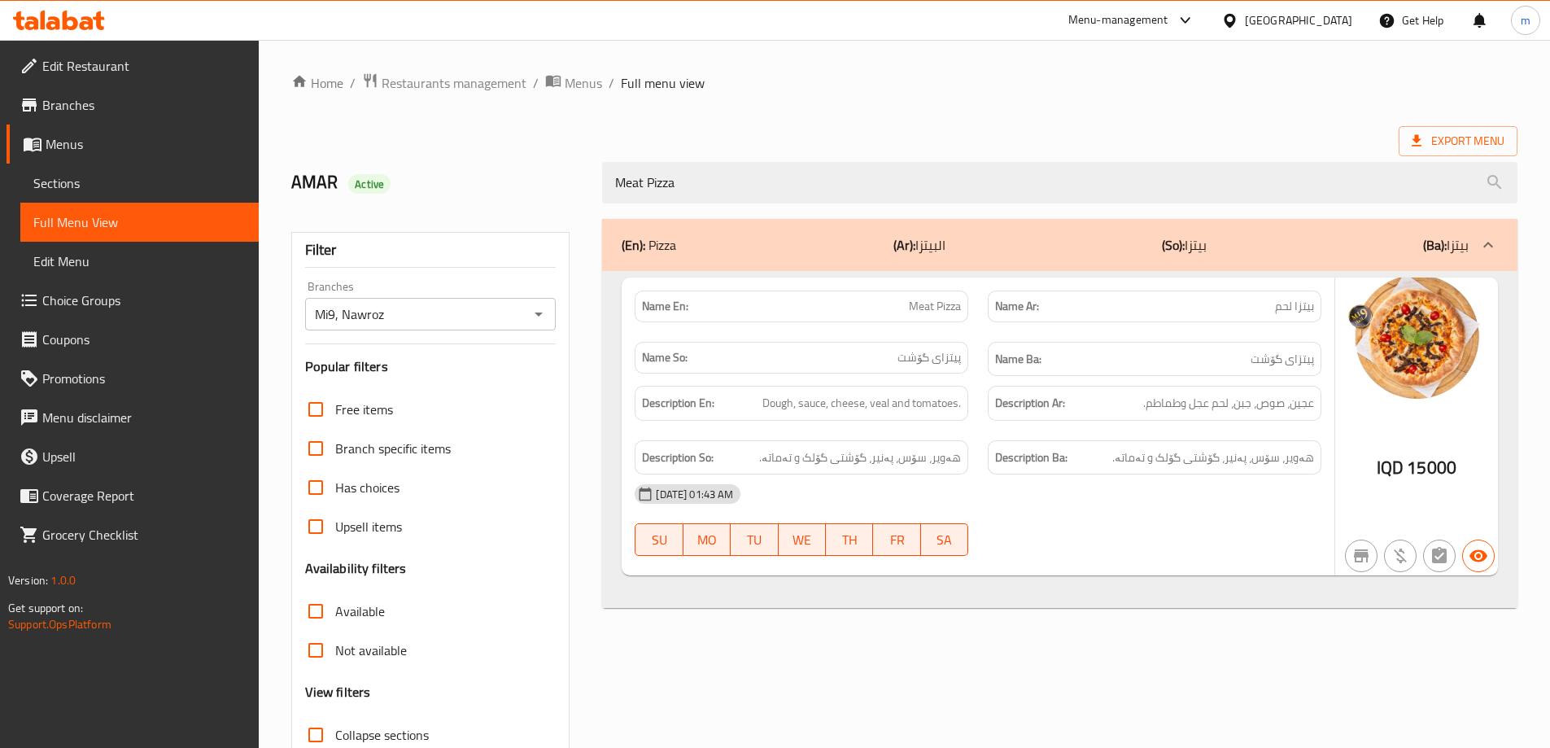
click at [449, 260] on div "Filter" at bounding box center [430, 250] width 251 height 35
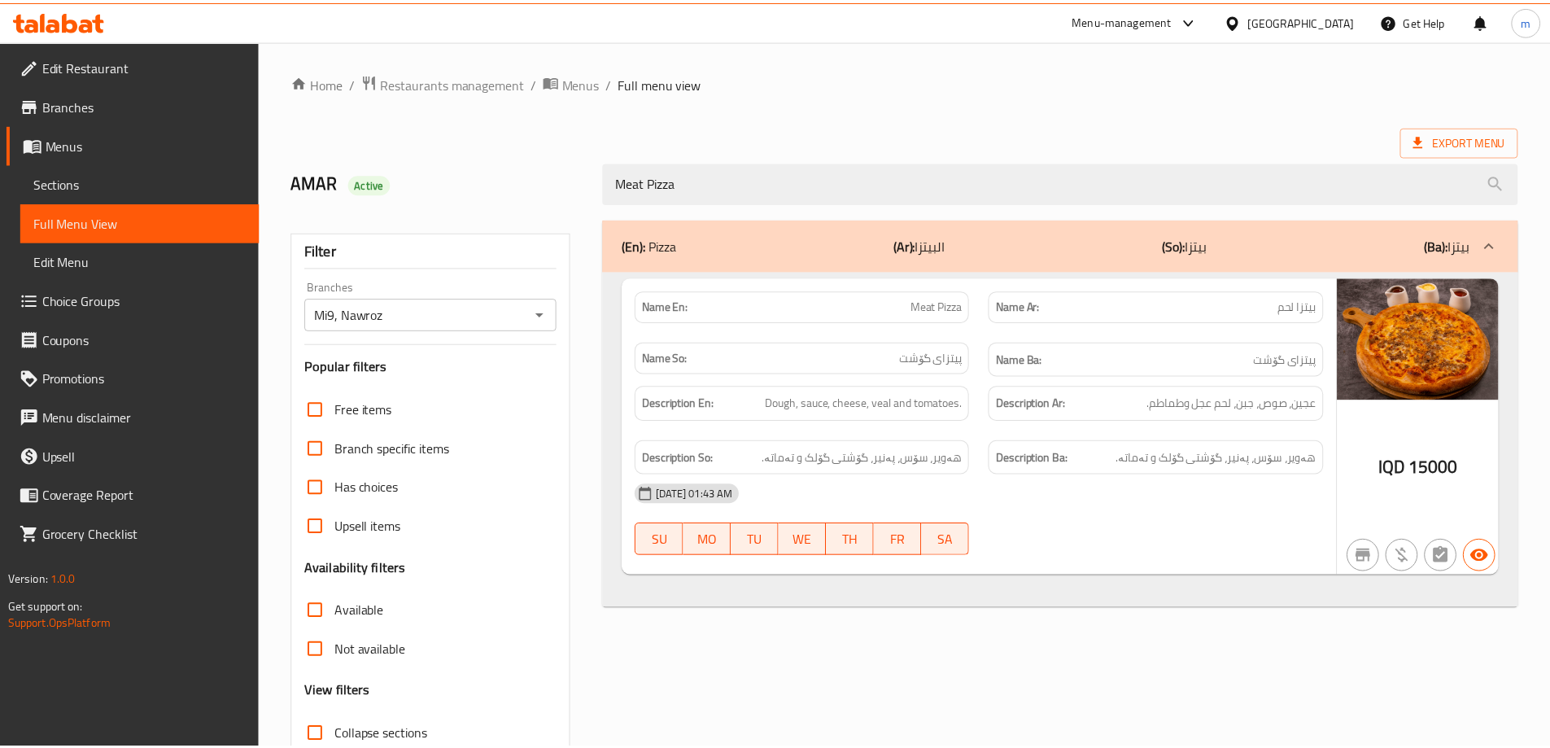
scroll to position [118, 0]
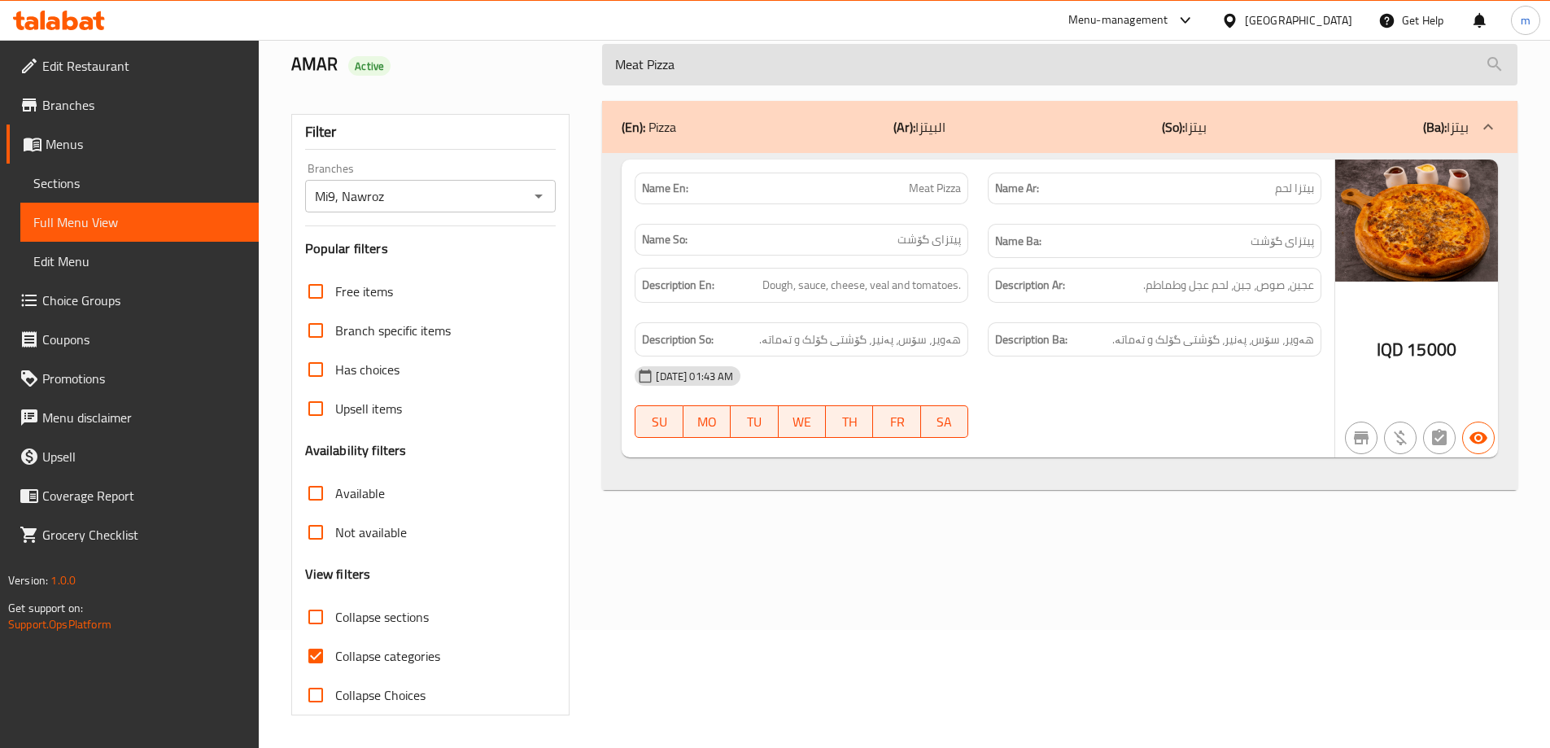
click at [683, 66] on input "Meat Pizza" at bounding box center [1059, 64] width 915 height 41
click at [683, 68] on input "Meat Pizza" at bounding box center [1059, 64] width 915 height 41
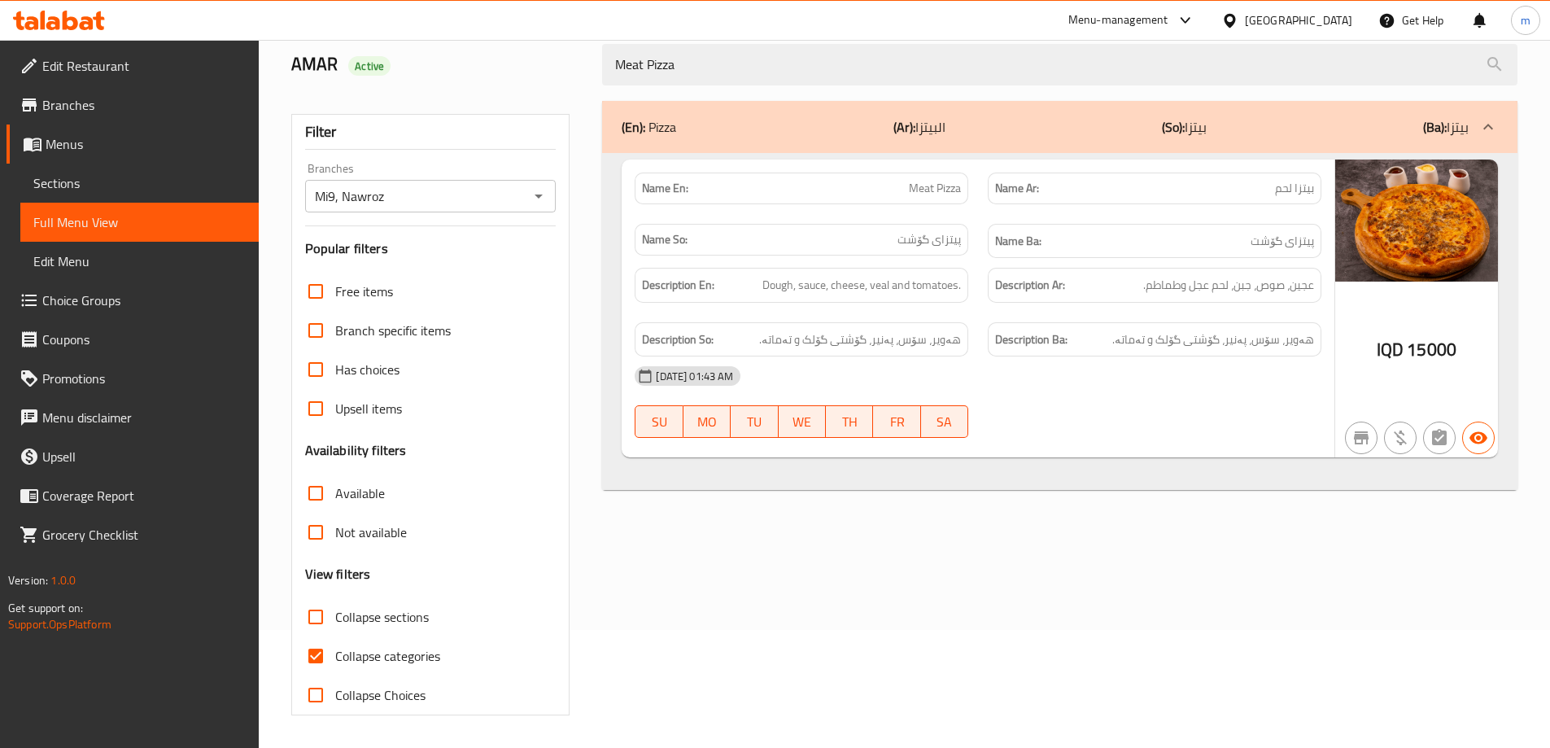
paste input "Shrimp"
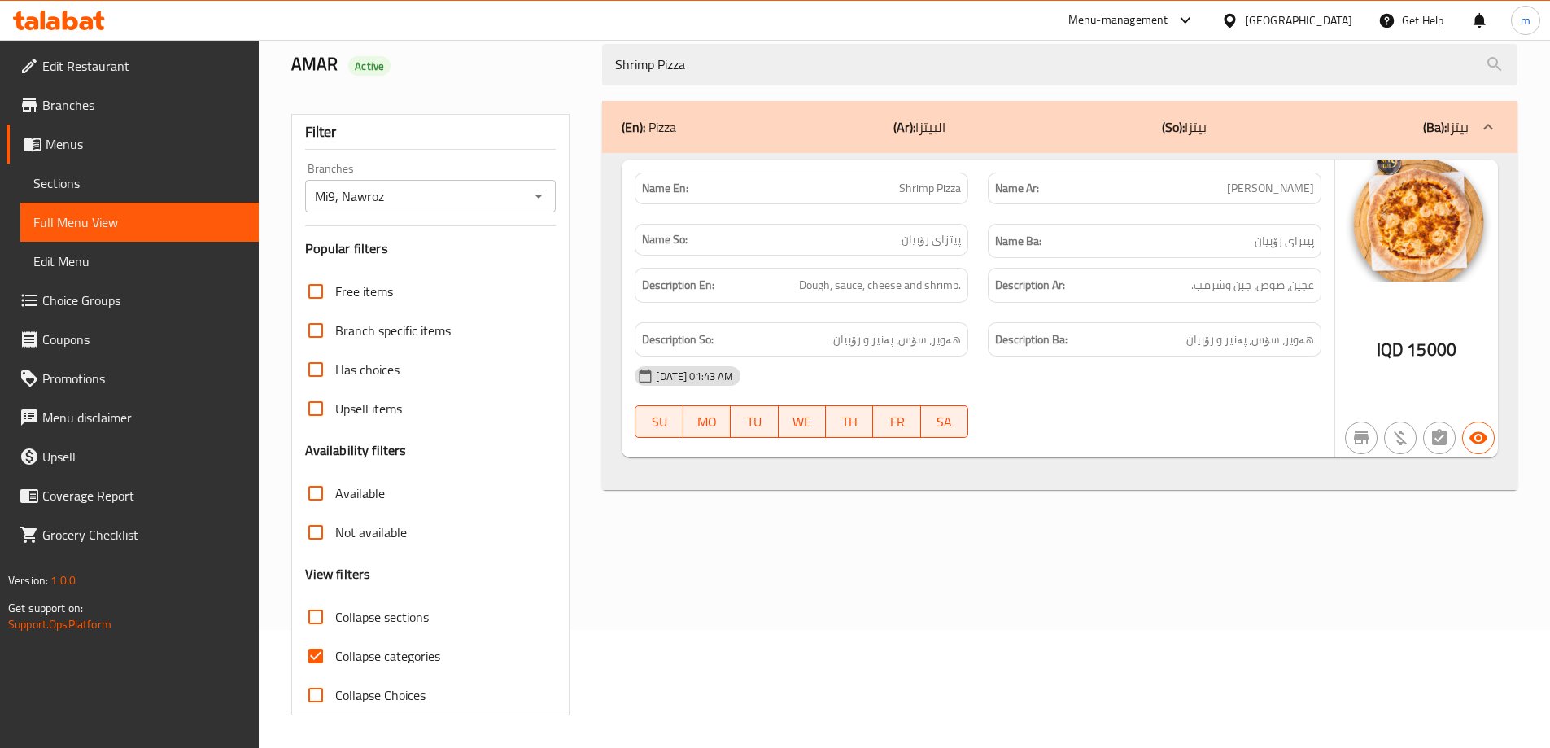
type input "Shrimp Pizza"
click at [698, 566] on div "(En): Pizza (Ar): البيتزا (So): بیتزا (Ba): بیتزا Name En: Shrimp Pizza Name Ar…" at bounding box center [1059, 408] width 935 height 634
click at [541, 187] on icon "Open" at bounding box center [539, 196] width 20 height 20
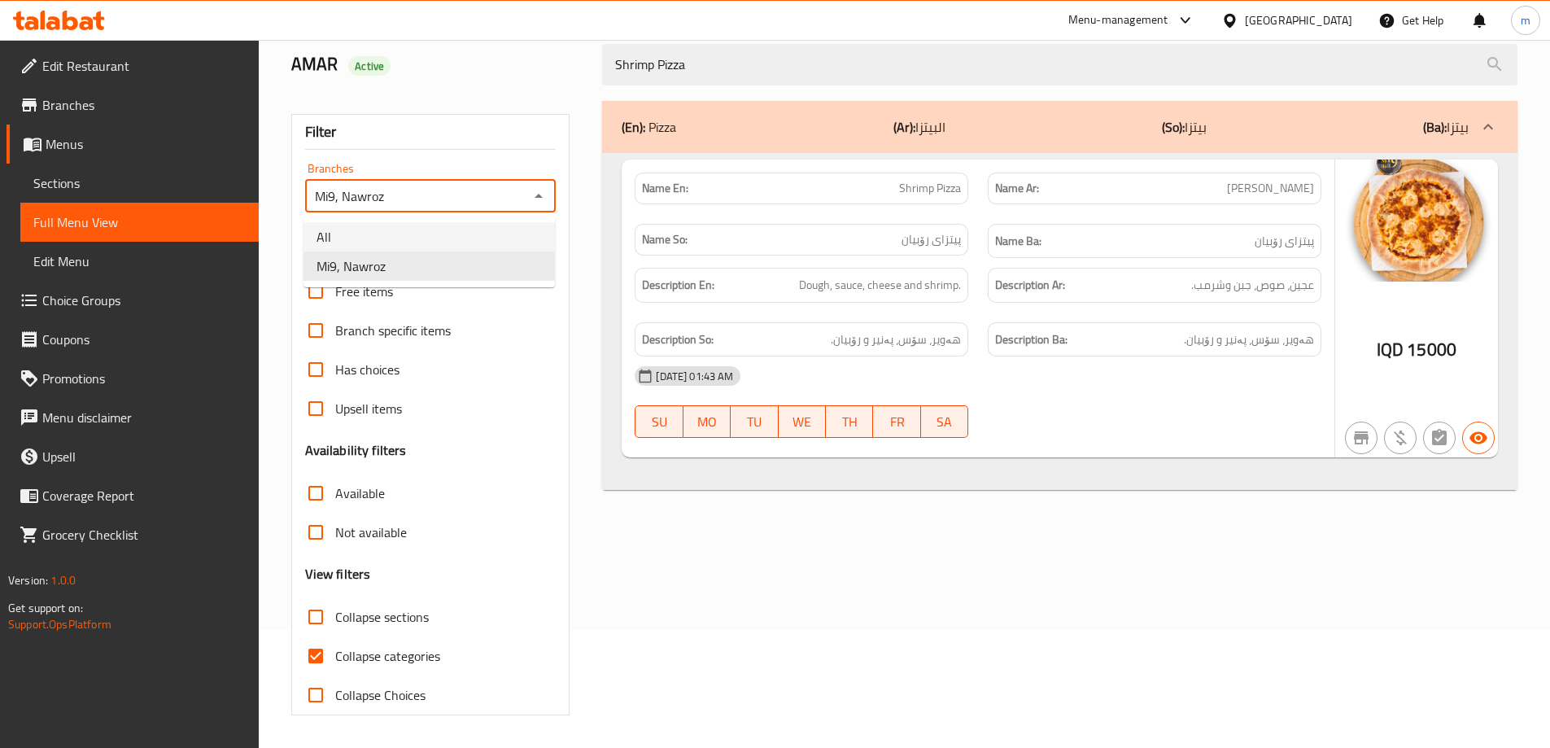
click at [428, 242] on li "All" at bounding box center [428, 236] width 251 height 29
click at [540, 198] on icon "Open" at bounding box center [539, 196] width 20 height 20
click at [408, 269] on li "Mi9, Nawroz" at bounding box center [428, 265] width 251 height 29
type input "Mi9, Nawroz"
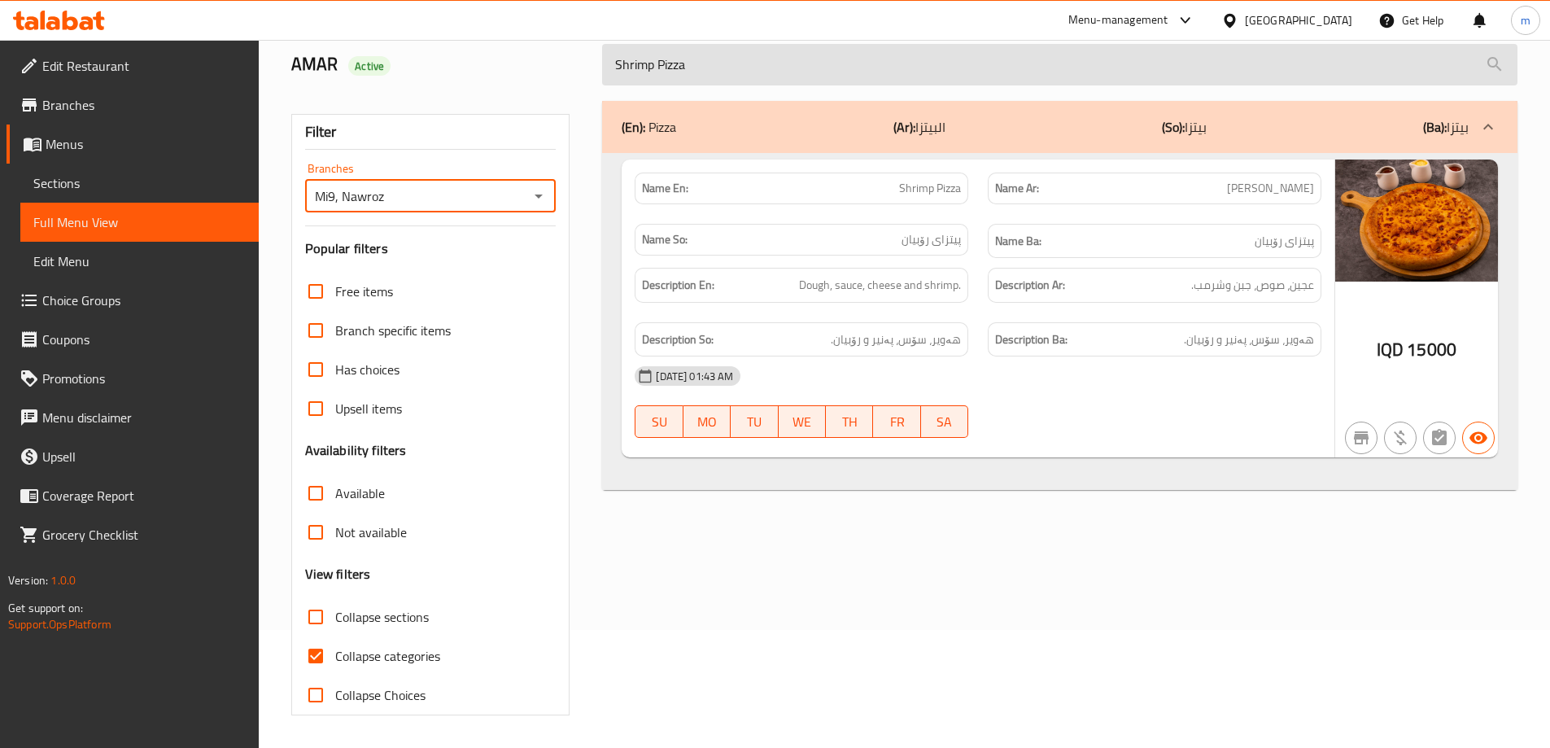
click at [689, 60] on input "Shrimp Pizza" at bounding box center [1059, 64] width 915 height 41
paste input "Crispy Meal"
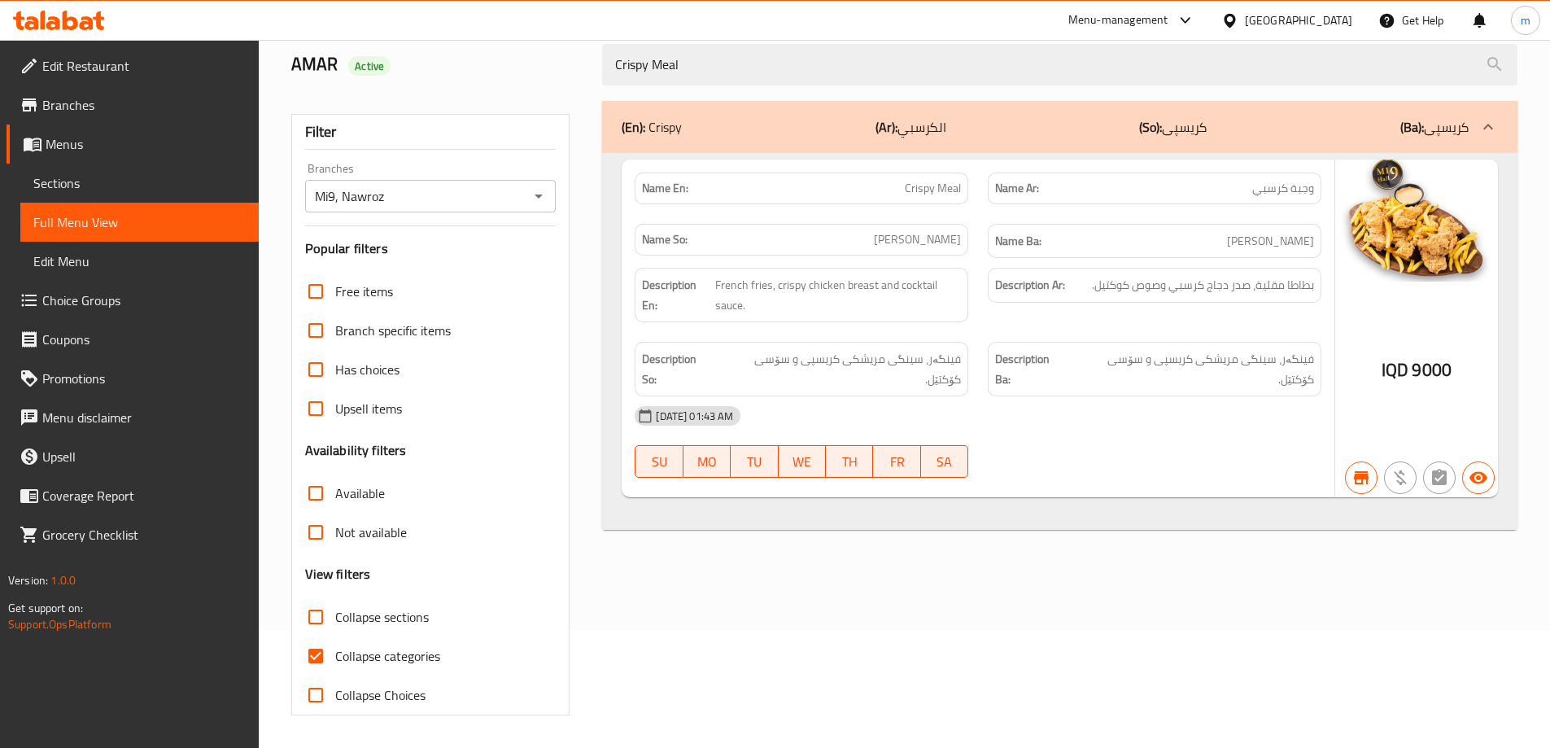
type input "Crispy Meal"
click at [799, 650] on div "(En): Crispy (Ar): الكرسبي (So): کریسپی (Ba): کریسپی Name En: Crispy Meal Name …" at bounding box center [1059, 408] width 935 height 634
click at [538, 195] on icon "Open" at bounding box center [539, 196] width 8 height 4
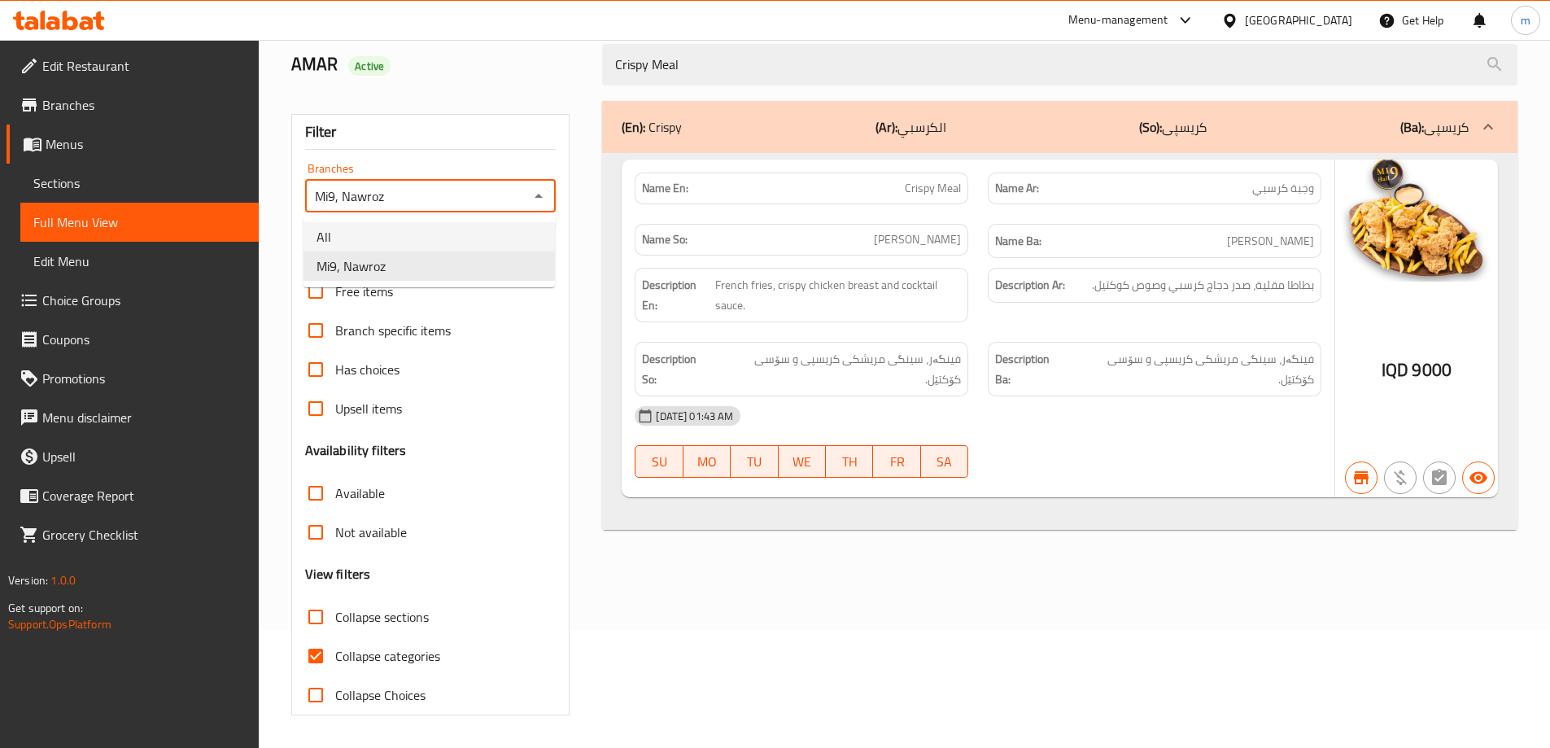
click at [424, 238] on li "All" at bounding box center [428, 236] width 251 height 29
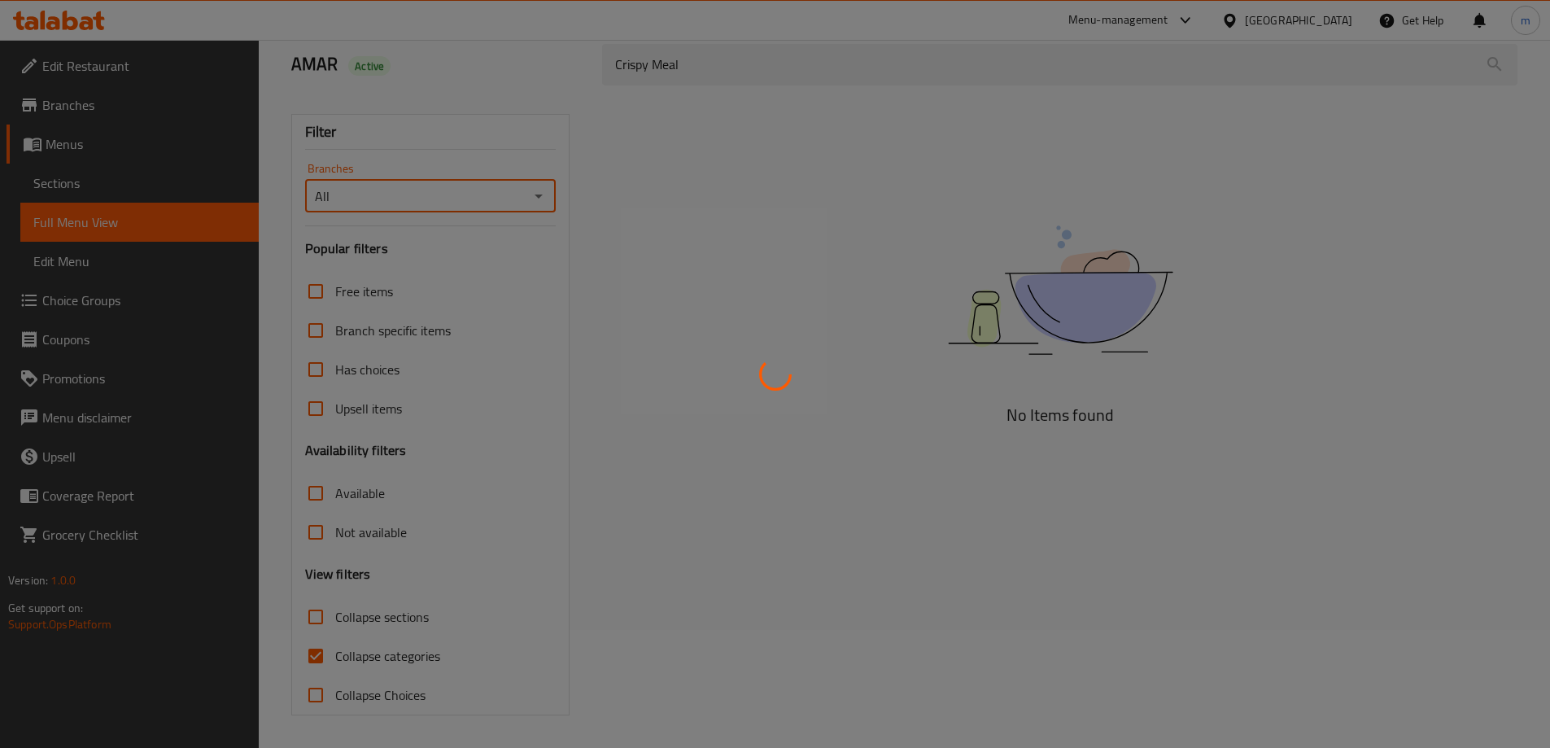
click at [546, 194] on div at bounding box center [775, 374] width 1550 height 748
click at [532, 200] on div at bounding box center [775, 374] width 1550 height 748
click at [528, 199] on div at bounding box center [775, 374] width 1550 height 748
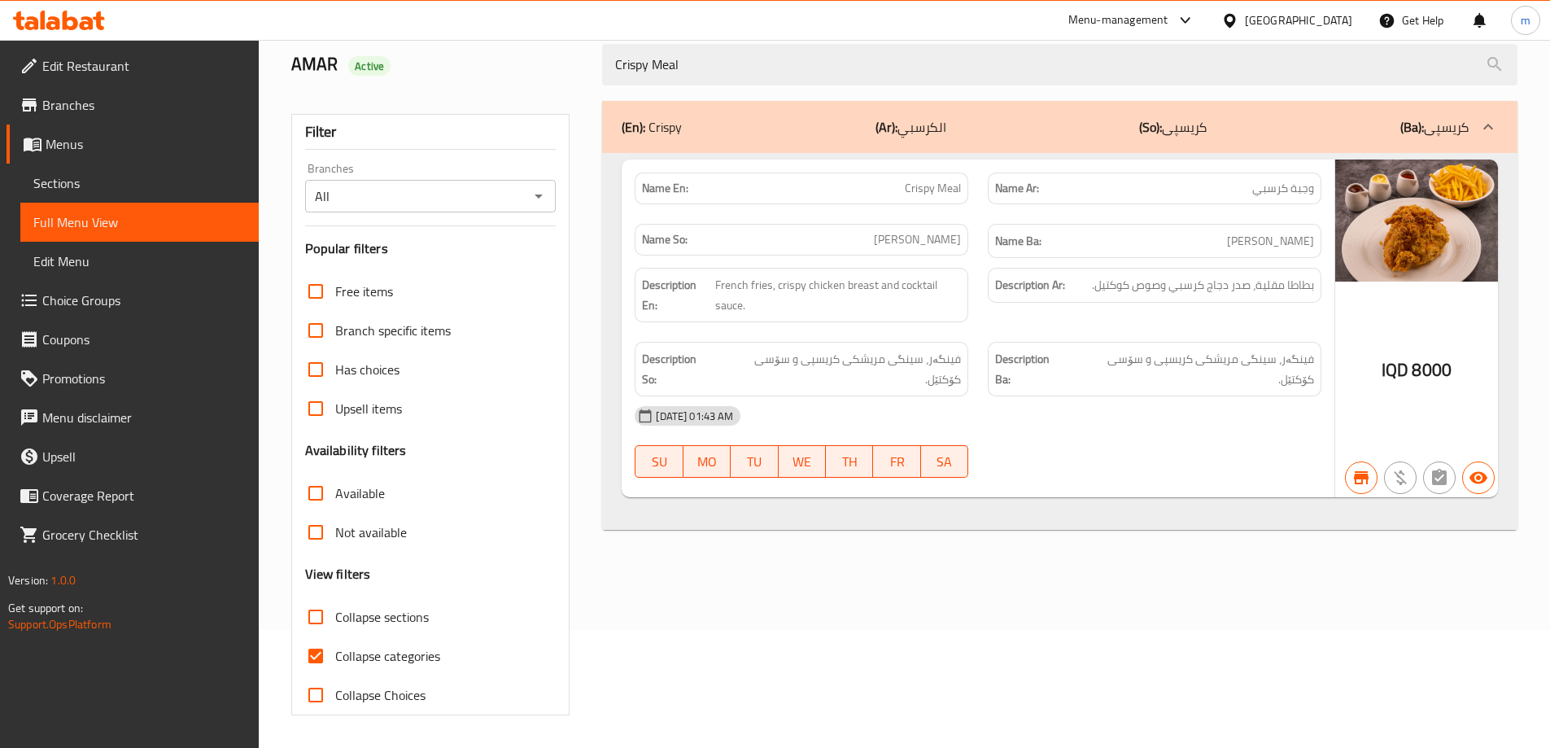
click at [541, 198] on icon "Open" at bounding box center [539, 196] width 20 height 20
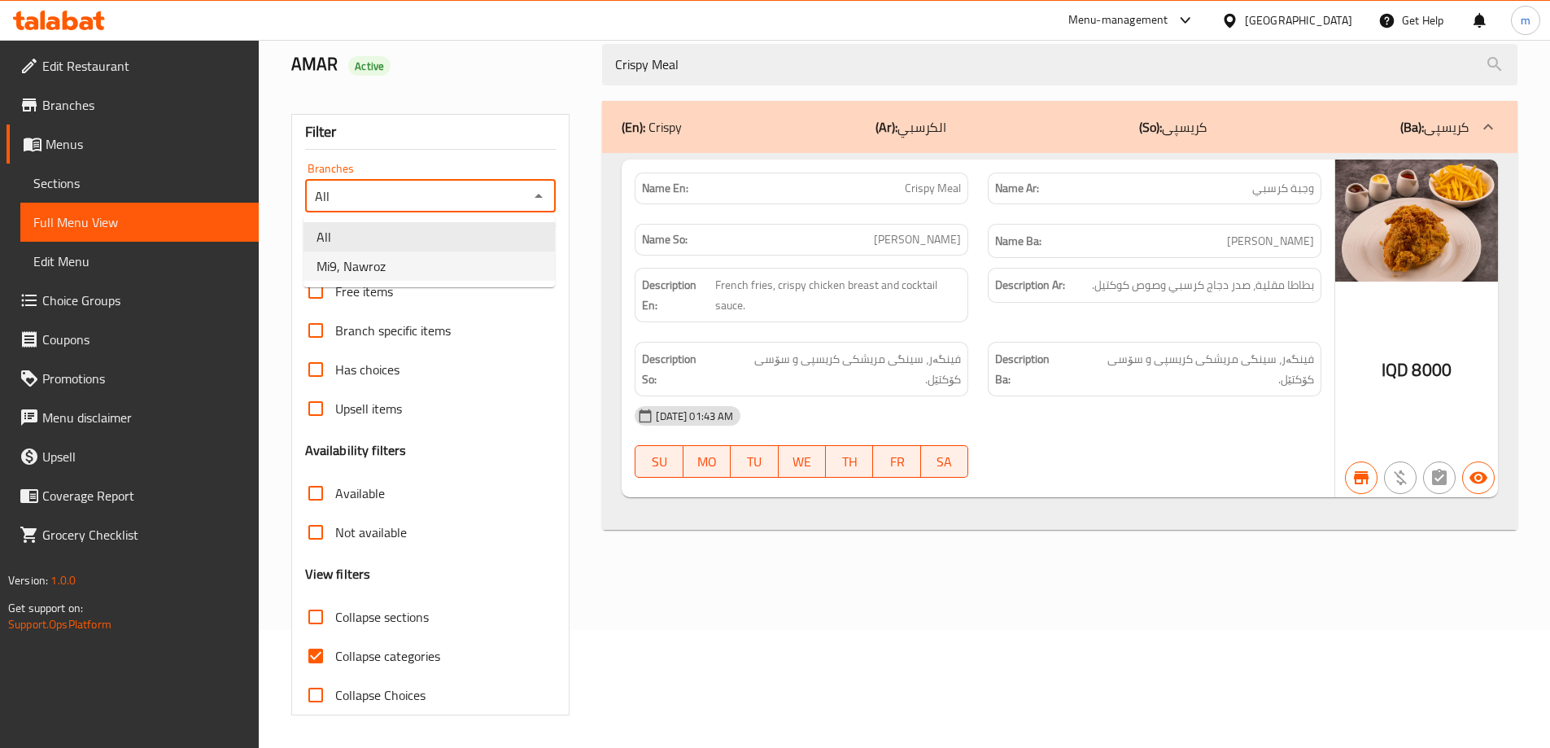
click at [443, 264] on li "Mi9, Nawroz" at bounding box center [428, 265] width 251 height 29
type input "Mi9, Nawroz"
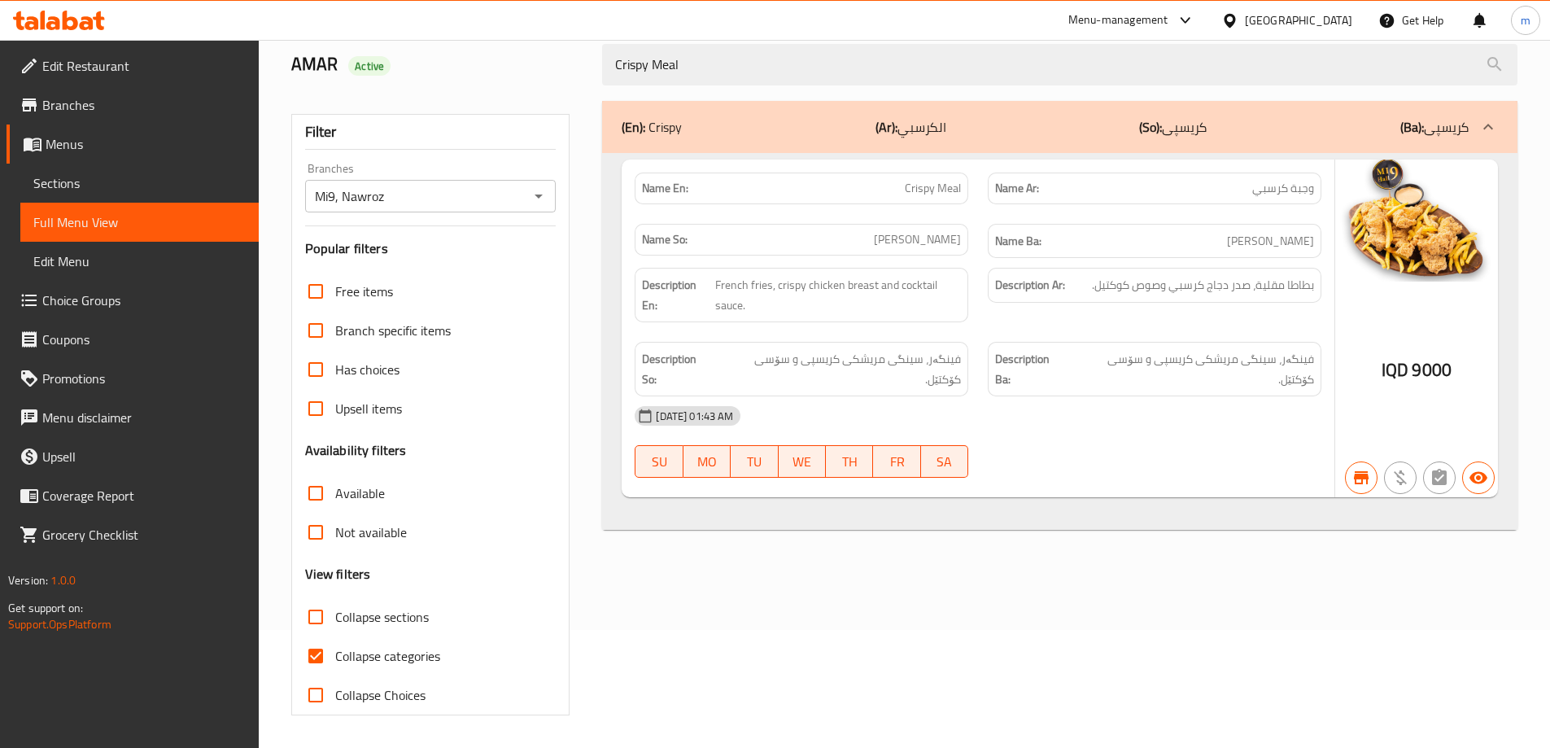
click at [574, 97] on div "Filter Branches Mi9, Nawroz Branches Popular filters Free items Branch specific…" at bounding box center [438, 408] width 312 height 634
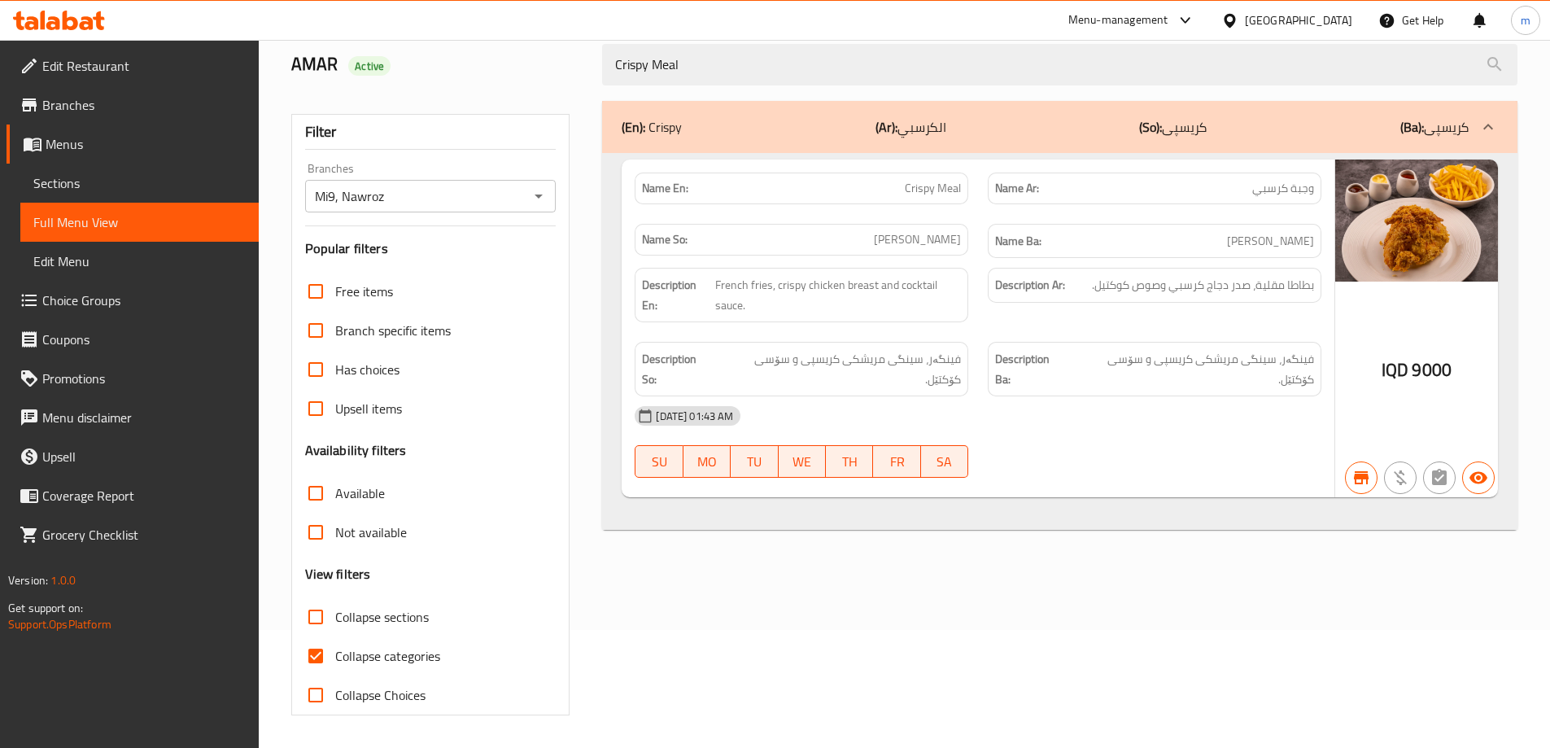
click at [64, 25] on icon at bounding box center [70, 21] width 15 height 20
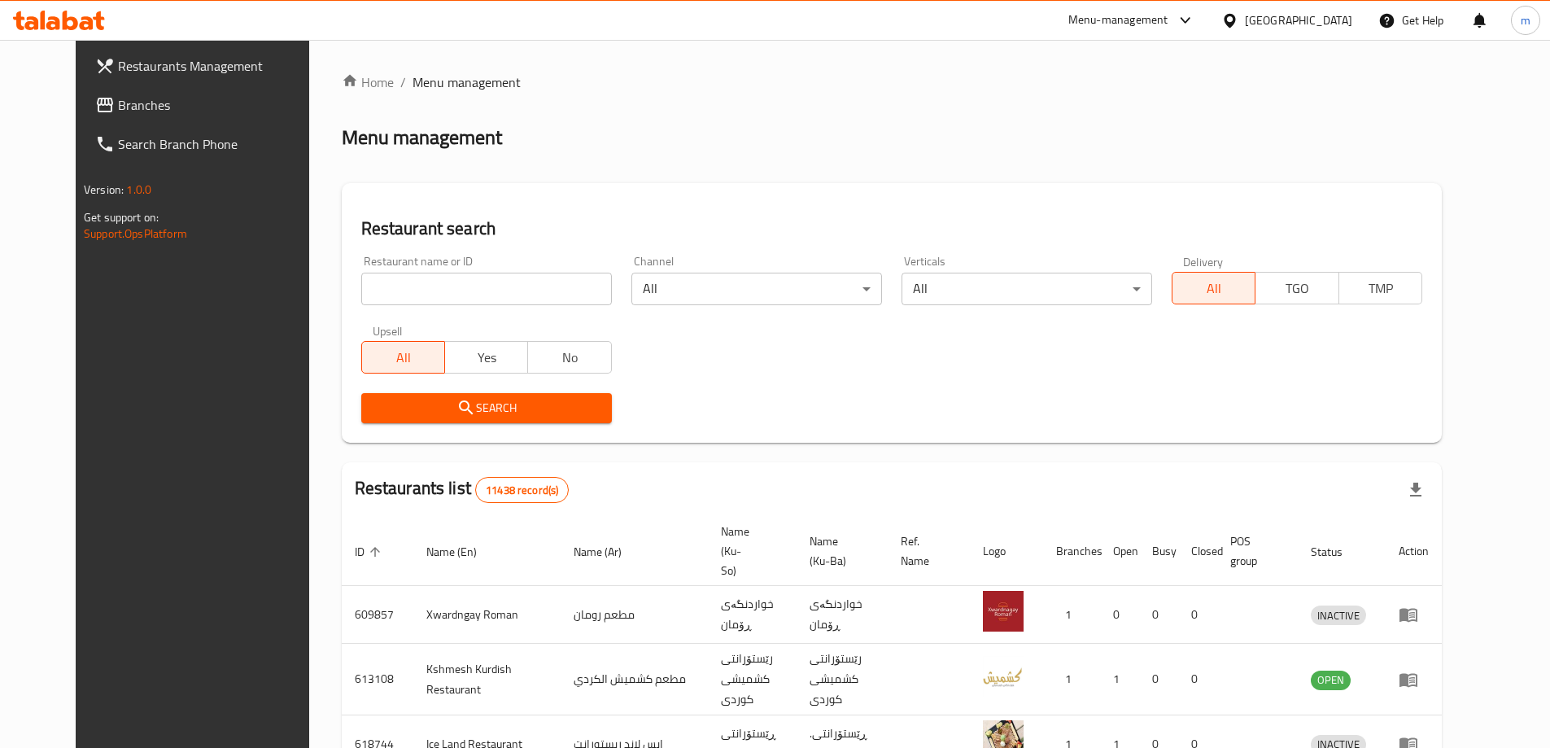
click at [361, 285] on input "search" at bounding box center [486, 289] width 251 height 33
click at [118, 103] on span "Branches" at bounding box center [219, 105] width 203 height 20
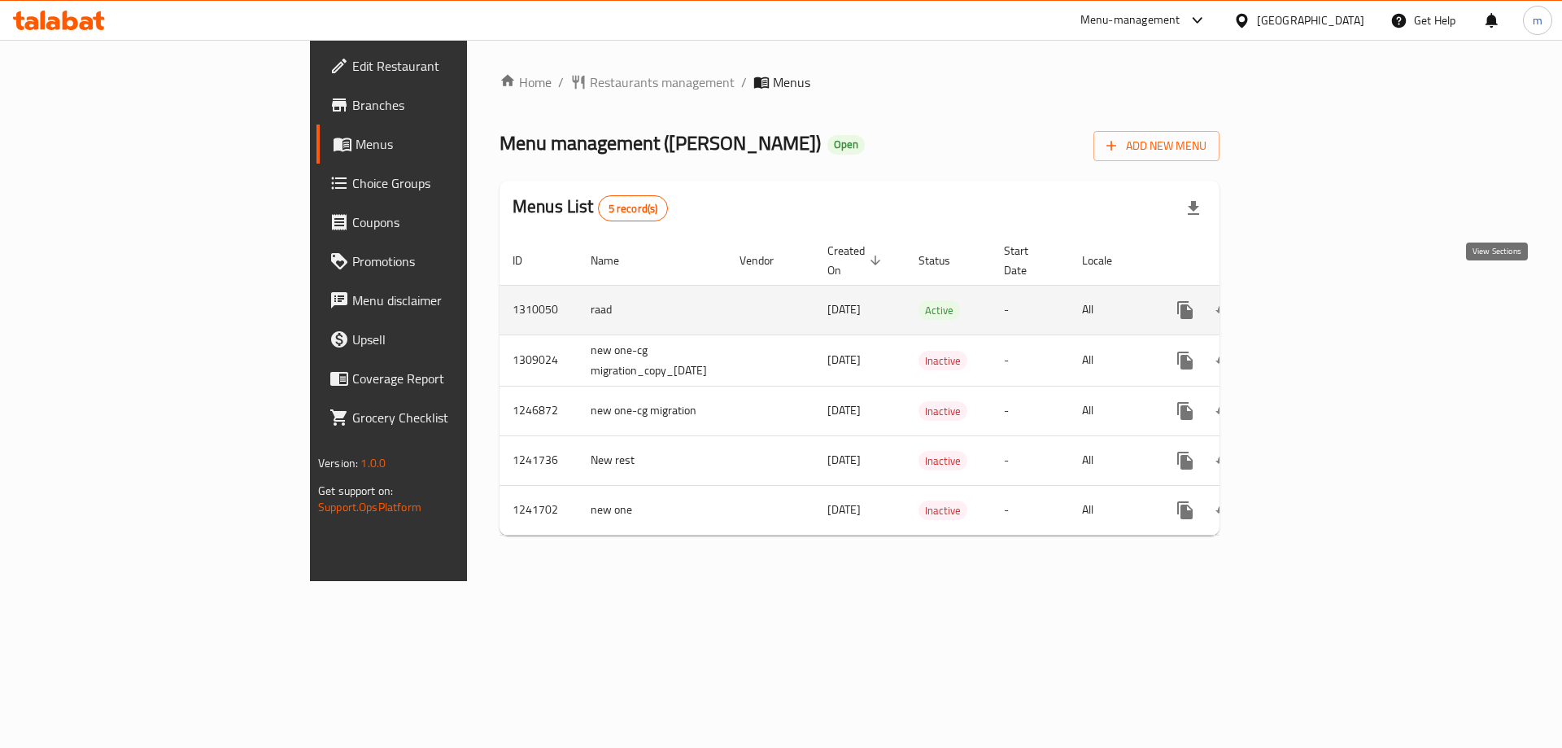
click at [1312, 300] on icon "enhanced table" at bounding box center [1303, 310] width 20 height 20
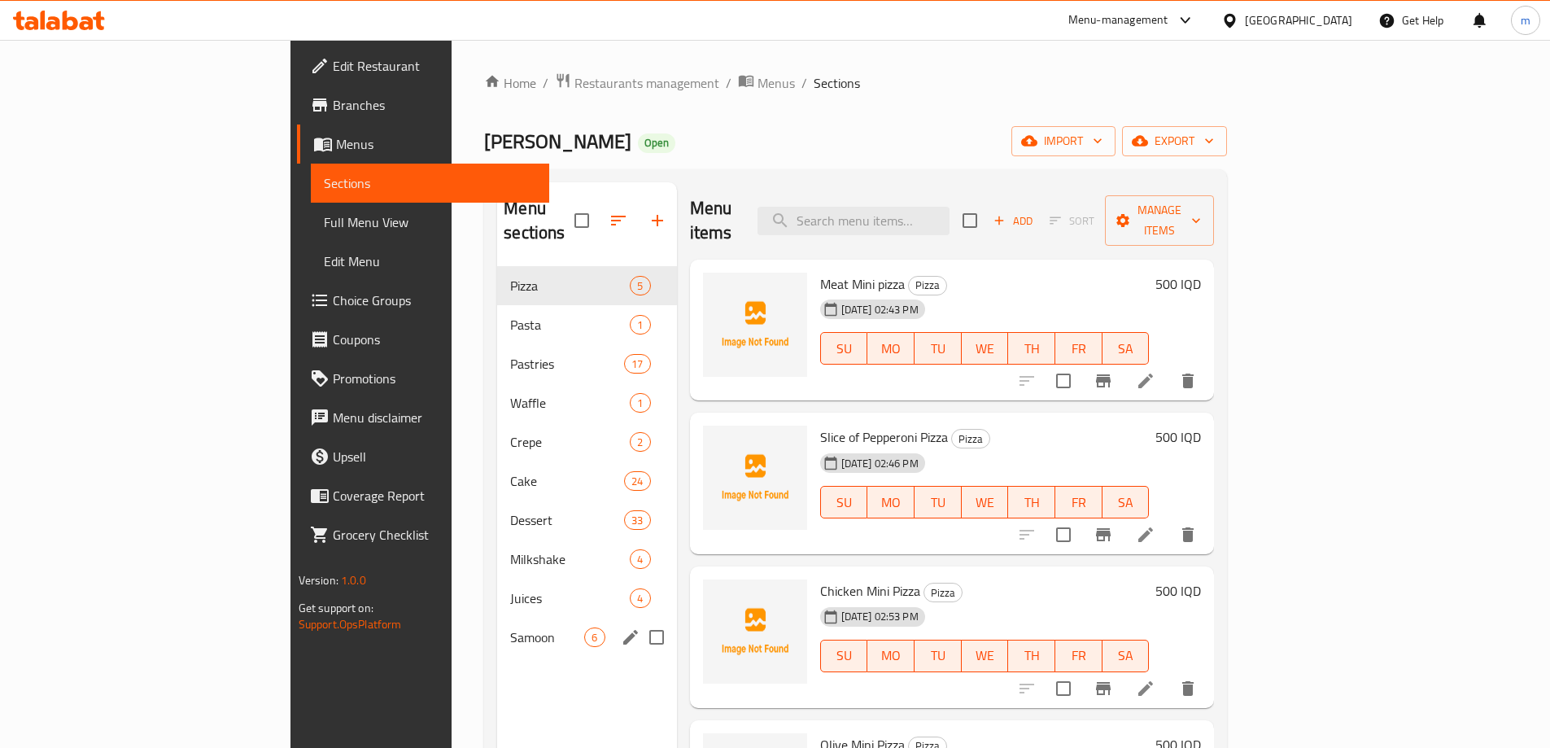
click at [497, 618] on div "Samoon 6" at bounding box center [586, 637] width 179 height 39
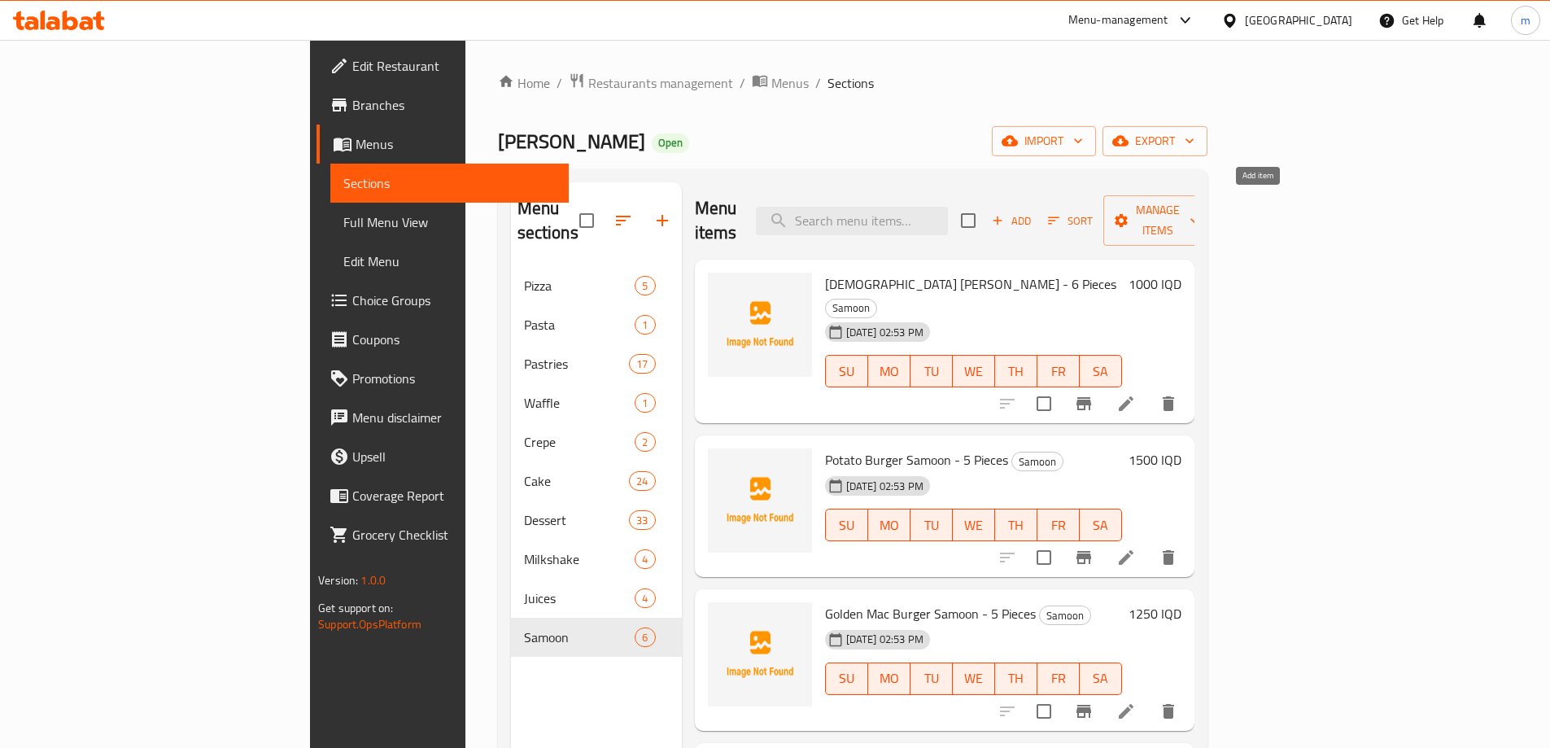
click at [1002, 216] on icon "button" at bounding box center [997, 220] width 9 height 9
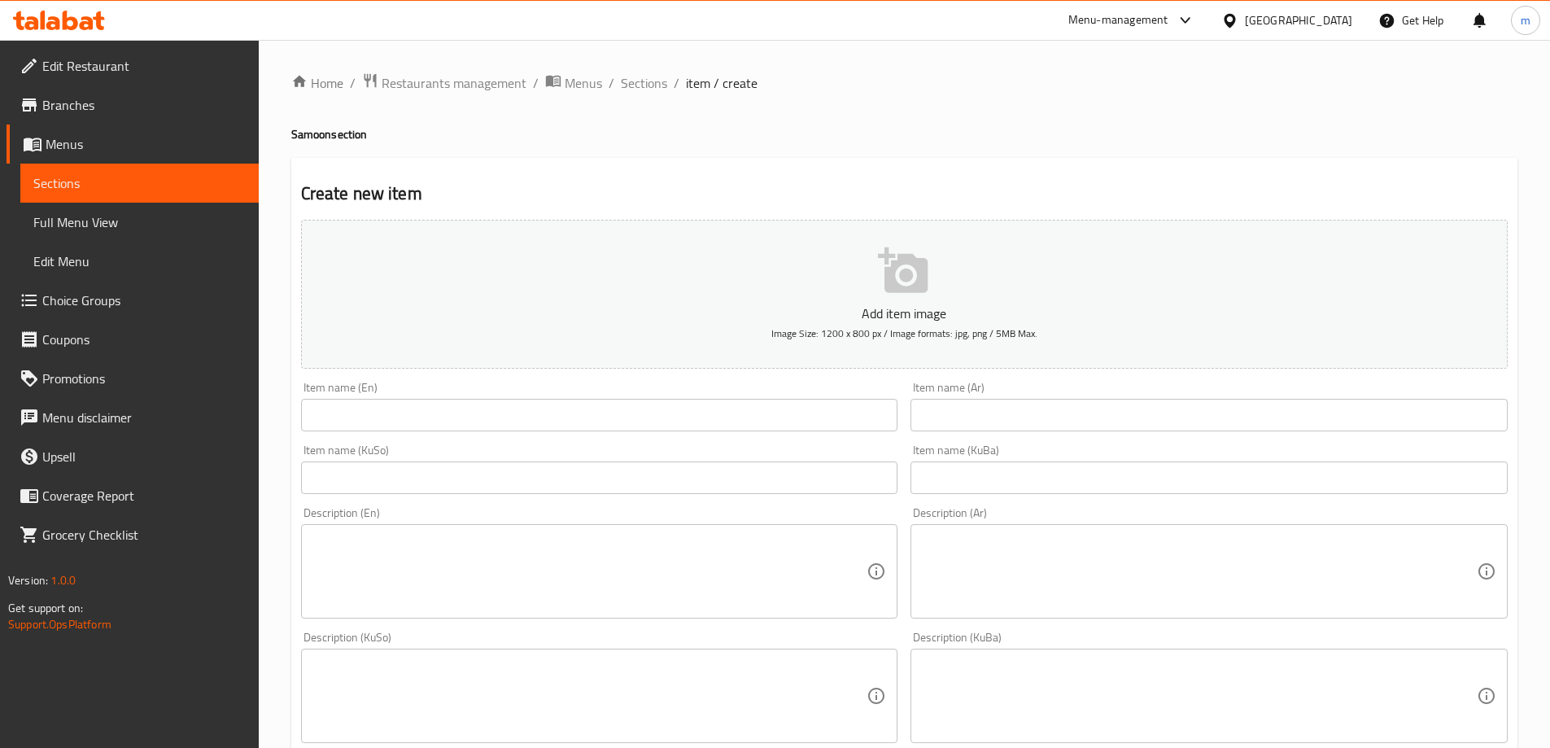
click at [448, 395] on div "Item name (En) Item name (En)" at bounding box center [599, 407] width 597 height 50
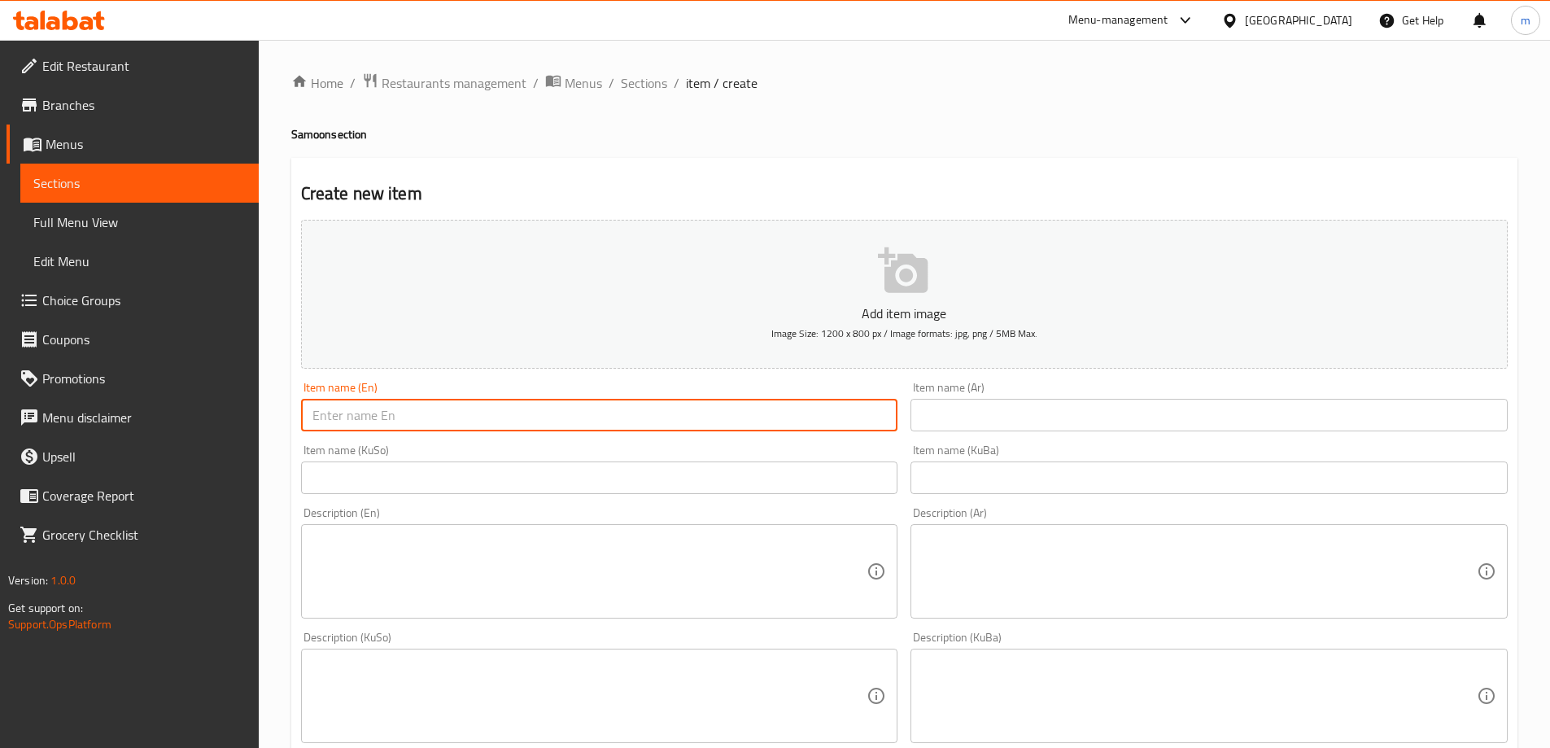
click at [452, 408] on input "text" at bounding box center [599, 415] width 597 height 33
paste input "Safra's Lebanese Bread - Pieces"
drag, startPoint x: 440, startPoint y: 413, endPoint x: 440, endPoint y: 422, distance: 9.0
click at [440, 421] on input "Safra's Lebanese Bread - Pieces" at bounding box center [599, 415] width 597 height 33
click at [440, 422] on input "Safra's Lebanese Bread - Pieces" at bounding box center [599, 415] width 597 height 33
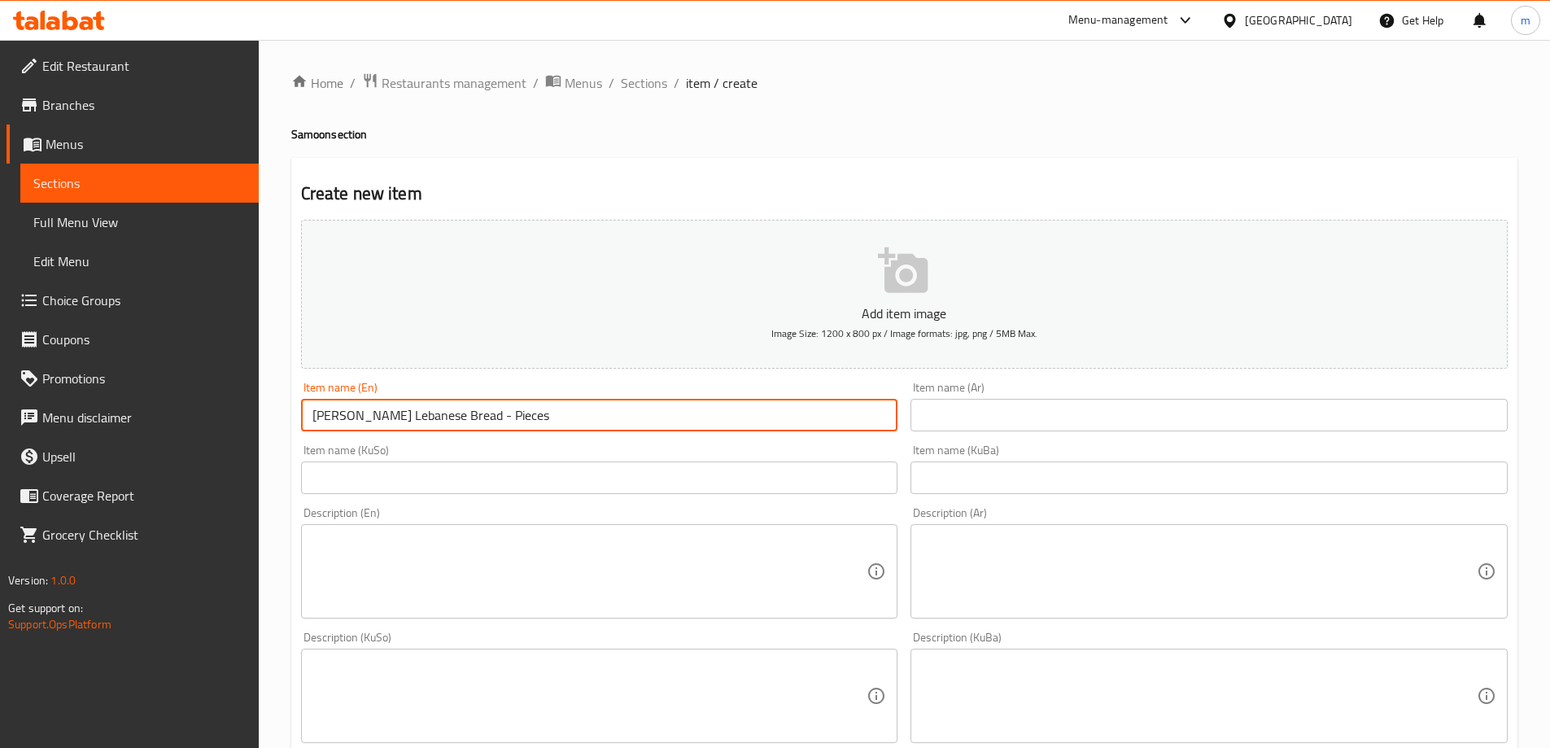
click at [452, 415] on input "Safra's Lebanese Bread - Pieces" at bounding box center [599, 415] width 597 height 33
click at [472, 426] on input "Safra's Lebanese Bread - 7 Pieces" at bounding box center [599, 415] width 597 height 33
type input "Safra's Lebanese Bread - 7 Pieces"
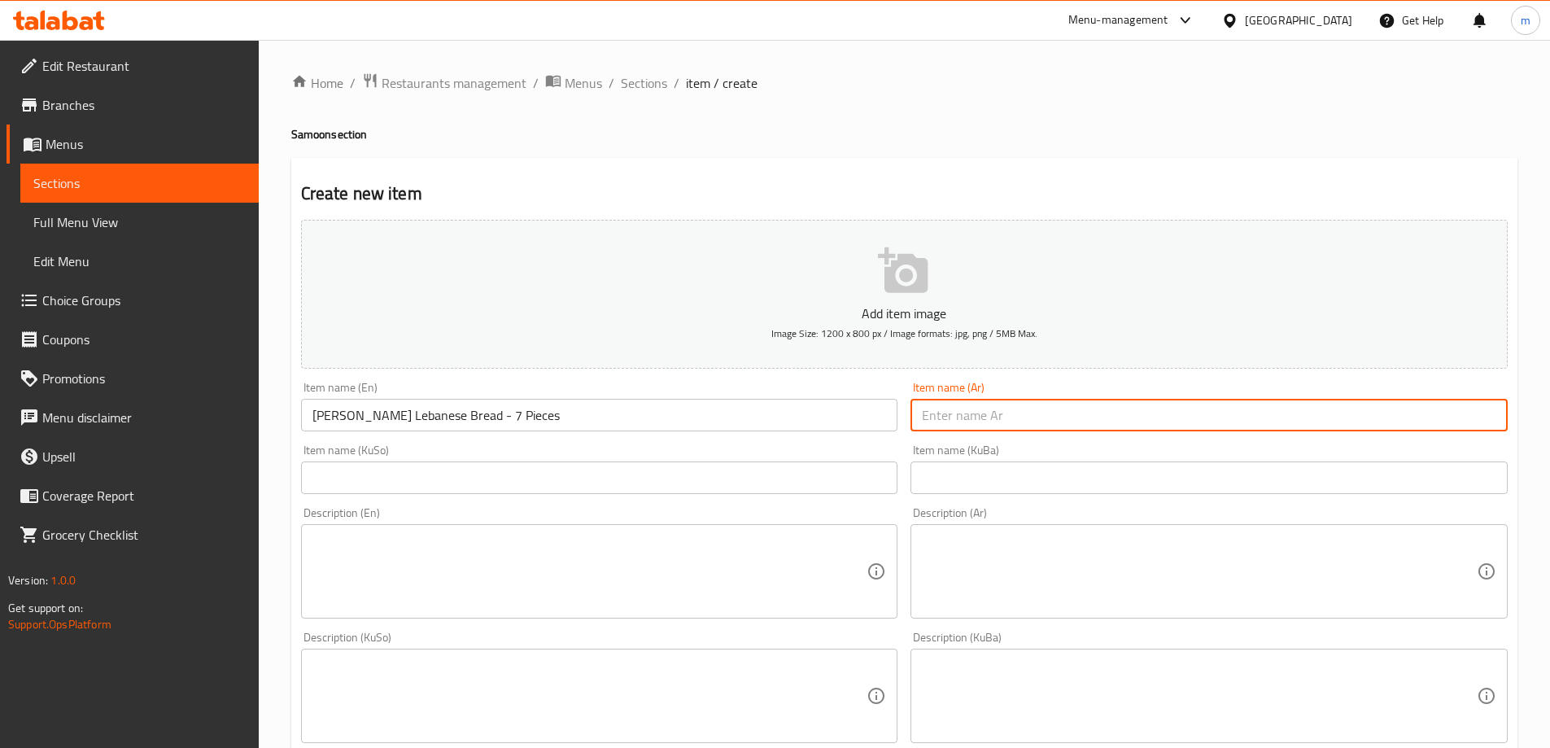
click at [988, 415] on input "text" at bounding box center [1208, 415] width 597 height 33
paste input "خبز لبناني سفرة - 7 قطع"
type input "خبز لبناني سفرة - 7 قطع"
click at [1021, 436] on div "Item name (Ar) خبز لبناني سفرة - 7 قطع Item name (Ar)" at bounding box center [1209, 406] width 610 height 63
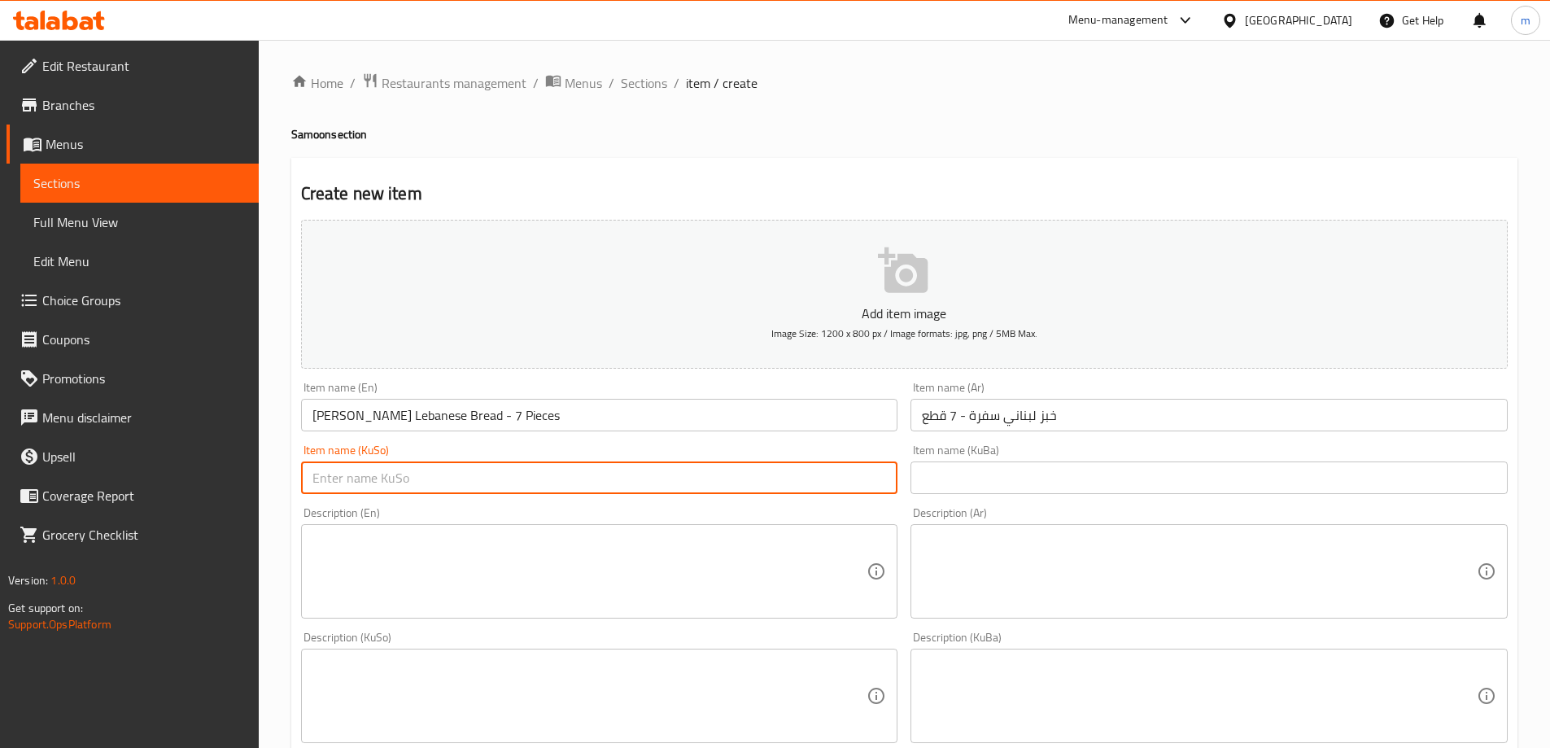
click at [797, 478] on input "text" at bounding box center [599, 477] width 597 height 33
paste input "نانی لوبنانی سەفرە - 7 پارچە"
type input "نانی لوبنانی سەفرە - 7 پارچە"
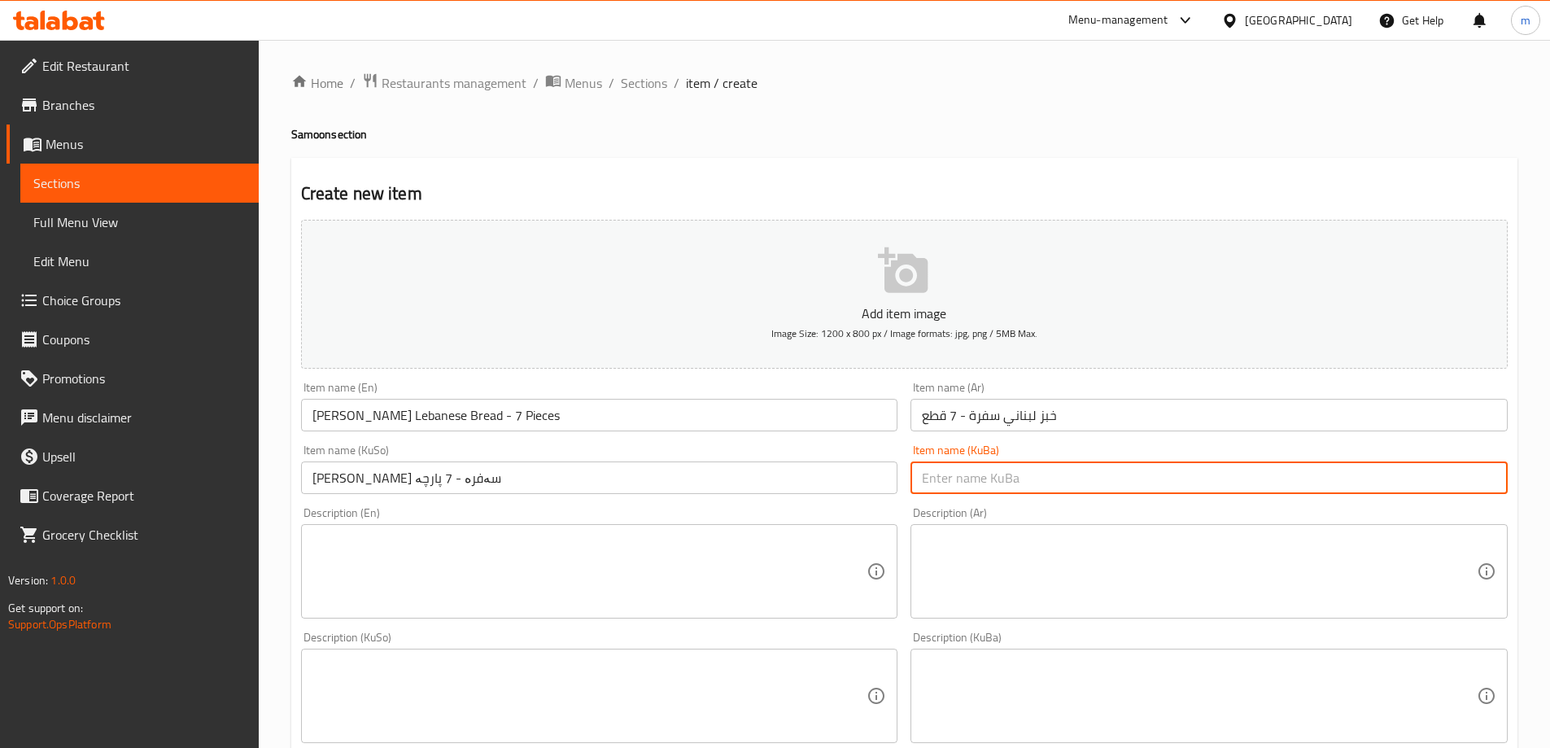
click at [980, 476] on input "text" at bounding box center [1208, 477] width 597 height 33
paste input "نانی لوبنانی سەفرە - 7 پارچە"
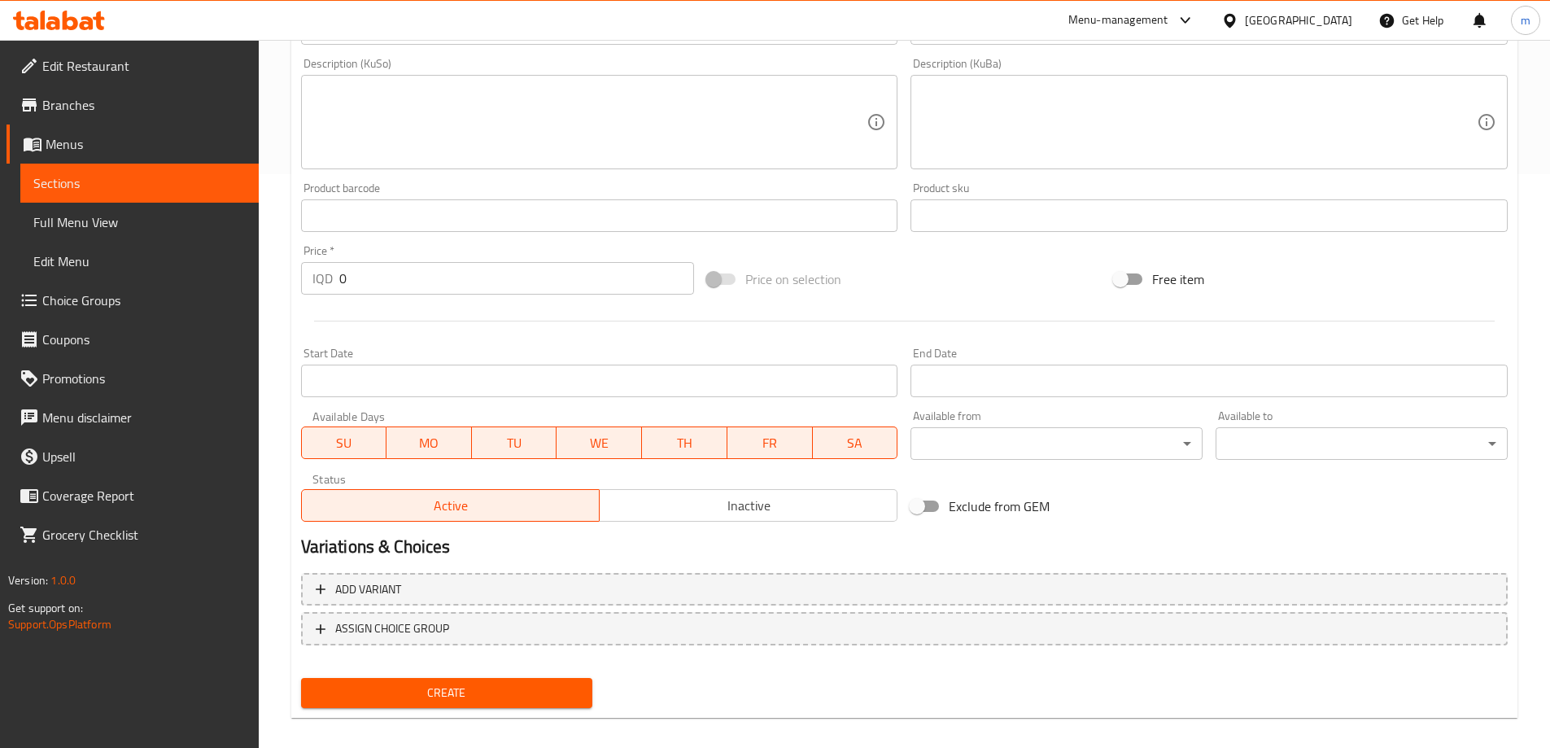
scroll to position [575, 0]
type input "نانی لوبنانی سەفرە - 7 پارچە"
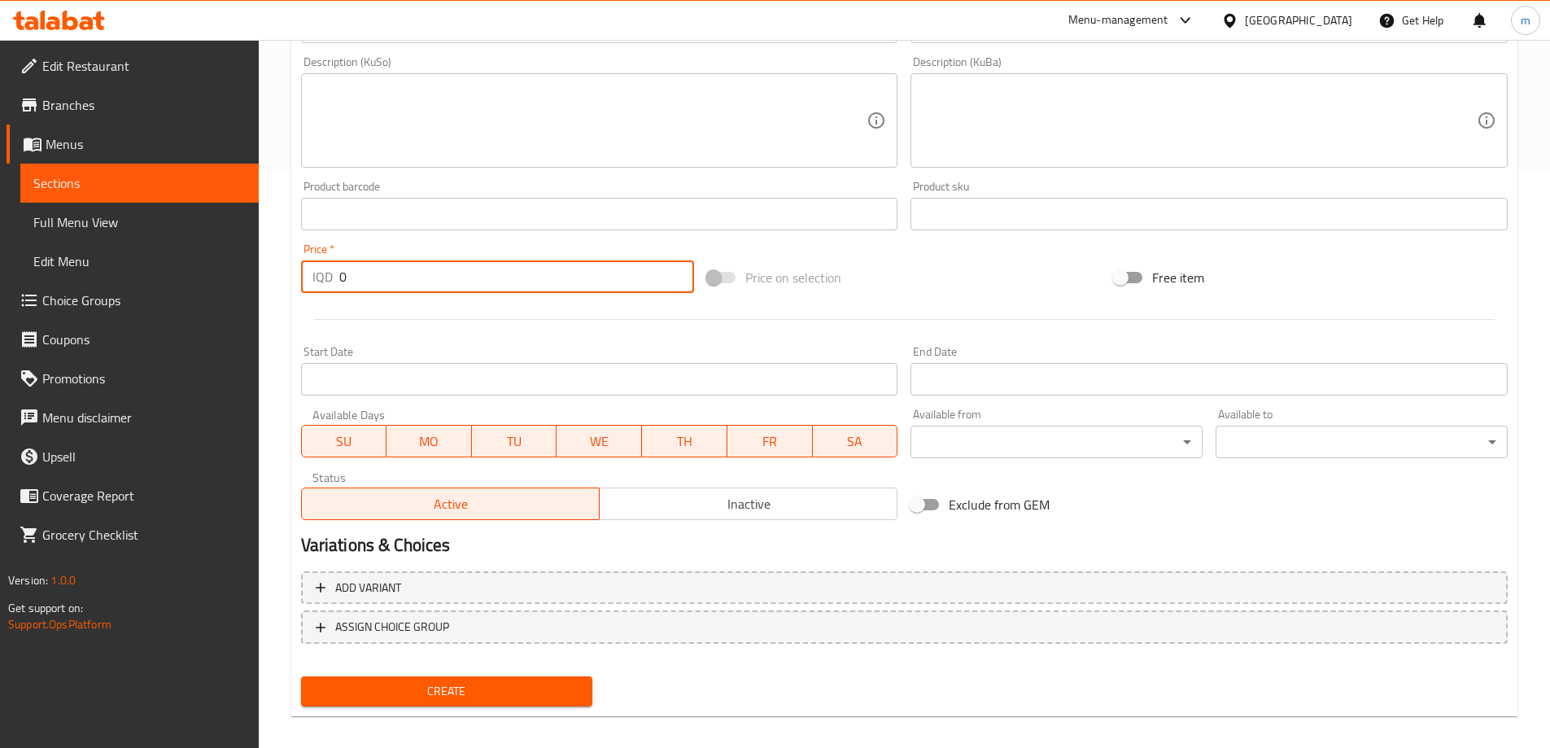
drag, startPoint x: 360, startPoint y: 271, endPoint x: 266, endPoint y: 282, distance: 94.3
click at [267, 282] on div "Home / Restaurants management / Menus / Sections / item / create Samoon section…" at bounding box center [904, 113] width 1291 height 1297
type input "750"
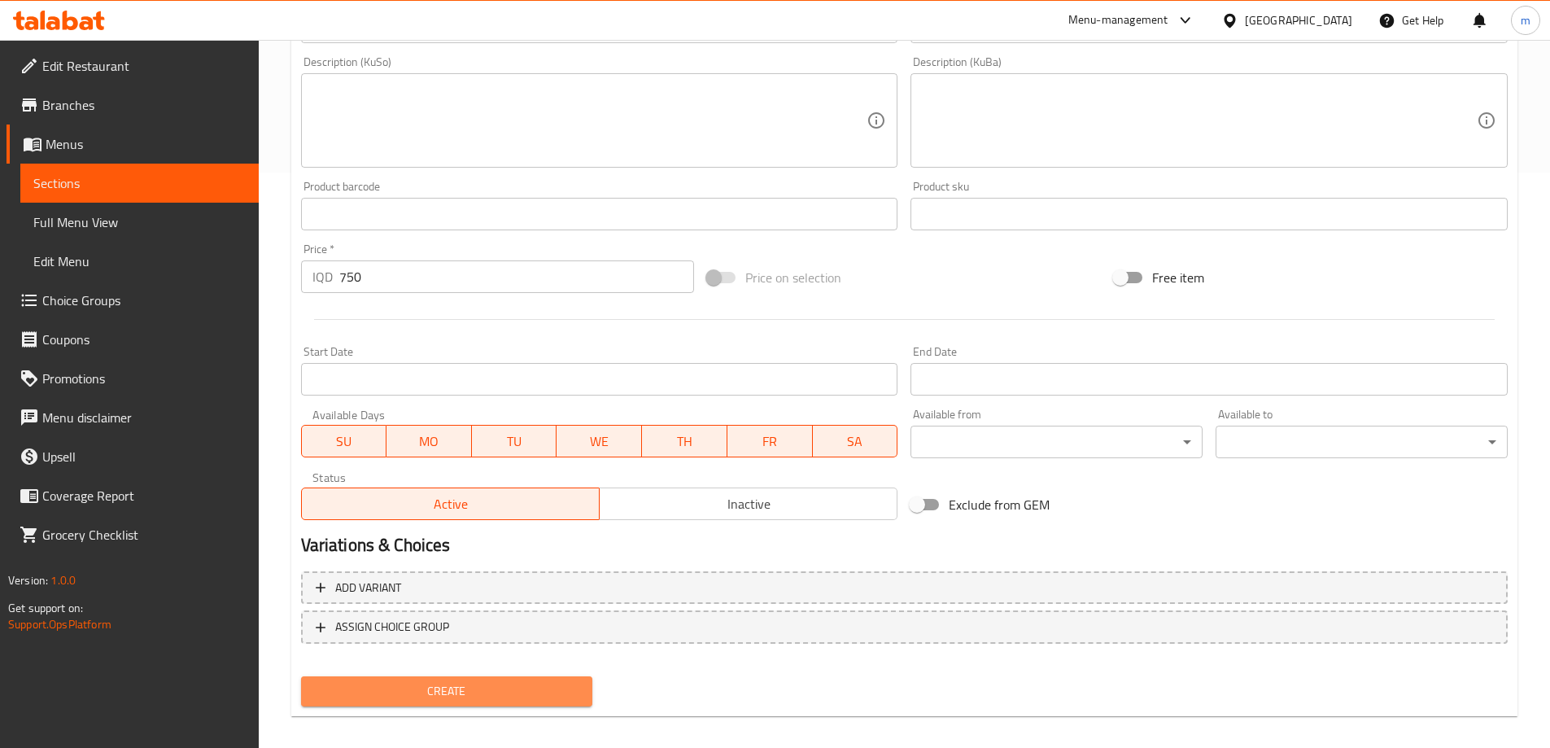
drag, startPoint x: 364, startPoint y: 687, endPoint x: 372, endPoint y: 673, distance: 16.0
click at [365, 687] on span "Create" at bounding box center [447, 691] width 266 height 20
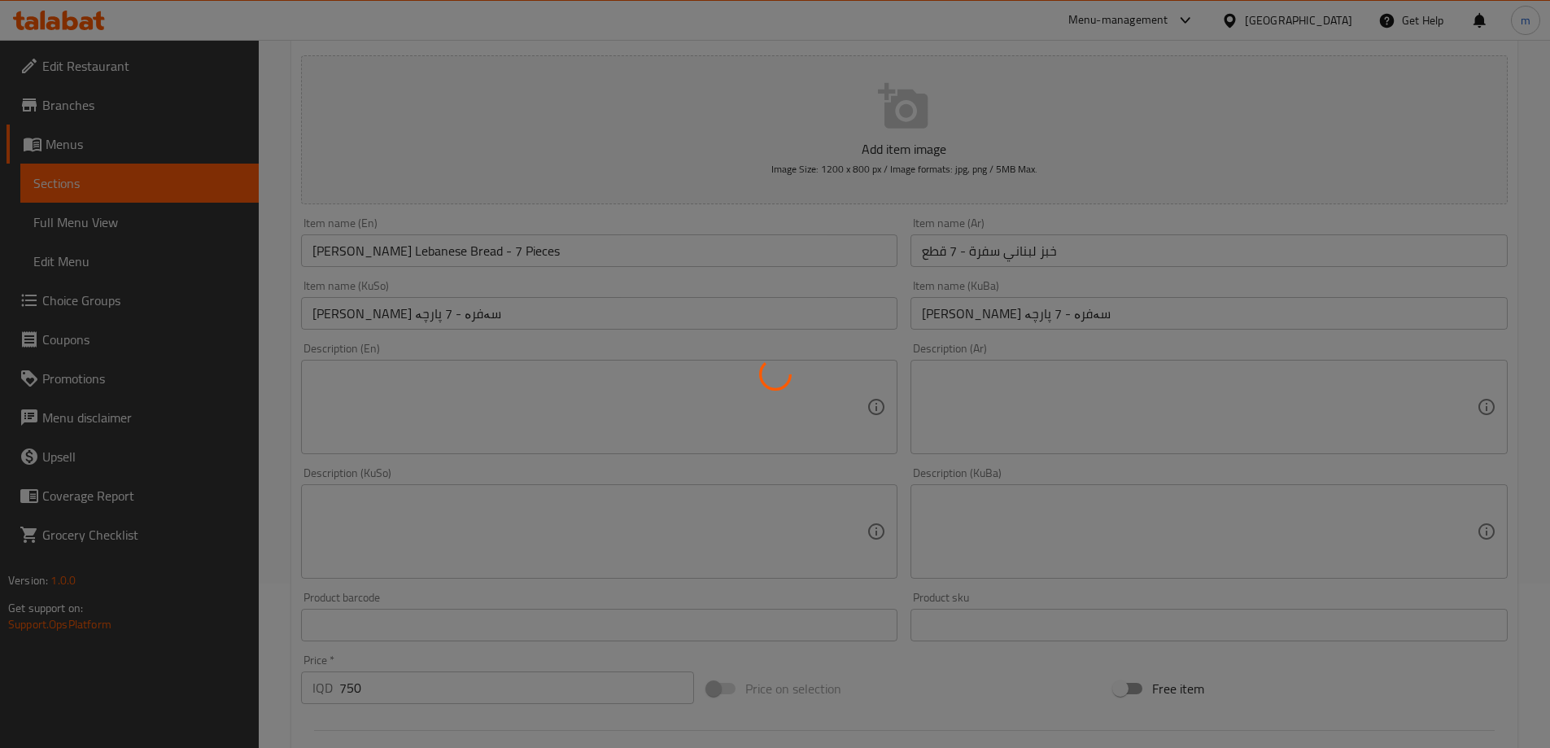
scroll to position [6, 0]
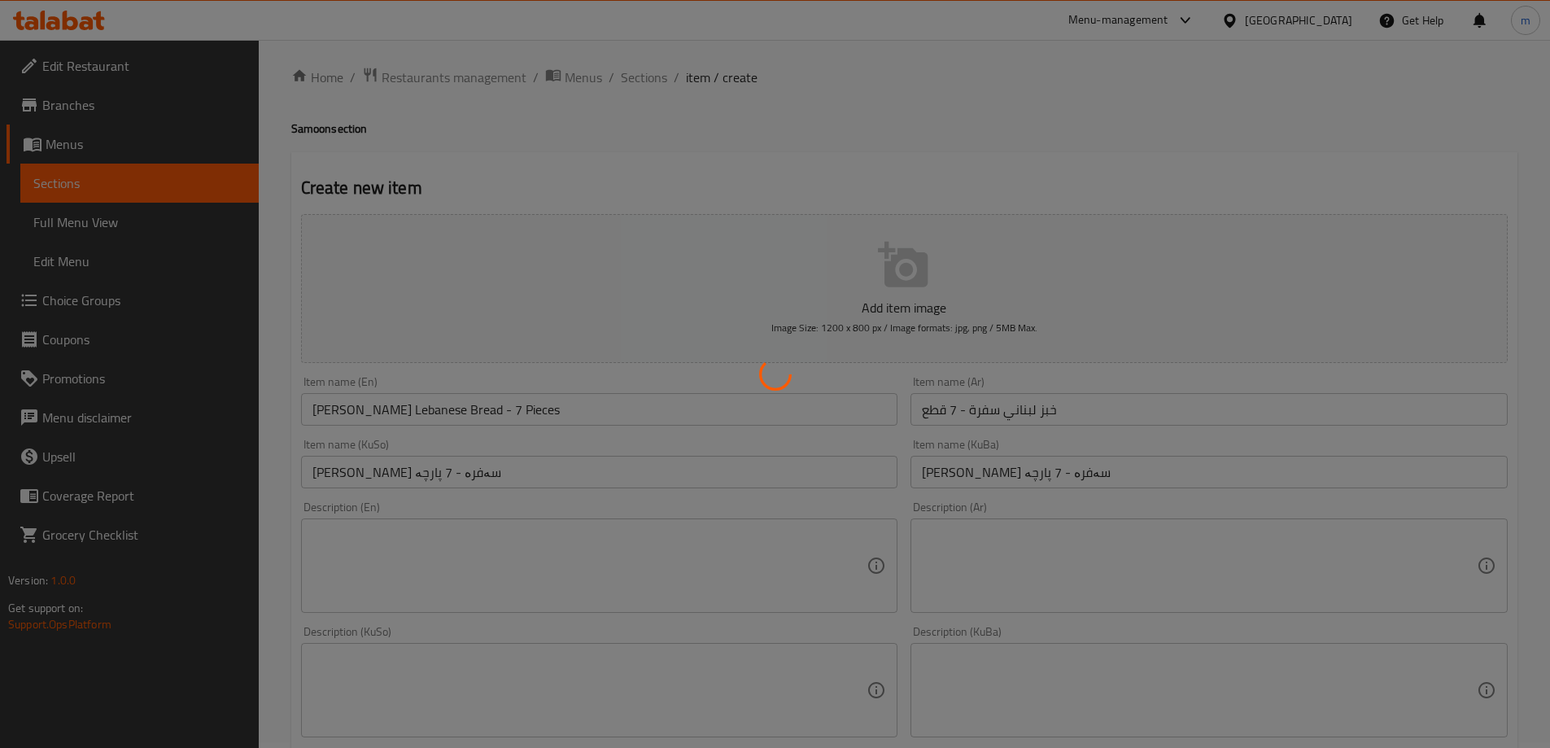
type input "0"
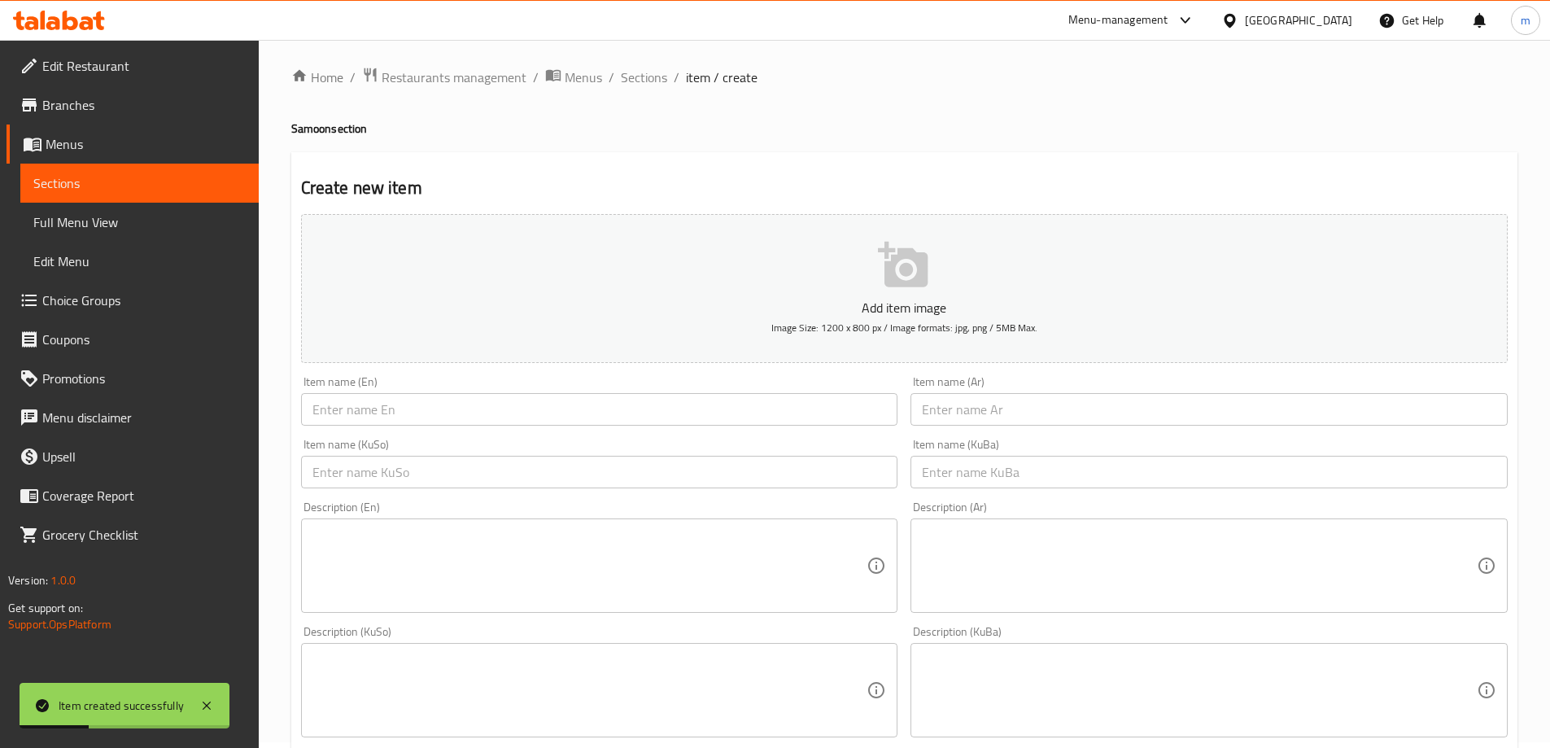
click at [426, 411] on input "text" at bounding box center [599, 409] width 597 height 33
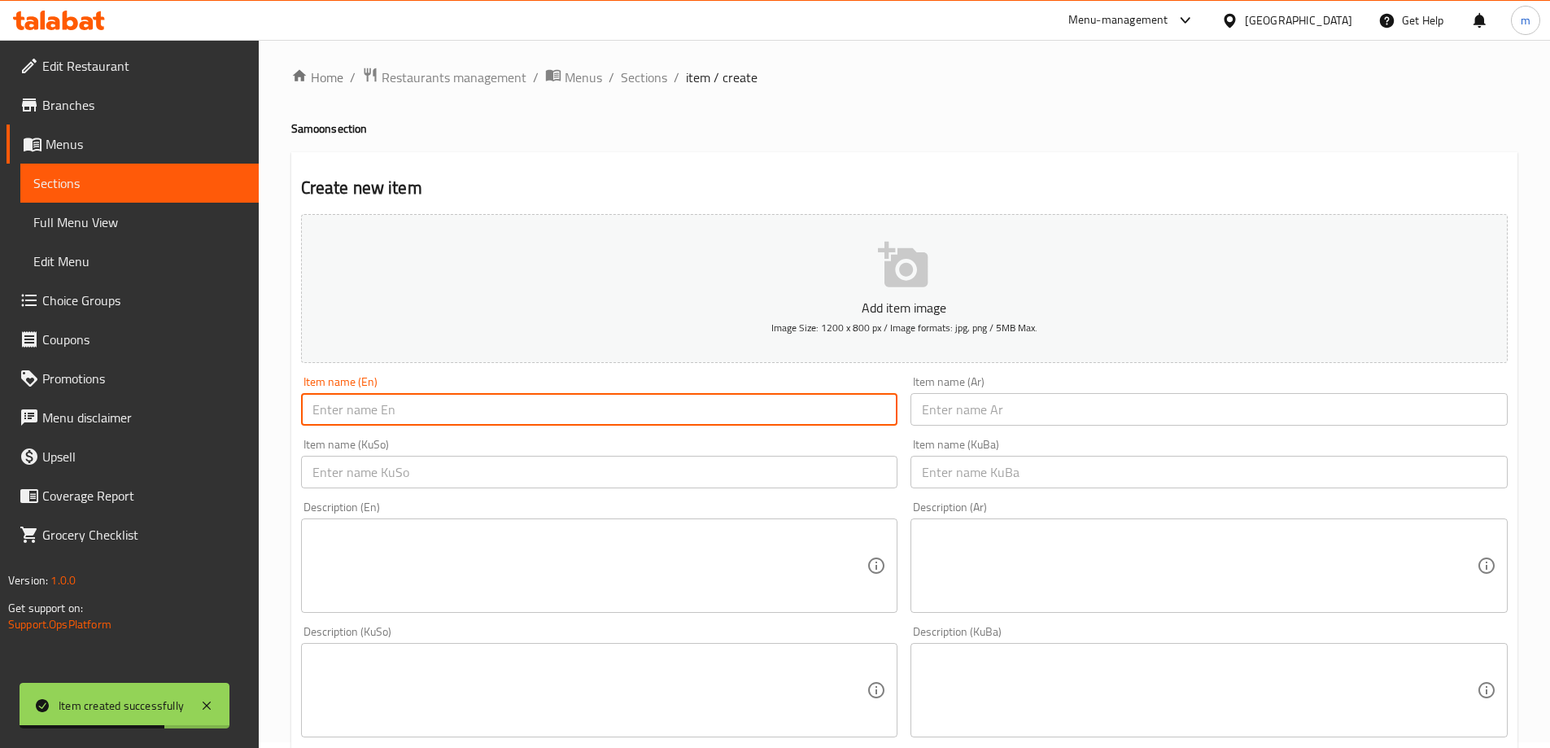
click at [342, 417] on input "text" at bounding box center [599, 409] width 597 height 33
paste input "French Mini Baguette - Pieces"
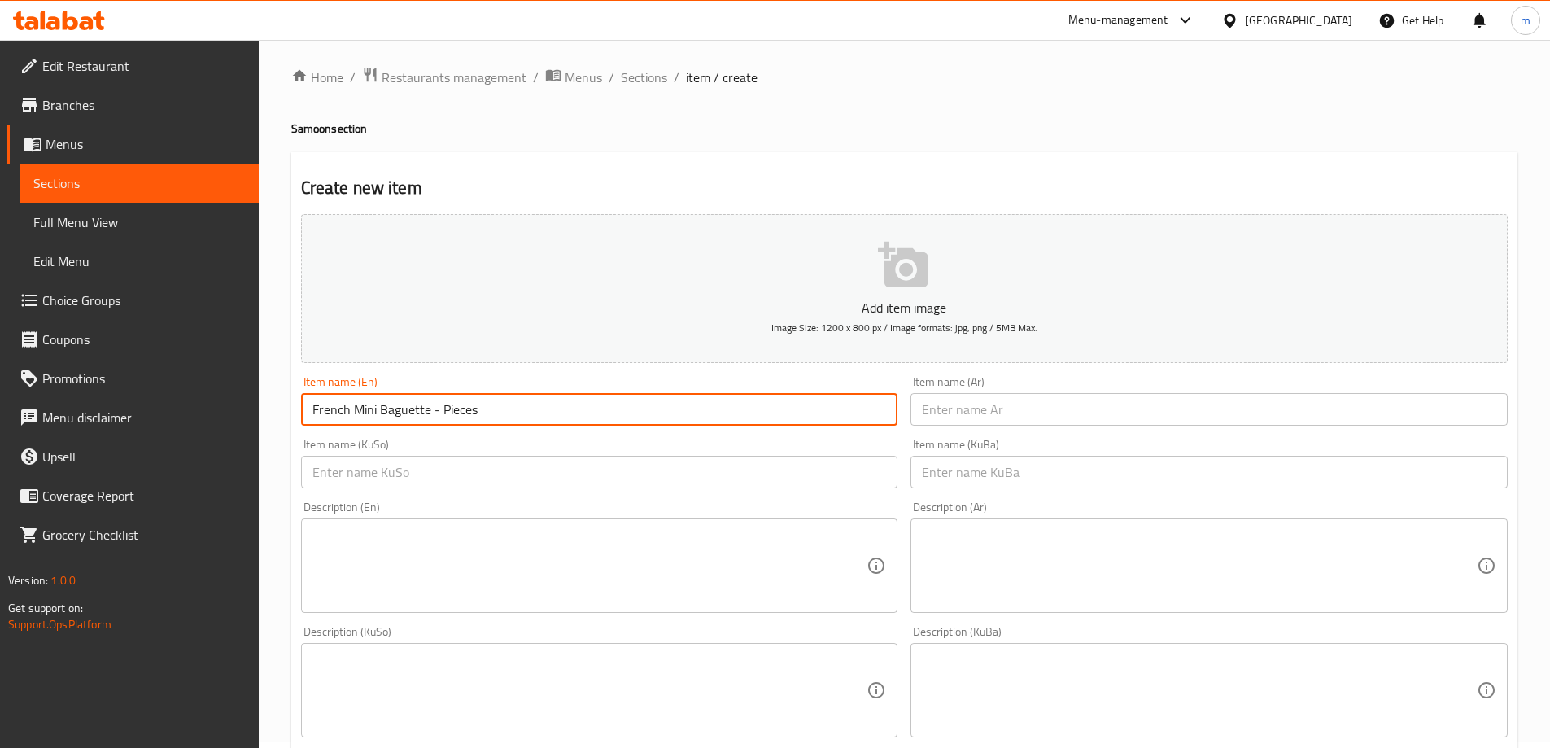
click at [443, 403] on input "French Mini Baguette - Pieces" at bounding box center [599, 409] width 597 height 33
click at [443, 419] on input "French Mini Baguette - 8 Pieces" at bounding box center [599, 409] width 597 height 33
type input "French Mini Baguette - 8 Pieces"
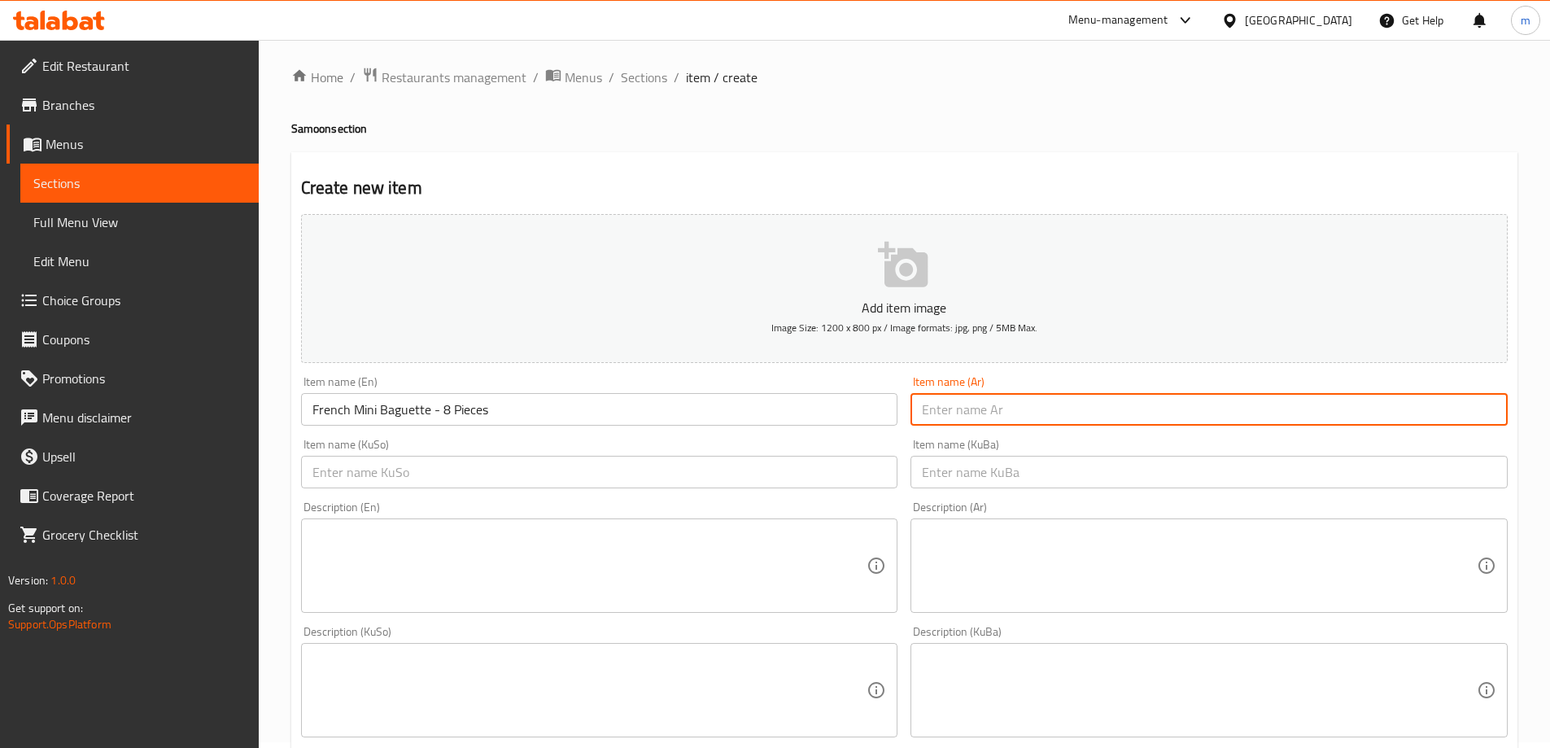
click at [985, 394] on input "text" at bounding box center [1208, 409] width 597 height 33
paste input "ميني باجيت فرنسي - 8 قطع"
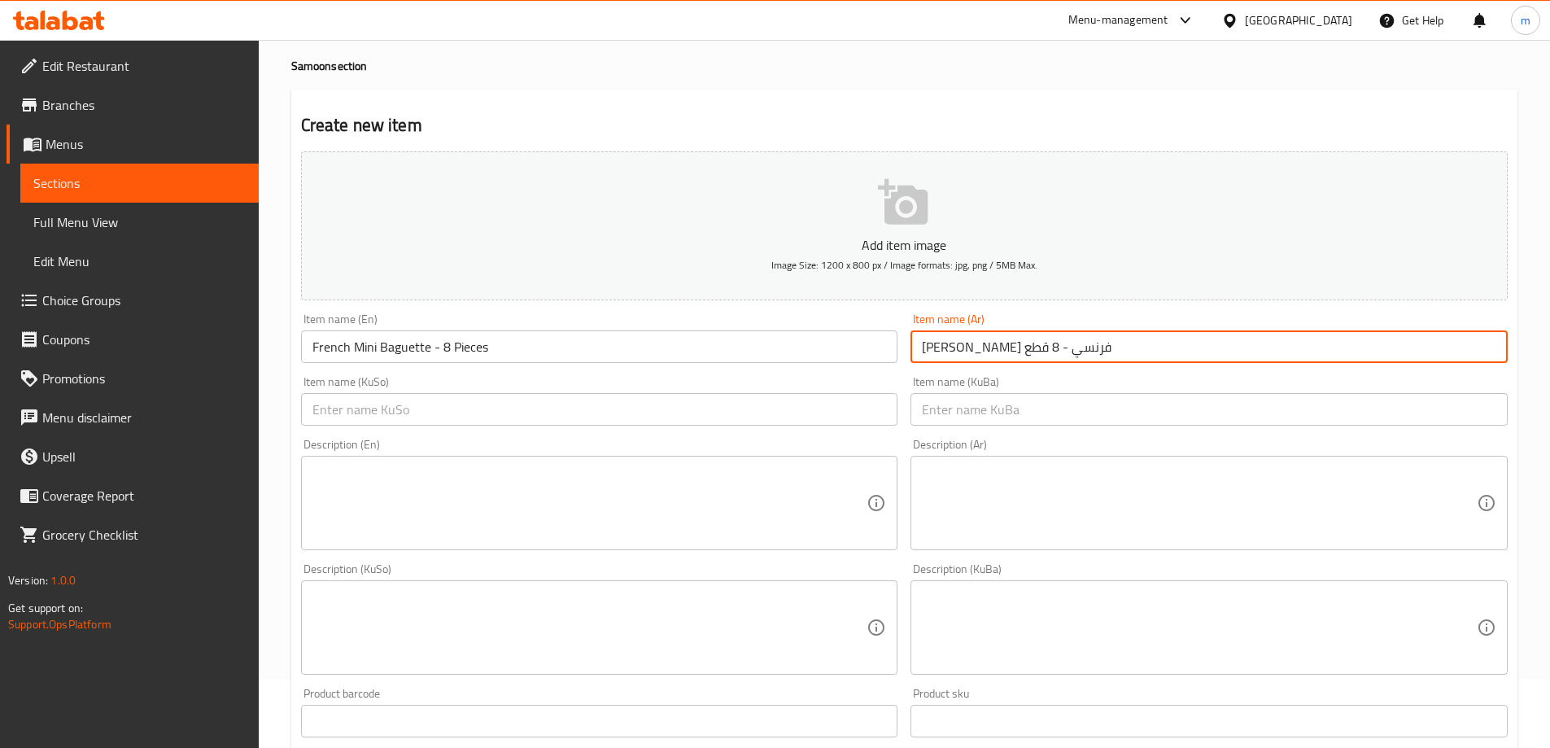
type input "ميني باجيت فرنسي - 8 قطع"
click at [807, 407] on input "text" at bounding box center [599, 409] width 597 height 33
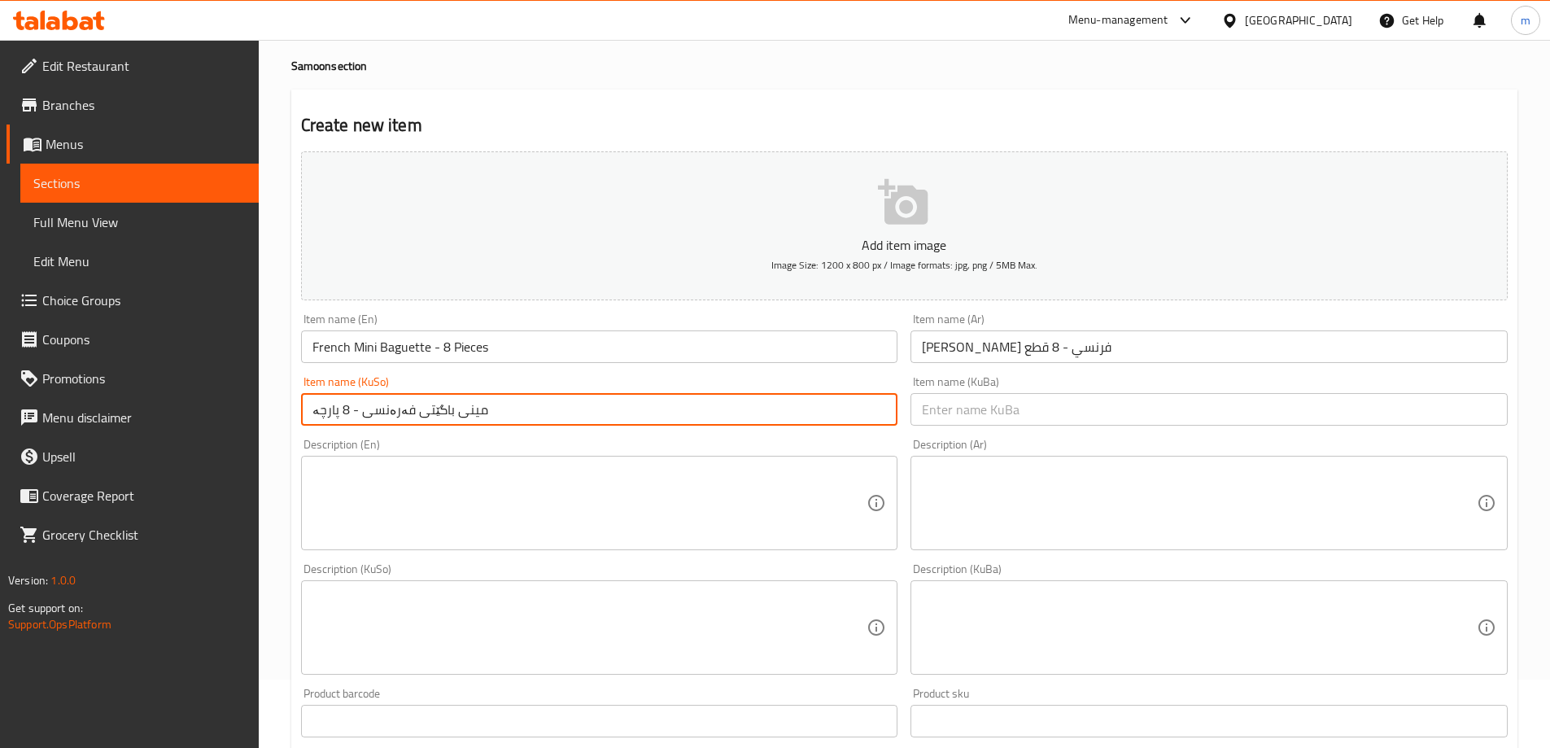
click at [423, 405] on input "مینی باگێتی فەرەنسی - 8 پارچە" at bounding box center [599, 409] width 597 height 33
click at [447, 415] on input "مینی باگیتی فەرەنسی - 8 پارچە" at bounding box center [599, 409] width 597 height 33
type input "مینی باگیتی فەرەنسی - 8 پارچە"
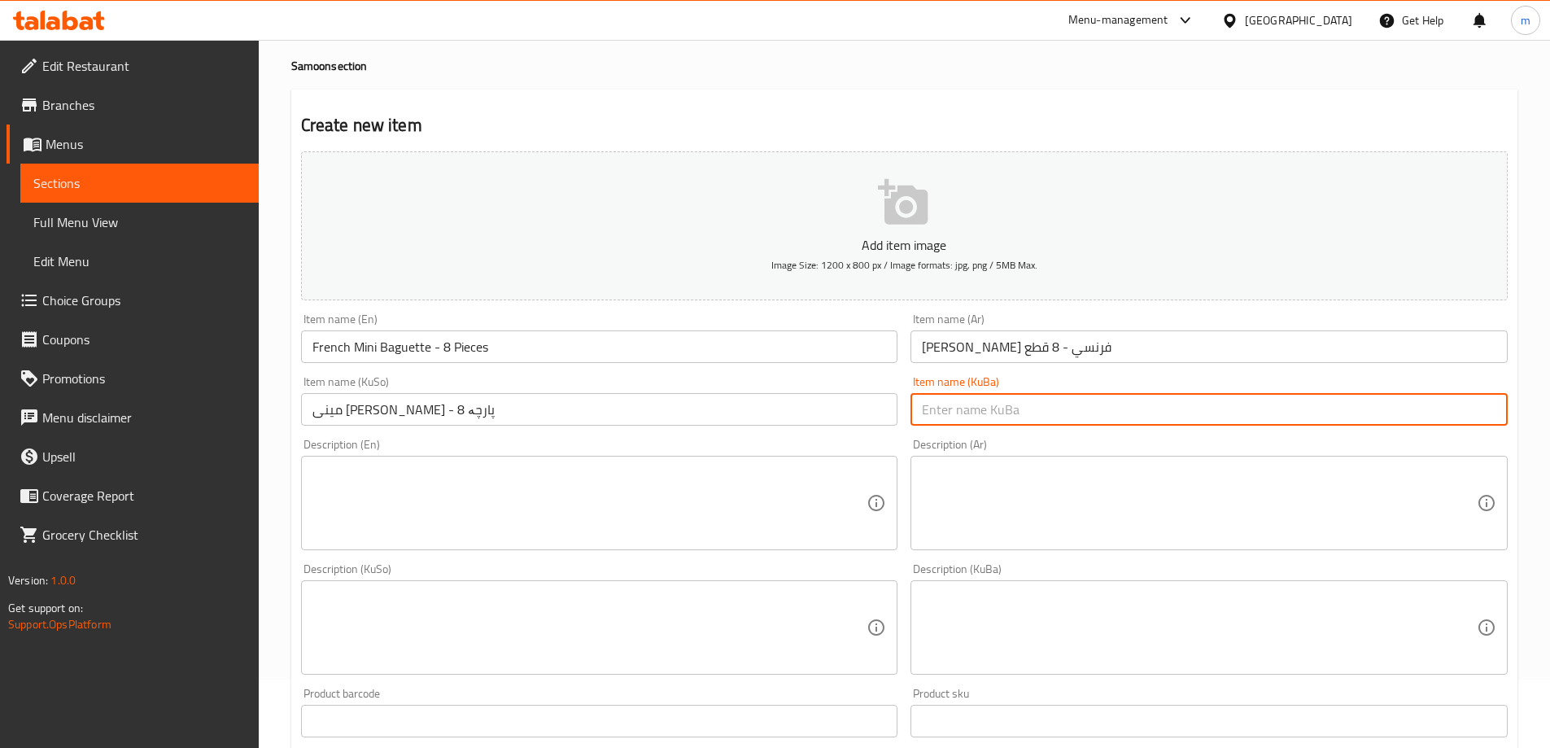
click at [924, 403] on input "text" at bounding box center [1208, 409] width 597 height 33
paste input "مینی باگیتی فەرەنسی - 8 پارچە"
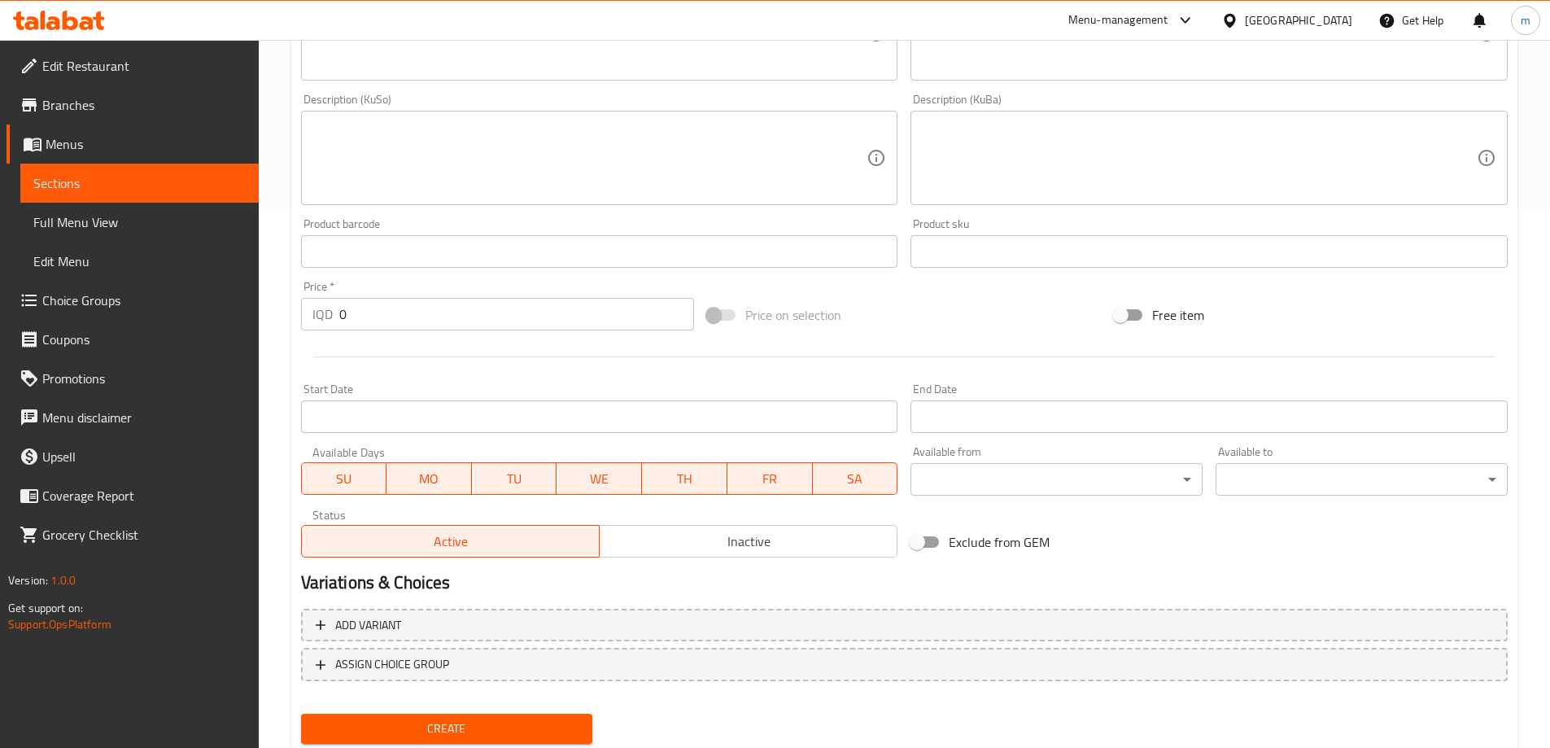
scroll to position [589, 0]
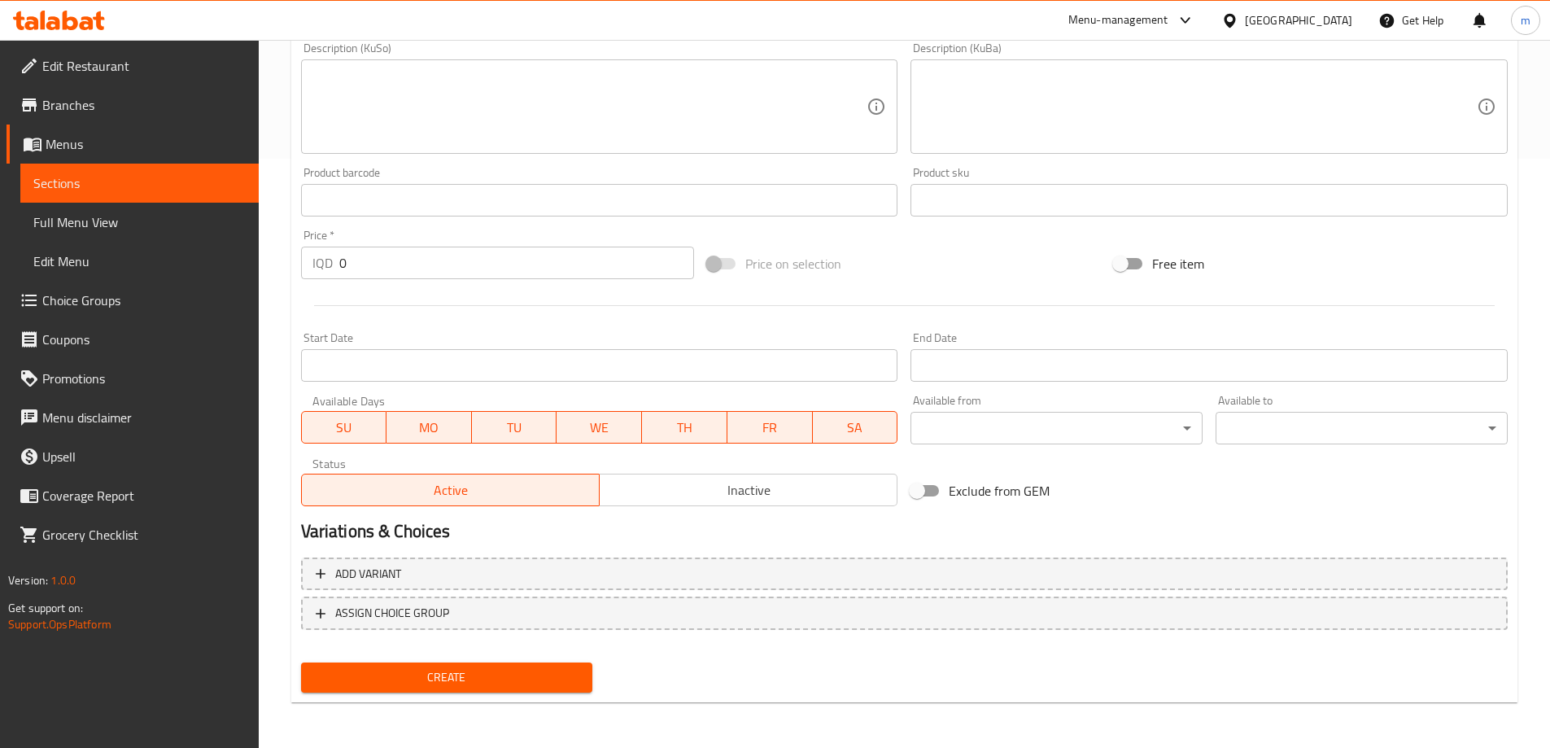
type input "مینی باگیتی فەرەنسی - 8 پارچە"
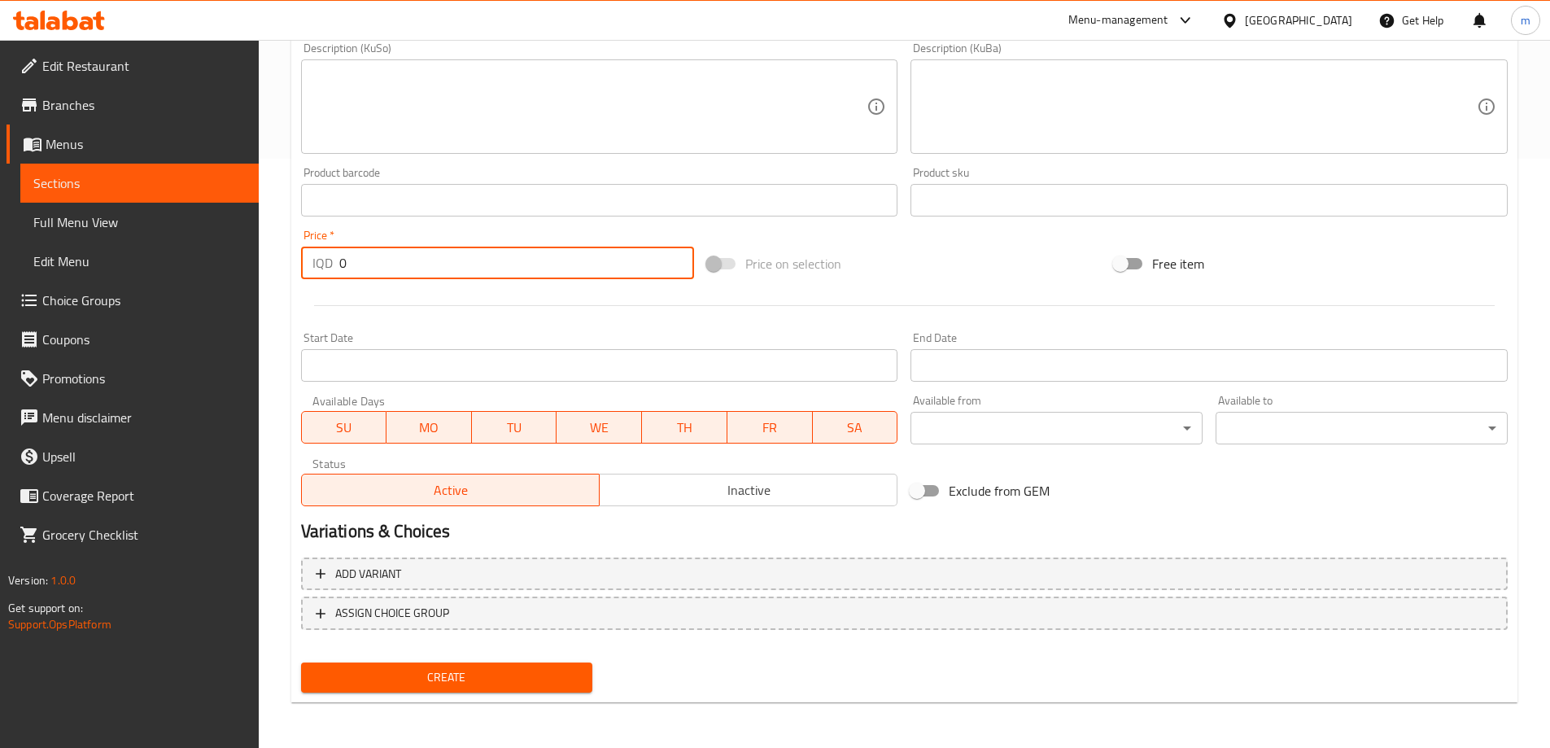
drag, startPoint x: 355, startPoint y: 271, endPoint x: 177, endPoint y: 262, distance: 177.6
click at [189, 260] on div "Edit Restaurant Branches Menus Sections Full Menu View Edit Menu Choice Groups …" at bounding box center [775, 99] width 1550 height 1297
type input "1000"
click at [466, 664] on button "Create" at bounding box center [447, 677] width 292 height 30
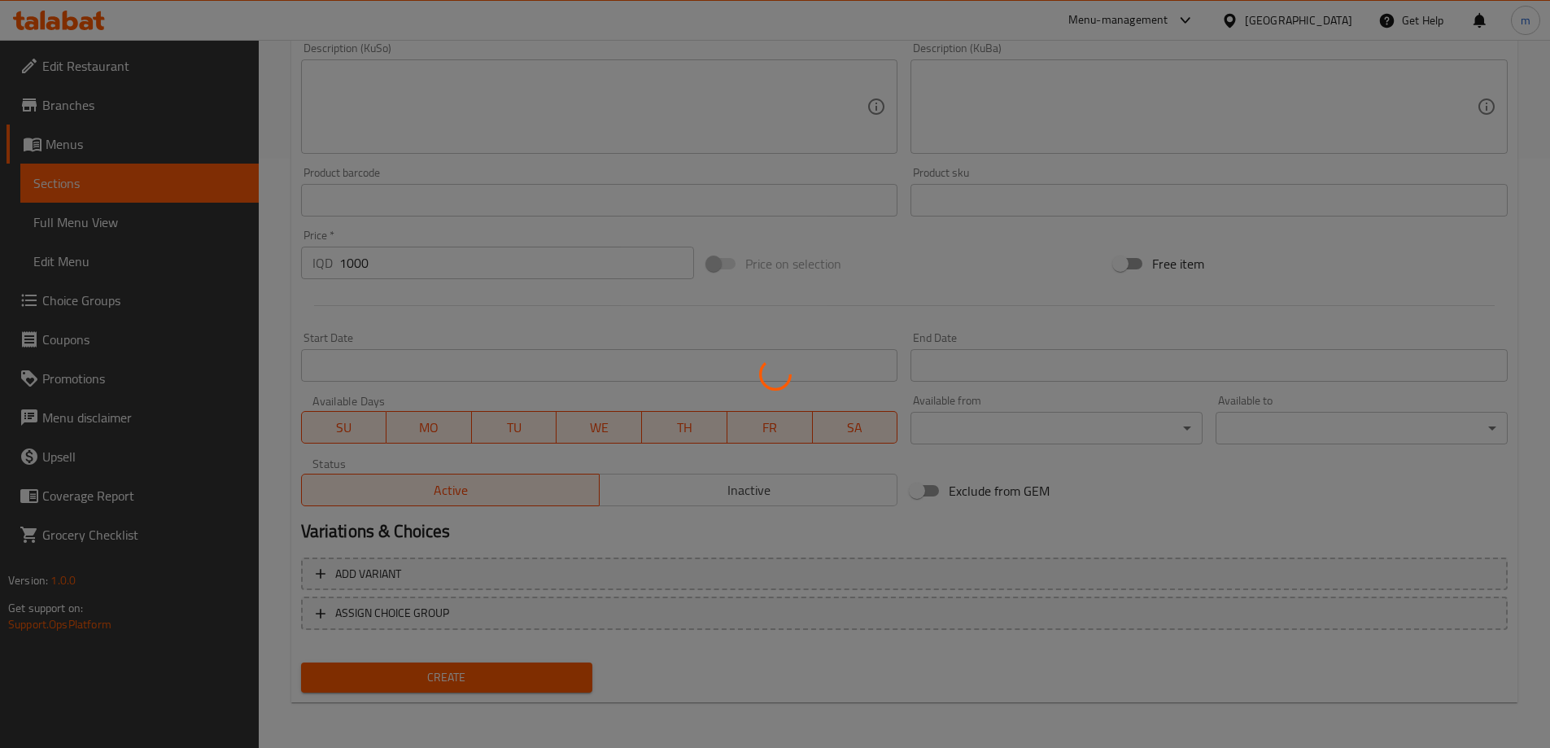
type input "0"
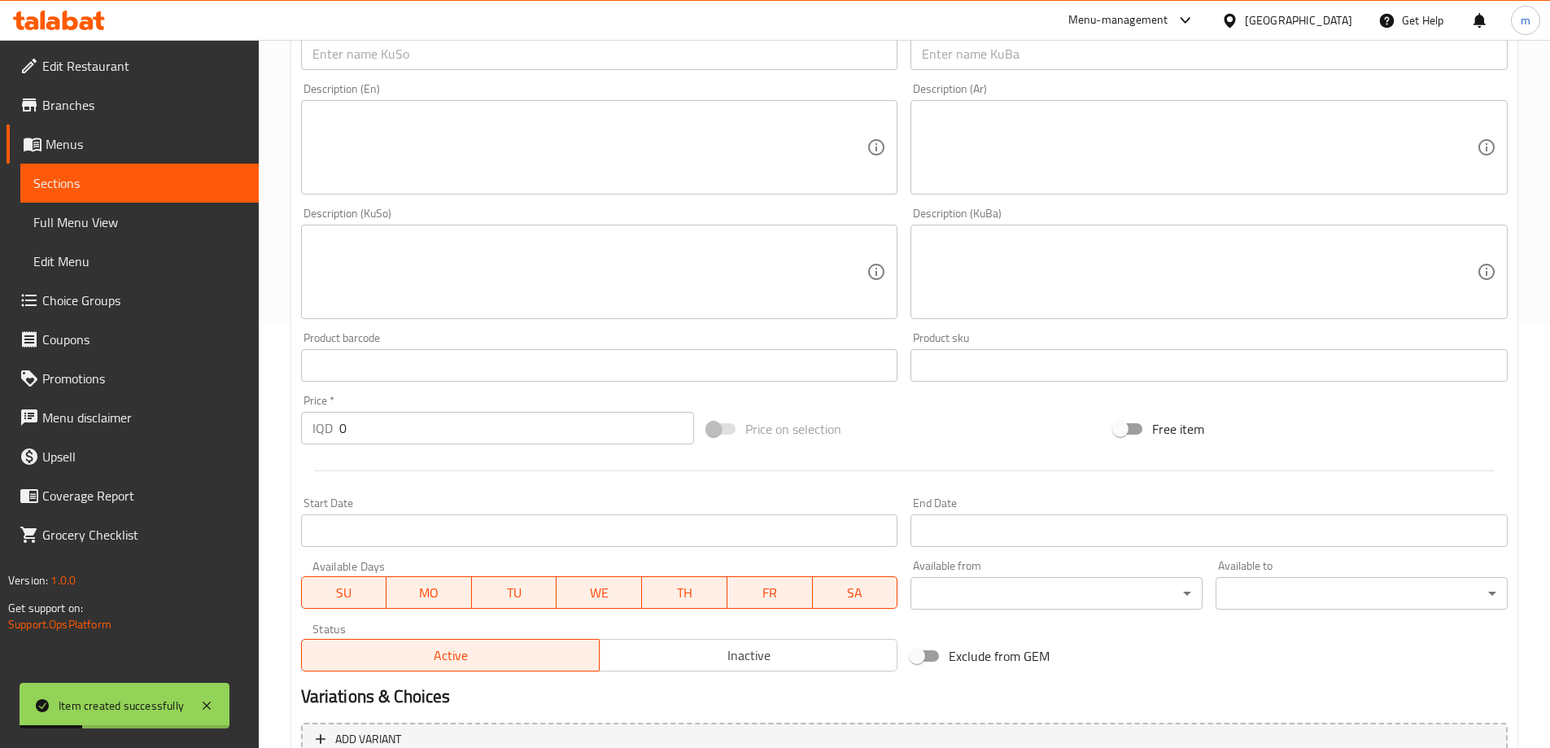
scroll to position [209, 0]
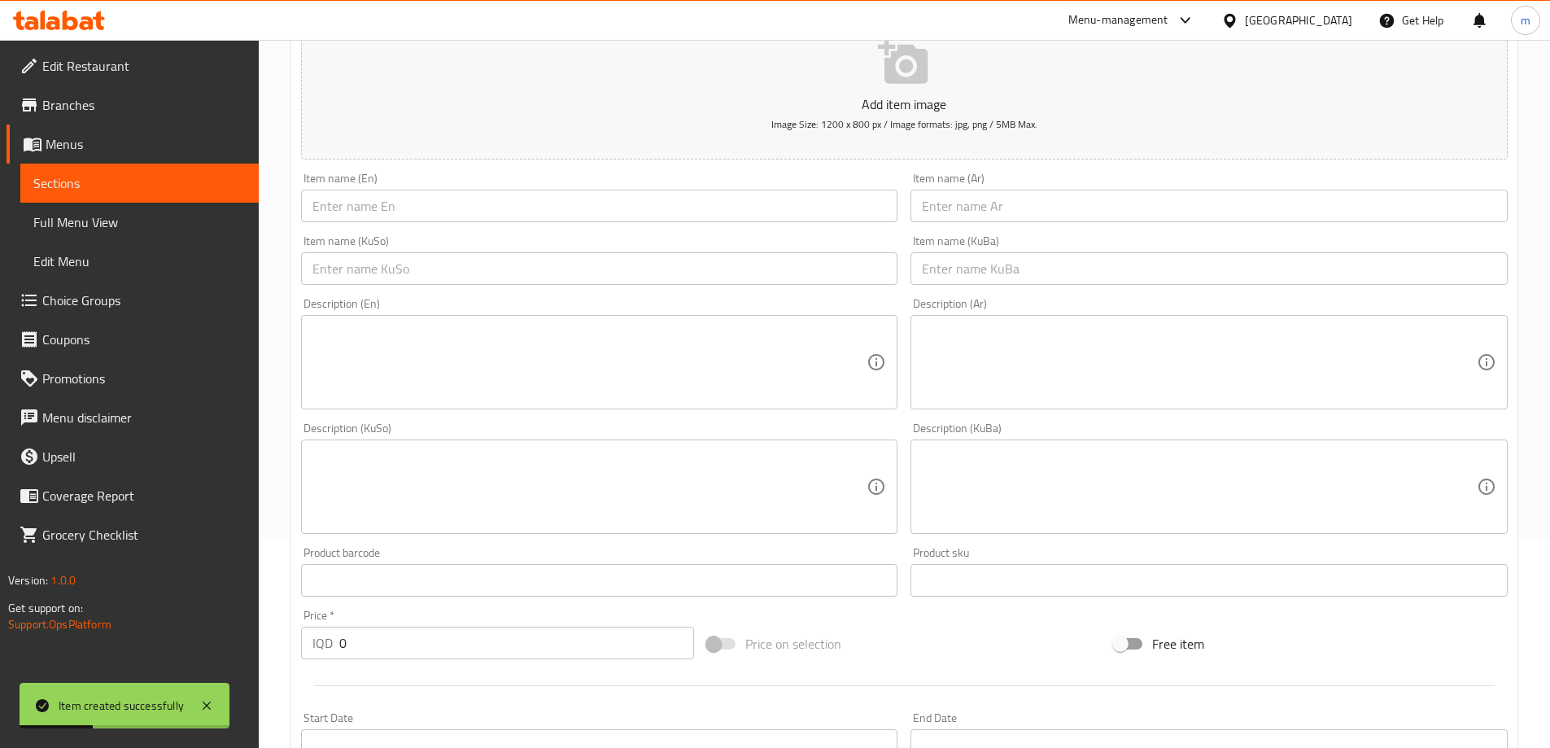
click at [434, 194] on input "text" at bounding box center [599, 206] width 597 height 33
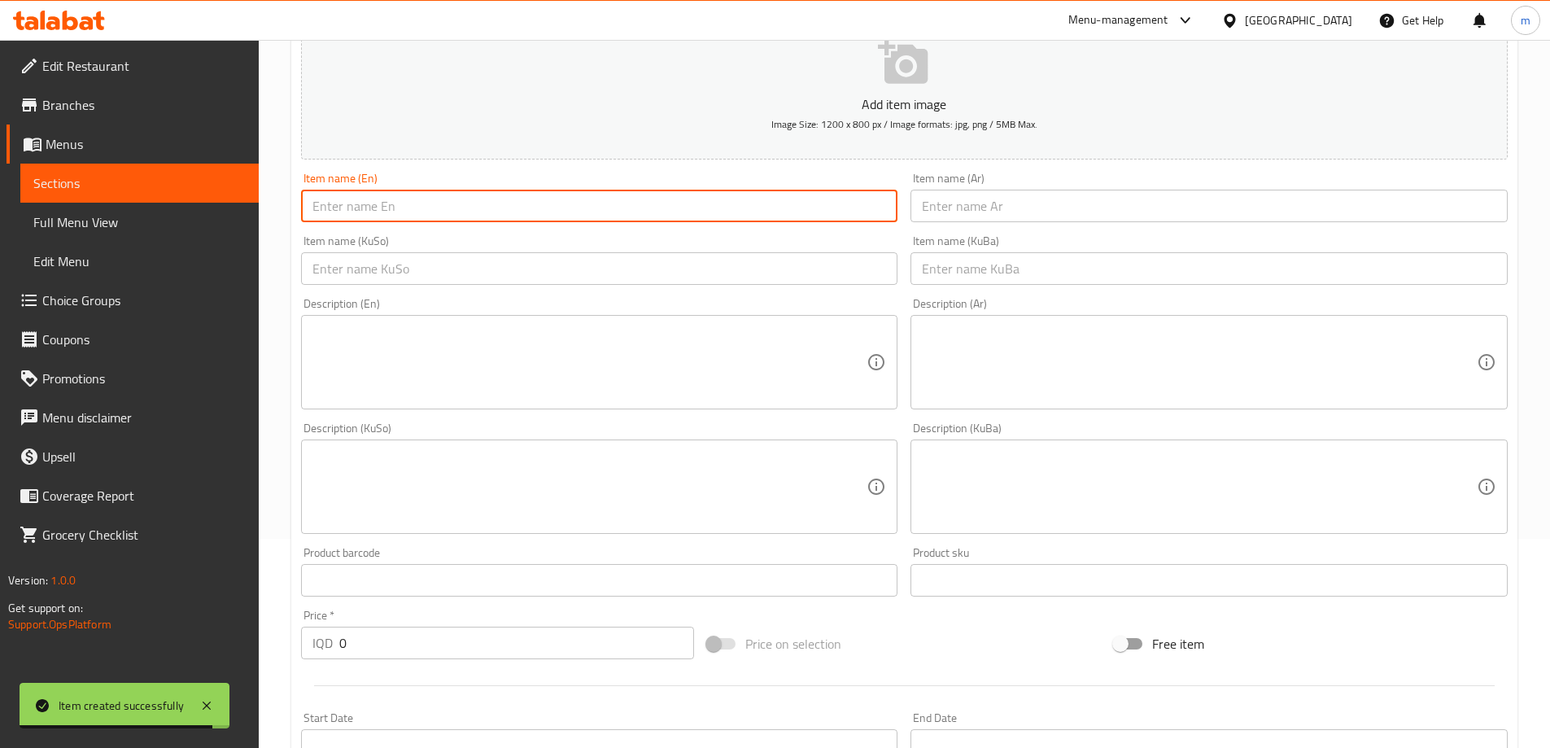
paste input "Kentucky Small Samoon - Pieces"
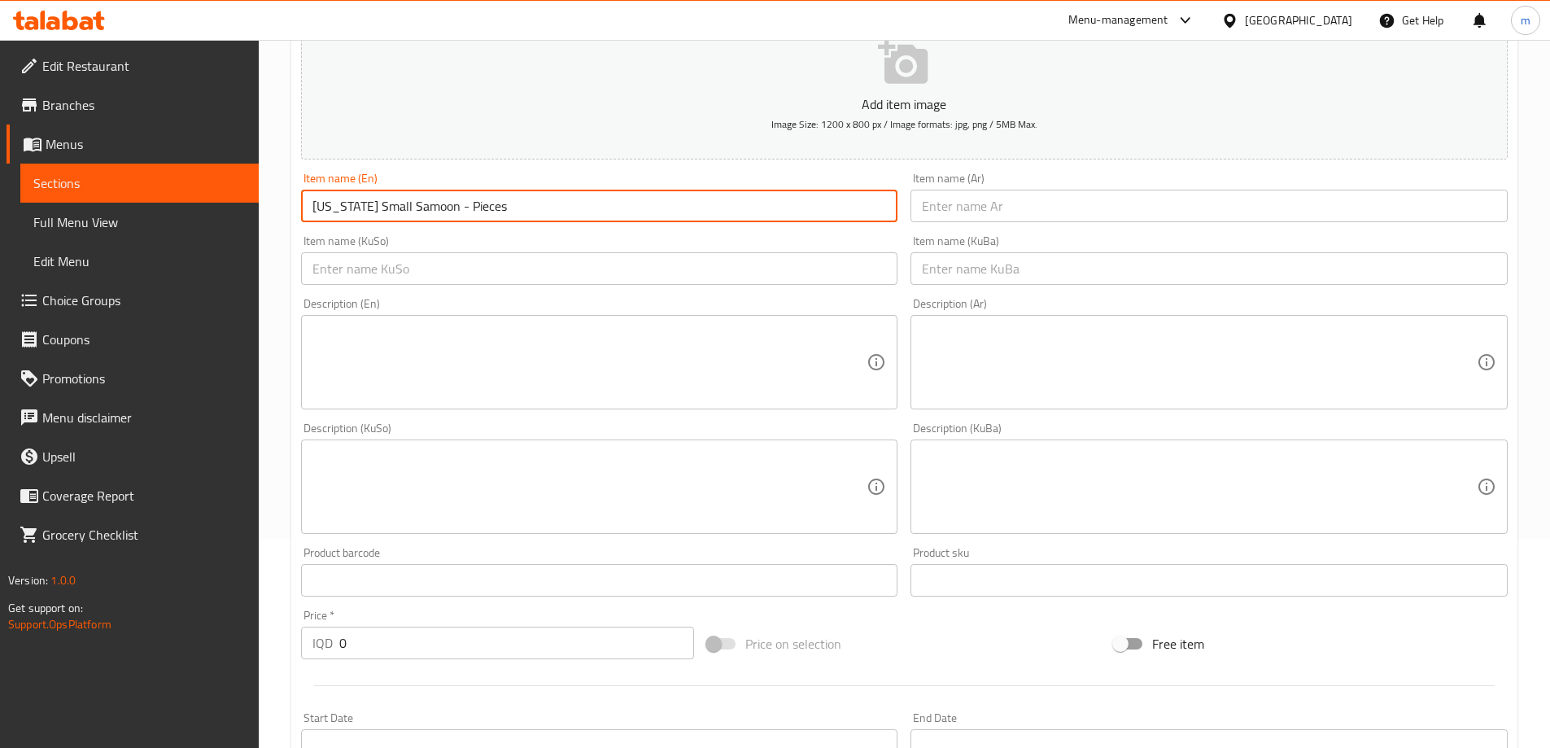
click at [455, 199] on input "Kentucky Small Samoon - Pieces" at bounding box center [599, 206] width 597 height 33
type input "Kentucky Small Samoon - 12 Pieces"
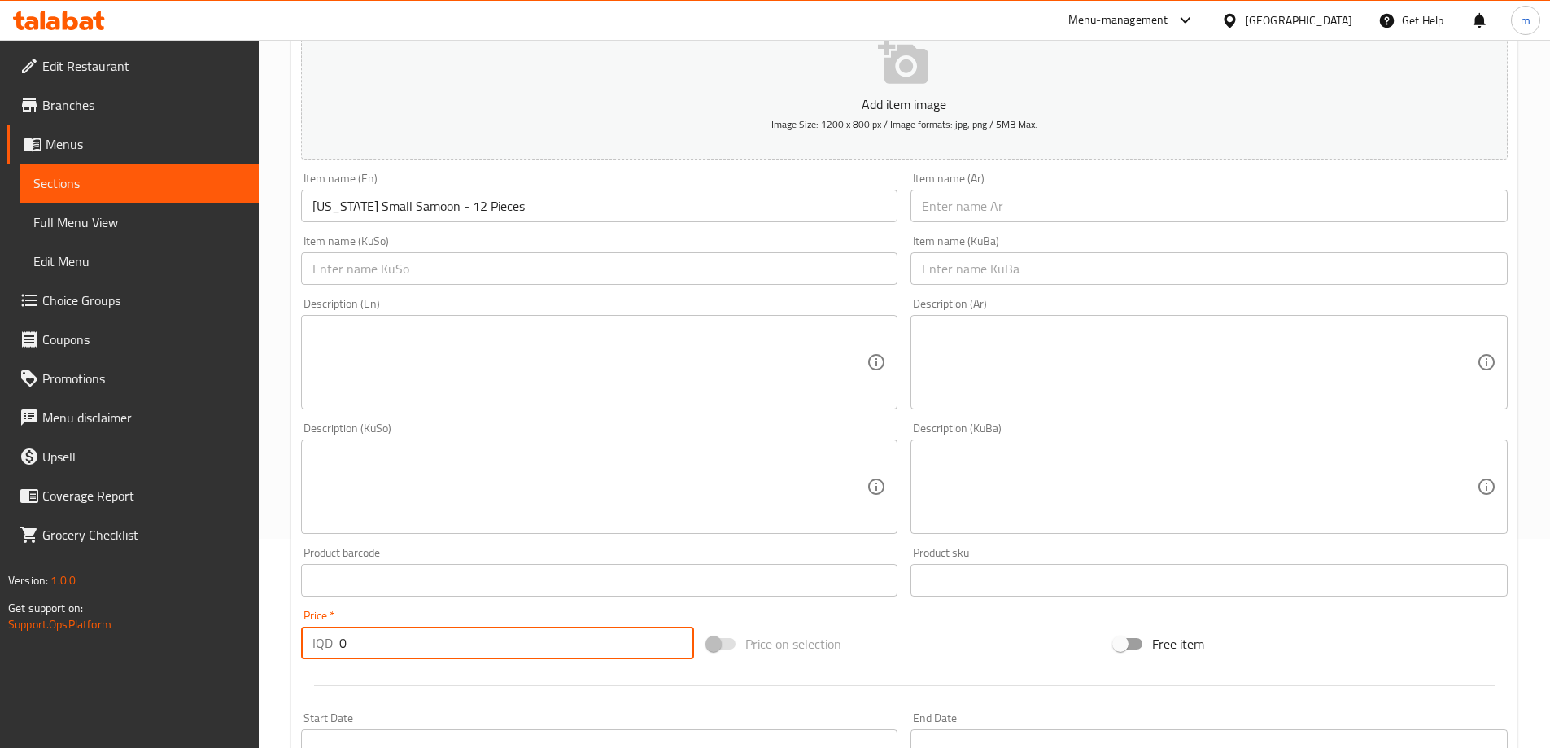
drag, startPoint x: 348, startPoint y: 644, endPoint x: 334, endPoint y: 639, distance: 15.4
click at [335, 640] on div "IQD 0 Price *" at bounding box center [498, 643] width 394 height 33
type input "1250"
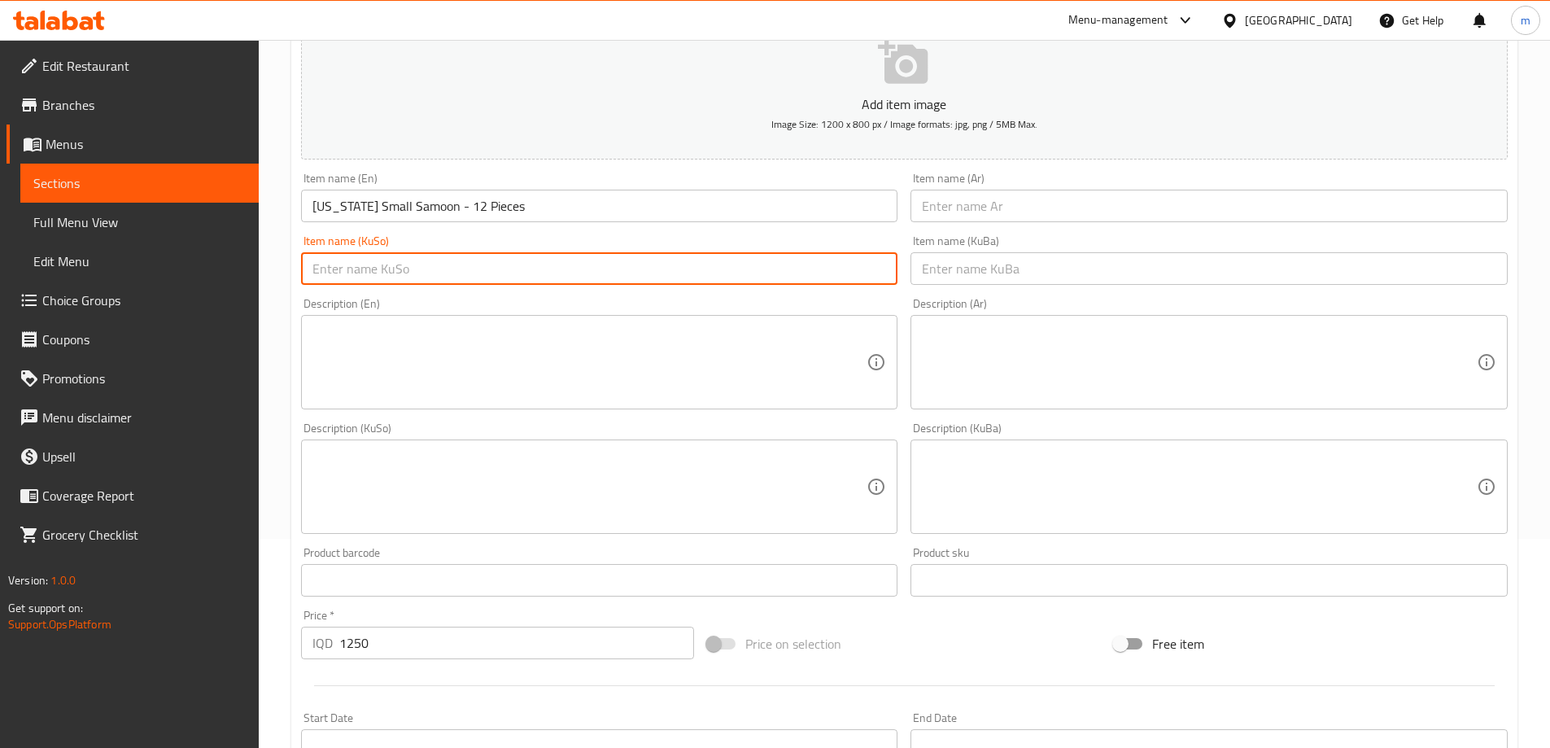
click at [516, 258] on input "text" at bounding box center [599, 268] width 597 height 33
click at [388, 206] on input "Kentucky Small Samoon - 12 Pieces" at bounding box center [599, 206] width 597 height 33
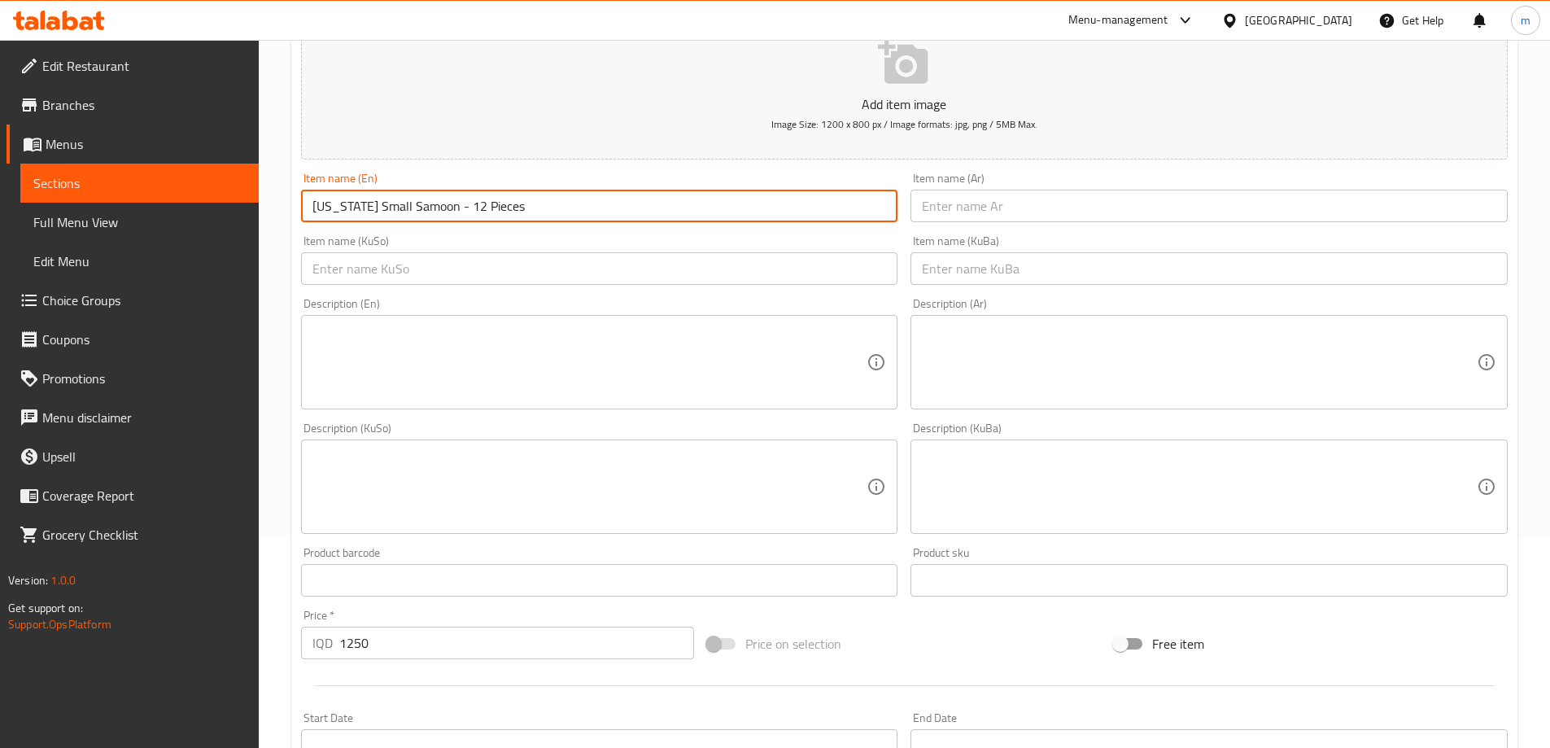
click at [388, 206] on input "Kentucky Small Samoon - 12 Pieces" at bounding box center [599, 206] width 597 height 33
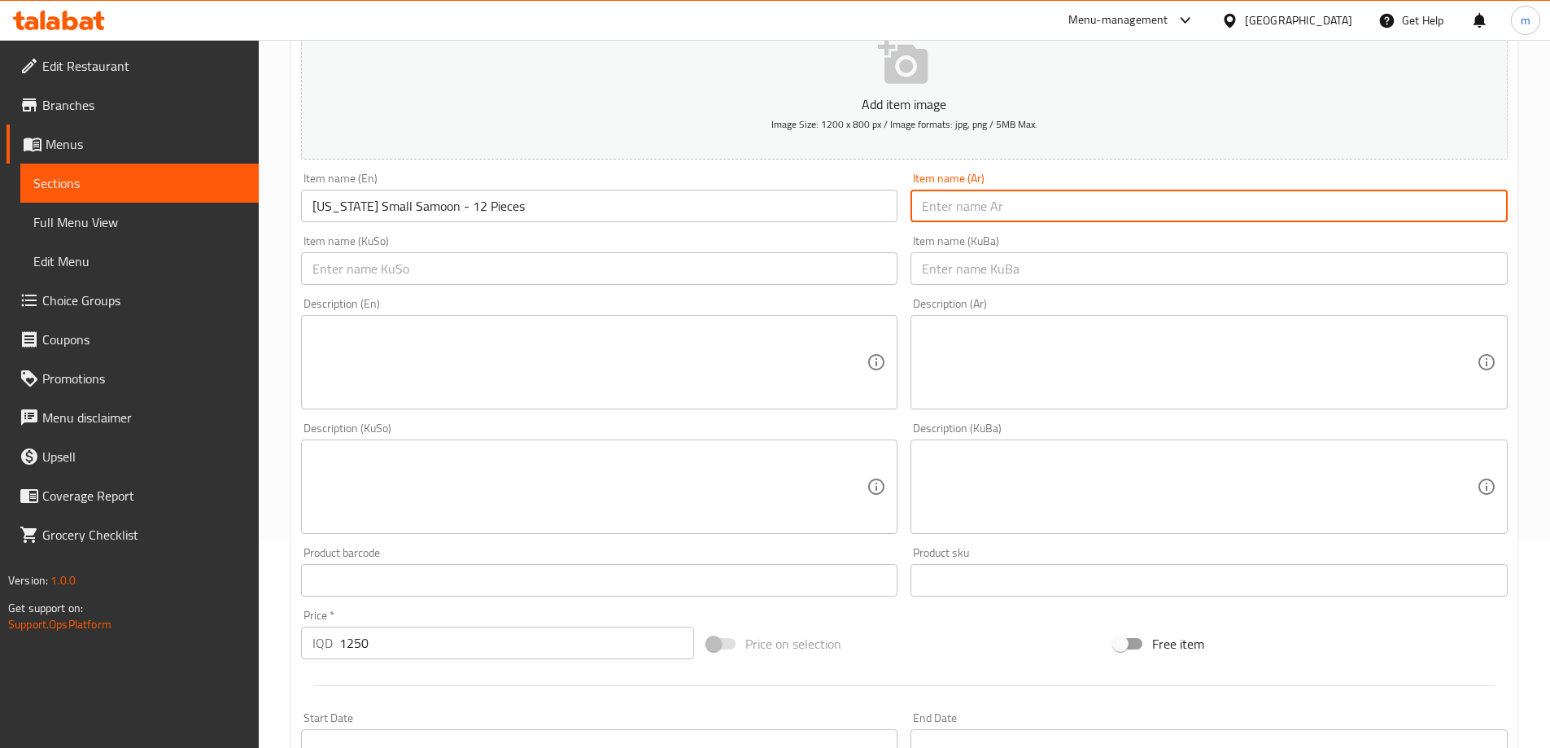
click at [1054, 207] on input "text" at bounding box center [1208, 206] width 597 height 33
paste input "صمون كنتاكي صغير - ١٢ قطعة"
drag, startPoint x: 957, startPoint y: 207, endPoint x: 971, endPoint y: 209, distance: 14.0
click at [971, 209] on input "صمون كنتاكي صغير - ١٢ قطعة" at bounding box center [1208, 206] width 597 height 33
click at [962, 204] on input "صمون كنتاكي صغير - ١٢ قطعة" at bounding box center [1208, 206] width 597 height 33
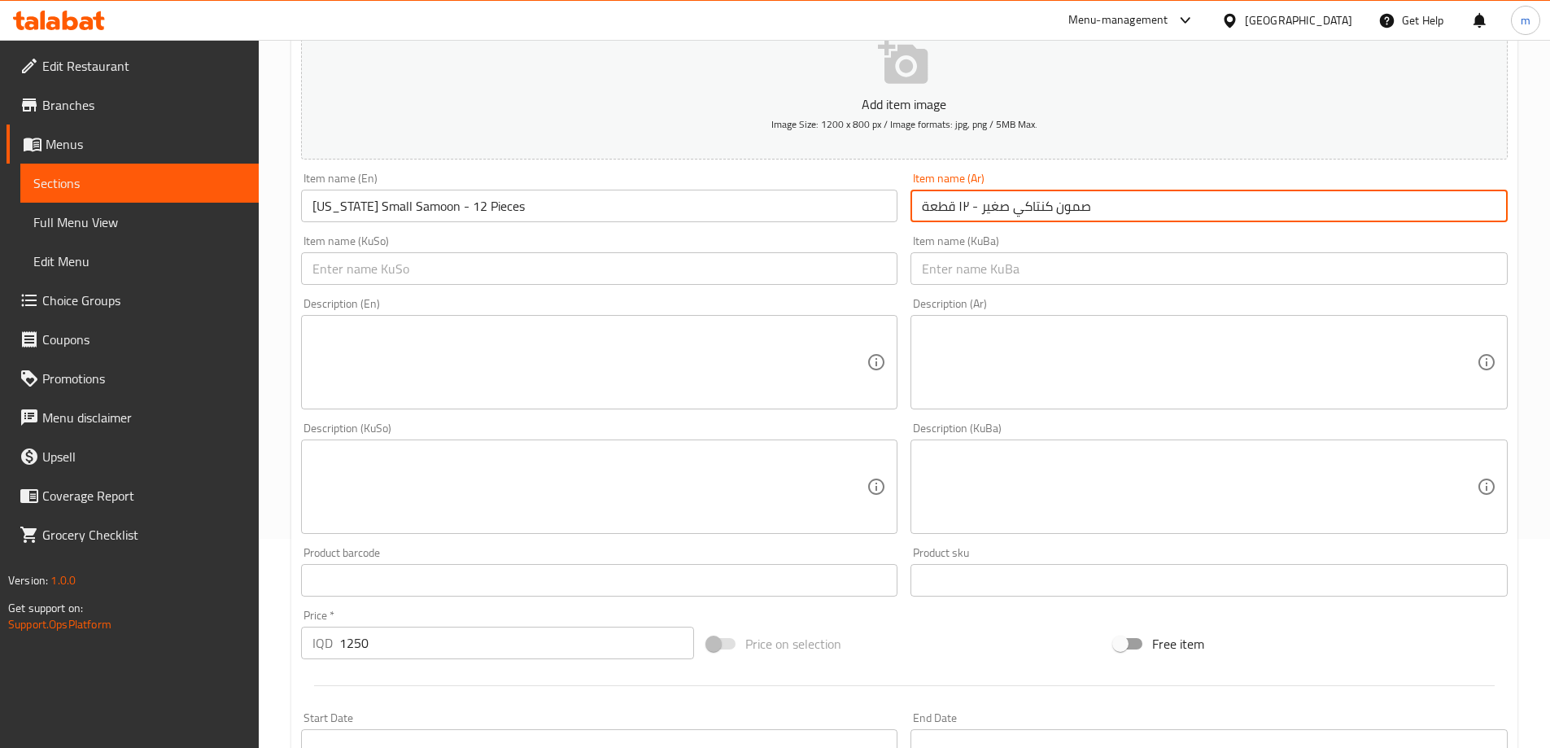
click at [962, 204] on input "صمون كنتاكي صغير - ١٢ قطعة" at bounding box center [1208, 206] width 597 height 33
type input "صمون كنتاكي صغير - 12 قطعة"
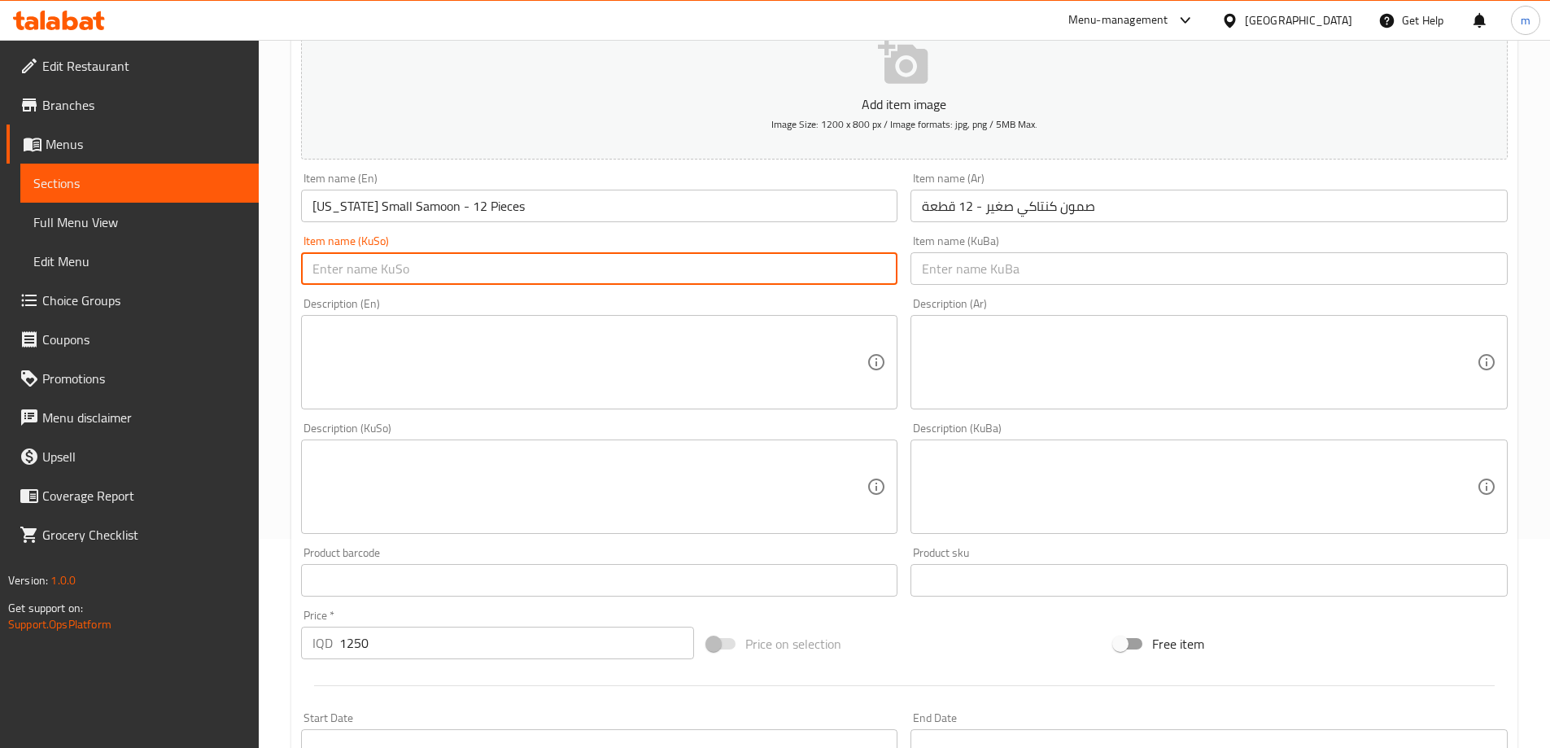
click at [832, 274] on input "text" at bounding box center [599, 268] width 597 height 33
click at [553, 268] on input "سەموونی کنتاکی بچووک - 12 پارچە" at bounding box center [599, 268] width 597 height 33
type input "سەموونی کنتاکی بچووک - 12 پارچە"
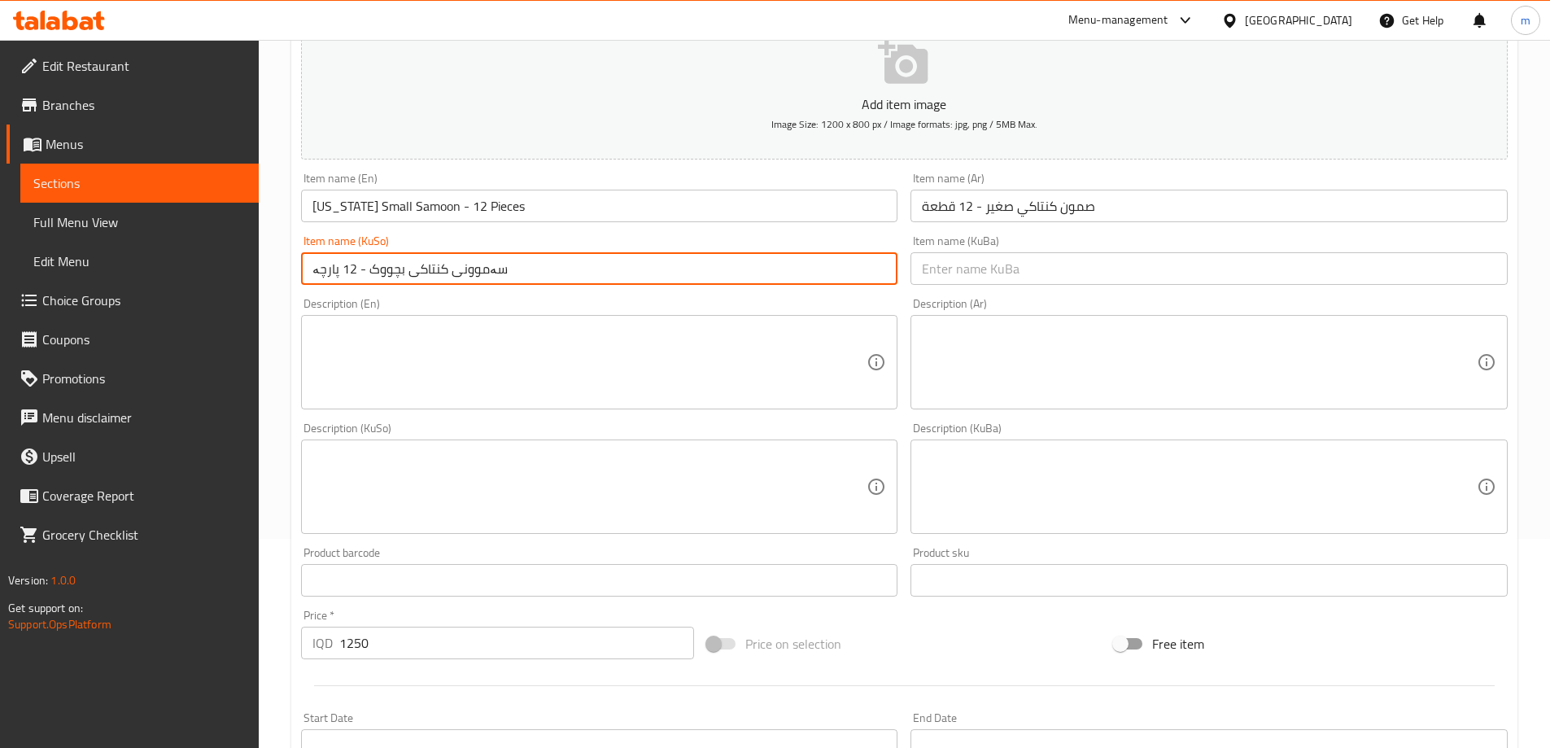
click at [915, 262] on input "text" at bounding box center [1208, 268] width 597 height 33
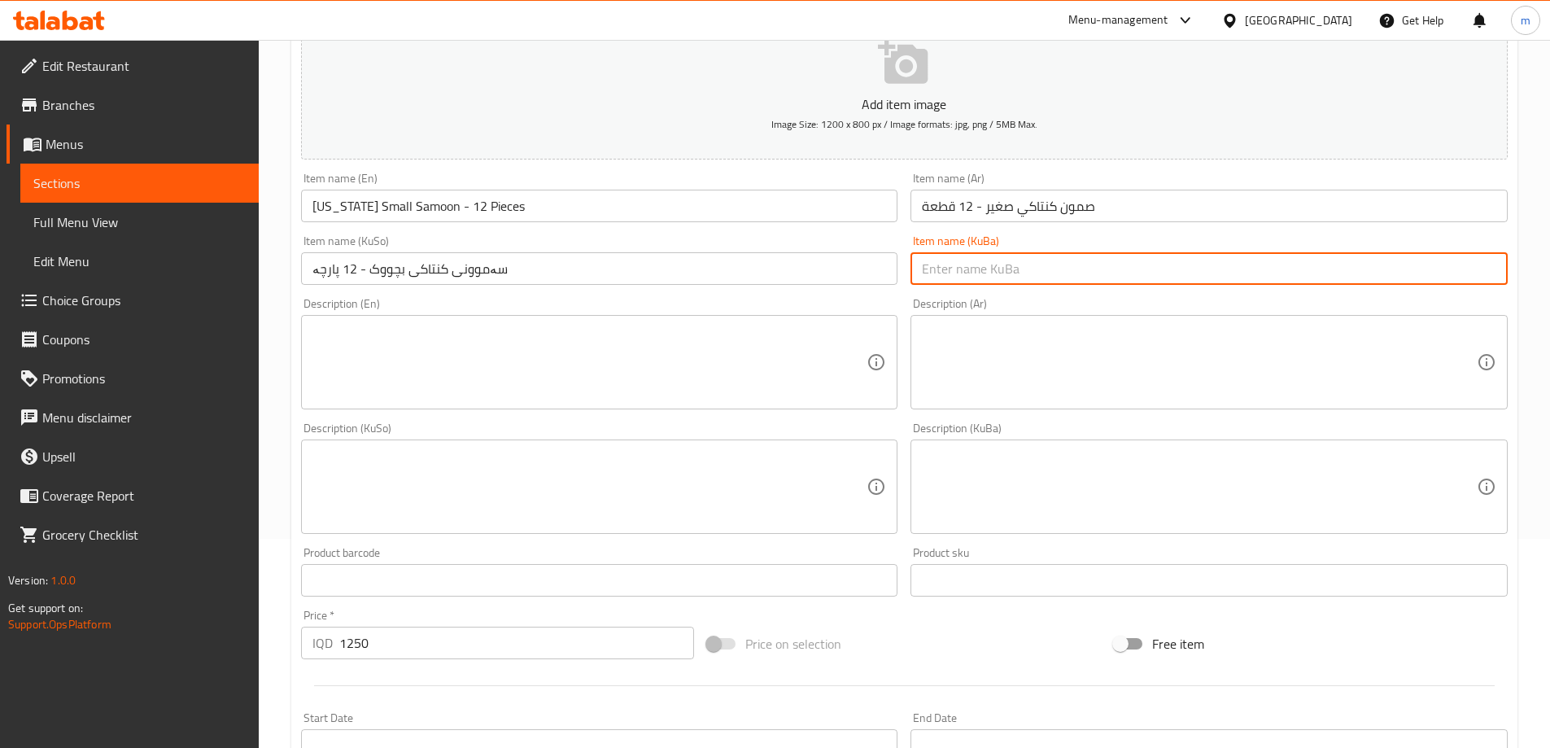
paste input "سەموونی کنتاکی بچووک - 12 پارچە"
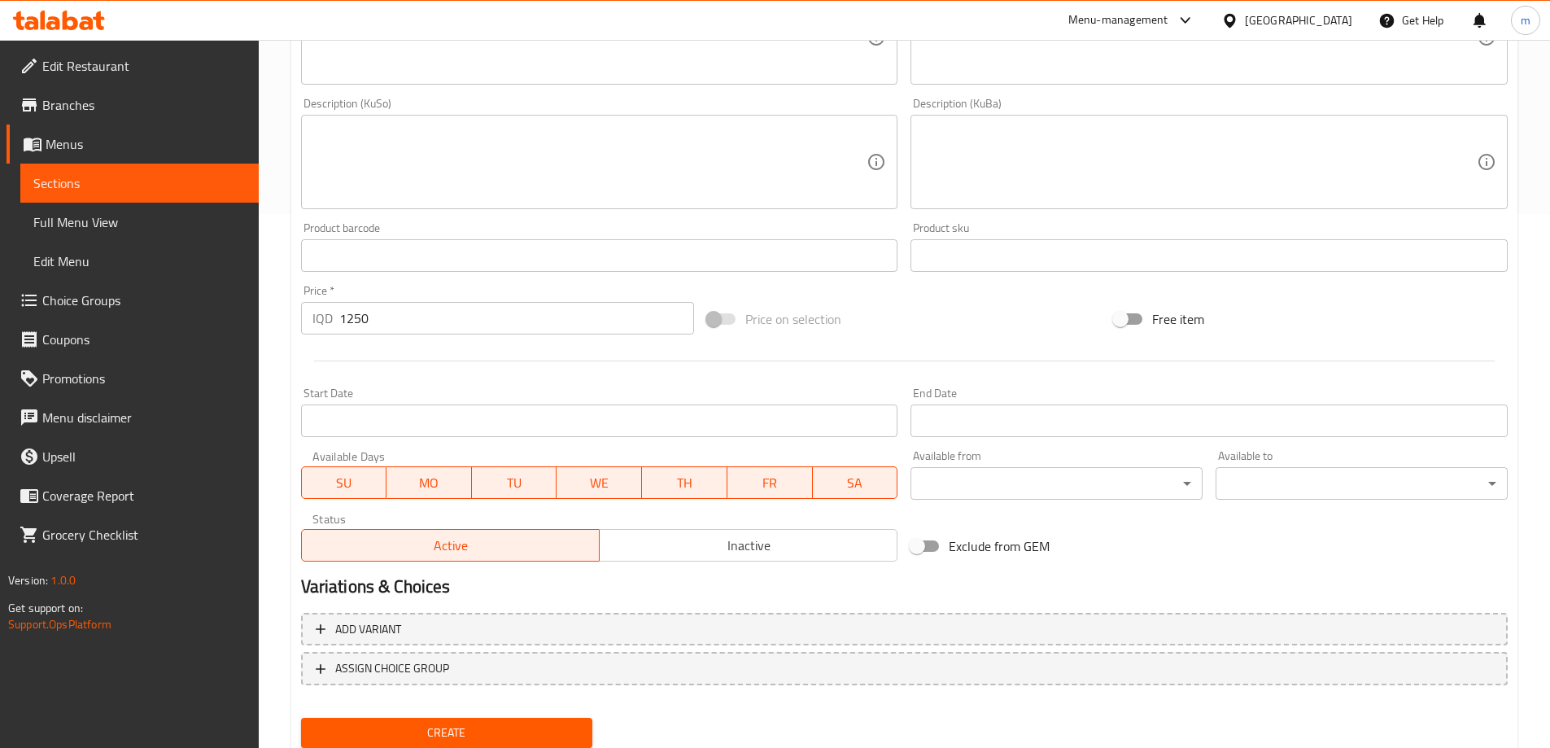
scroll to position [589, 0]
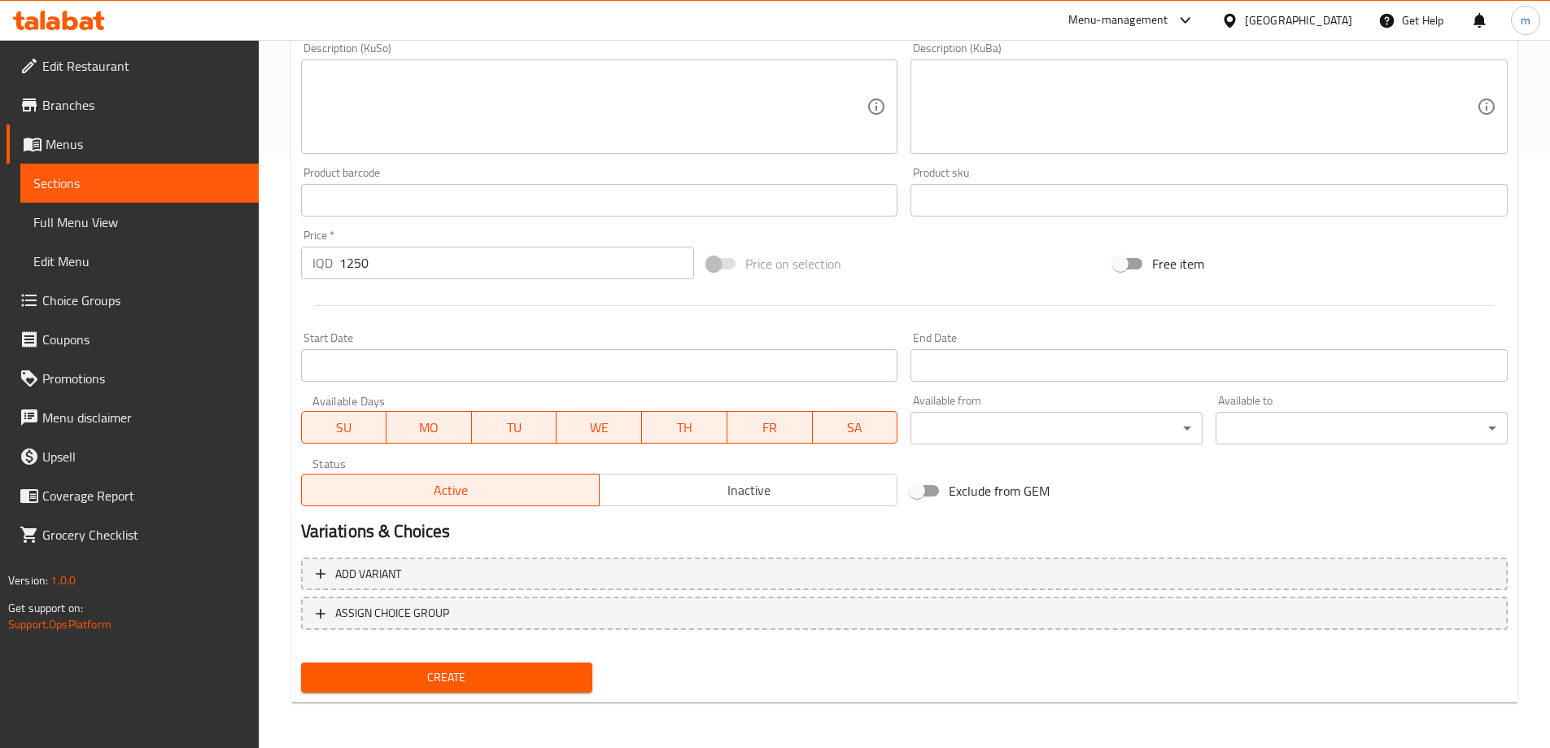
type input "سەموونی کنتاکی بچووک - 12 پارچە"
click at [379, 680] on span "Create" at bounding box center [447, 677] width 266 height 20
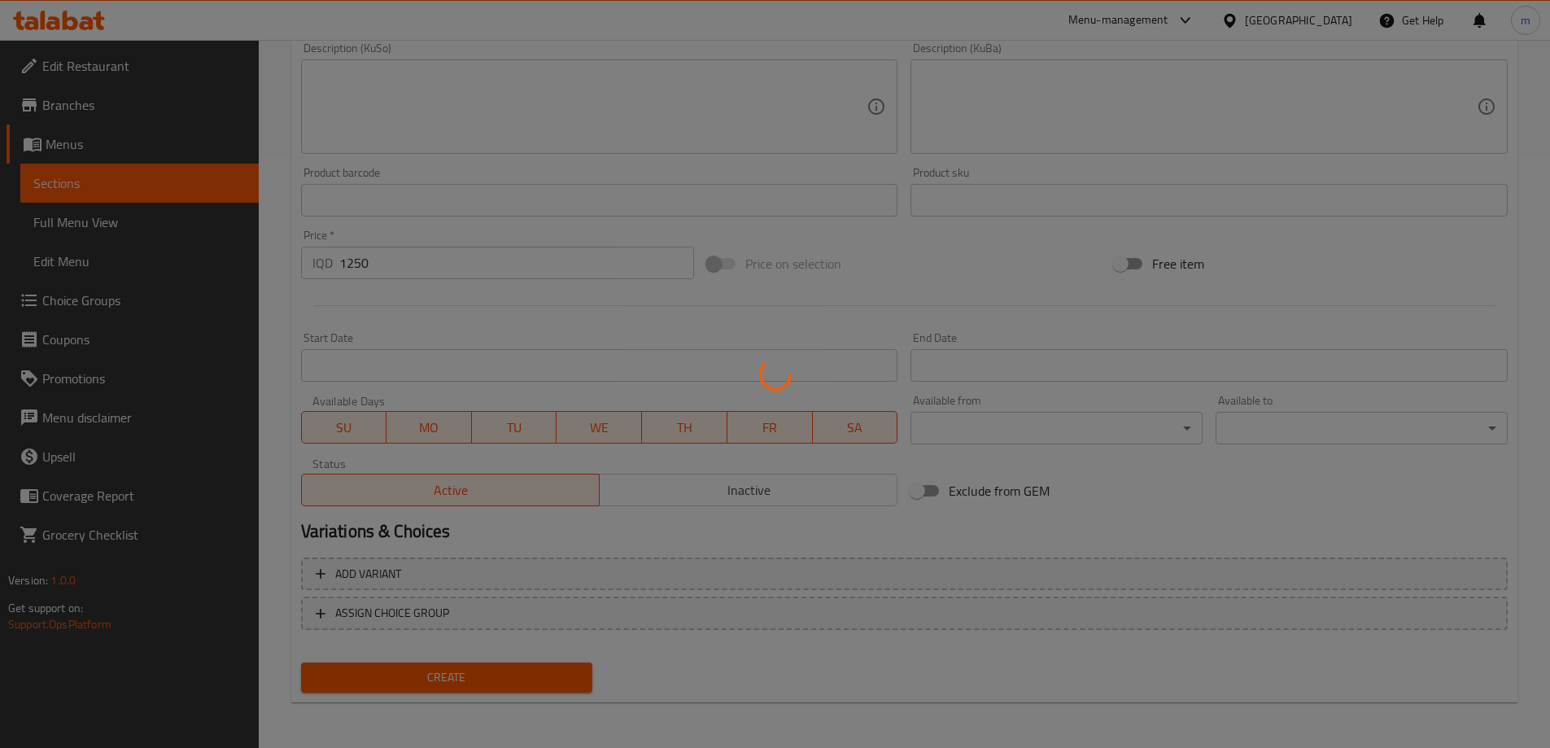
type input "0"
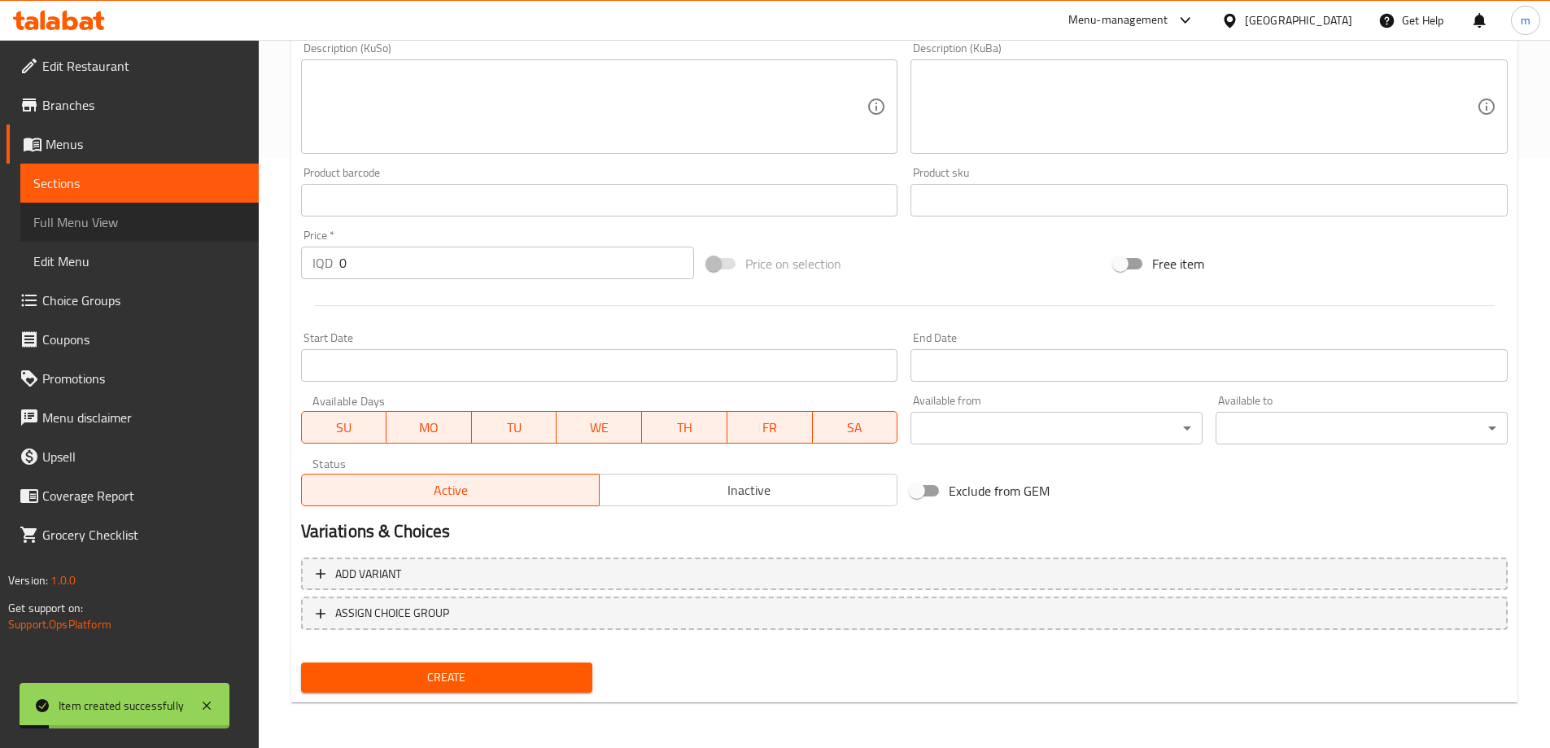
click at [84, 216] on span "Full Menu View" at bounding box center [139, 222] width 212 height 20
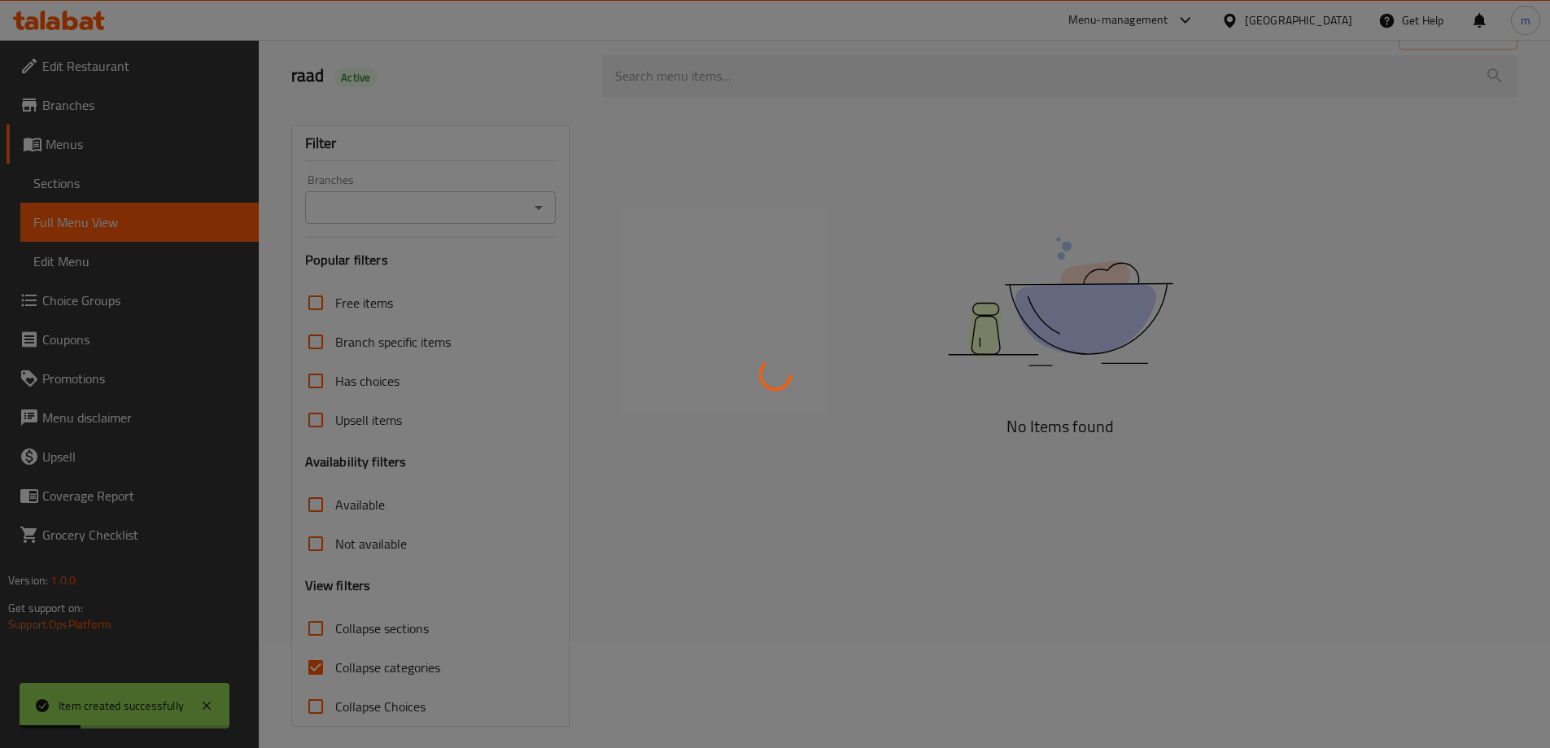
click at [544, 194] on div at bounding box center [775, 374] width 1550 height 748
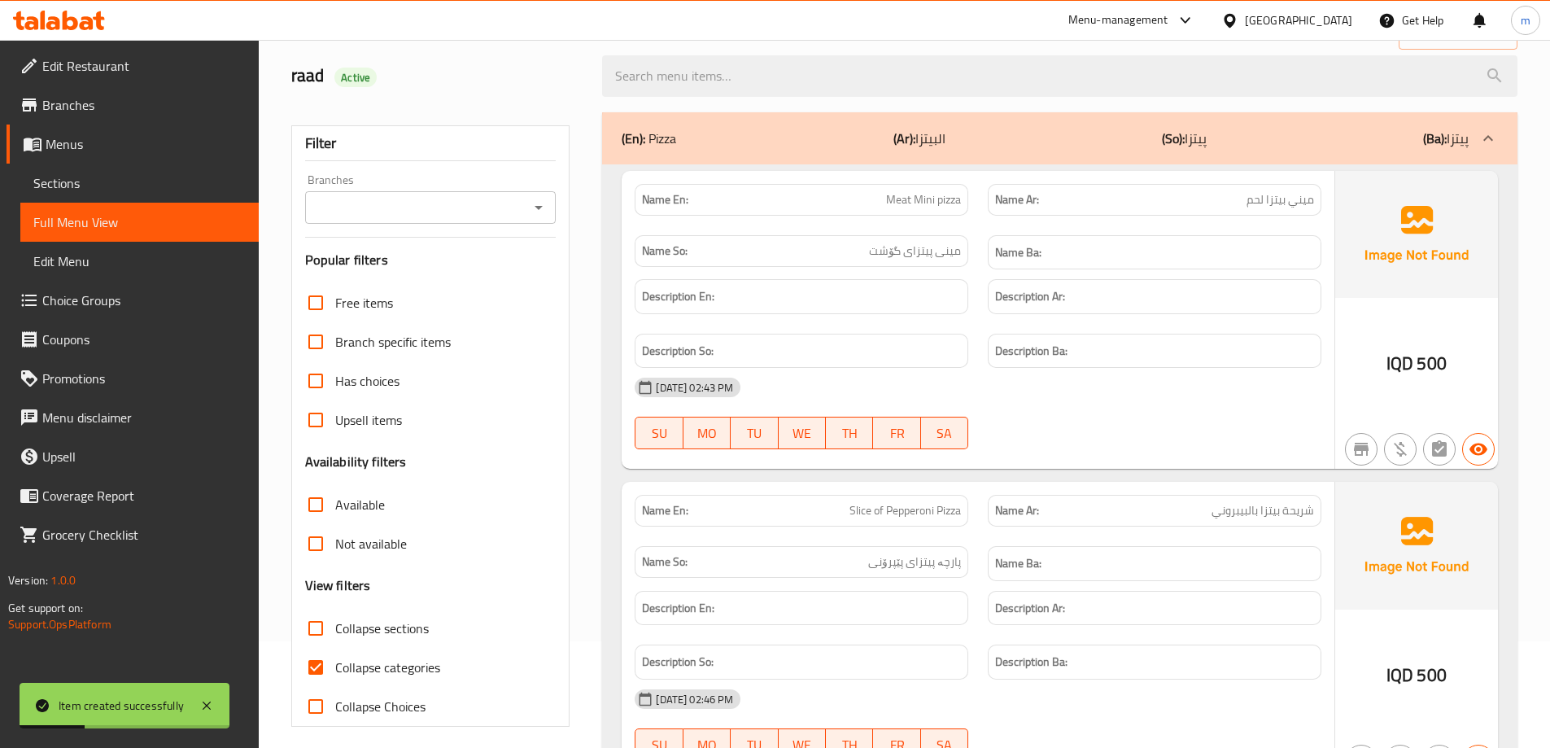
click at [540, 207] on icon "Open" at bounding box center [539, 208] width 8 height 4
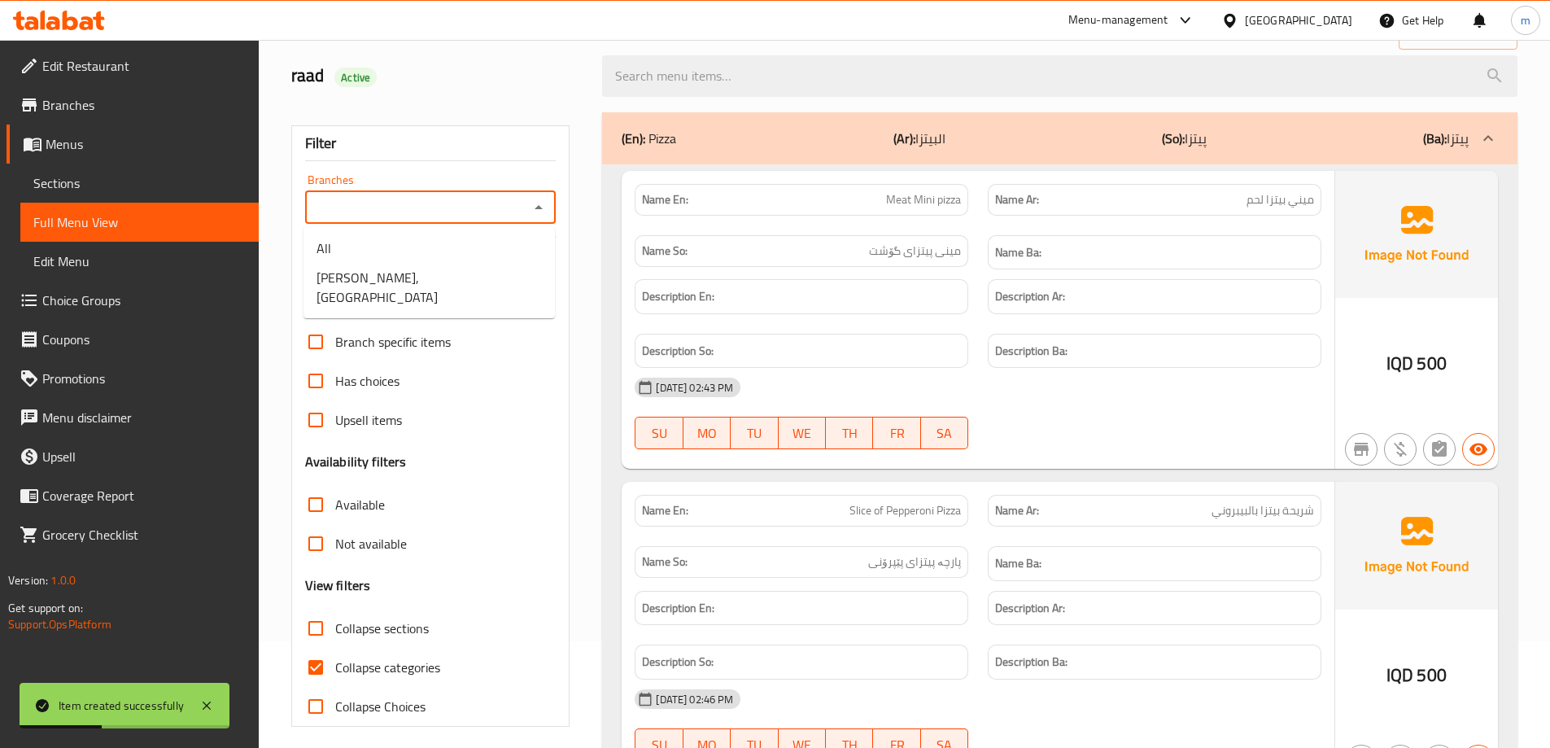
click at [83, 172] on link "Sections" at bounding box center [139, 183] width 238 height 39
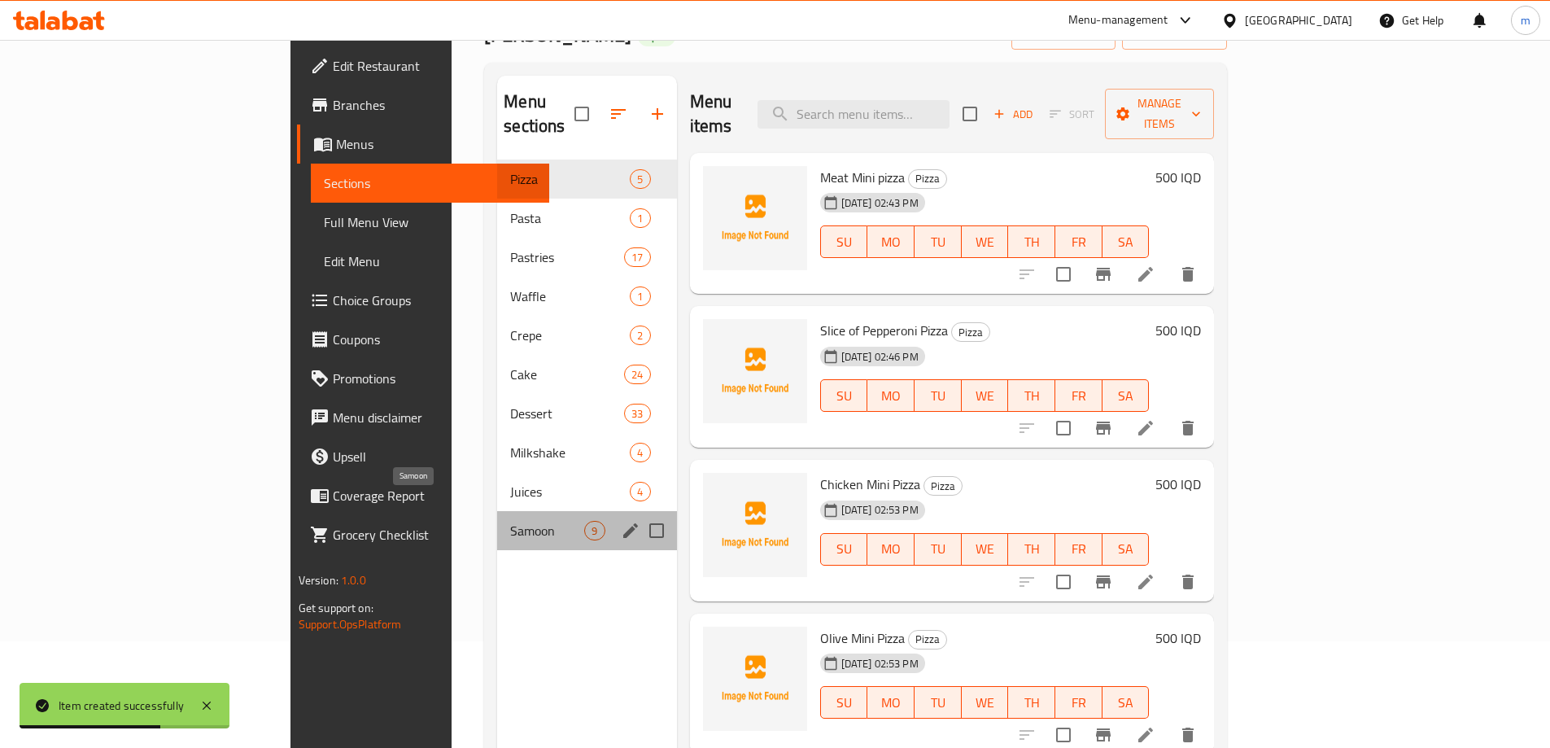
click at [510, 521] on span "Samoon" at bounding box center [547, 531] width 74 height 20
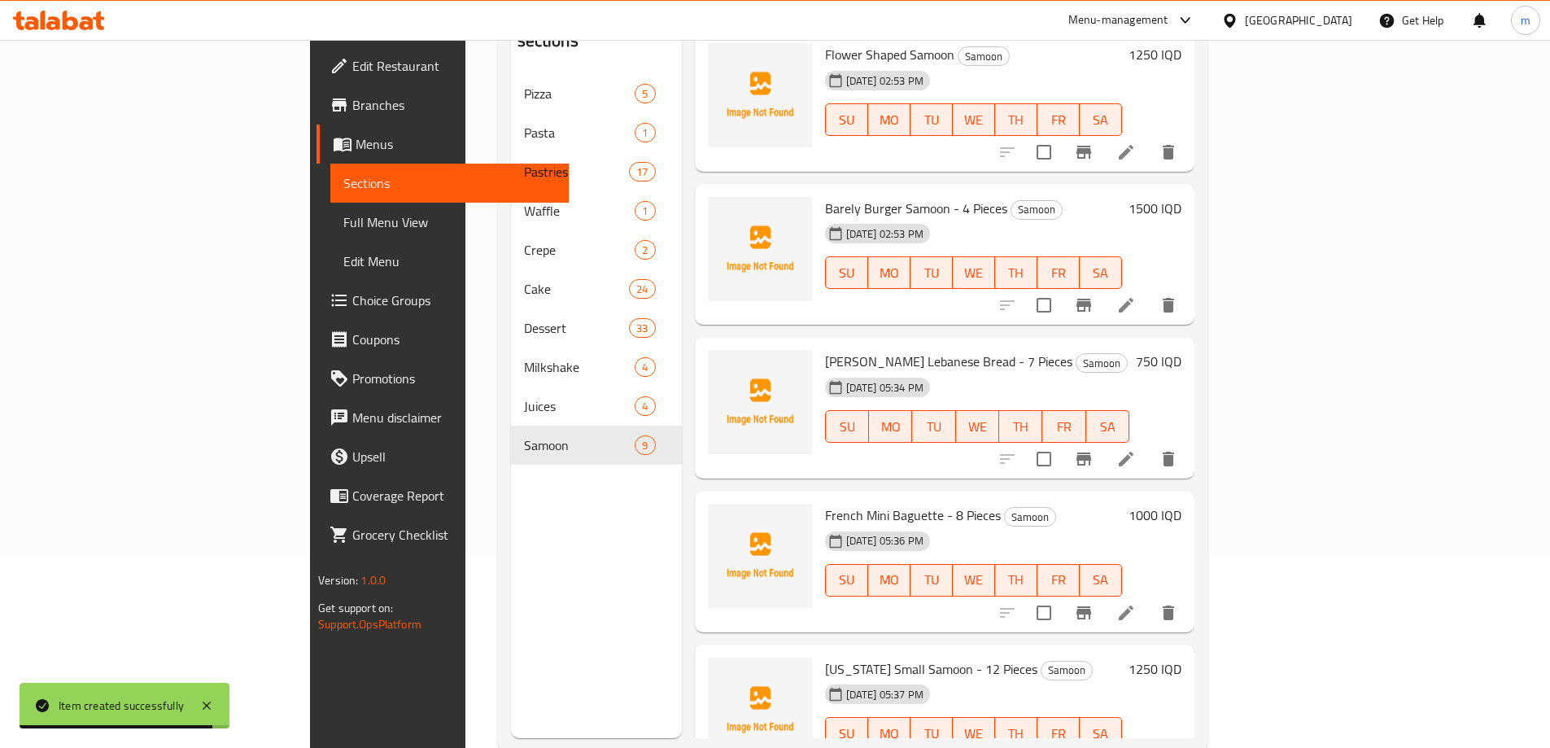
scroll to position [228, 0]
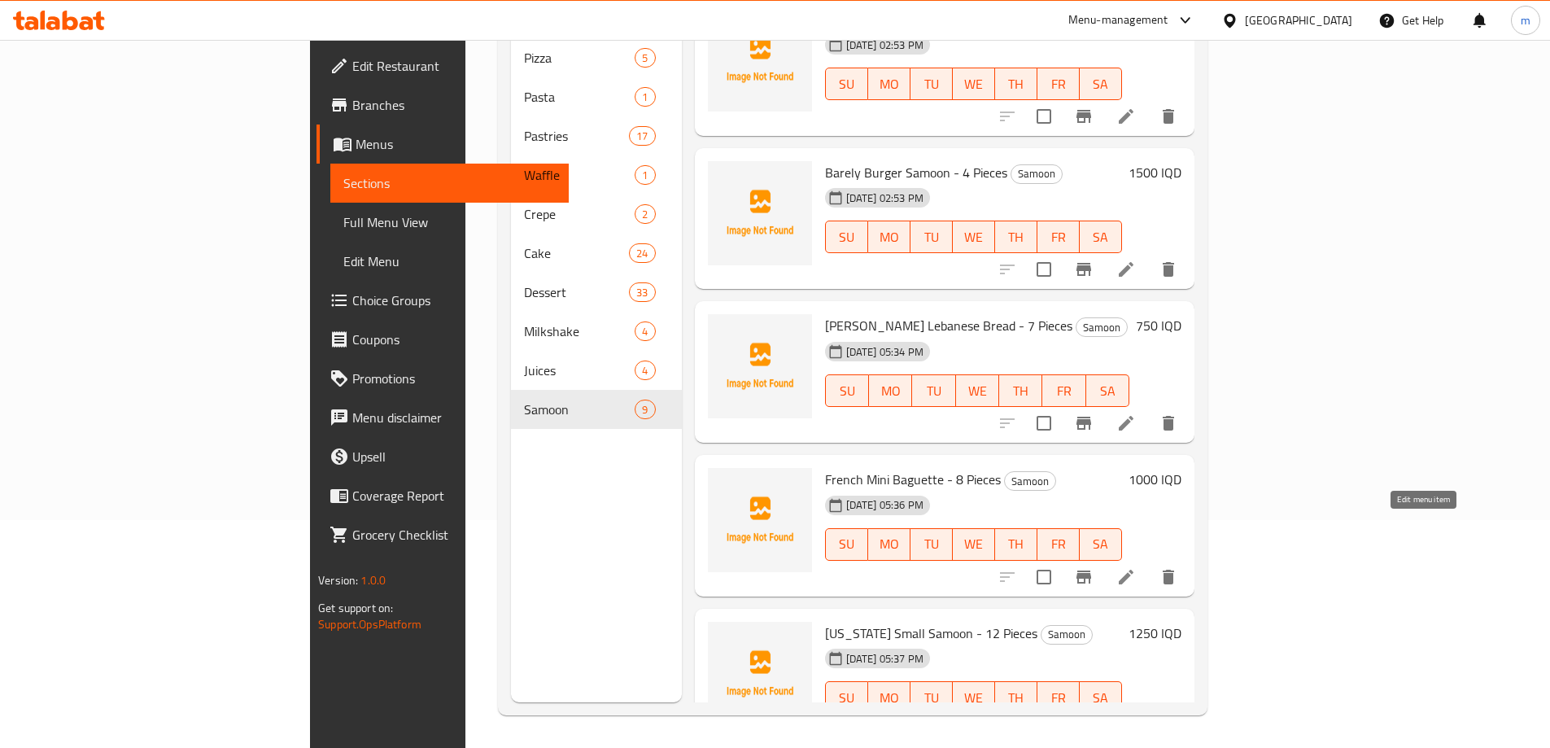
click at [1136, 567] on icon at bounding box center [1126, 577] width 20 height 20
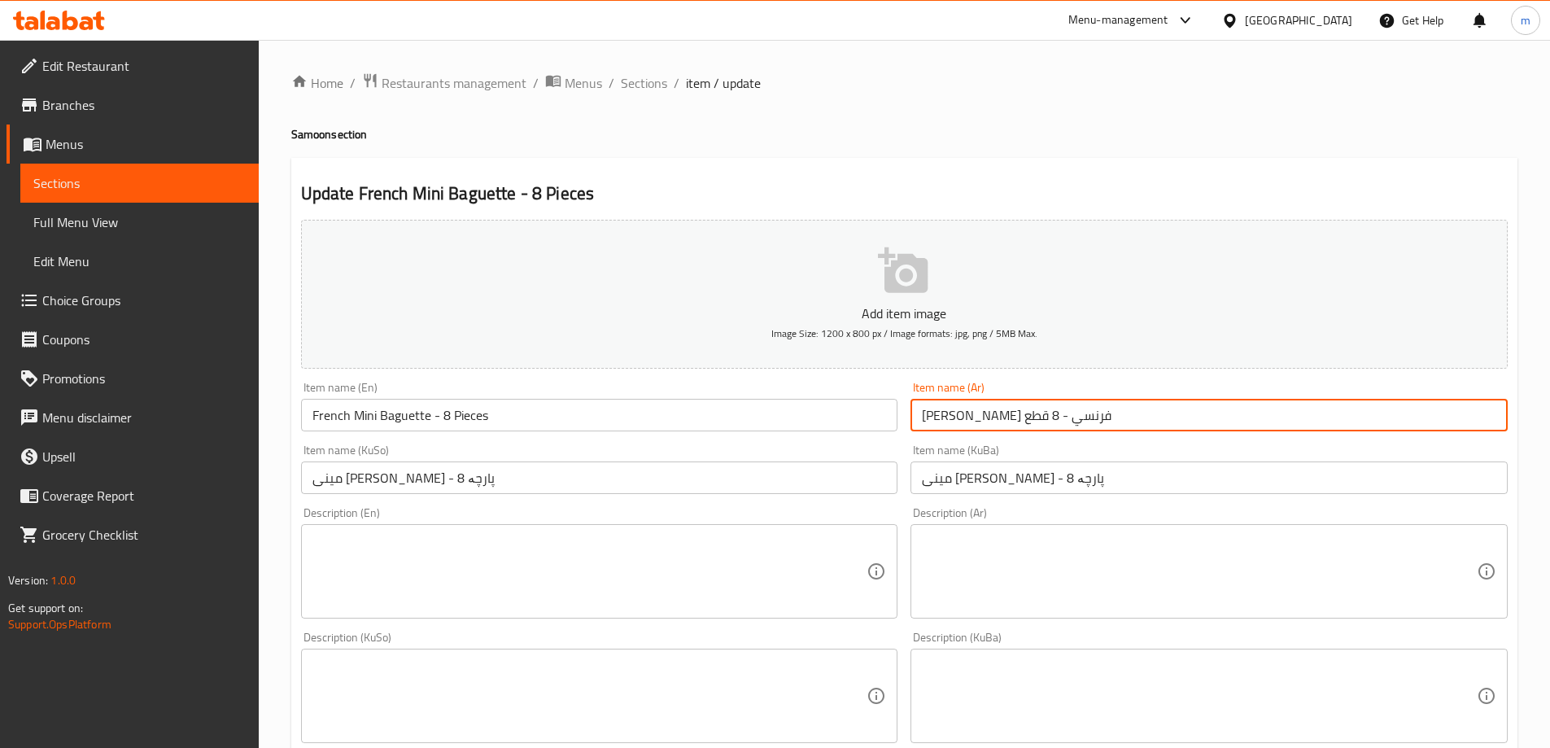
click at [922, 413] on input "ميني باجيت فرنسي - 8 قطع" at bounding box center [1208, 415] width 597 height 33
click at [1133, 414] on input "ميني باجيت فرنسي - 8 قطع" at bounding box center [1208, 415] width 597 height 33
click at [1147, 413] on input "ميني باجيت فرنسي - 8 قطع" at bounding box center [1208, 415] width 597 height 33
click at [1152, 417] on input "ميني باجيت فرنسي - 8 قطع" at bounding box center [1208, 415] width 597 height 33
click at [1360, 411] on input "ميني باجيت فرنسي - 8 قطعة" at bounding box center [1208, 415] width 597 height 33
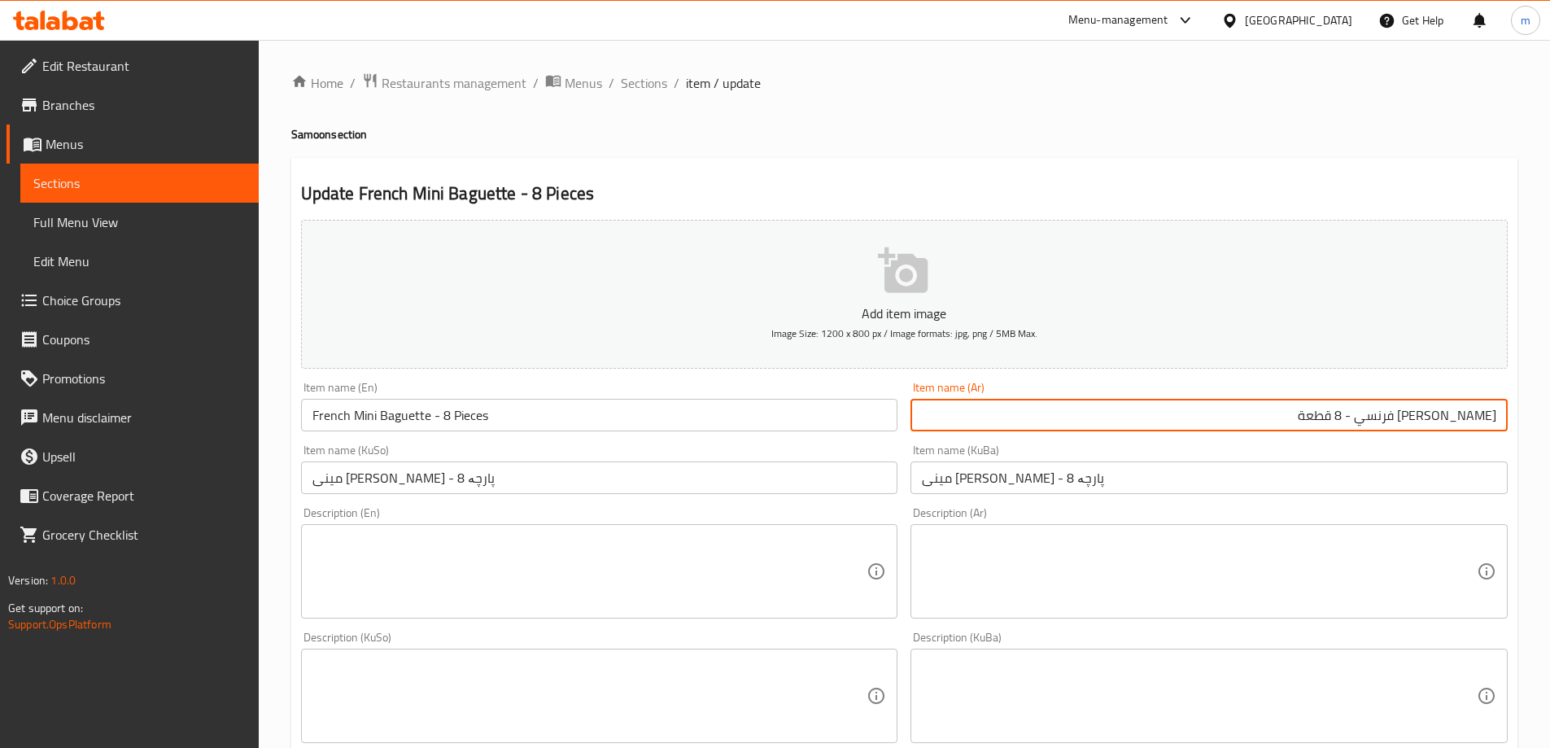
click at [1360, 411] on input "ميني باجيت فرنسي - 8 قطعة" at bounding box center [1208, 415] width 597 height 33
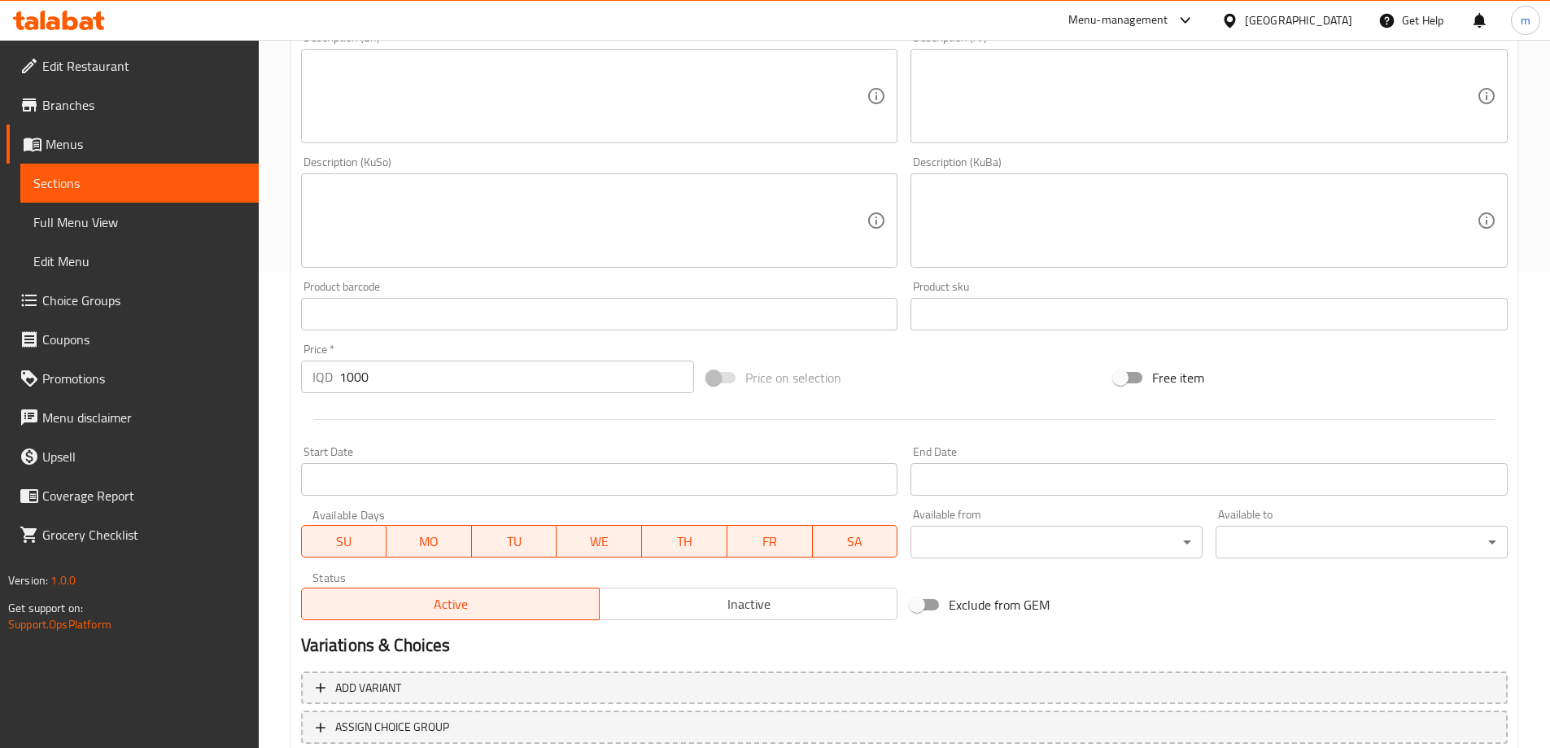
scroll to position [589, 0]
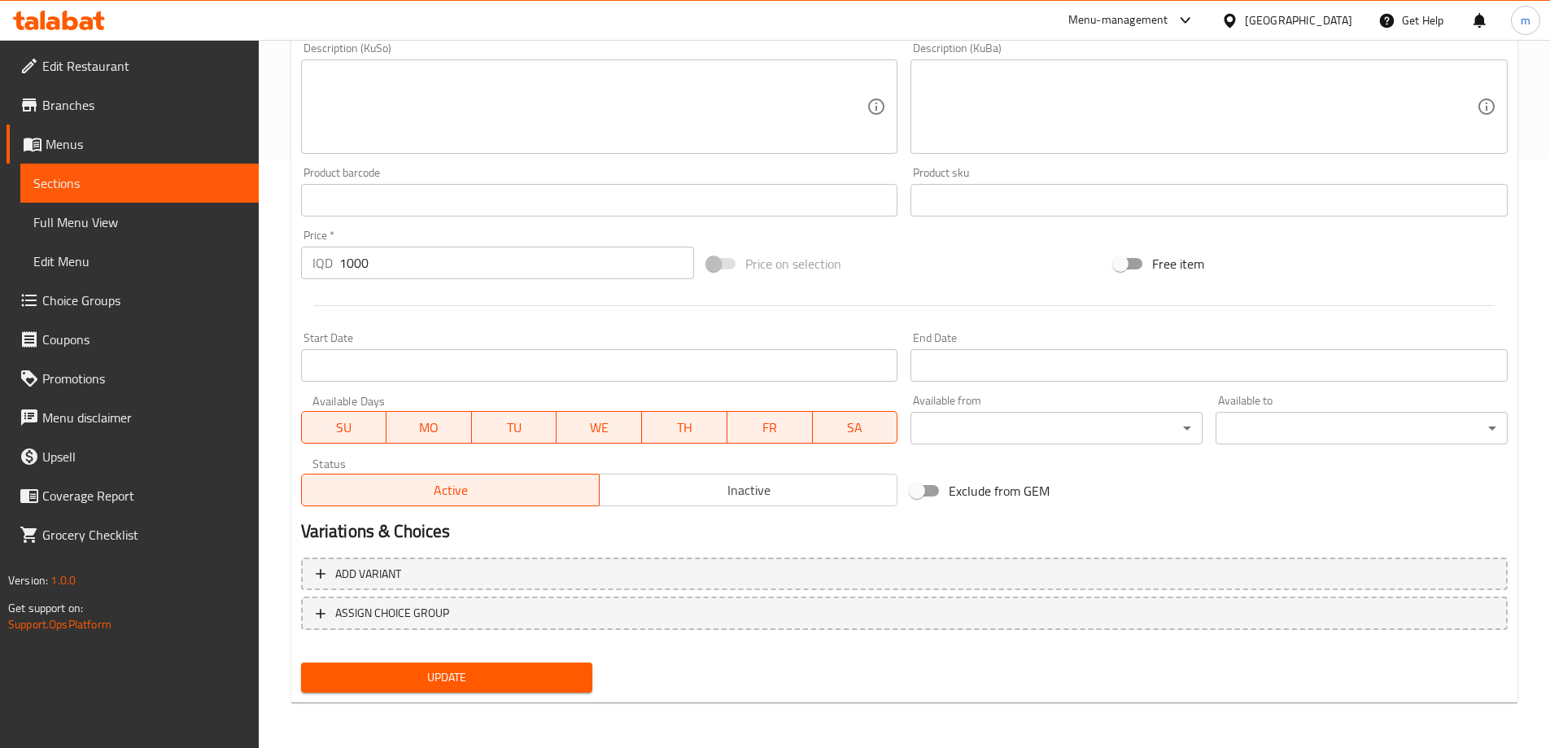
type input "ميني باجيت فرنسي - 8 قطعة"
click at [476, 686] on span "Update" at bounding box center [447, 677] width 266 height 20
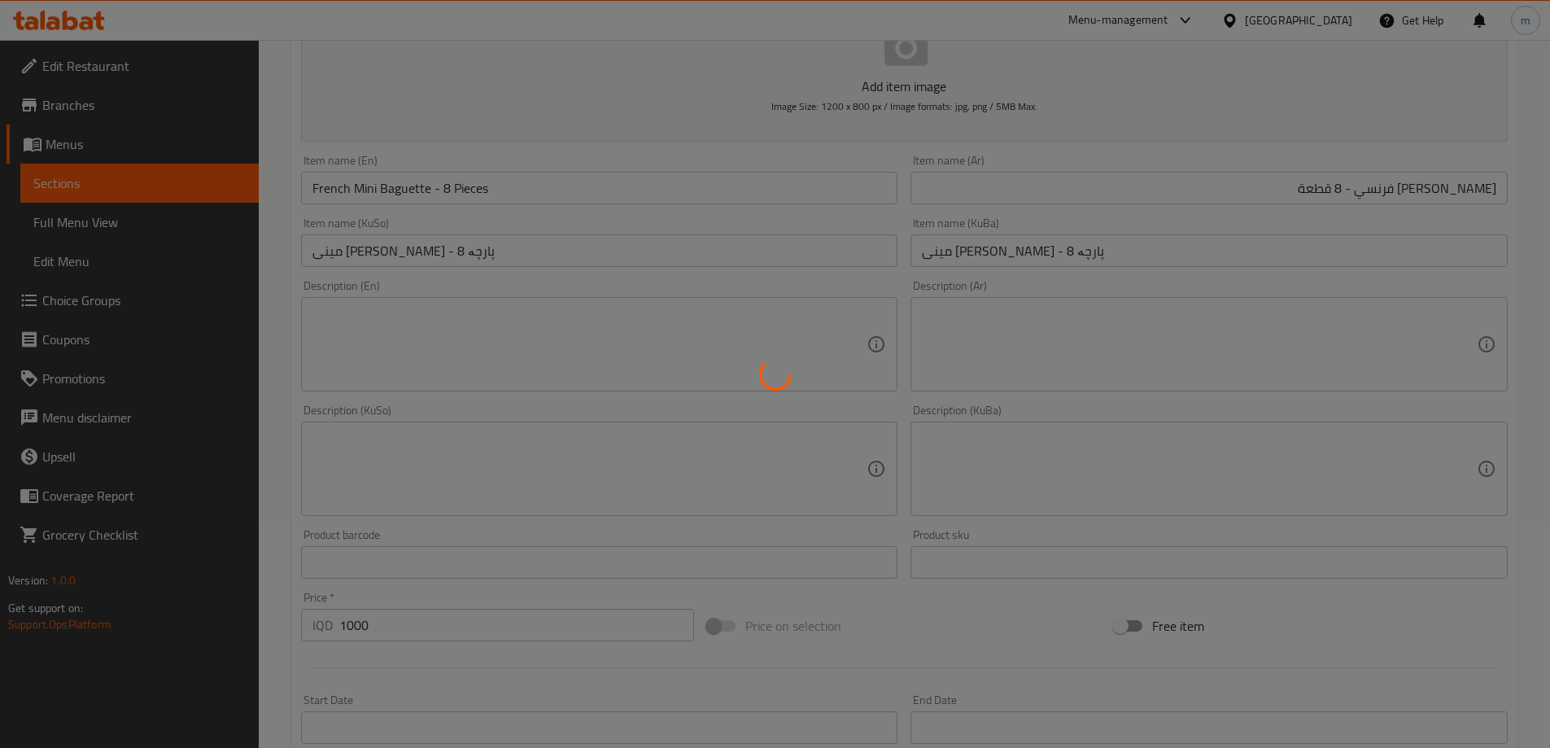
scroll to position [20, 0]
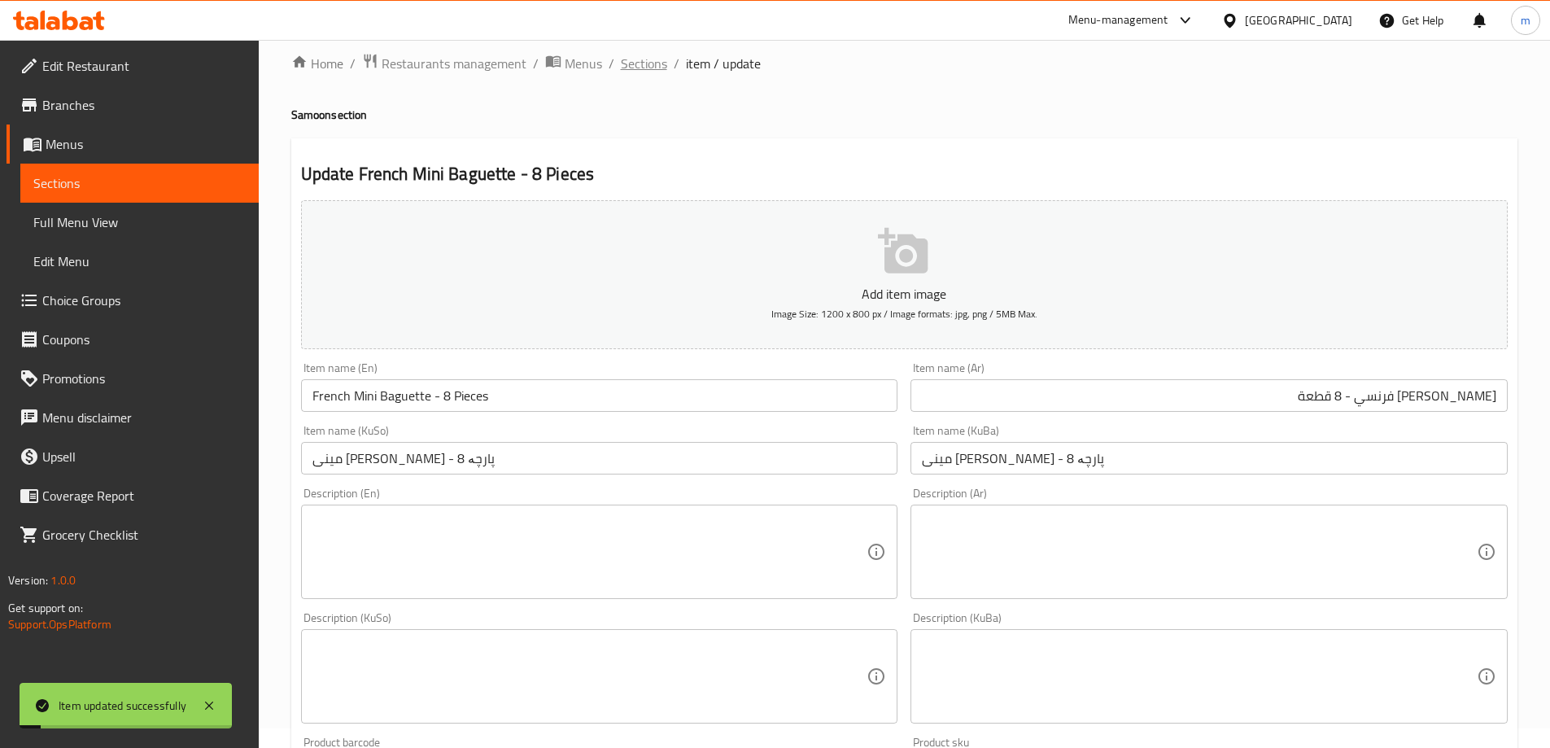
click at [646, 65] on span "Sections" at bounding box center [644, 64] width 46 height 20
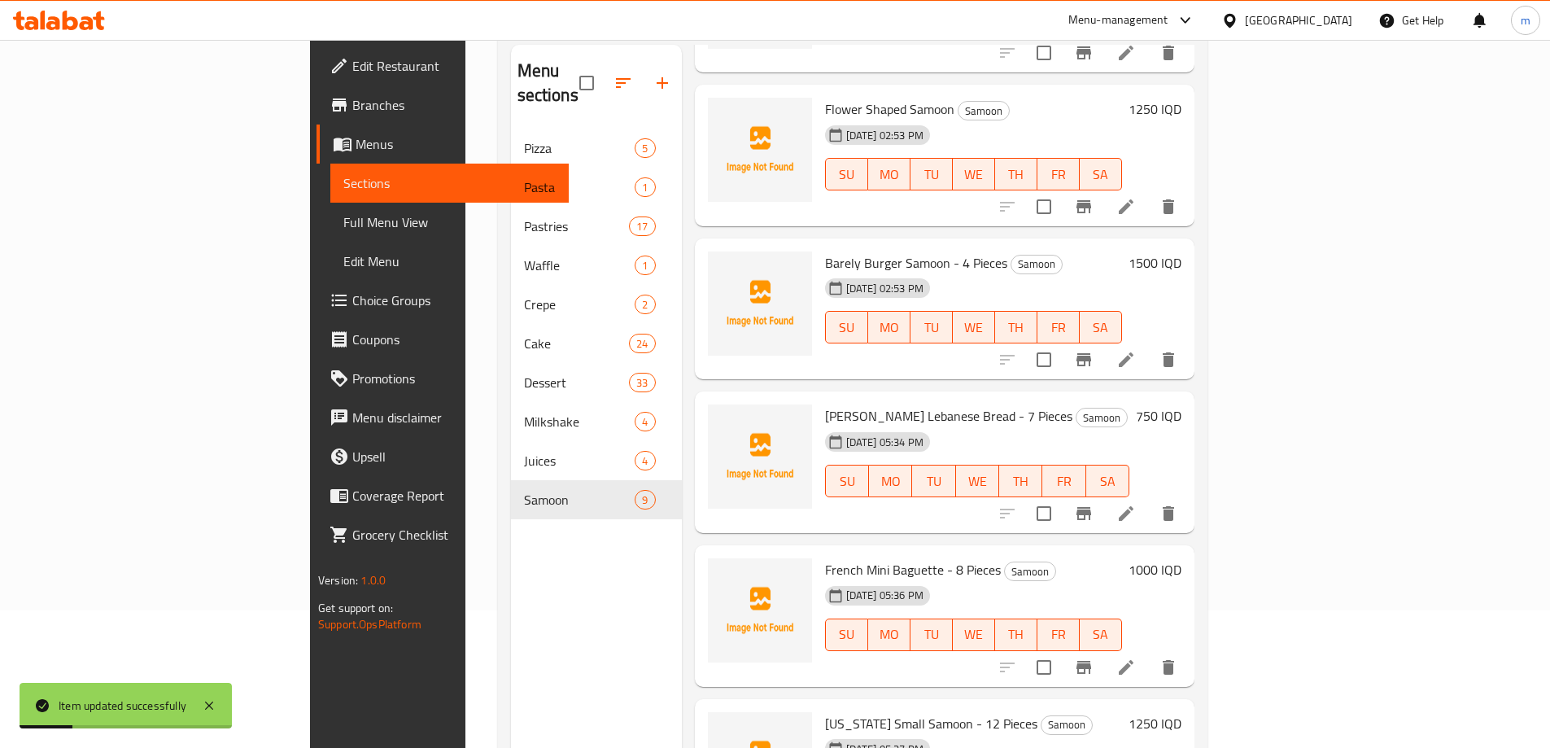
scroll to position [228, 0]
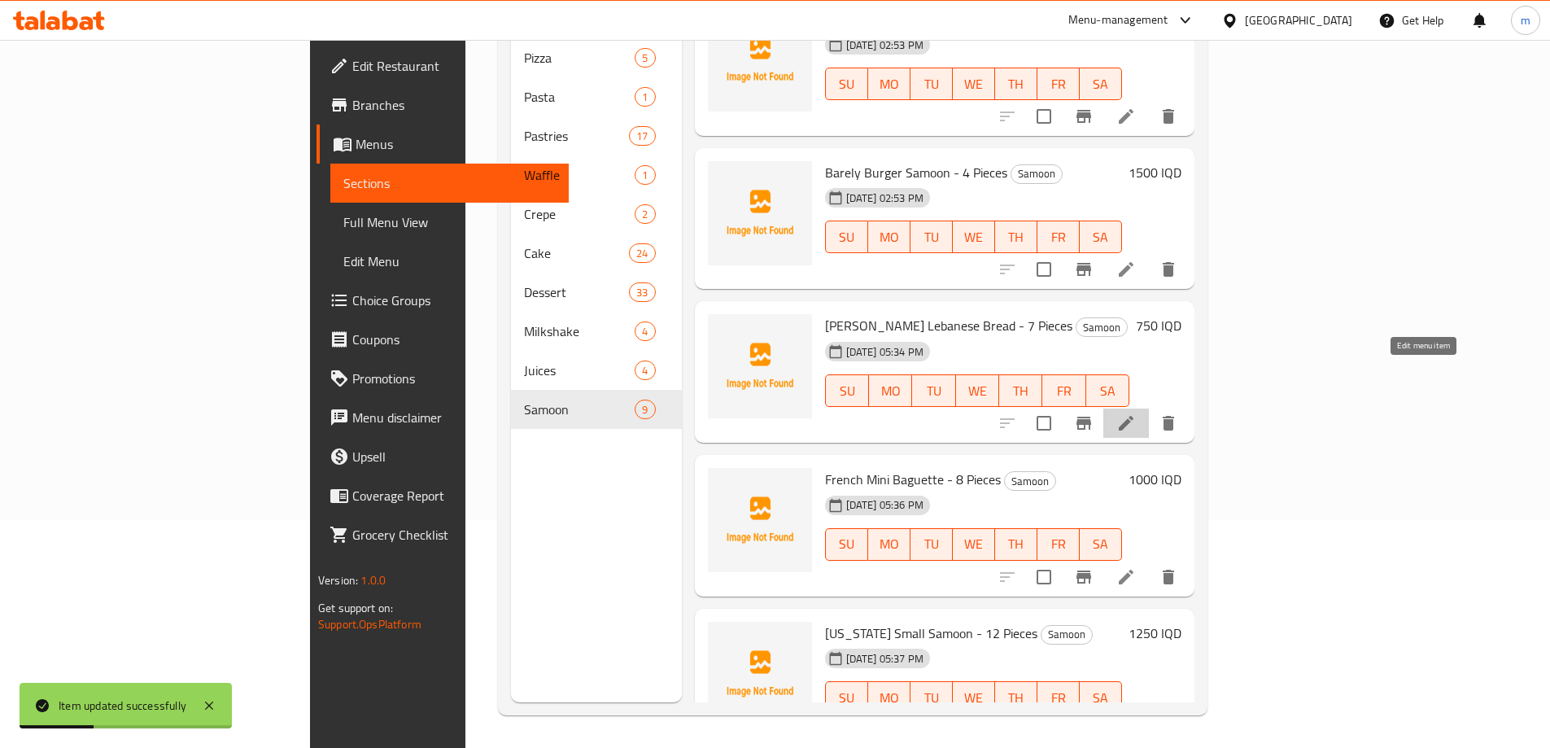
click at [1136, 413] on icon at bounding box center [1126, 423] width 20 height 20
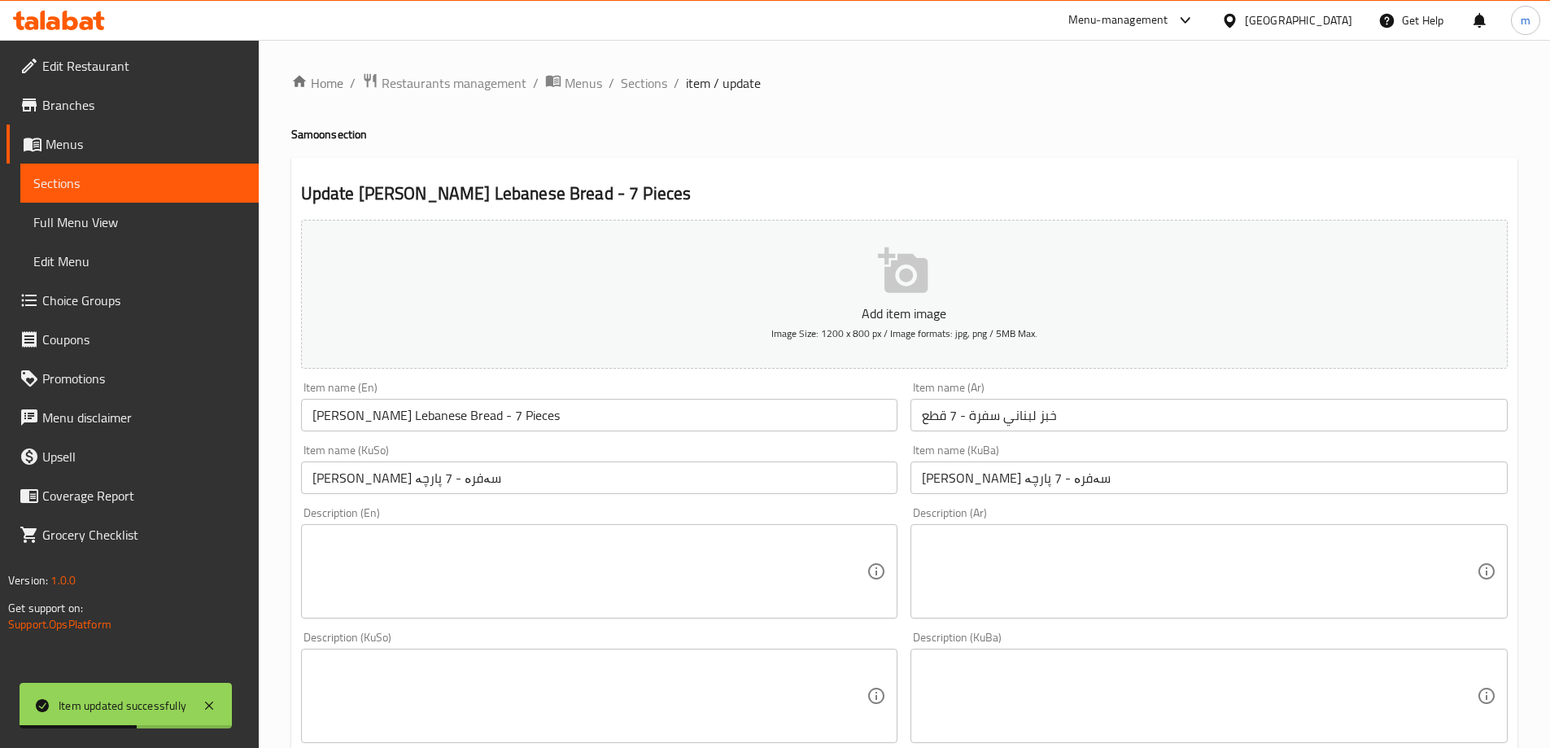
click at [919, 415] on input "خبز لبناني سفرة - 7 قطع" at bounding box center [1208, 415] width 597 height 33
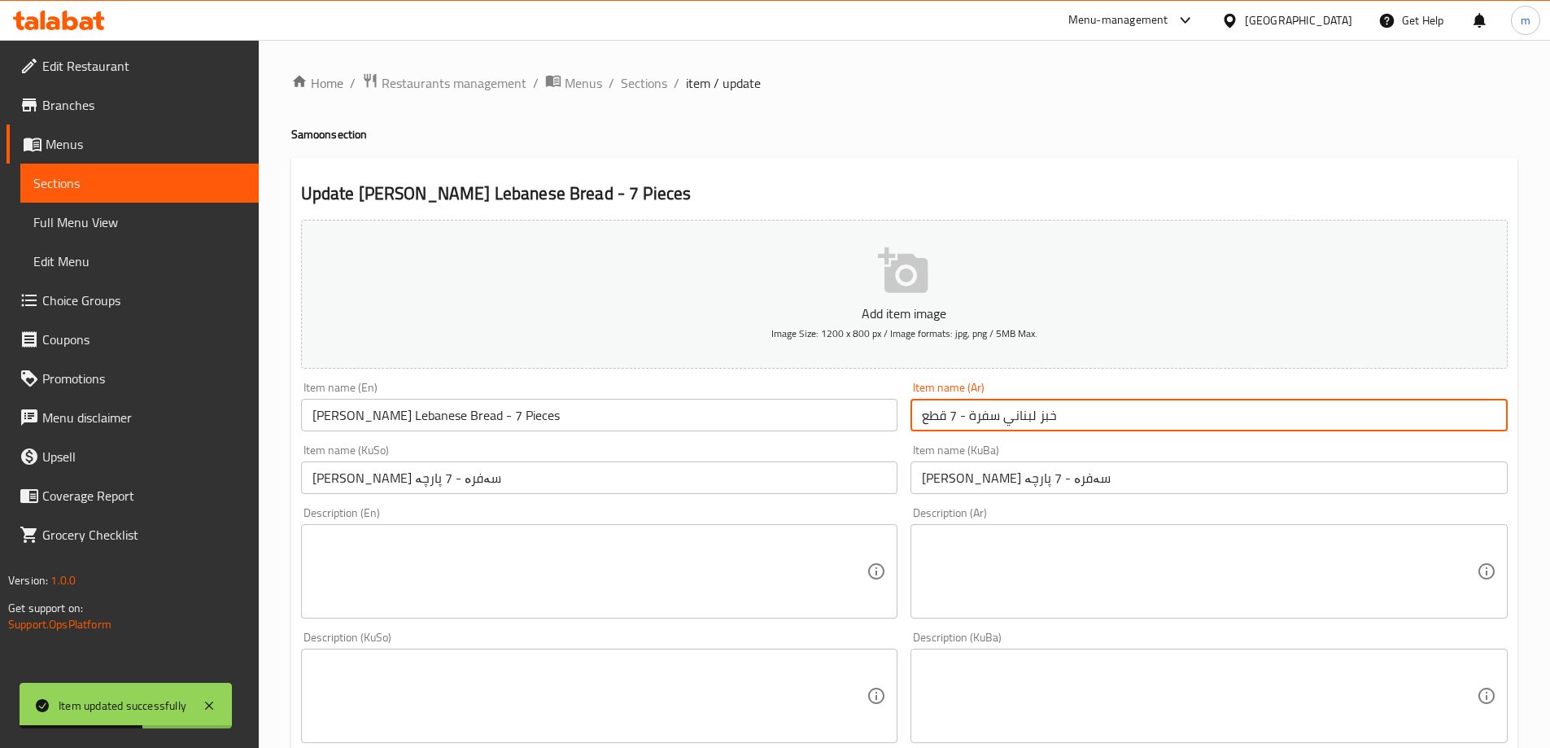
click at [919, 415] on input "خبز لبناني سفرة - 7 قطع" at bounding box center [1208, 415] width 597 height 33
click at [929, 413] on input "خبز لبناني سفرة - 7 قطع" at bounding box center [1208, 415] width 597 height 33
click at [941, 417] on input "خبز لبناني سفرة - 7 قطع" at bounding box center [1208, 415] width 597 height 33
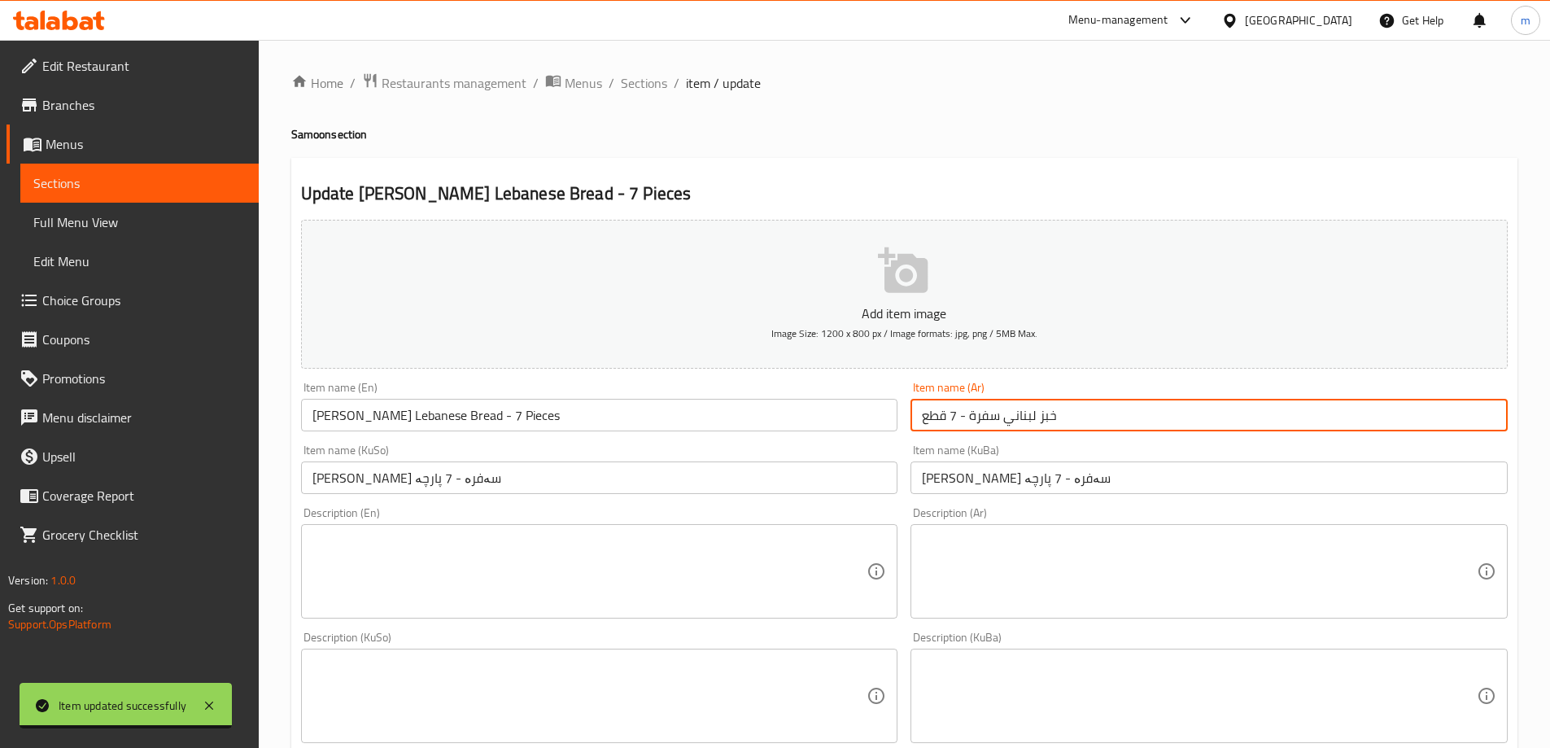
paste input "ة"
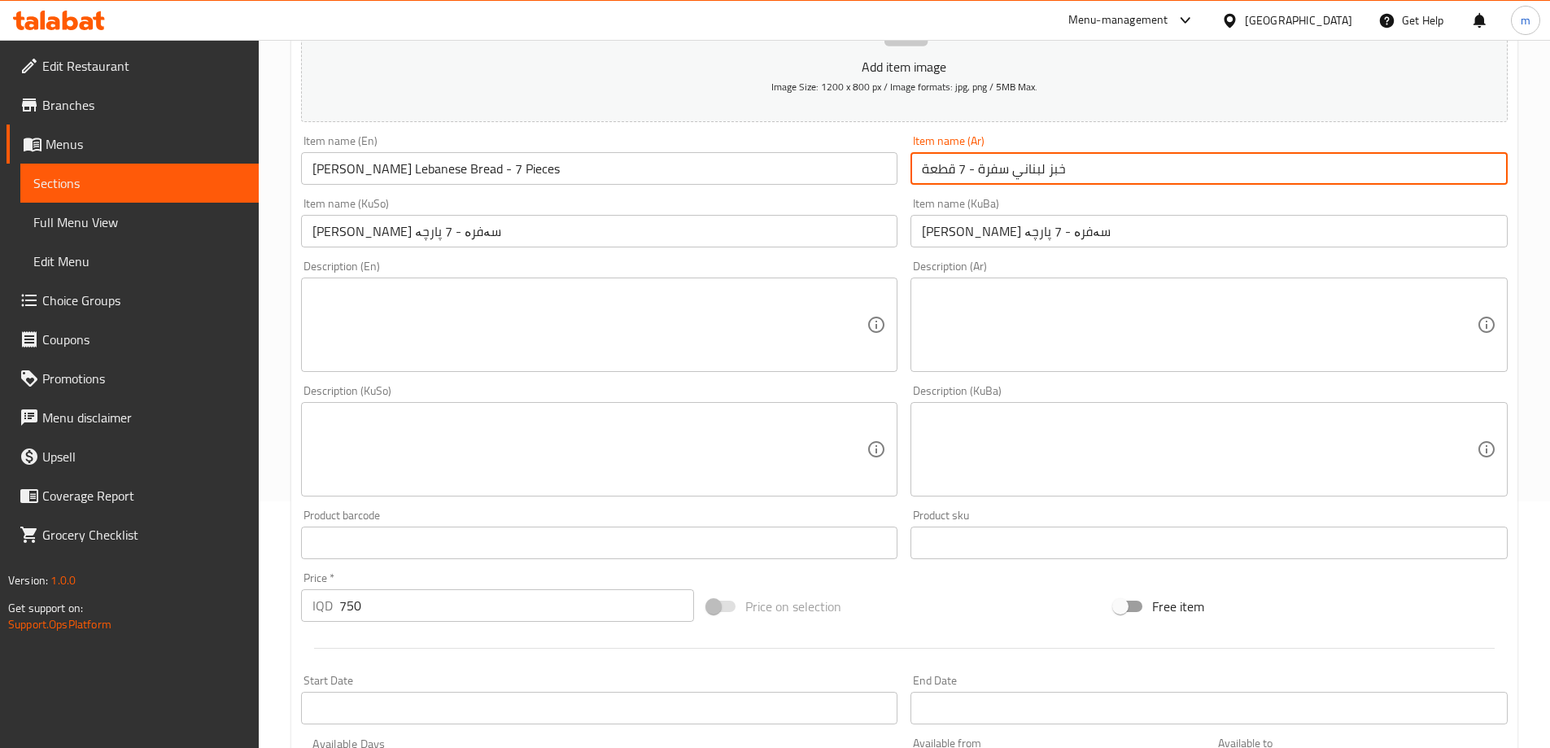
scroll to position [589, 0]
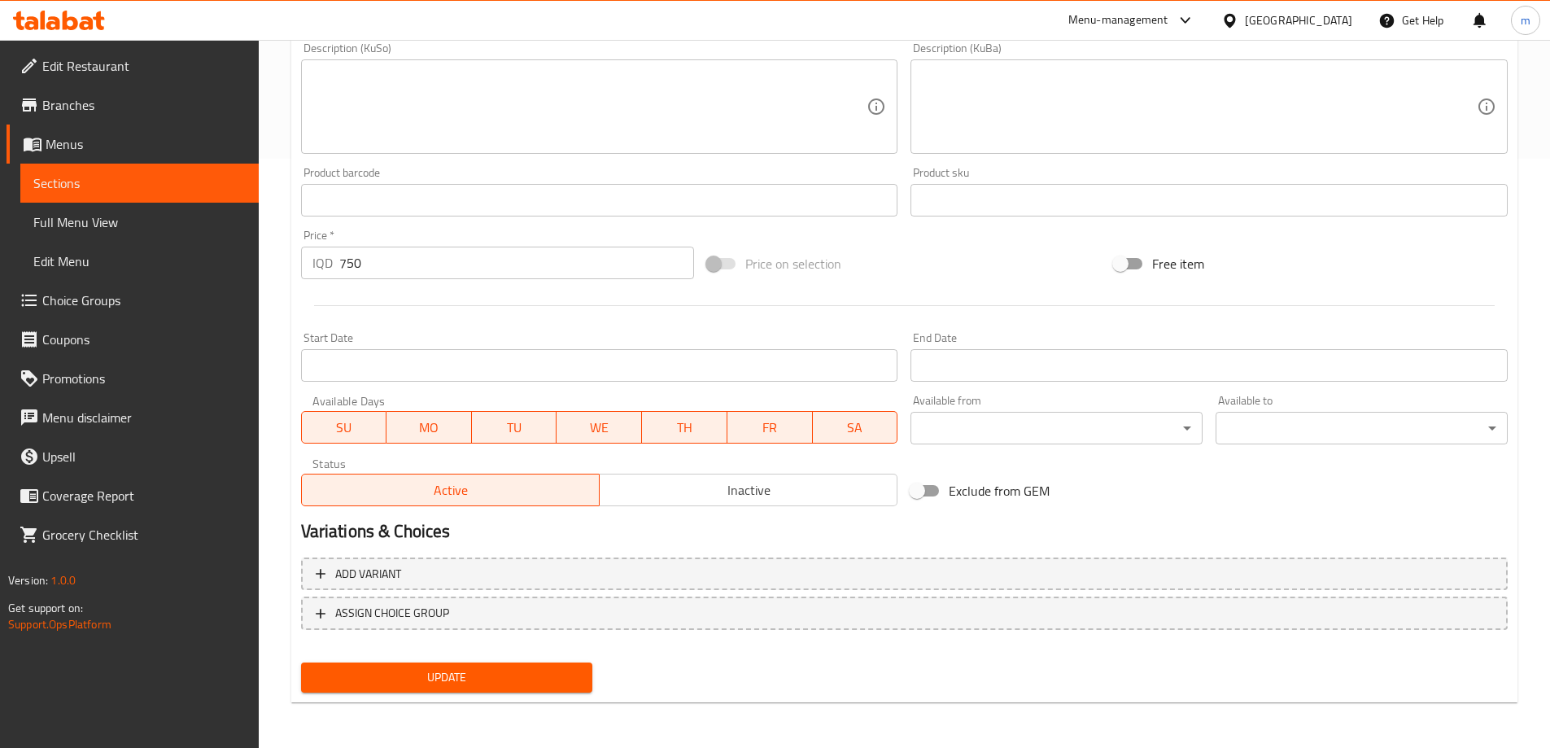
type input "خبز لبناني سفرة - 7 قطعة"
click at [416, 670] on span "Update" at bounding box center [447, 677] width 266 height 20
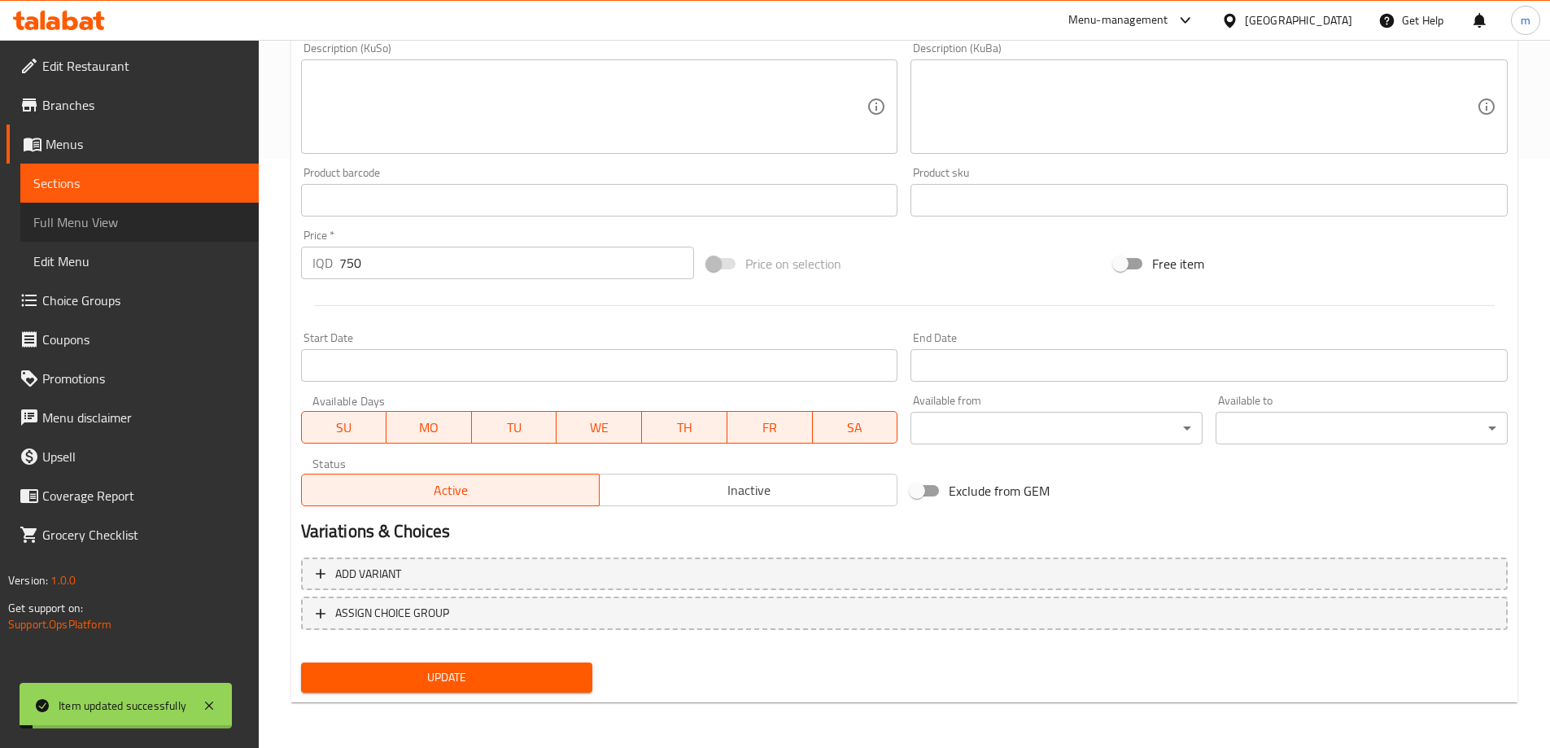
click at [23, 236] on link "Full Menu View" at bounding box center [139, 222] width 238 height 39
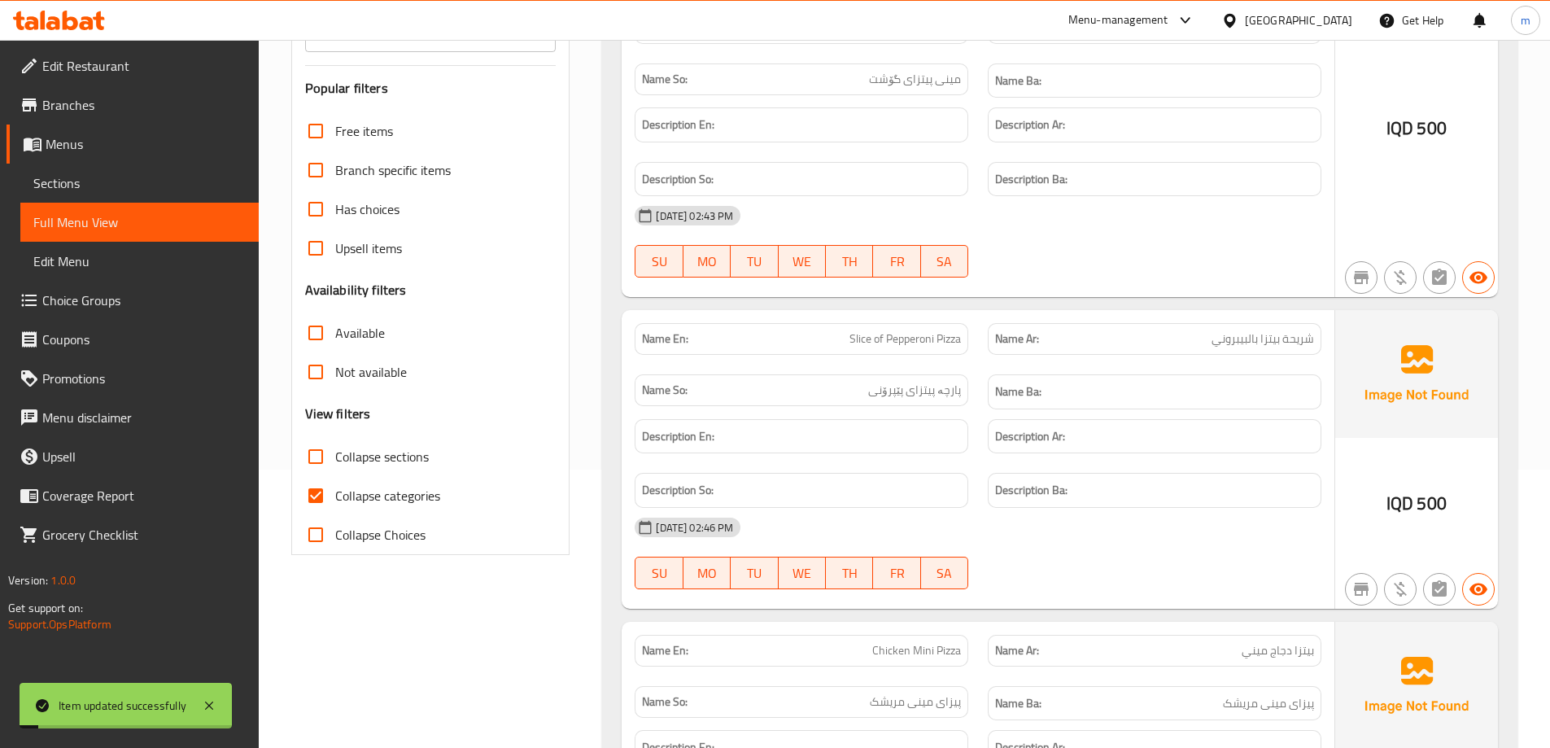
scroll to position [20, 0]
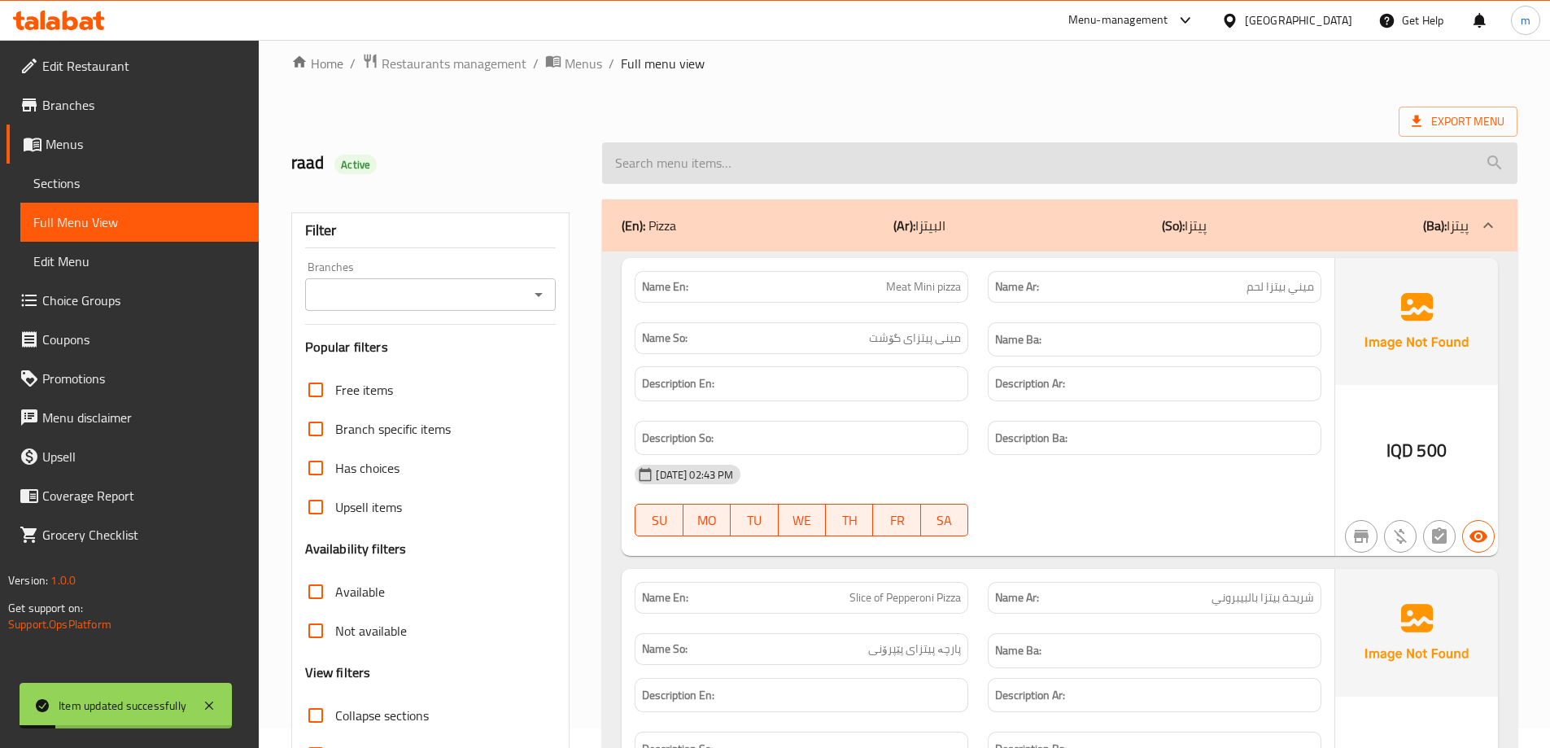
click at [892, 169] on input "search" at bounding box center [1059, 162] width 915 height 41
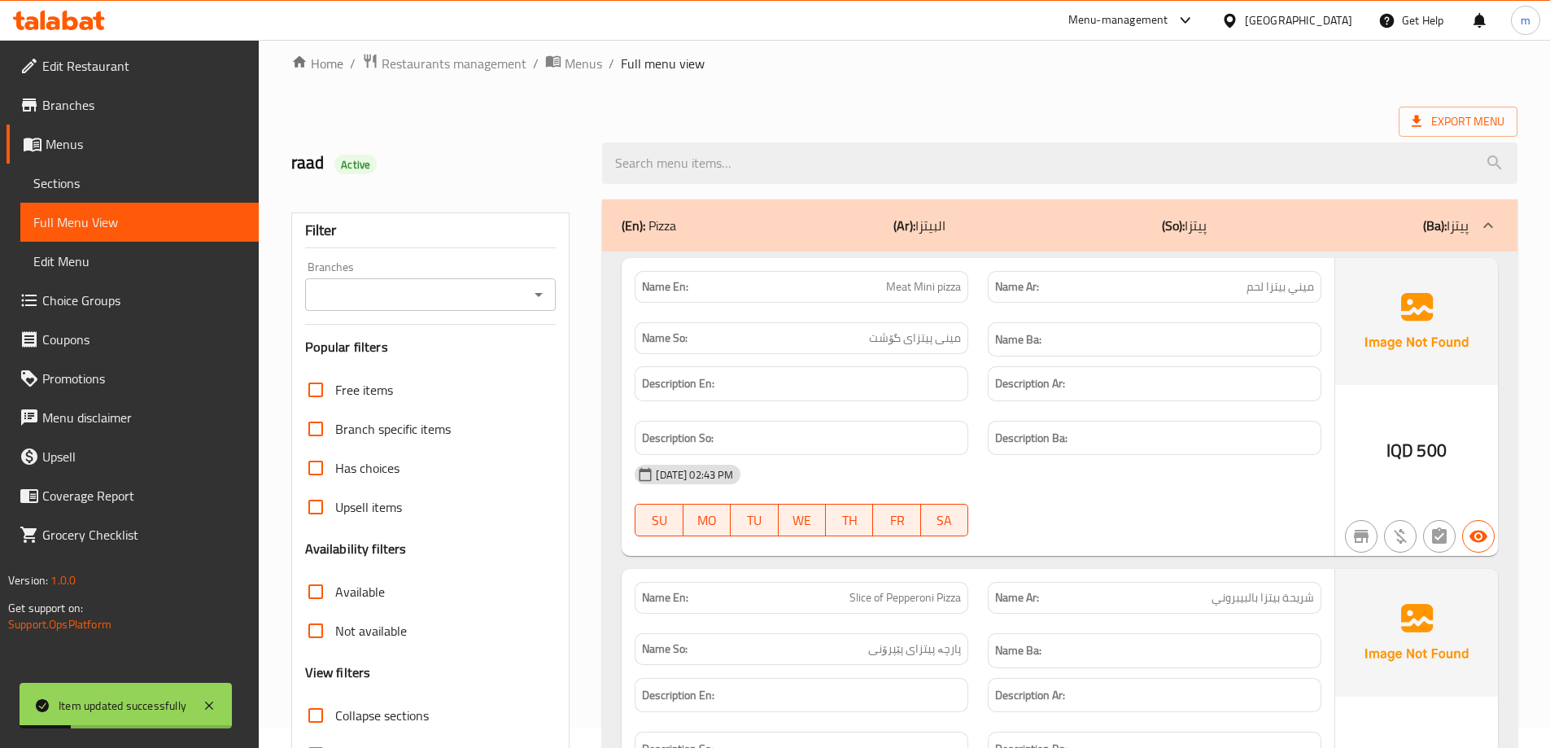
click at [537, 291] on icon "Open" at bounding box center [539, 295] width 20 height 20
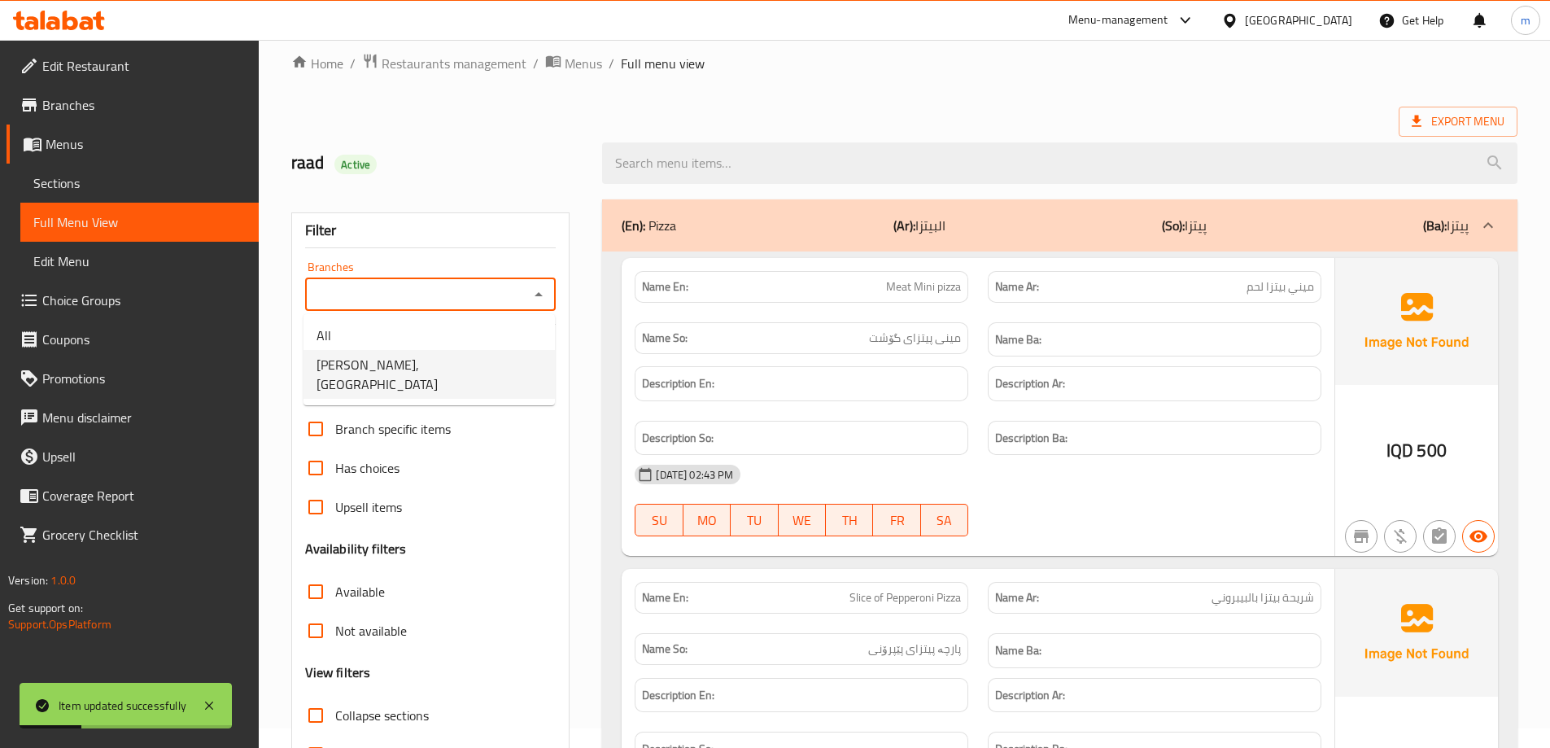
click at [418, 363] on span "Safra Bakery, Baranan" at bounding box center [429, 374] width 225 height 39
type input "Safra Bakery, Baranan"
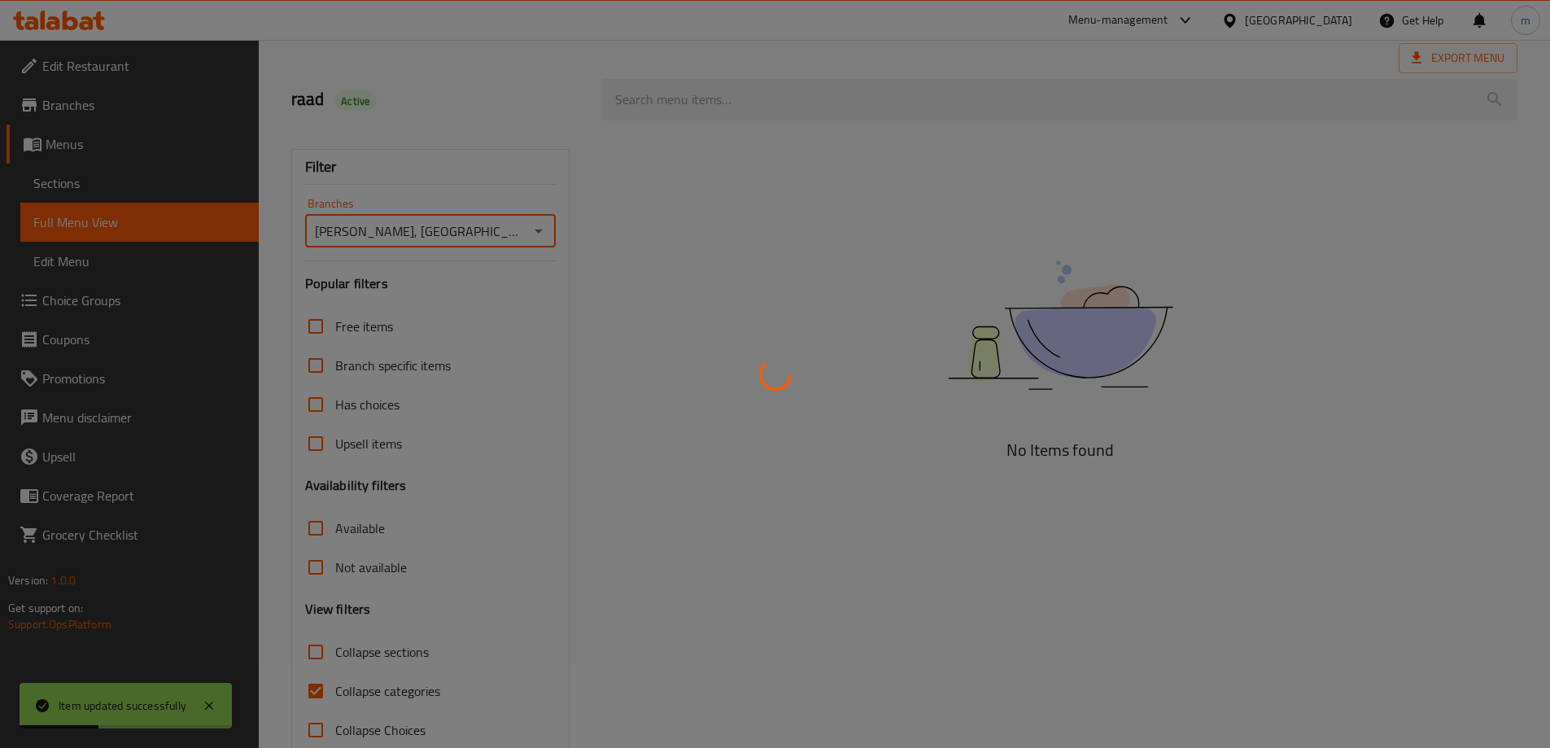
scroll to position [118, 0]
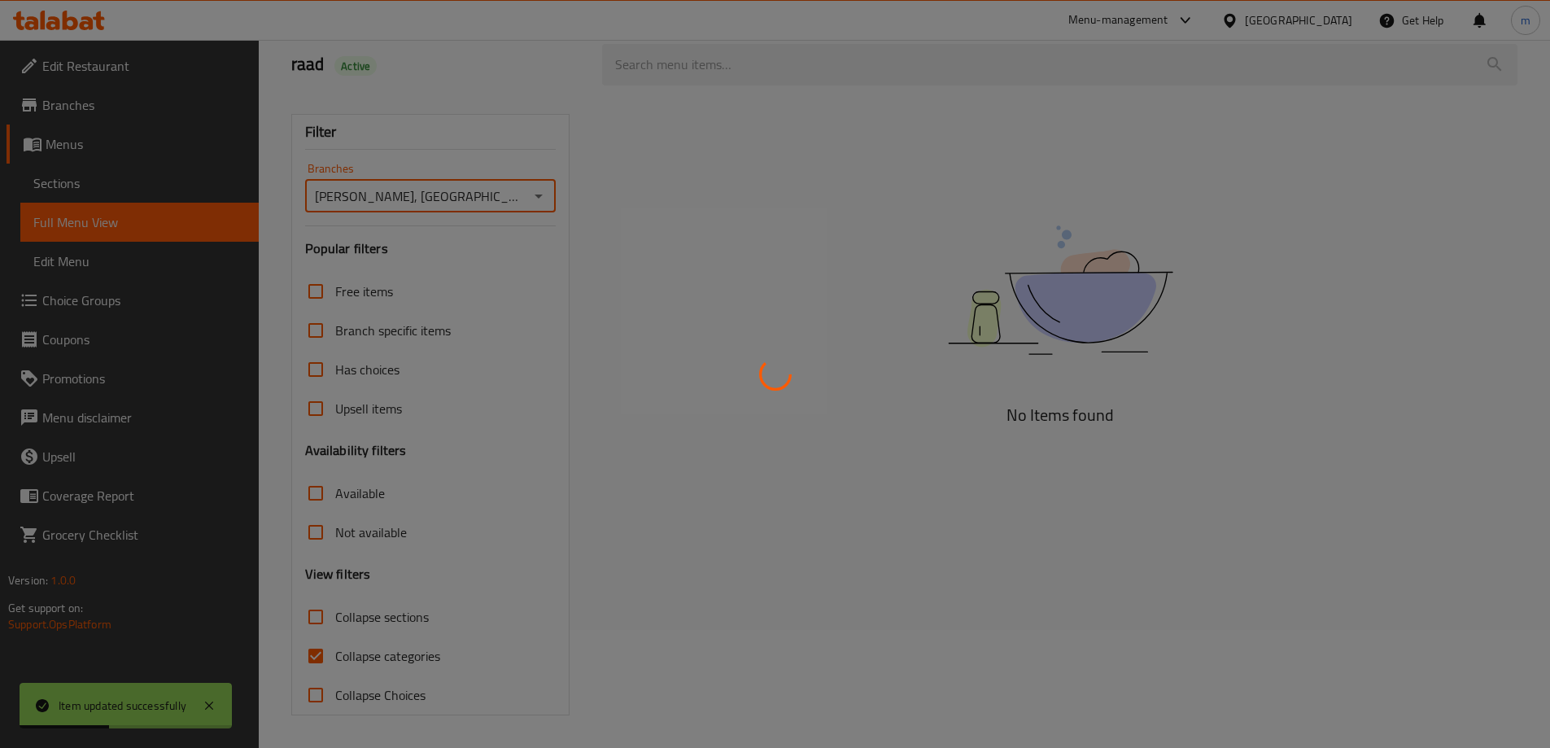
click at [324, 640] on div at bounding box center [775, 374] width 1550 height 748
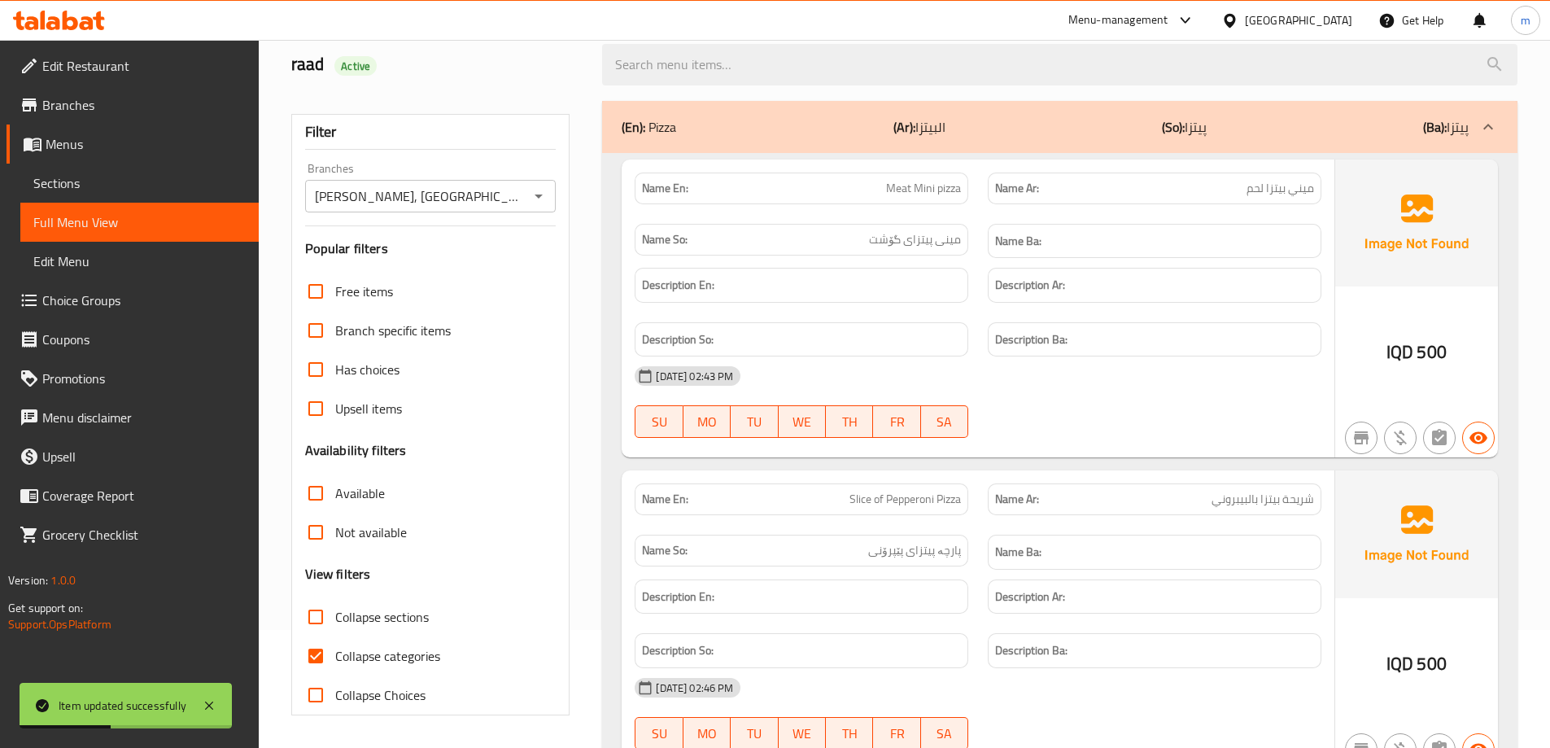
click at [311, 659] on input "Collapse categories" at bounding box center [315, 655] width 39 height 39
checkbox input "false"
click at [321, 612] on input "Collapse sections" at bounding box center [315, 616] width 39 height 39
checkbox input "true"
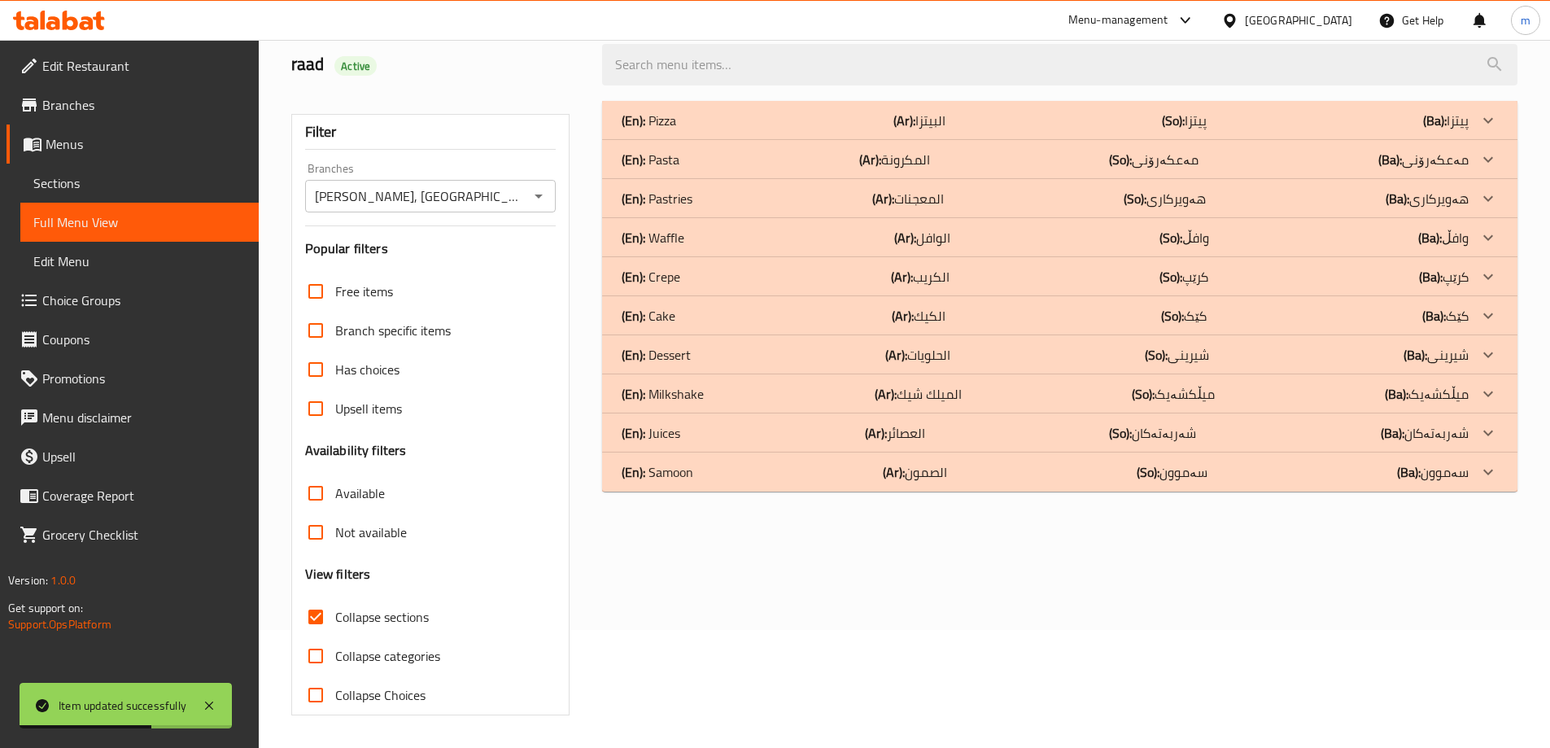
click at [655, 469] on p "(En): Samoon" at bounding box center [658, 472] width 72 height 20
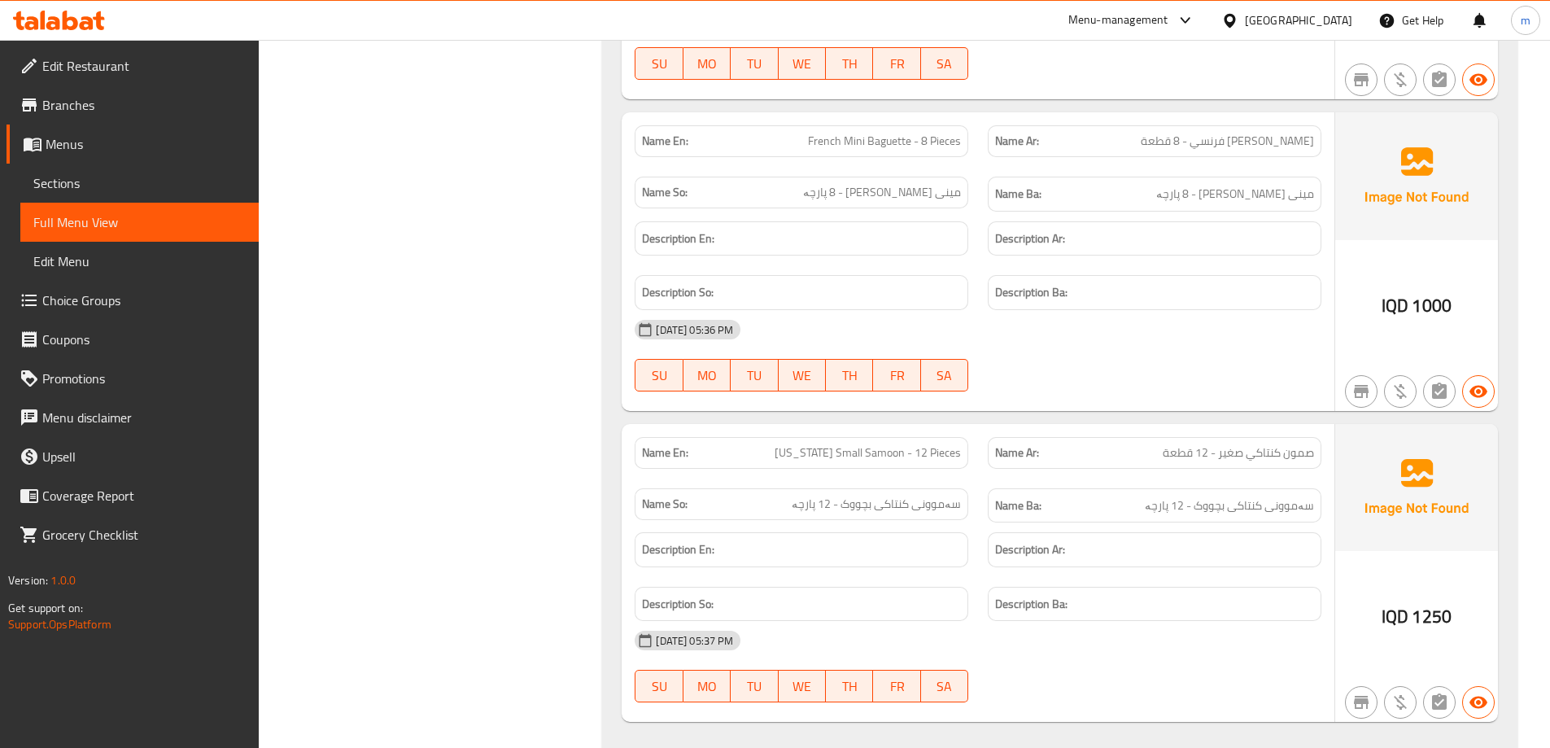
scroll to position [2747, 0]
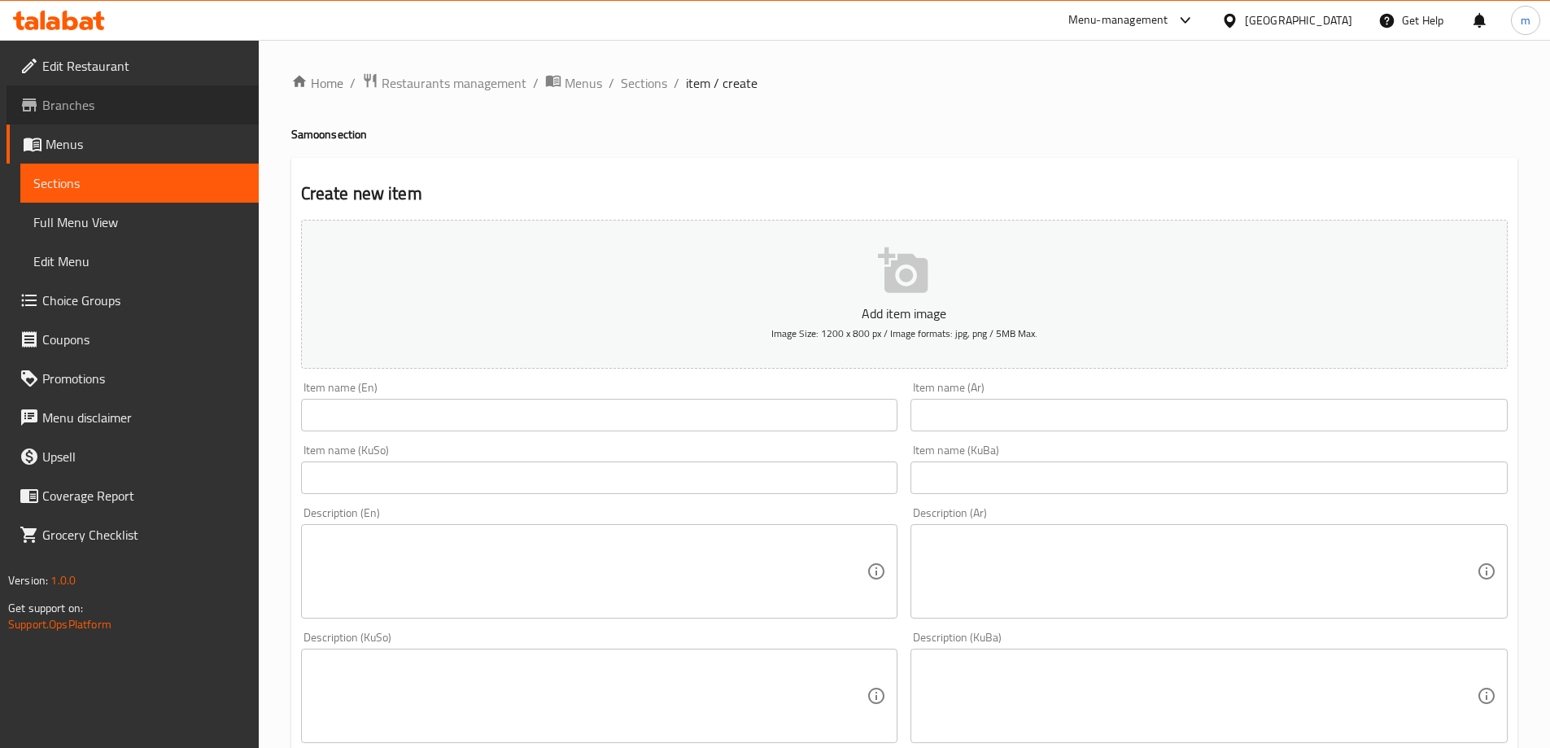
click at [93, 103] on span "Branches" at bounding box center [143, 105] width 203 height 20
